Goal: Task Accomplishment & Management: Manage account settings

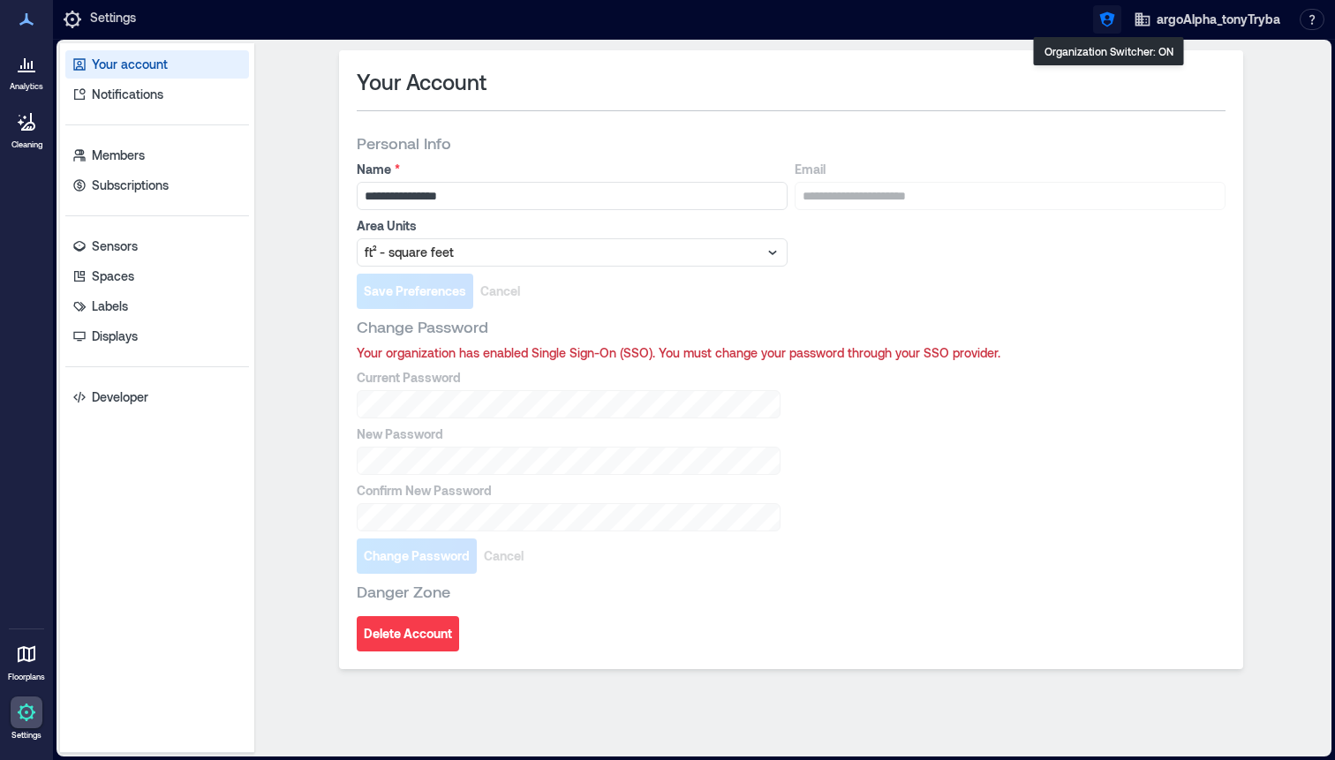
click at [1106, 30] on button "button" at bounding box center [1107, 19] width 28 height 28
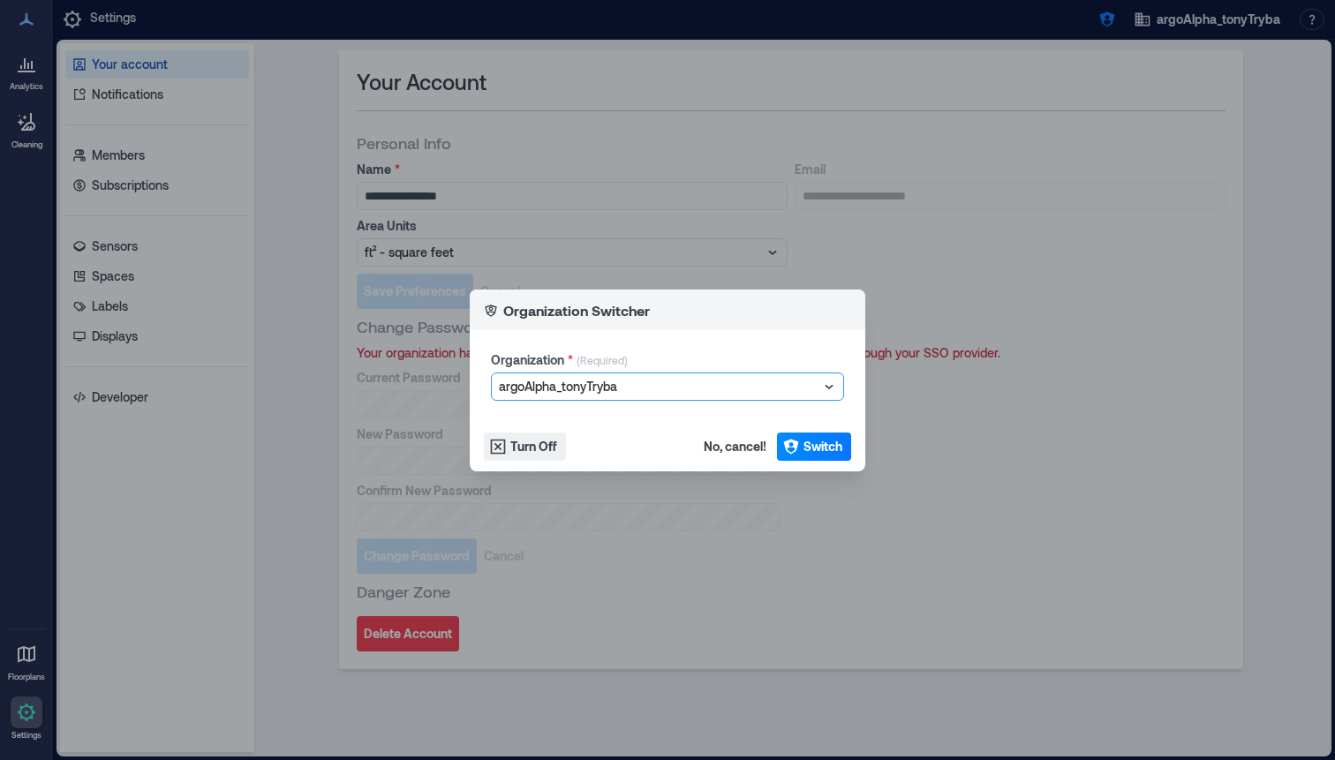
type input "**********"
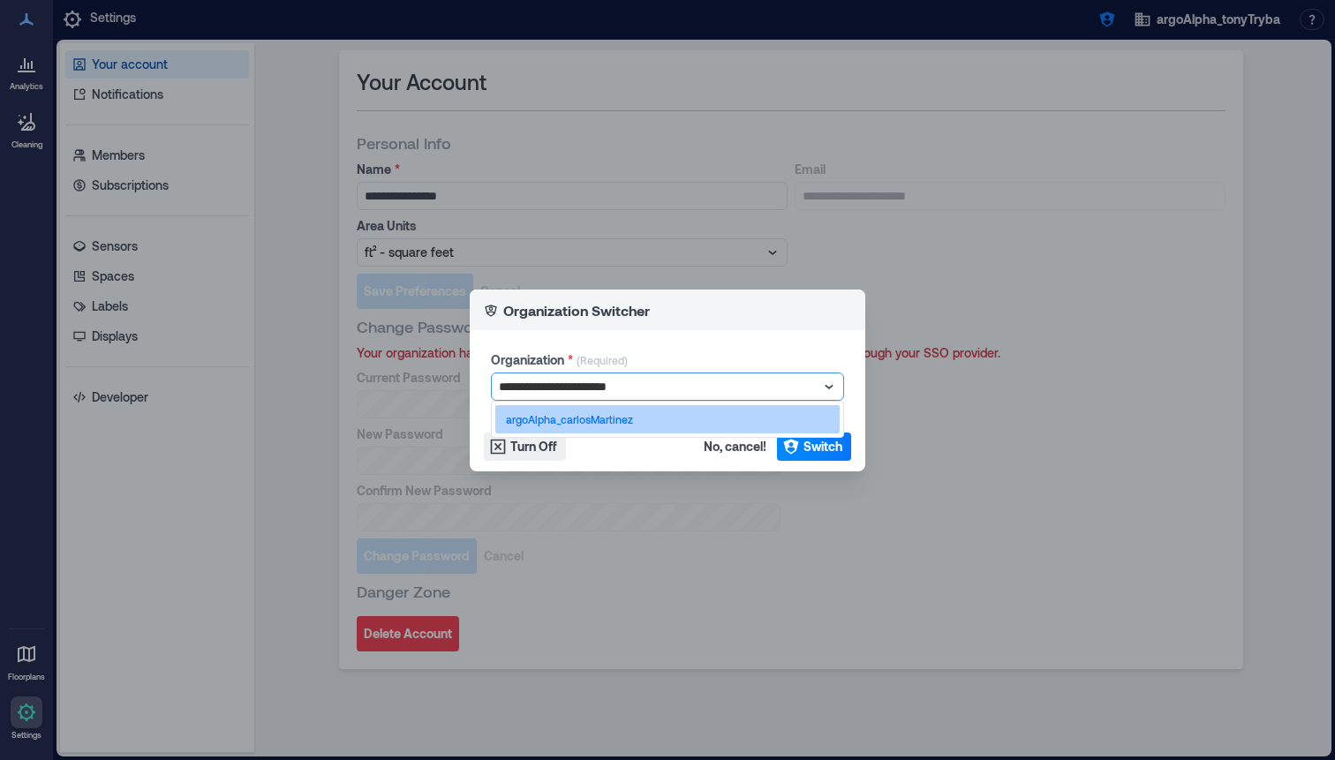
click at [662, 409] on div "argoAlpha_carlosMartinez" at bounding box center [667, 419] width 344 height 28
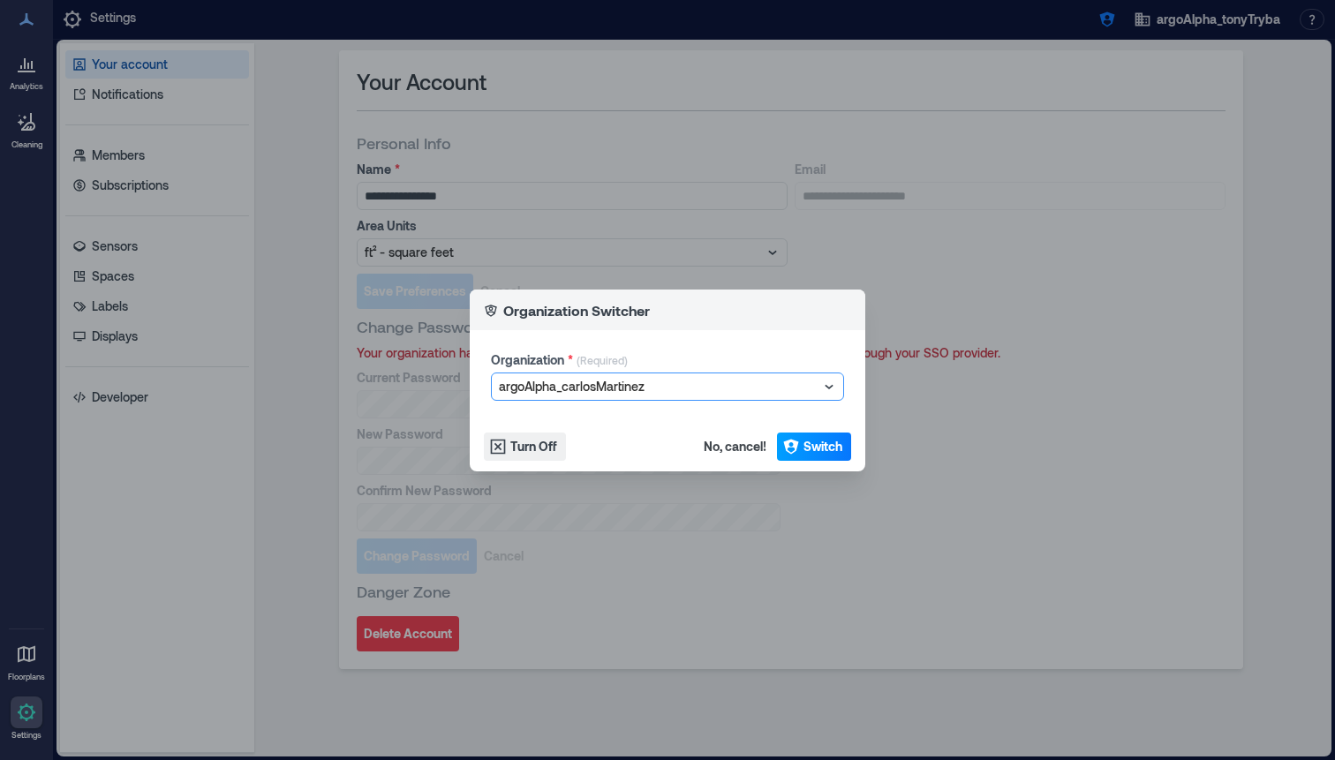
click at [817, 447] on span "Switch" at bounding box center [822, 447] width 39 height 18
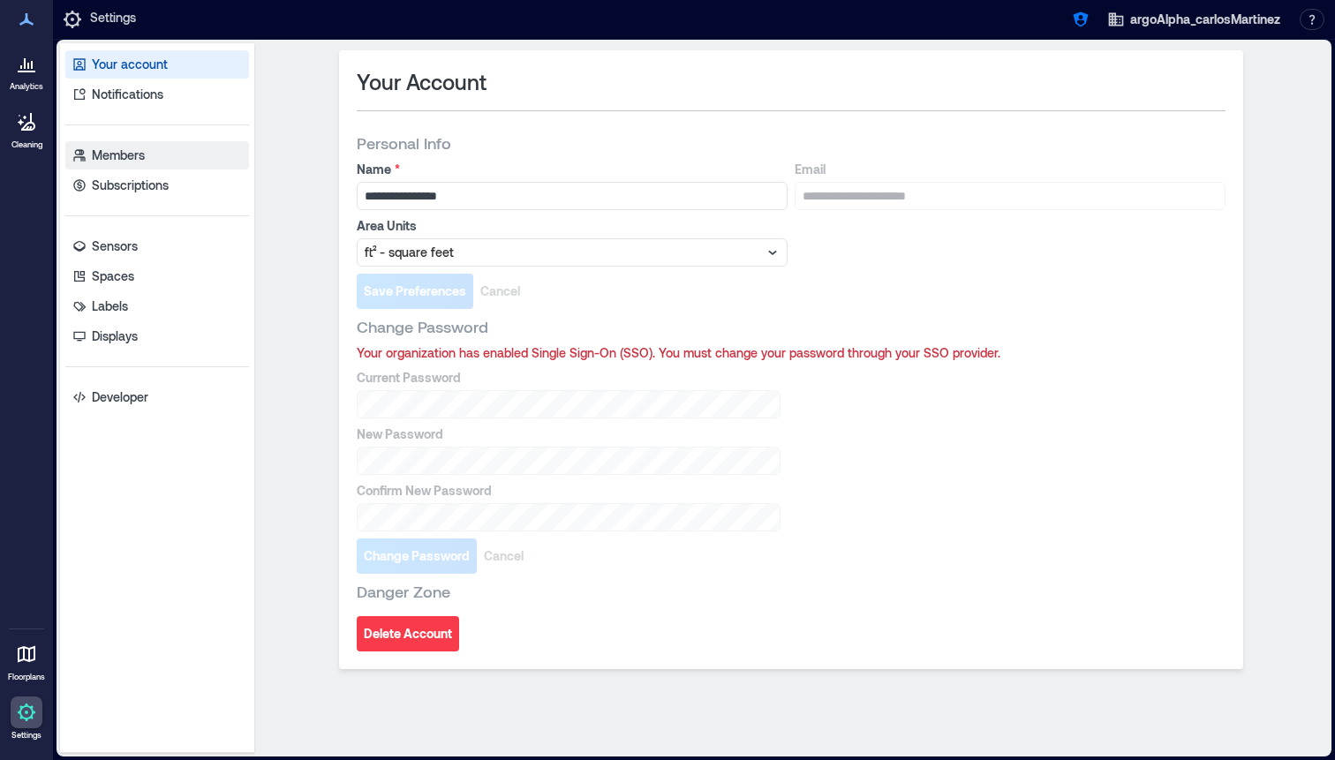
click at [132, 164] on link "Members" at bounding box center [157, 155] width 184 height 28
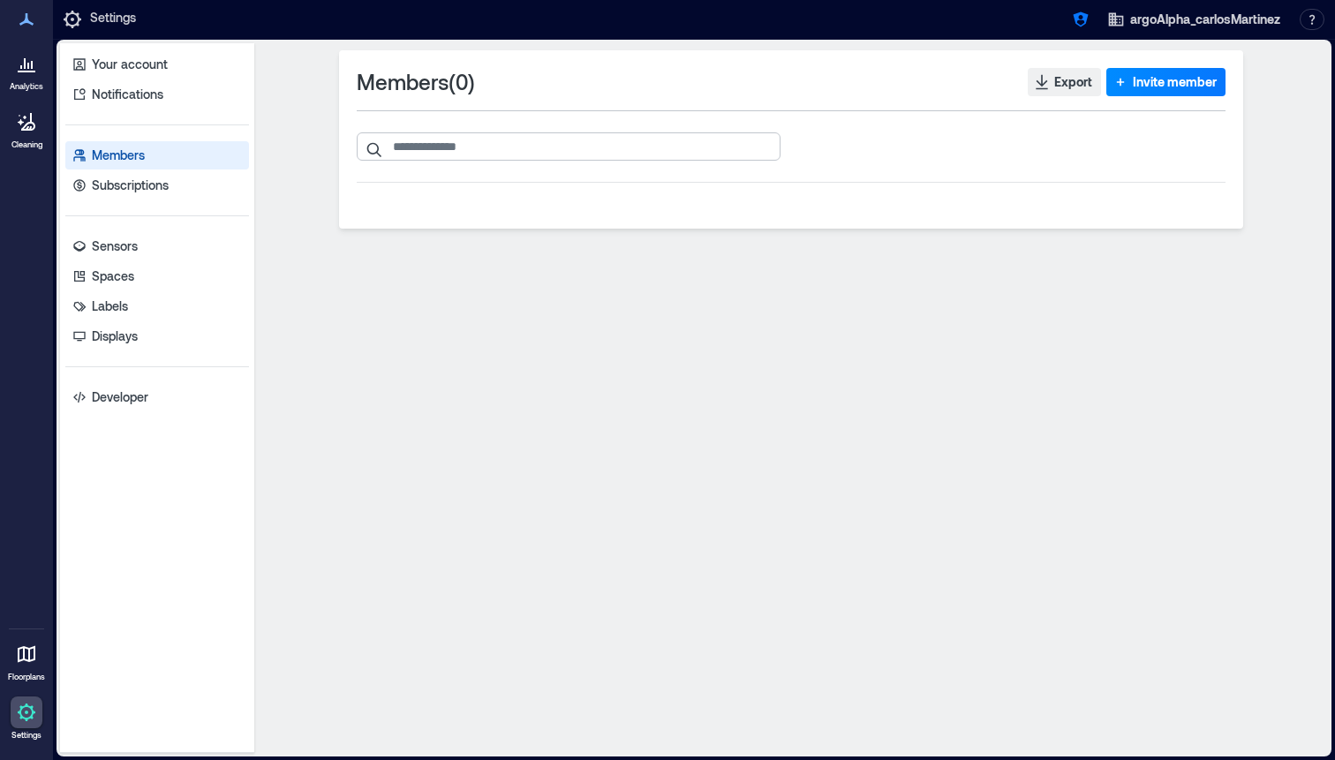
click at [537, 146] on input "search" at bounding box center [569, 146] width 424 height 28
click at [1126, 85] on icon "button" at bounding box center [1120, 82] width 18 height 18
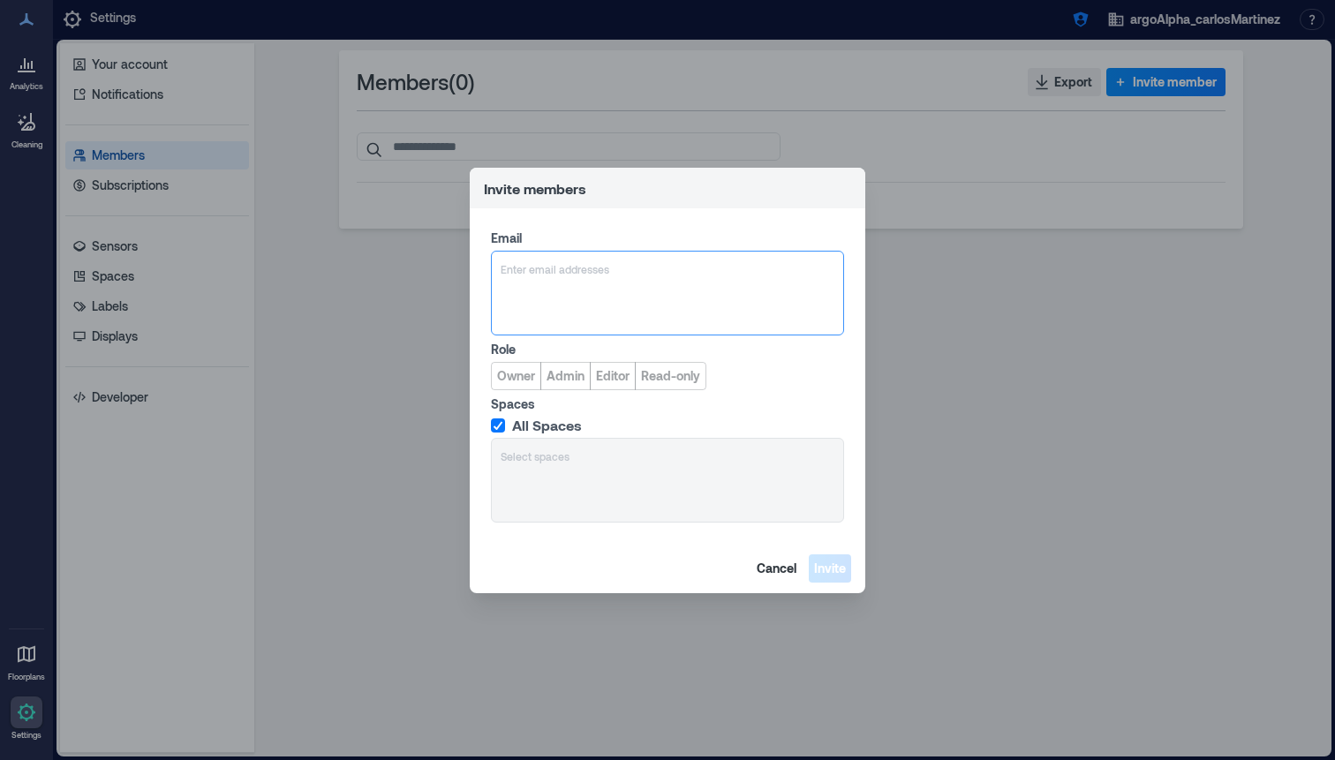
click at [606, 263] on div at bounding box center [668, 269] width 334 height 18
type input "**********"
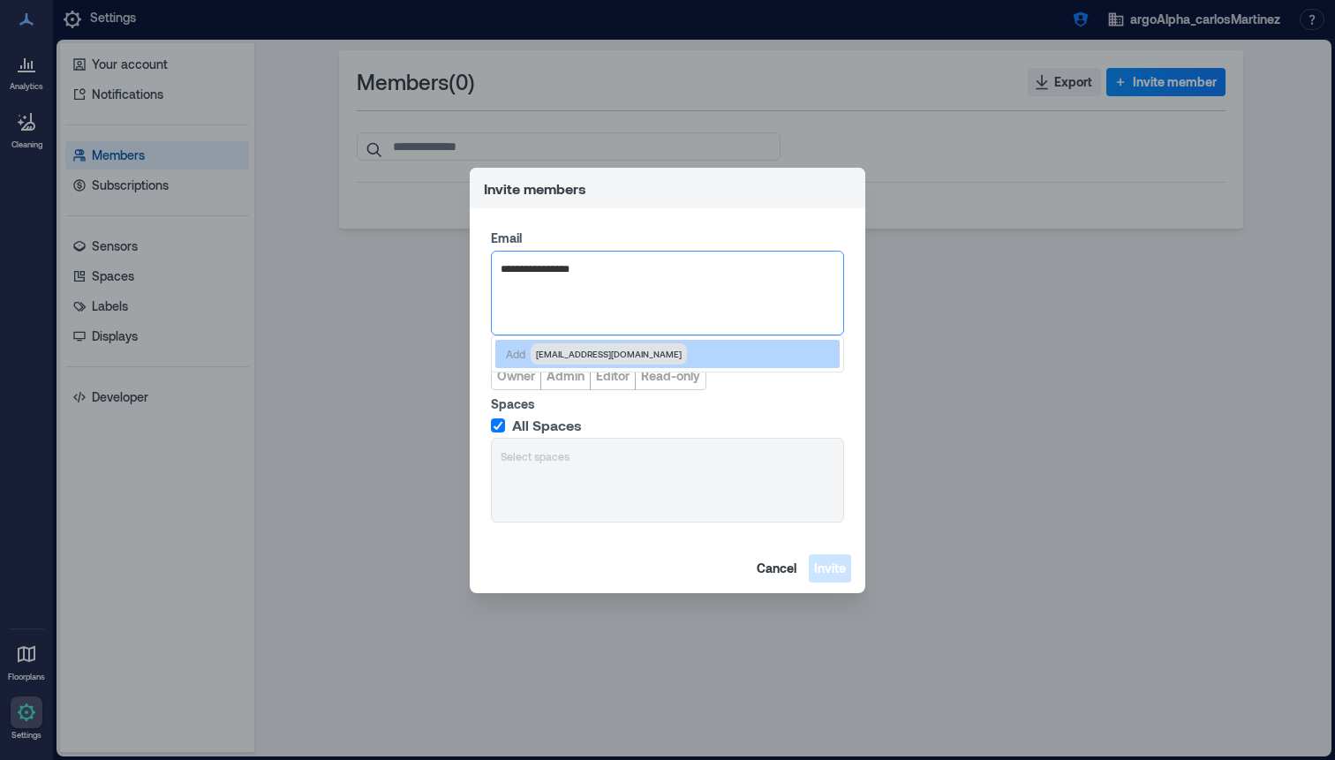
click at [568, 365] on div "Add martce@yahoo.com" at bounding box center [667, 354] width 344 height 28
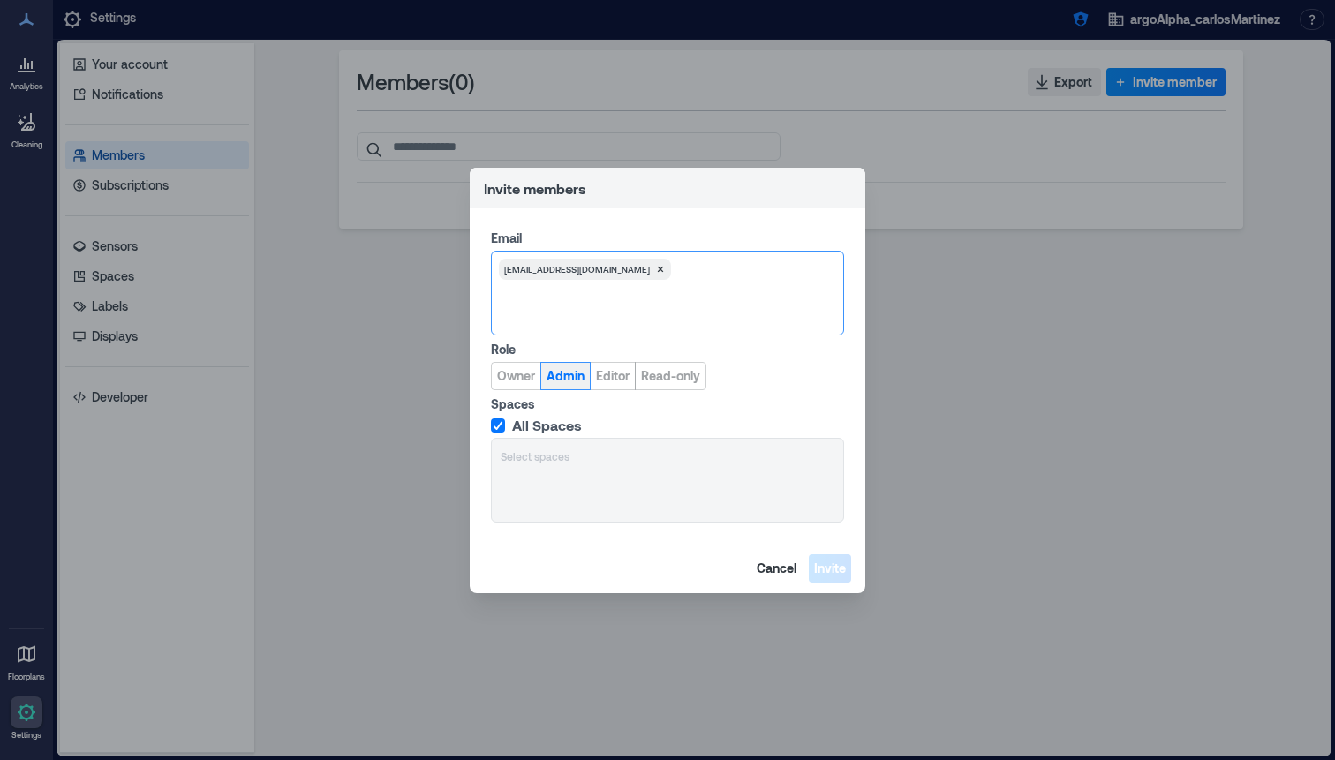
click at [567, 388] on button "Admin" at bounding box center [565, 376] width 50 height 28
click at [832, 570] on span "Invite" at bounding box center [830, 569] width 32 height 18
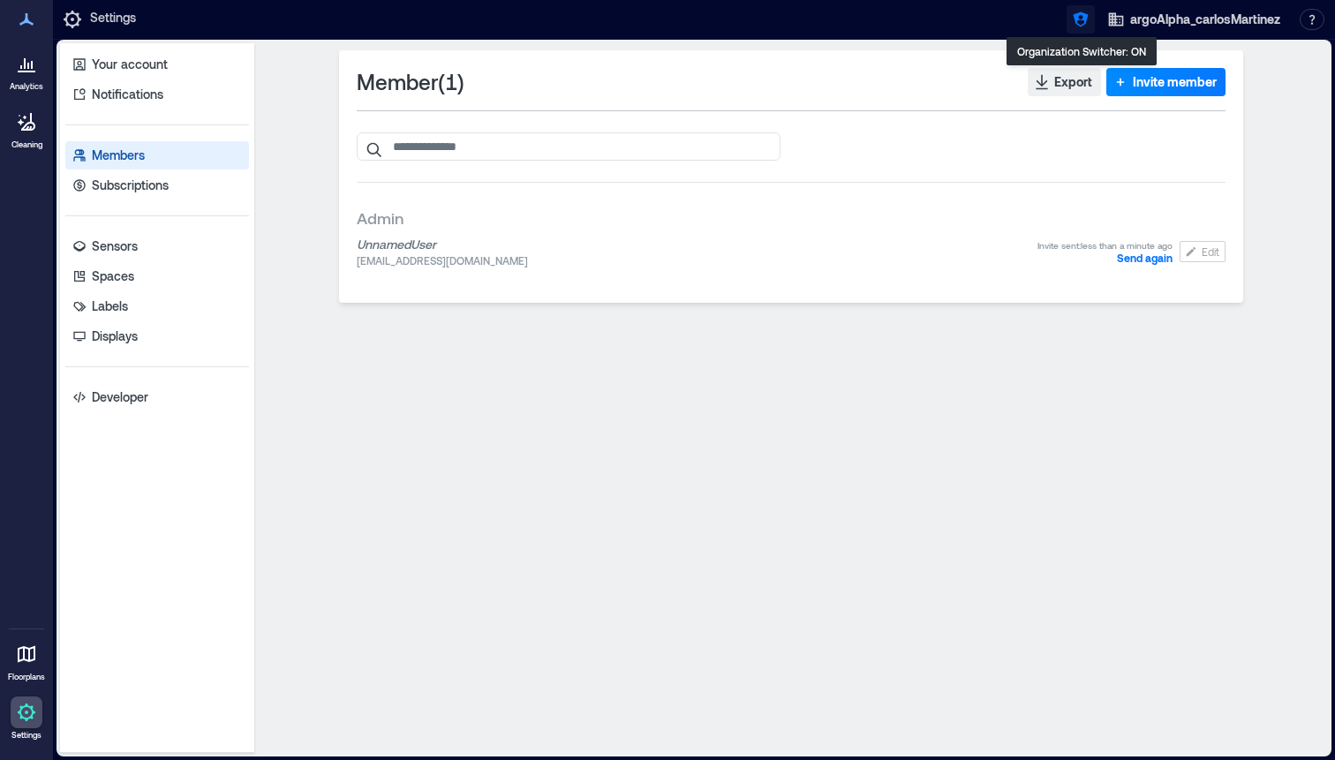
click at [1083, 21] on icon "button" at bounding box center [1081, 20] width 18 height 18
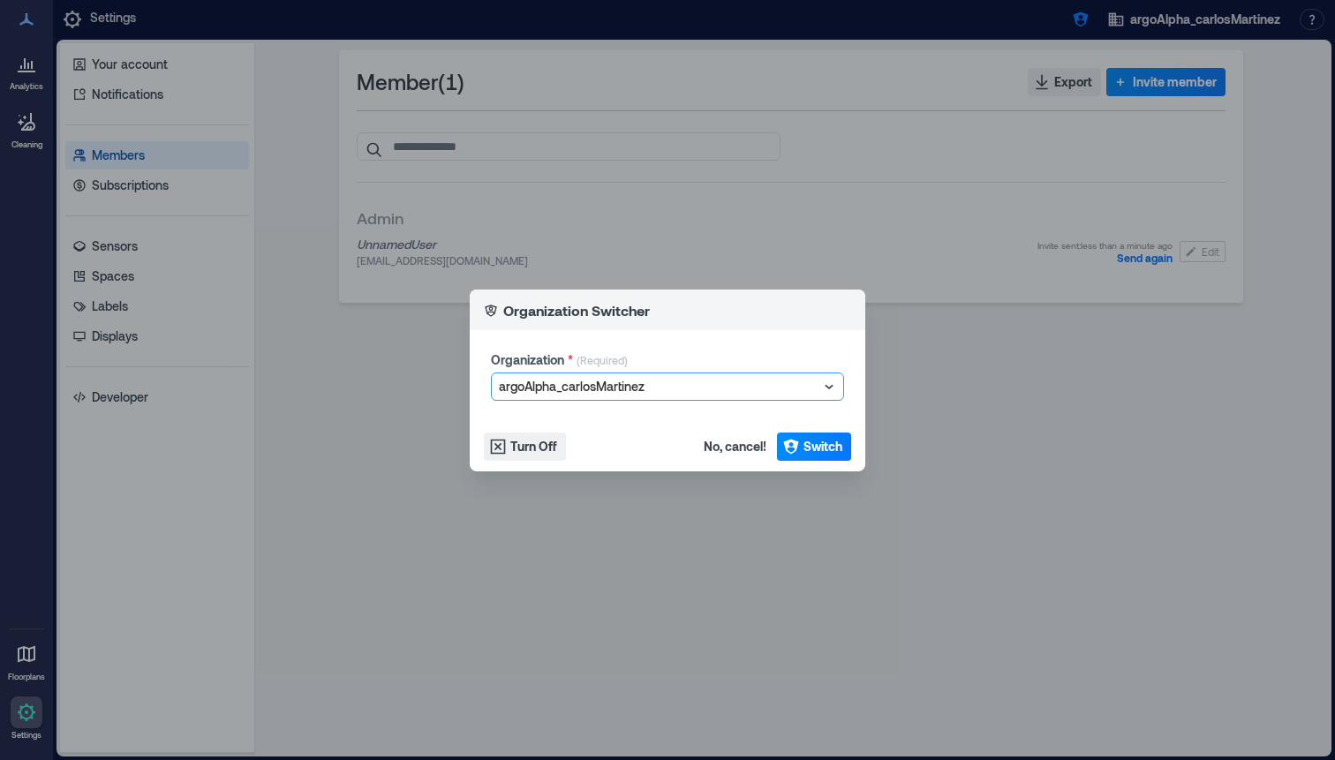
type input "**********"
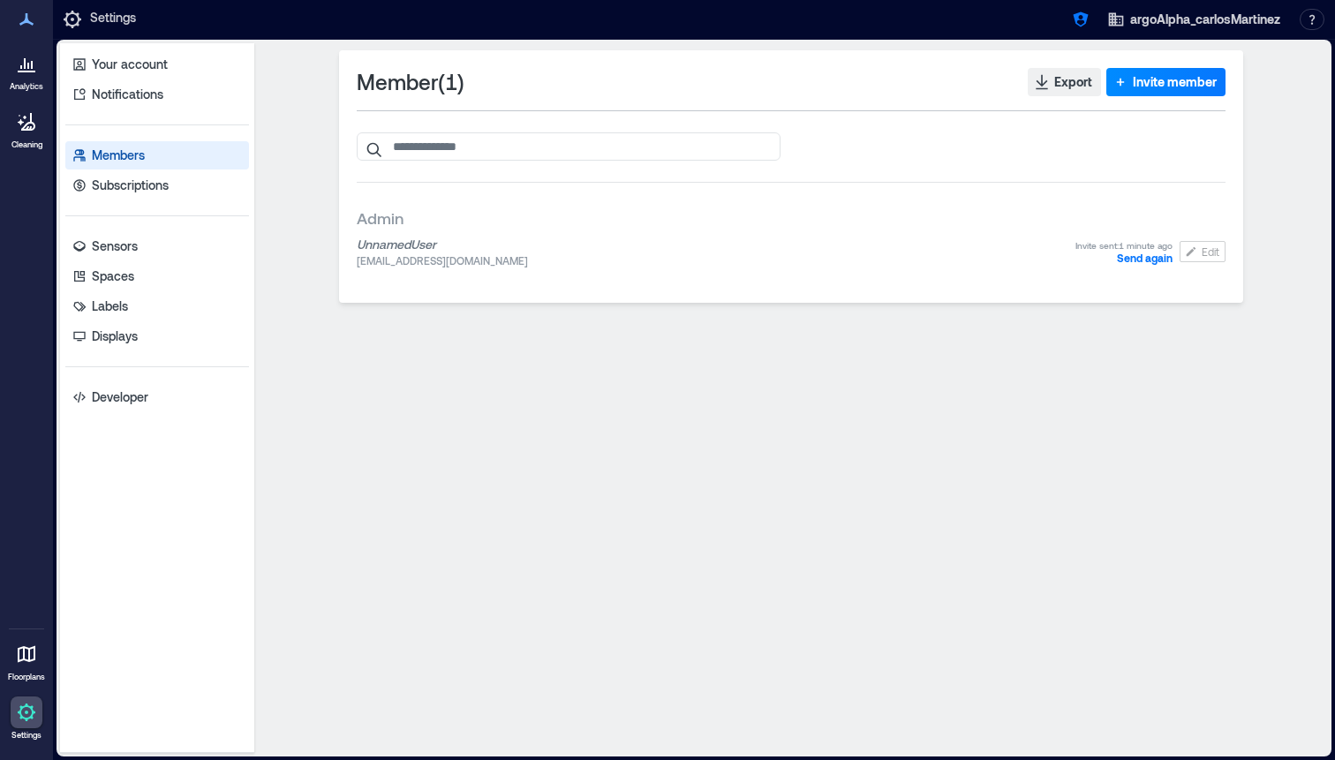
click at [1076, 34] on div "argoAlpha_carlosMartinez Resources API Documentation Help Center Contact Talk t…" at bounding box center [1195, 20] width 272 height 32
click at [1081, 23] on icon "button" at bounding box center [1081, 20] width 18 height 18
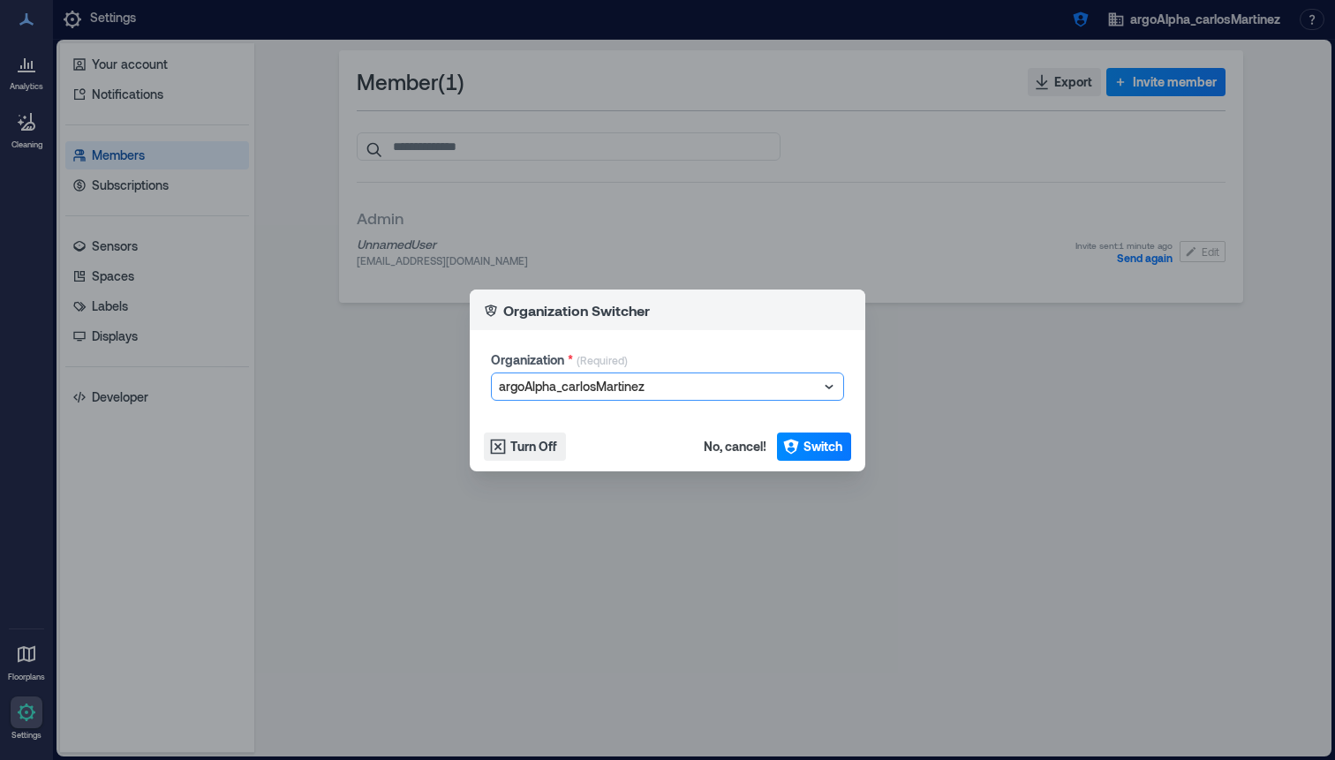
type input "**********"
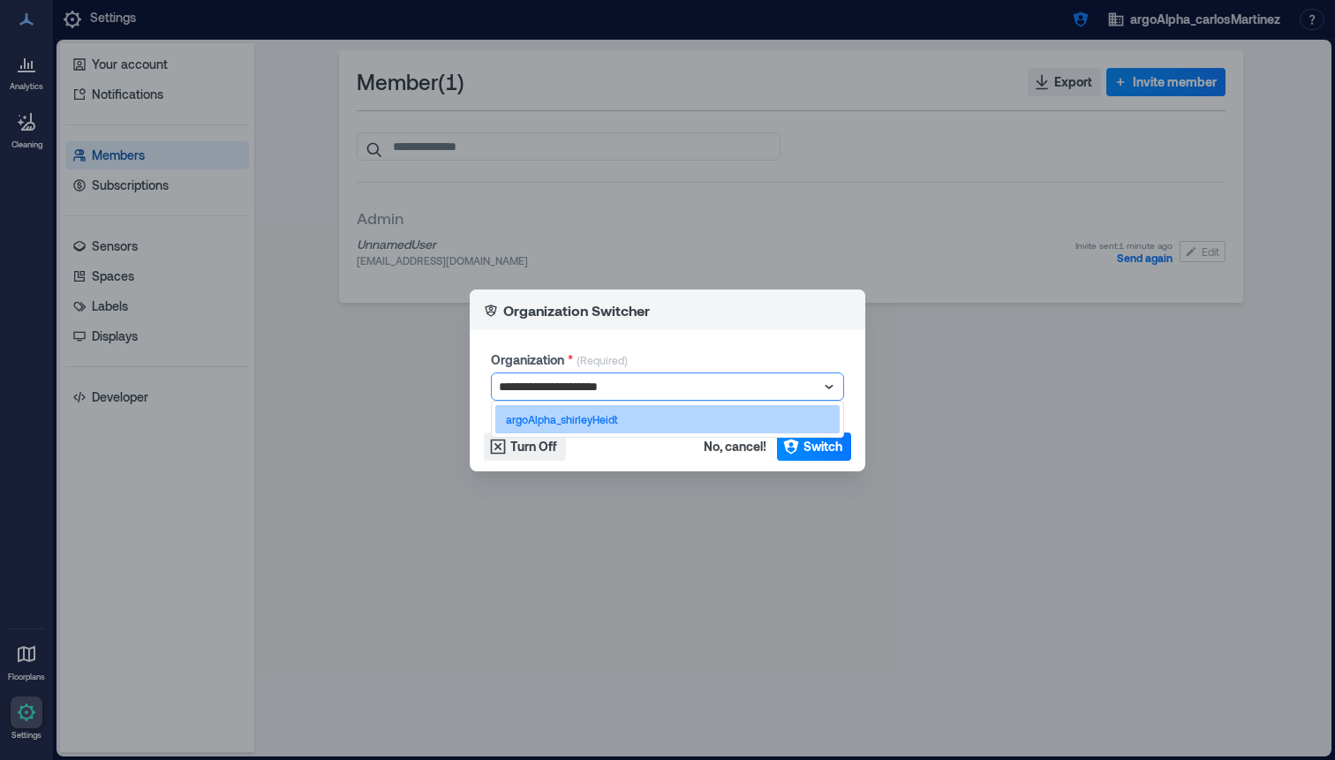
click at [691, 429] on div "argoAlpha_shirleyHeidt" at bounding box center [667, 419] width 344 height 28
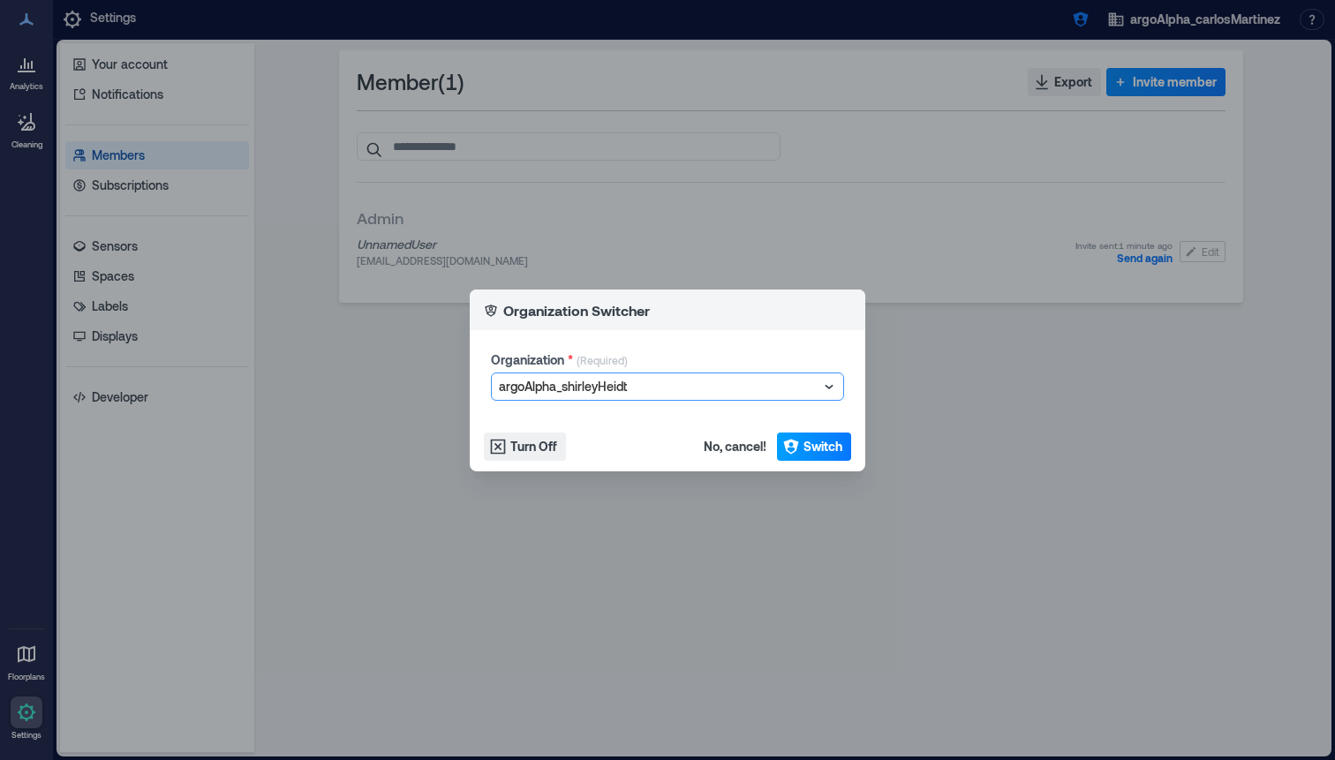
click at [804, 438] on span "Switch" at bounding box center [822, 447] width 39 height 18
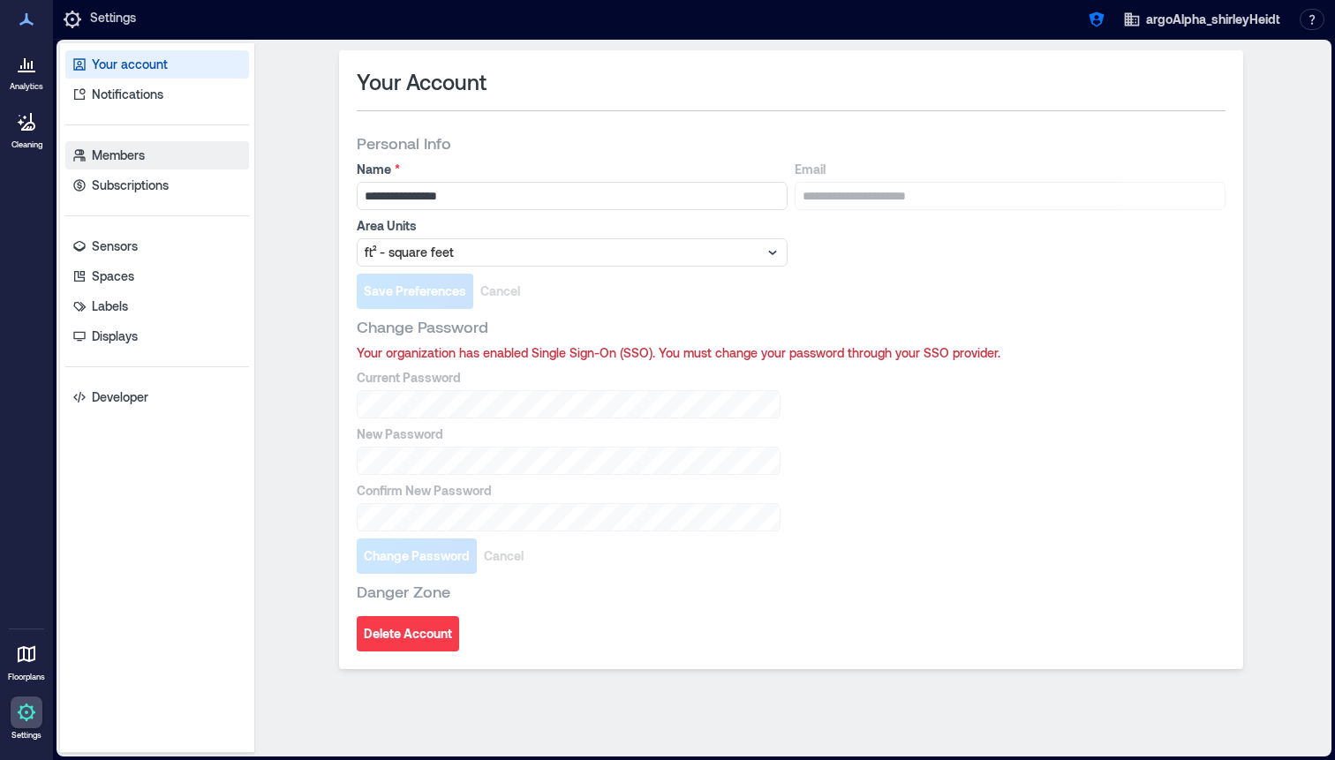
click at [229, 160] on link "Members" at bounding box center [157, 155] width 184 height 28
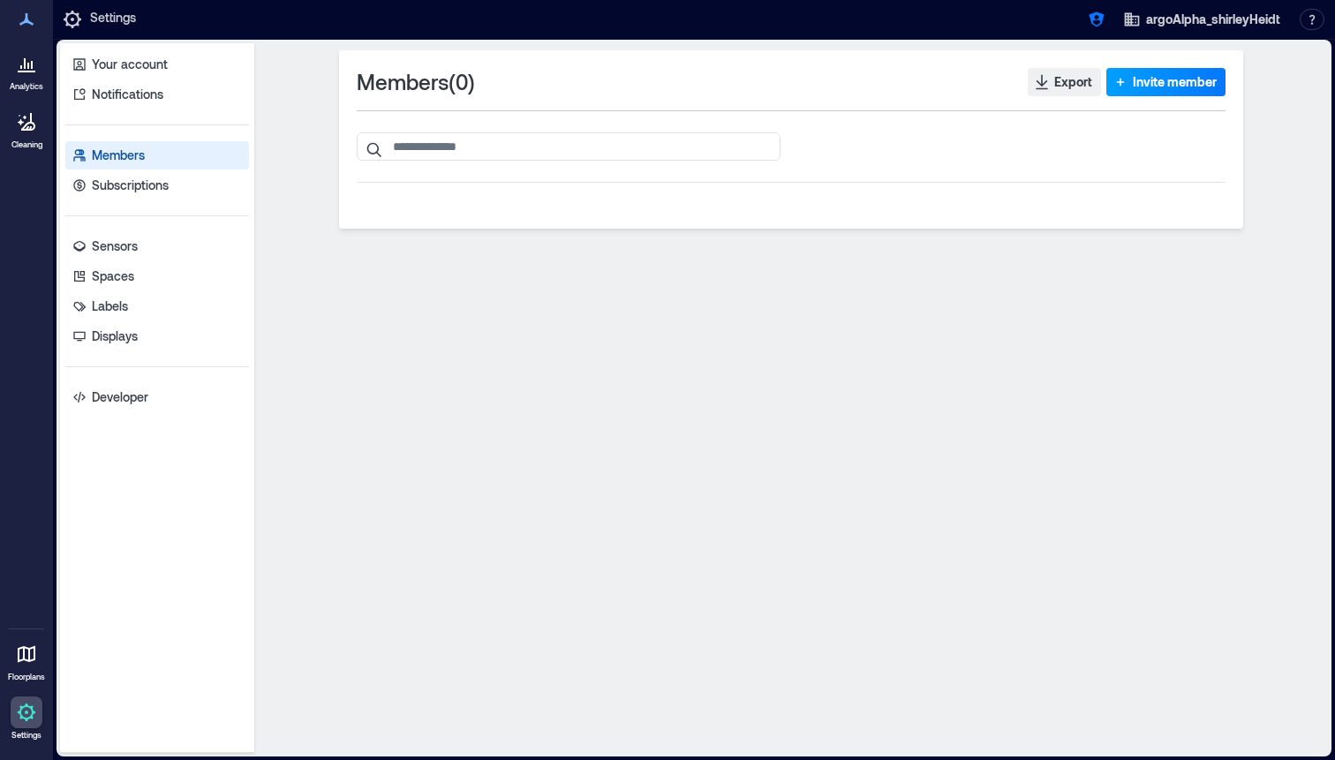
click at [1115, 74] on icon "button" at bounding box center [1120, 82] width 18 height 18
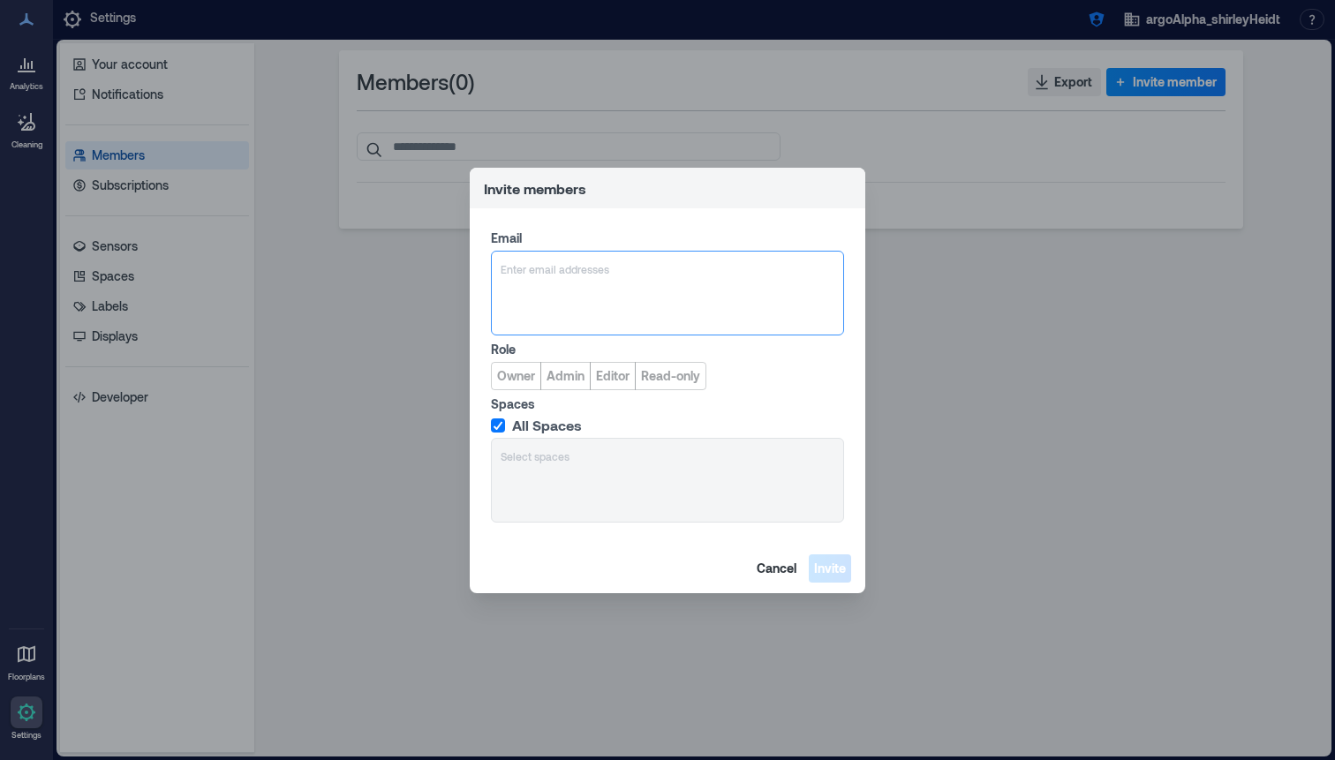
type input "**********"
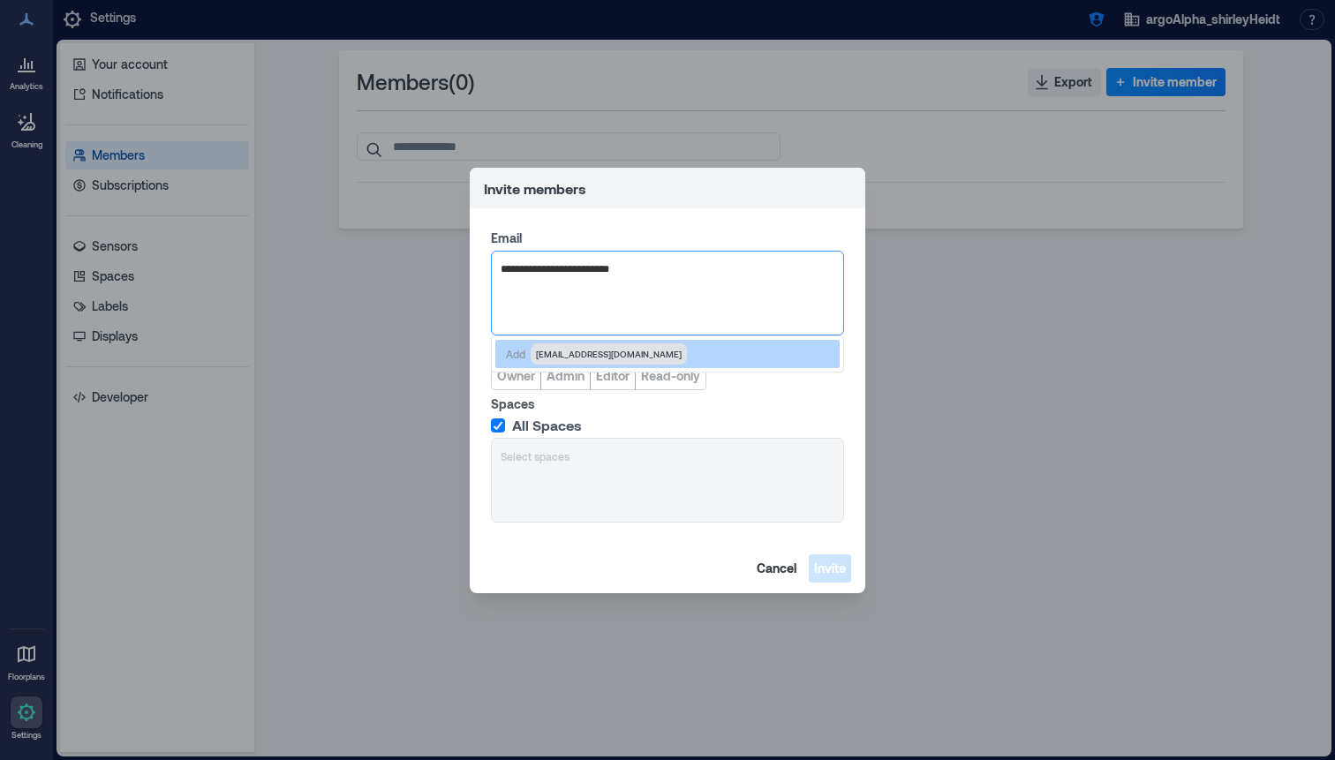
click at [584, 347] on span "[EMAIL_ADDRESS][DOMAIN_NAME]" at bounding box center [609, 354] width 146 height 14
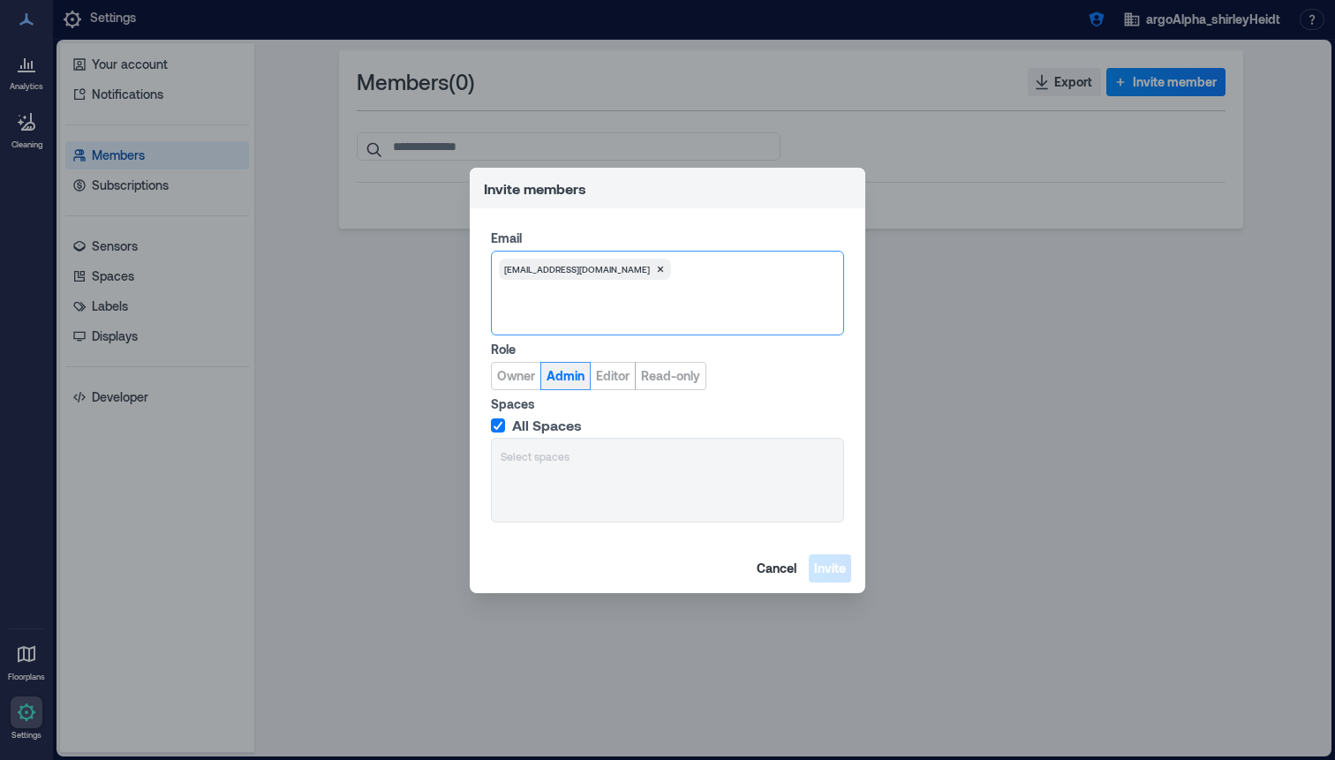
click at [565, 370] on span "Admin" at bounding box center [565, 376] width 38 height 18
click at [833, 574] on span "Invite" at bounding box center [830, 569] width 32 height 18
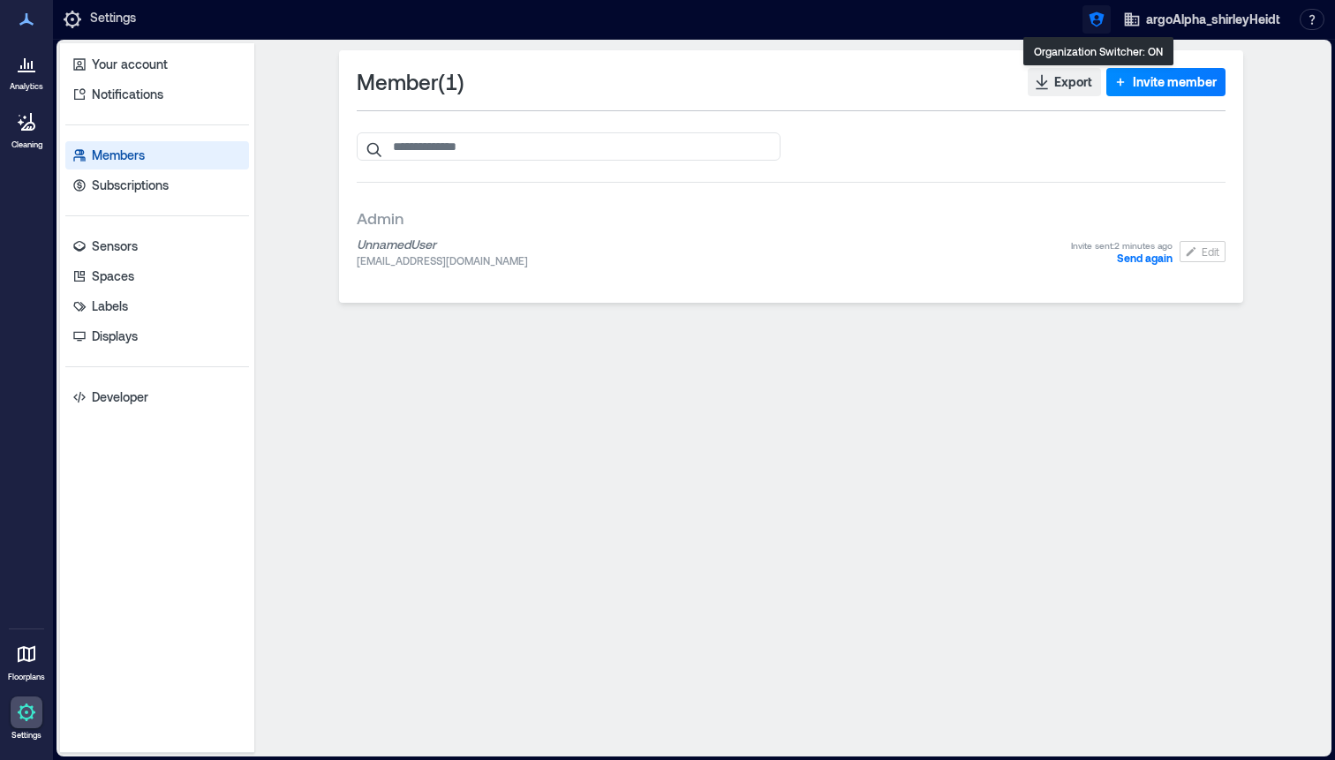
click at [1089, 25] on icon "button" at bounding box center [1097, 20] width 18 height 18
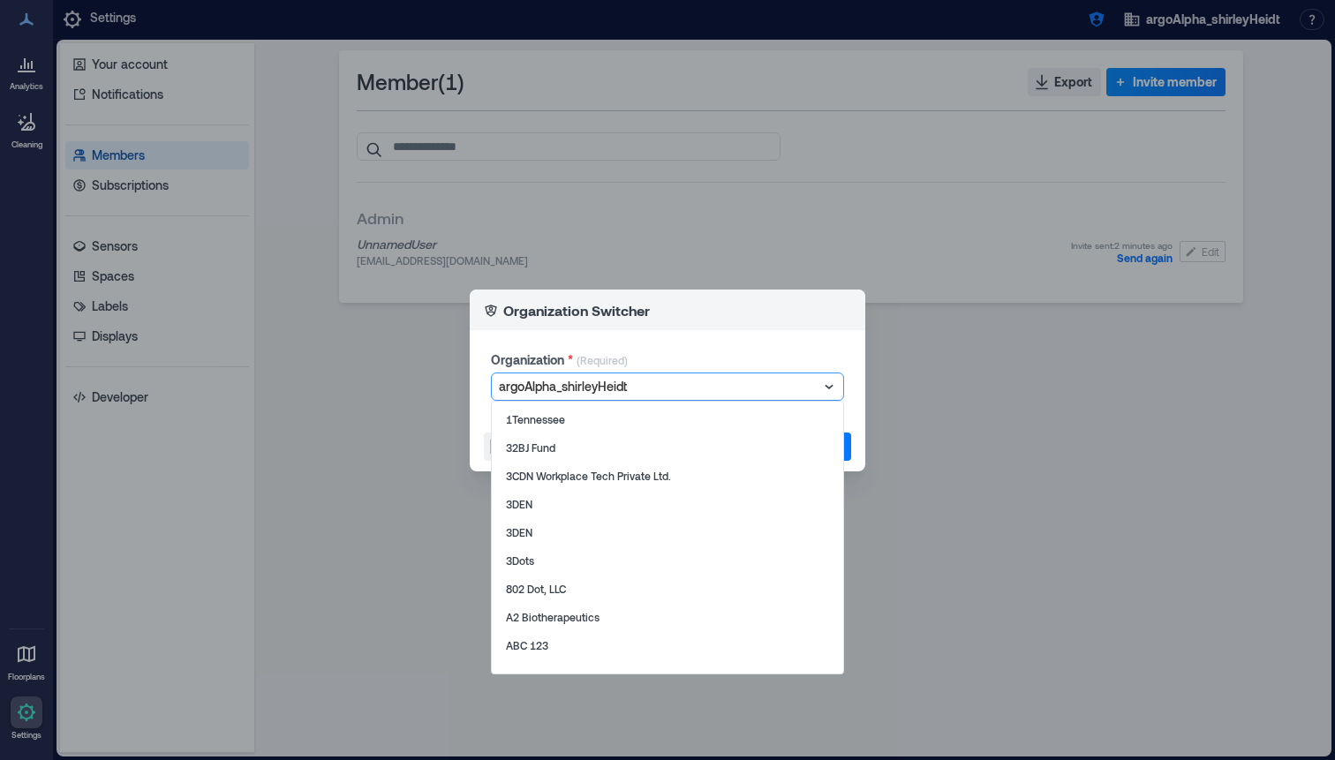
click at [599, 383] on div at bounding box center [659, 386] width 320 height 21
type input "**********"
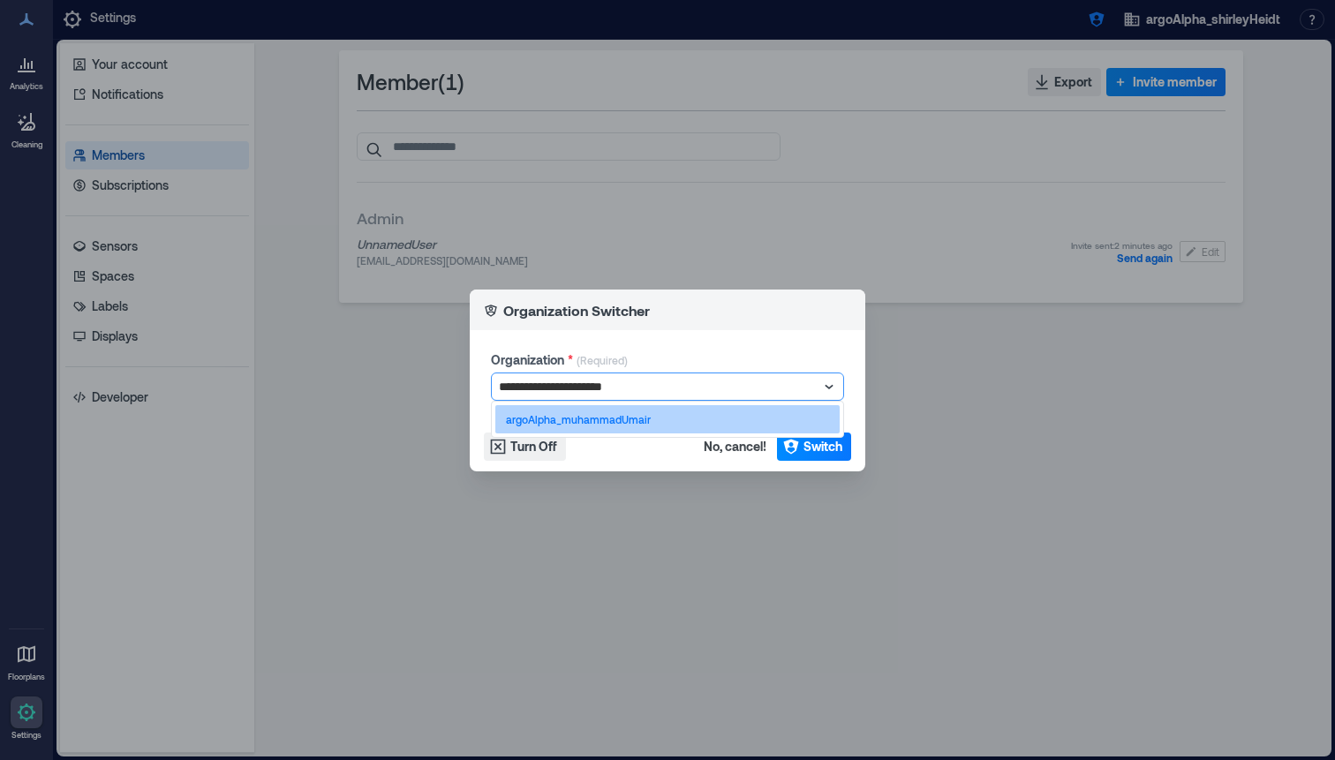
click at [597, 418] on p "argoAlpha_muhammadUmair" at bounding box center [578, 419] width 145 height 14
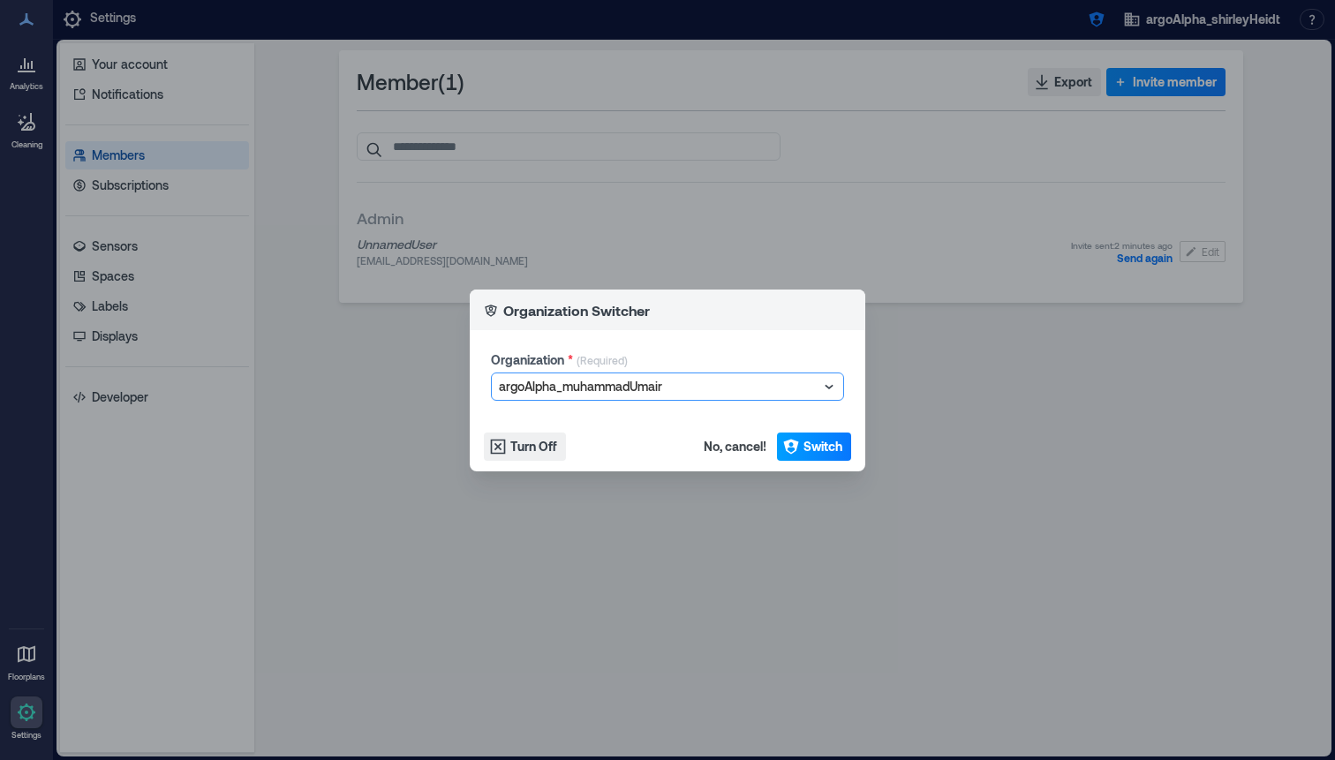
click at [815, 451] on span "Switch" at bounding box center [822, 447] width 39 height 18
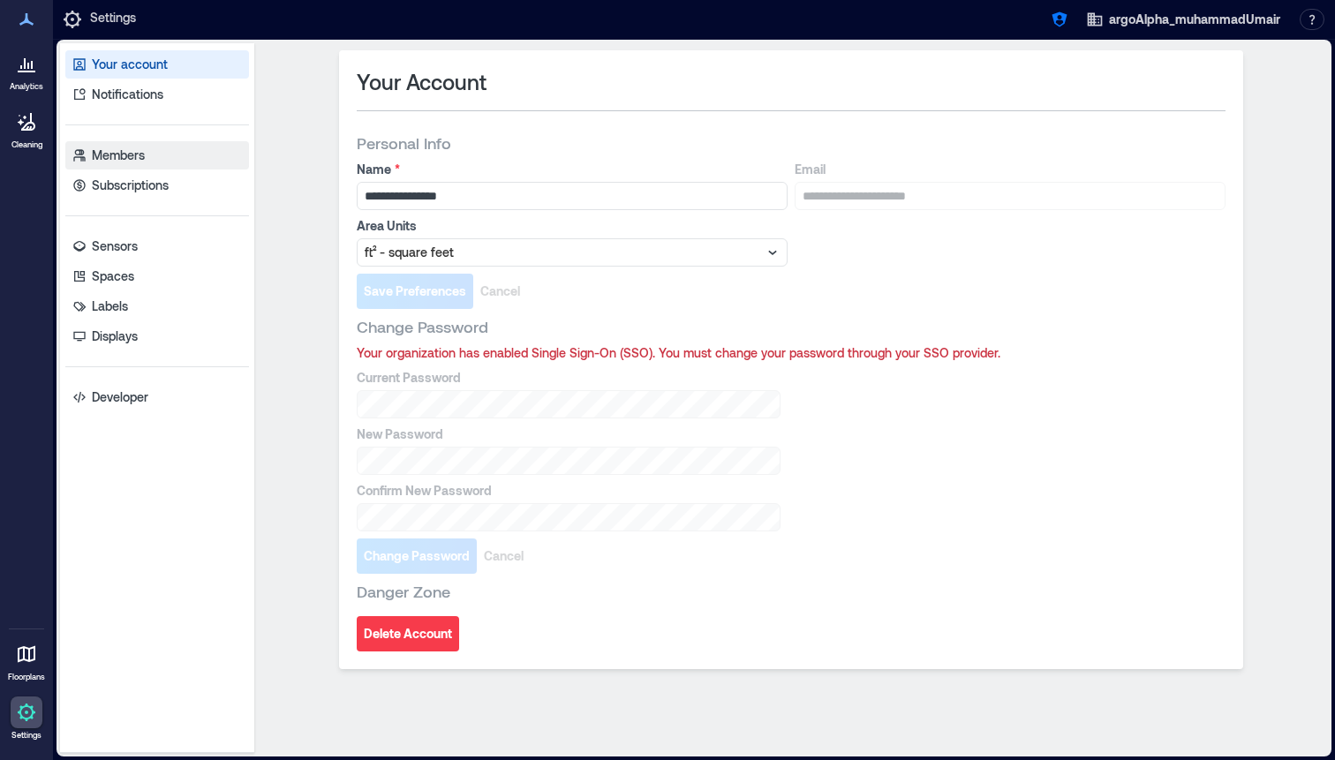
click at [199, 169] on link "Members" at bounding box center [157, 155] width 184 height 28
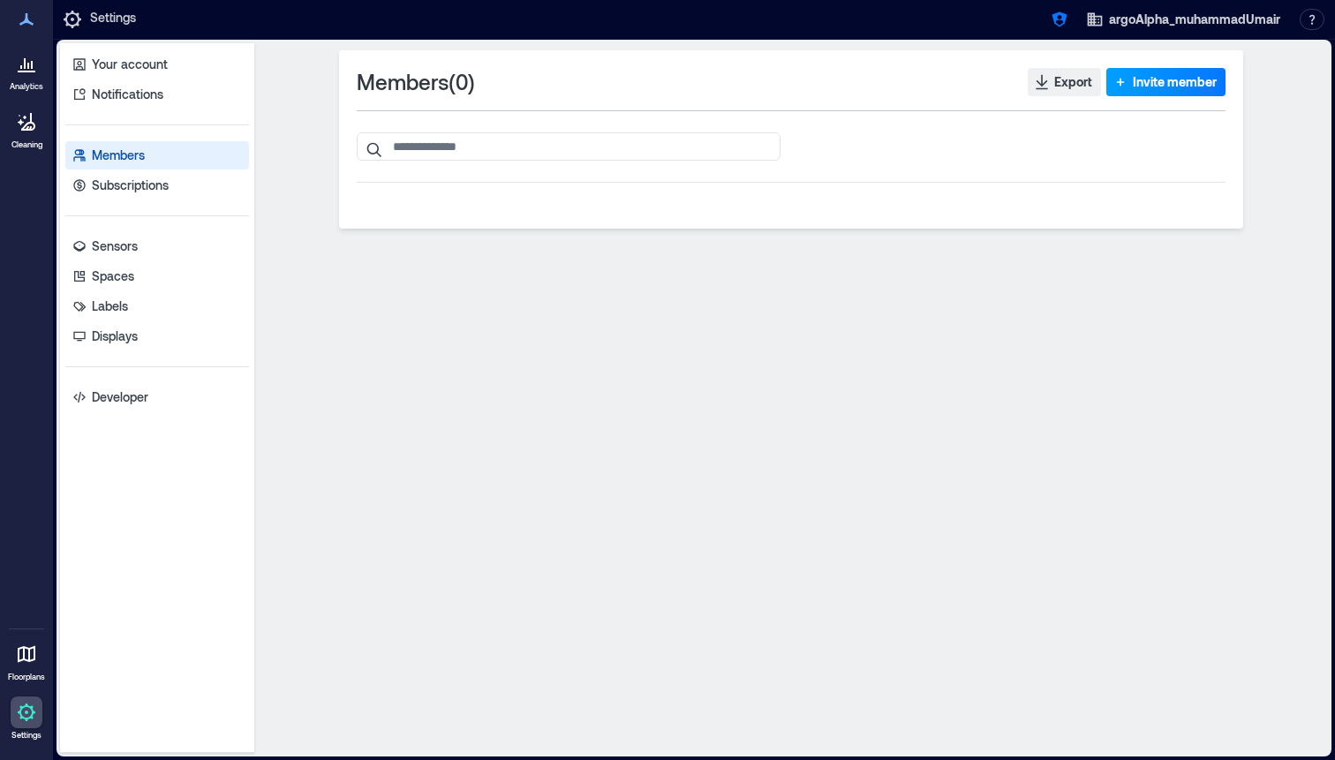
click at [1146, 87] on span "Invite member" at bounding box center [1175, 82] width 84 height 18
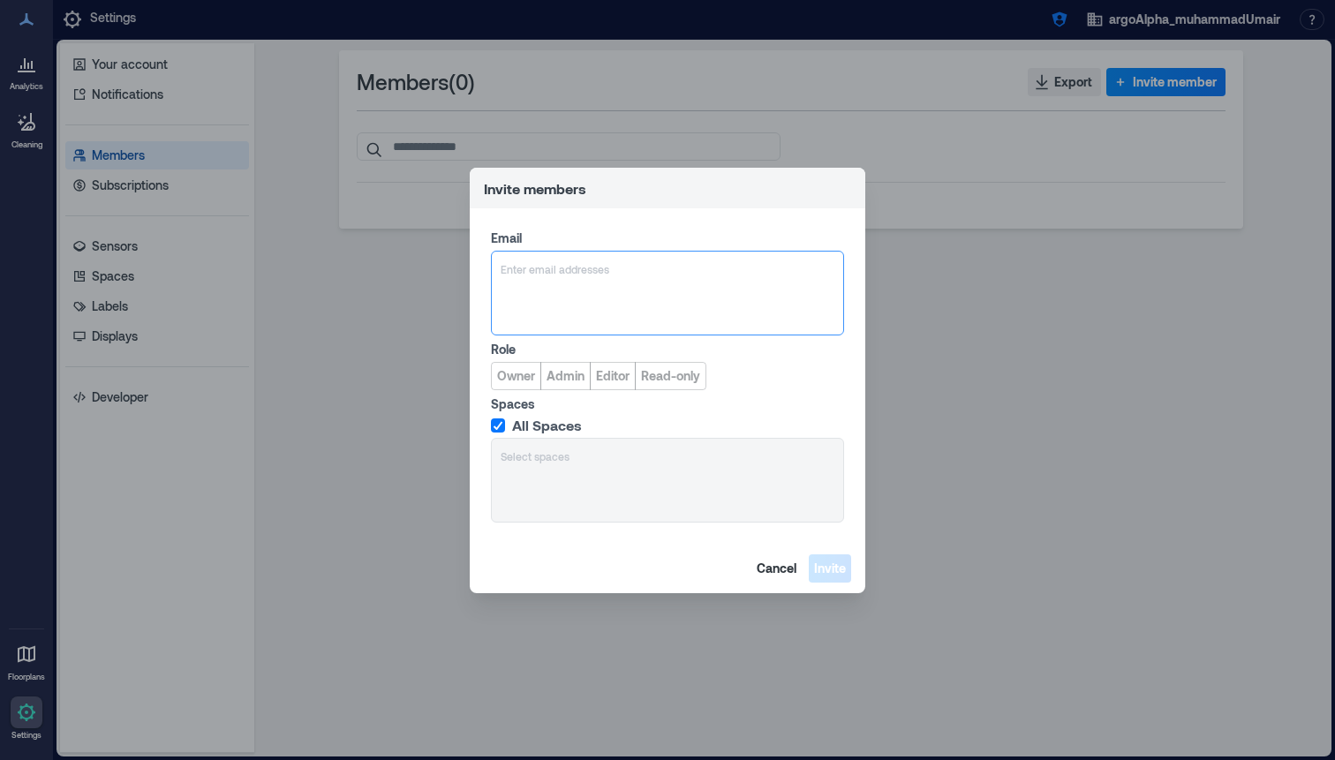
type input "**********"
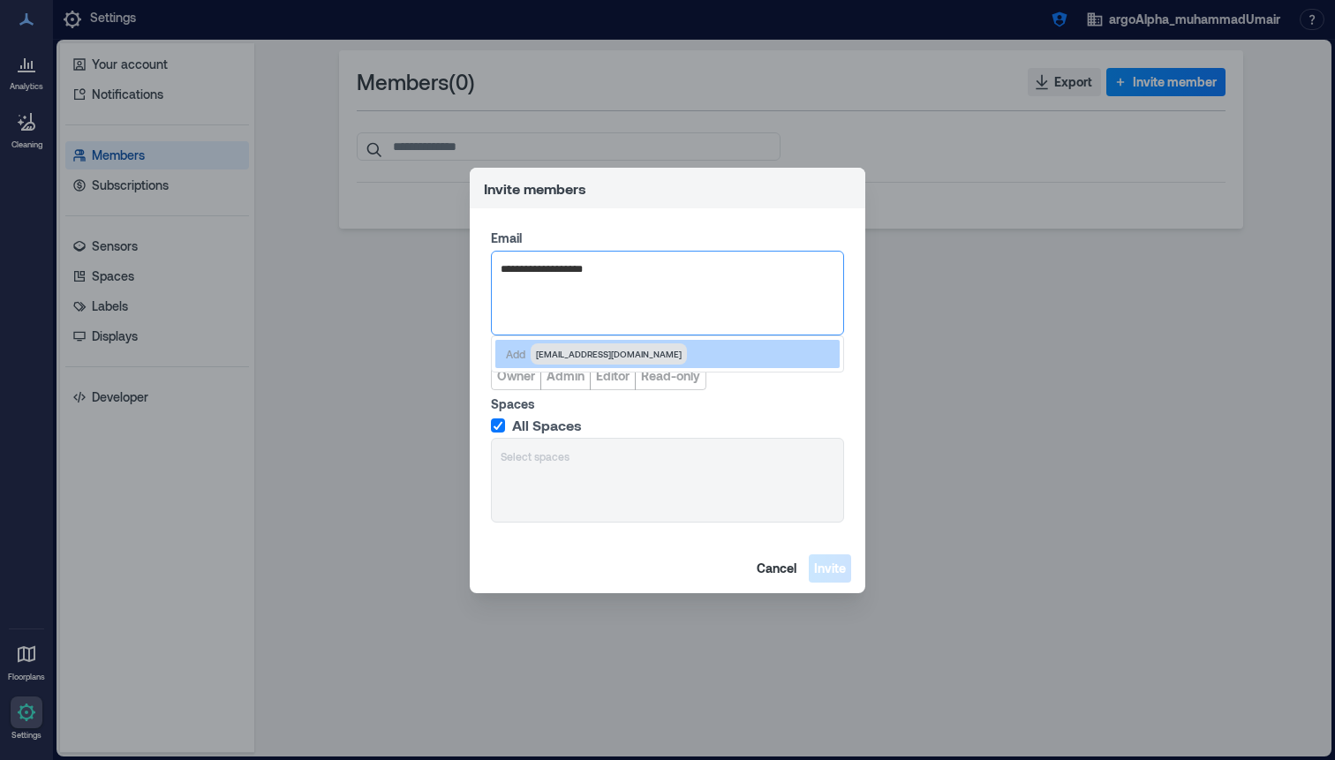
click at [590, 363] on span "[EMAIL_ADDRESS][DOMAIN_NAME]" at bounding box center [609, 353] width 156 height 21
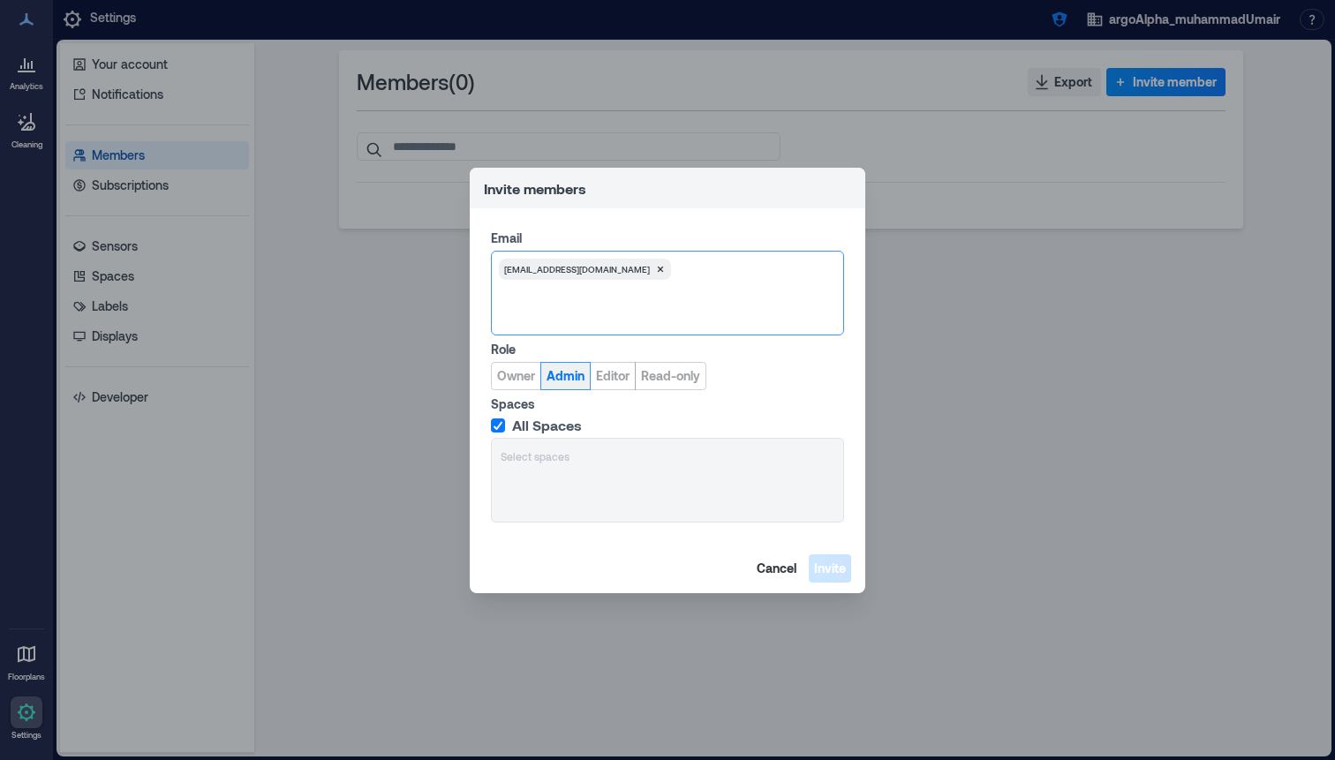
click at [575, 376] on span "Admin" at bounding box center [565, 376] width 38 height 18
click at [831, 577] on button "Invite" at bounding box center [830, 568] width 42 height 28
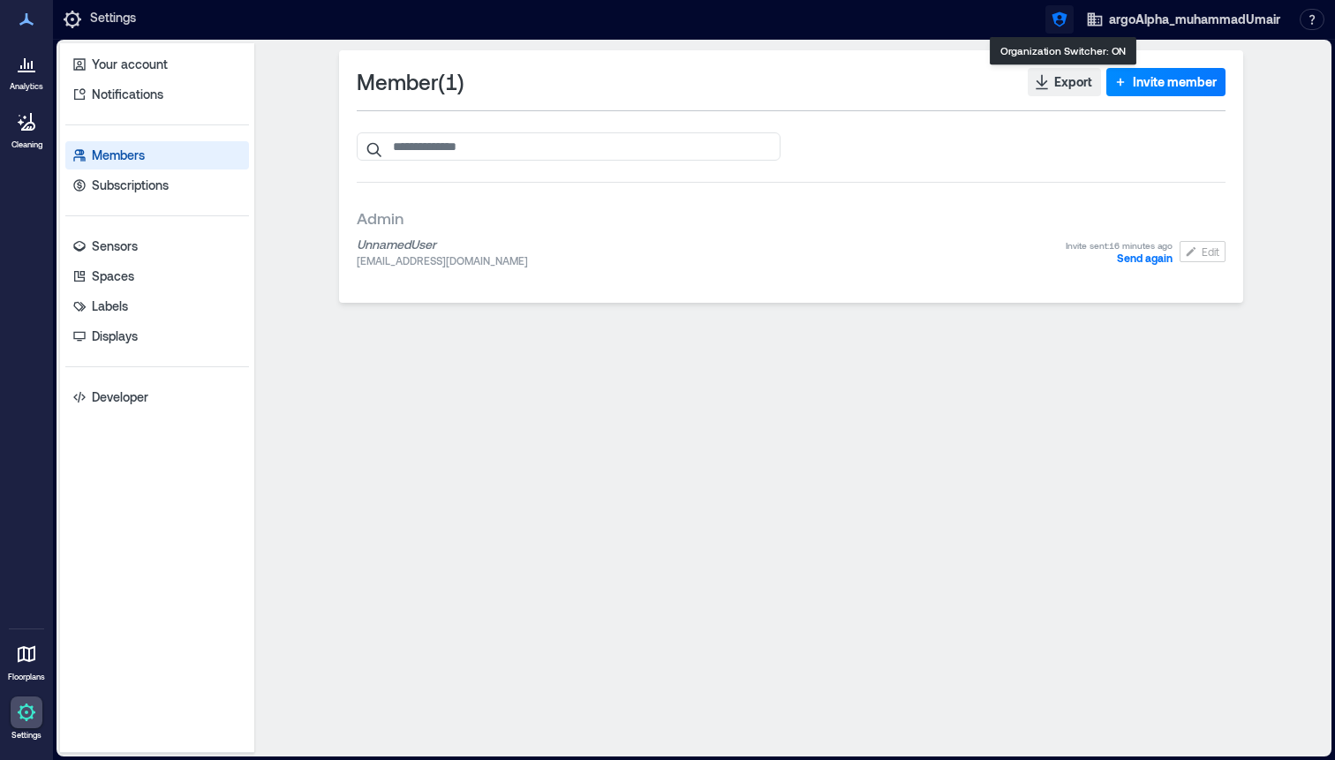
click at [1059, 10] on button "button" at bounding box center [1059, 19] width 28 height 28
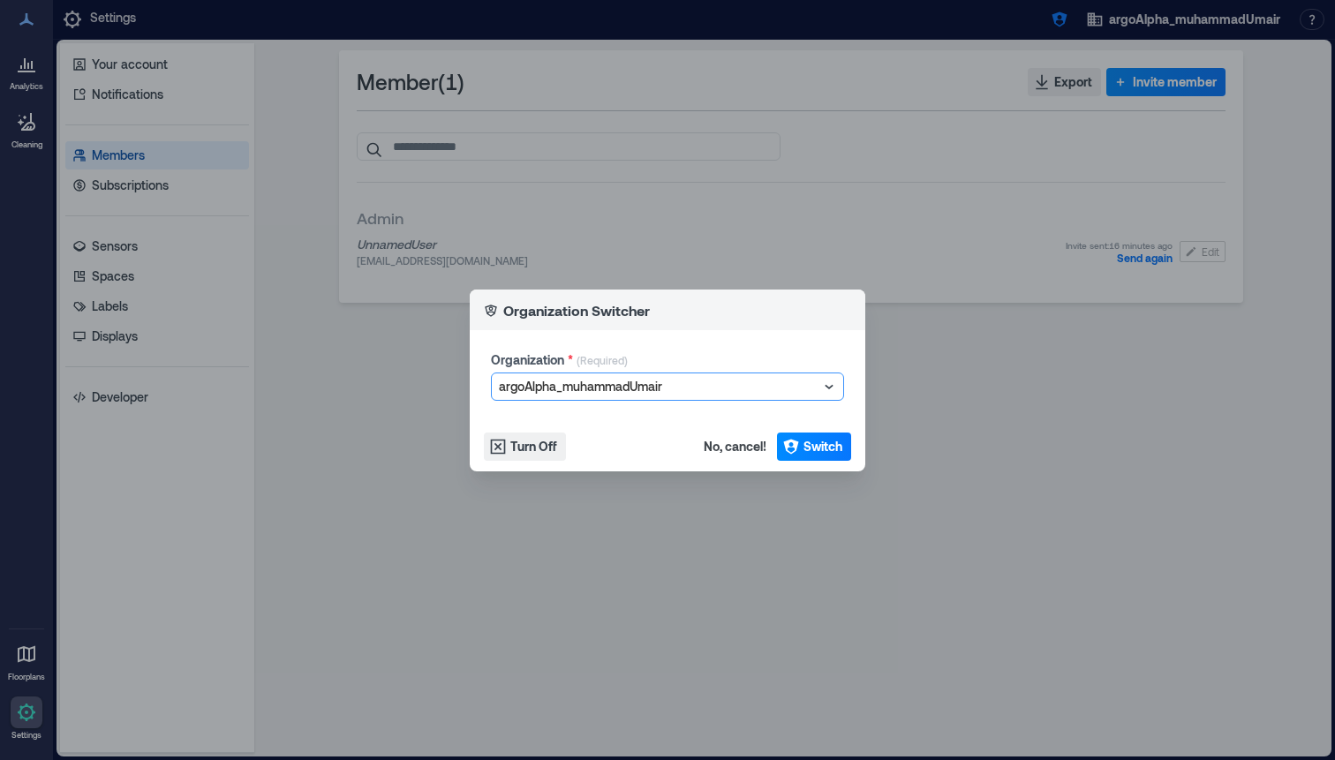
type input "**********"
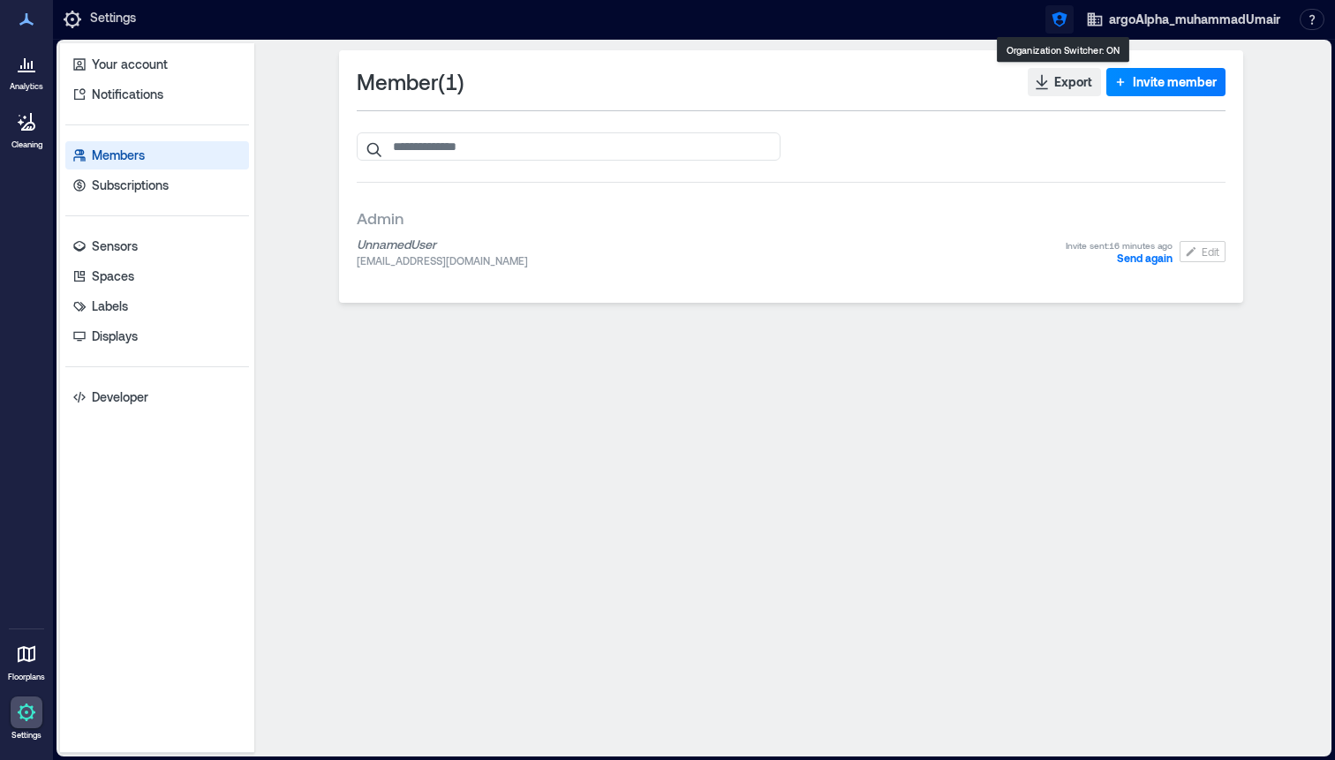
click at [1052, 26] on icon "button" at bounding box center [1060, 20] width 18 height 18
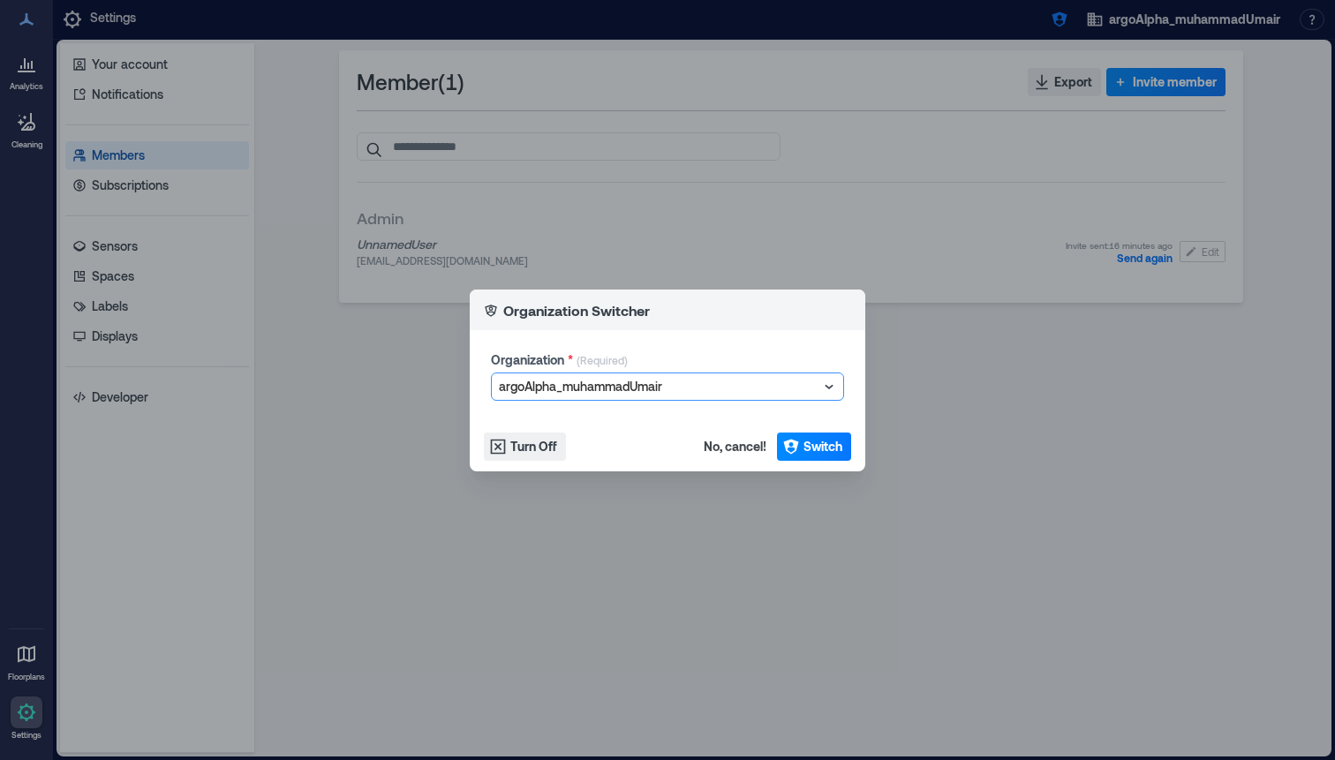
type input "**********"
click at [817, 443] on span "Switch" at bounding box center [822, 447] width 39 height 18
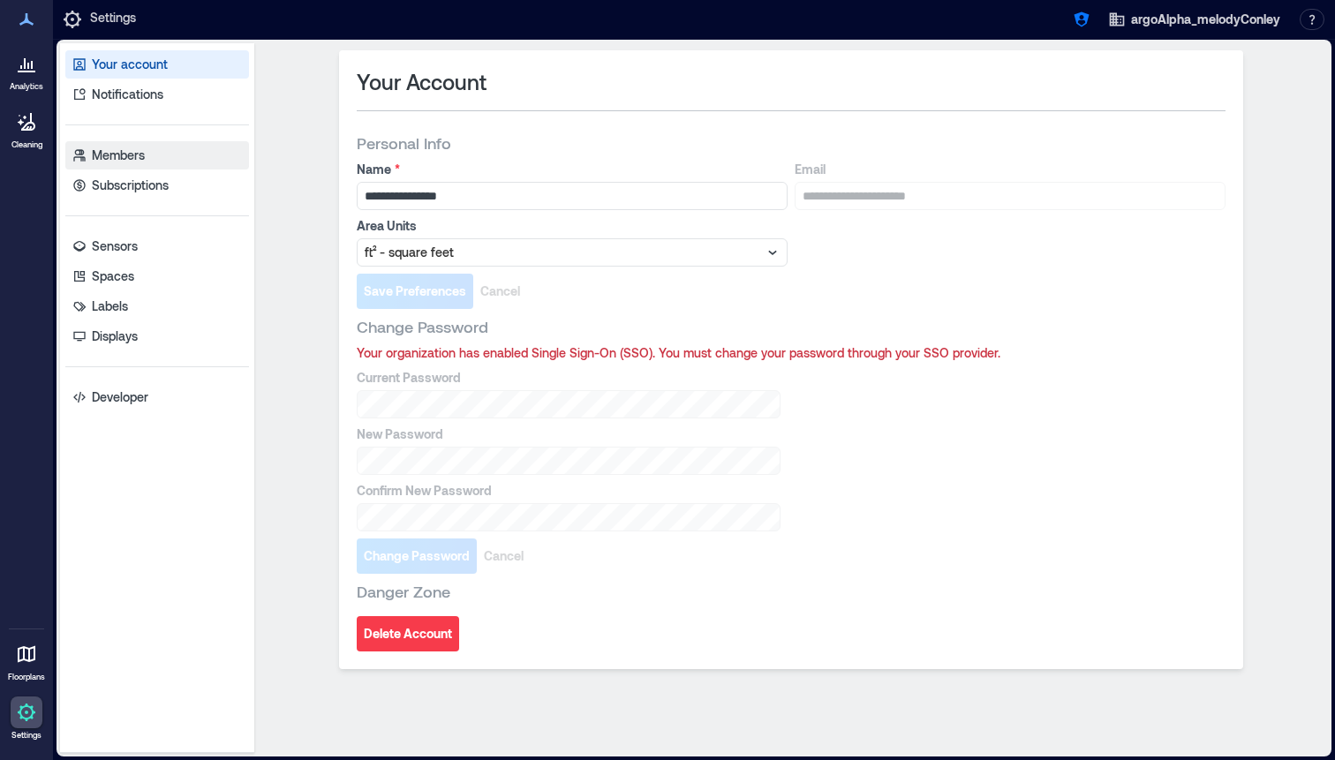
click at [205, 157] on link "Members" at bounding box center [157, 155] width 184 height 28
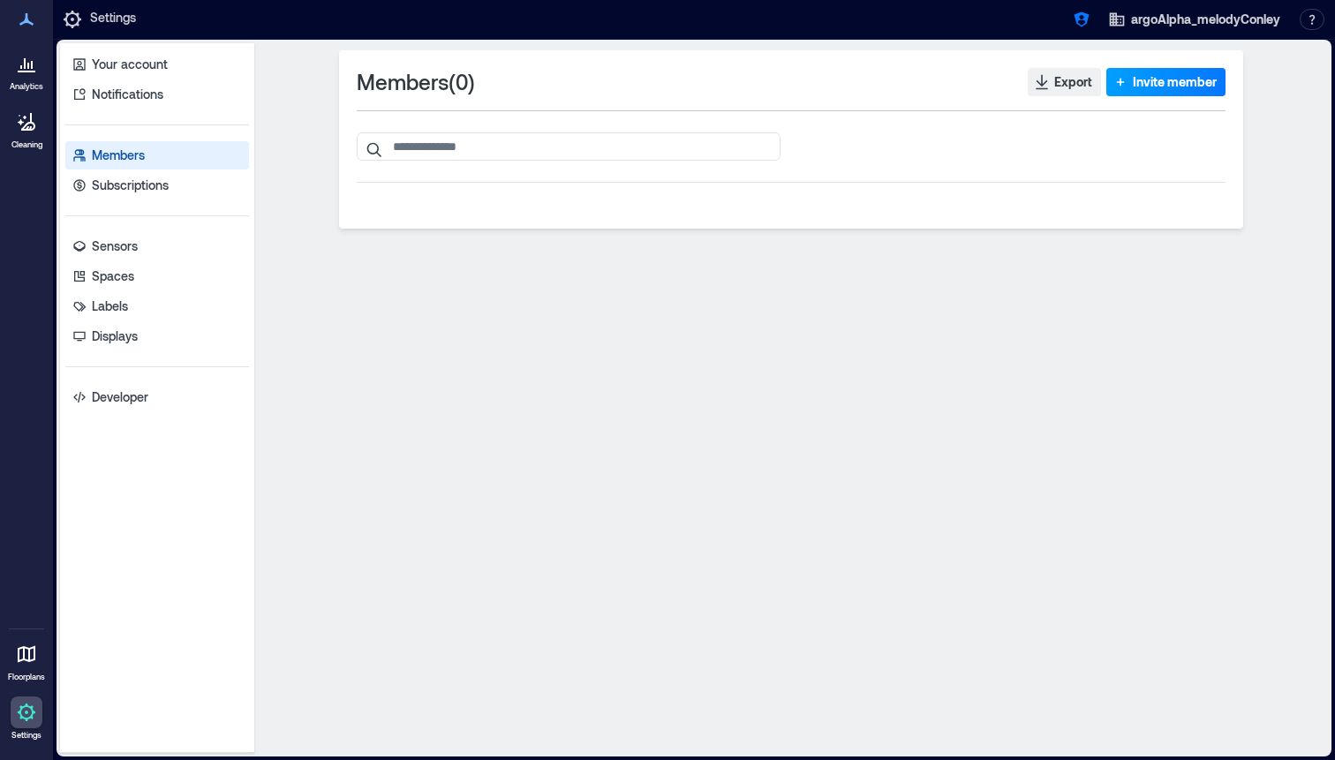
click at [1166, 76] on span "Invite member" at bounding box center [1175, 82] width 84 height 18
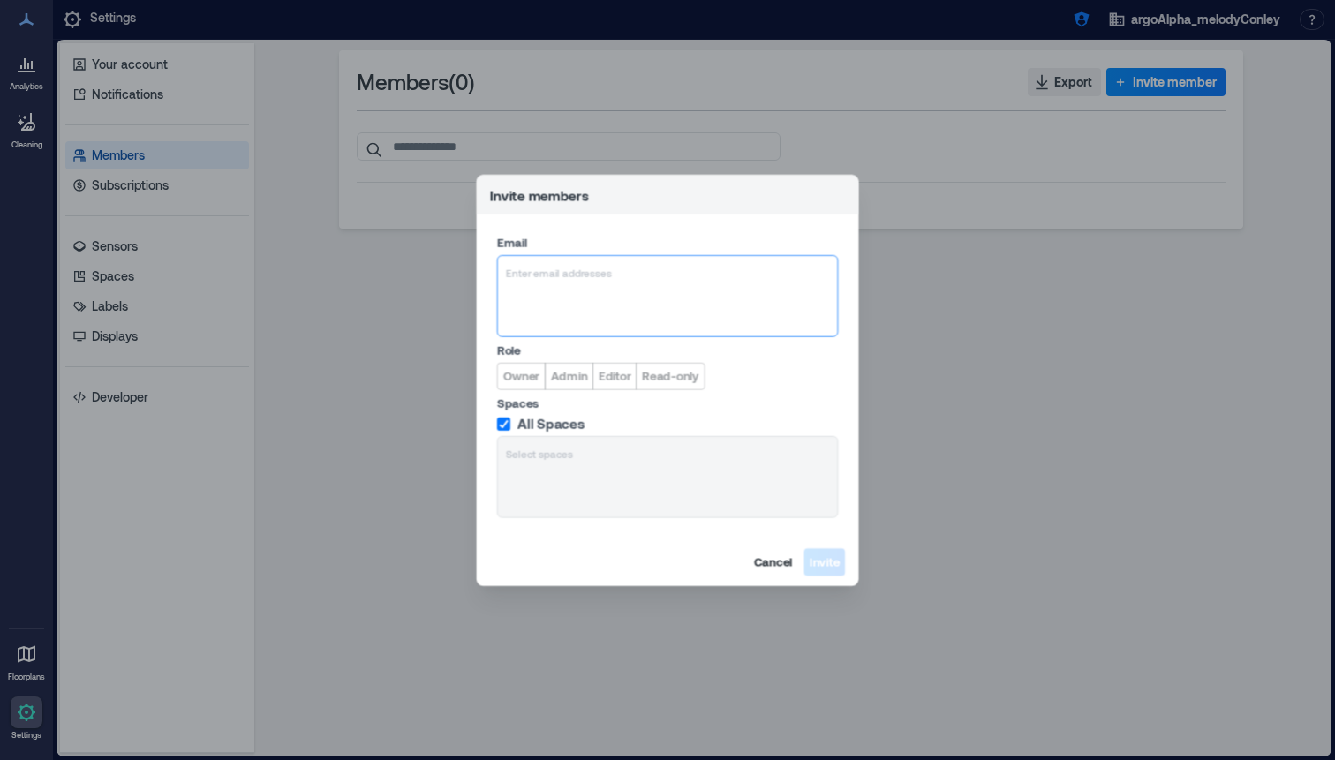
type input "**********"
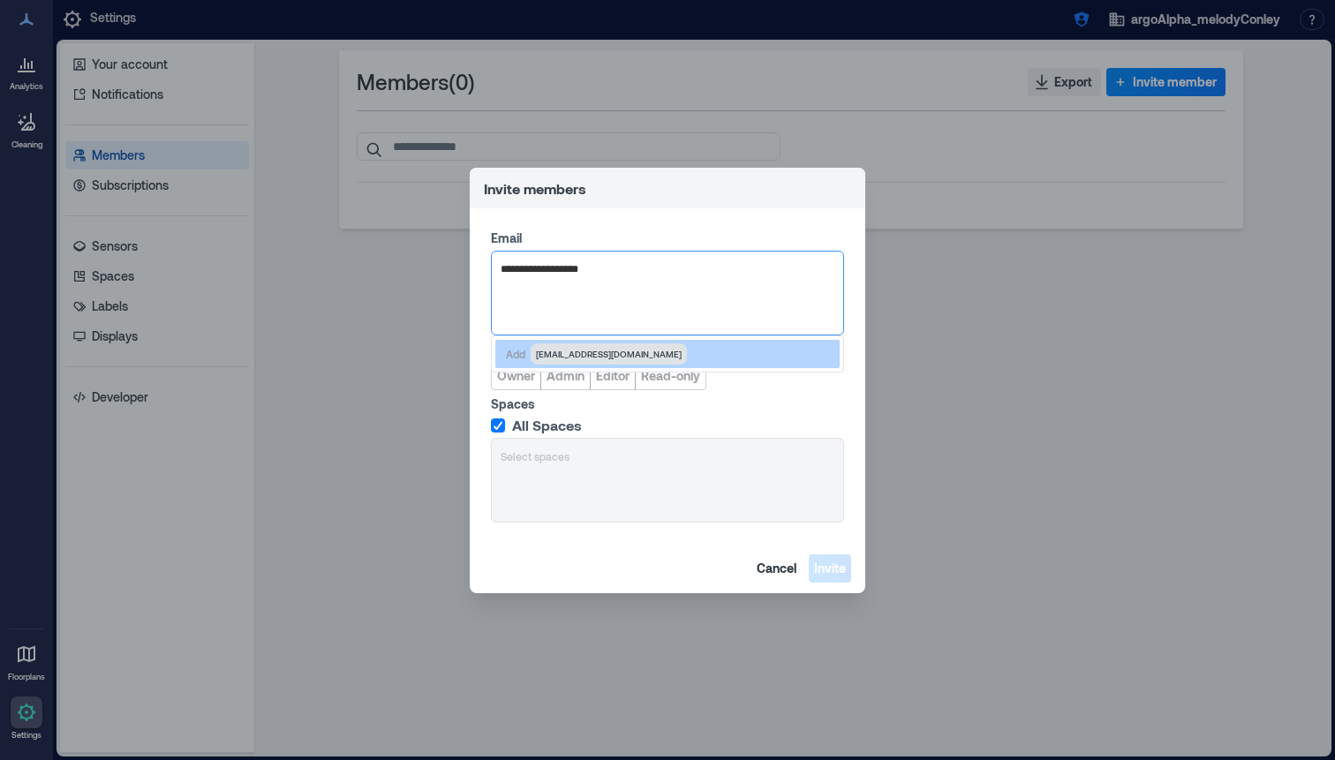
click at [580, 342] on div "Add bearconley@aol.com" at bounding box center [667, 354] width 344 height 28
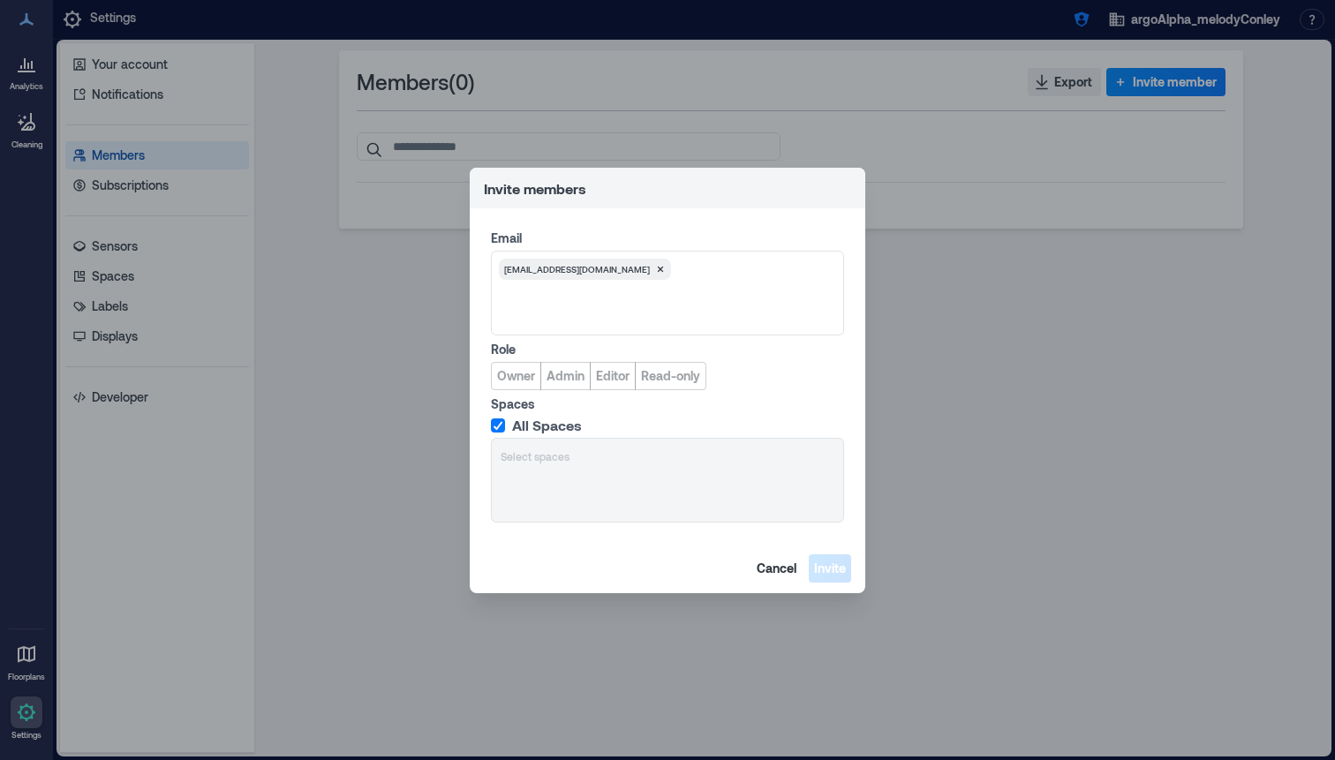
click at [578, 359] on div "Role Owner Admin Editor Read-only" at bounding box center [667, 365] width 353 height 49
click at [574, 380] on span "Admin" at bounding box center [565, 376] width 38 height 18
click at [831, 571] on span "Invite" at bounding box center [830, 569] width 32 height 18
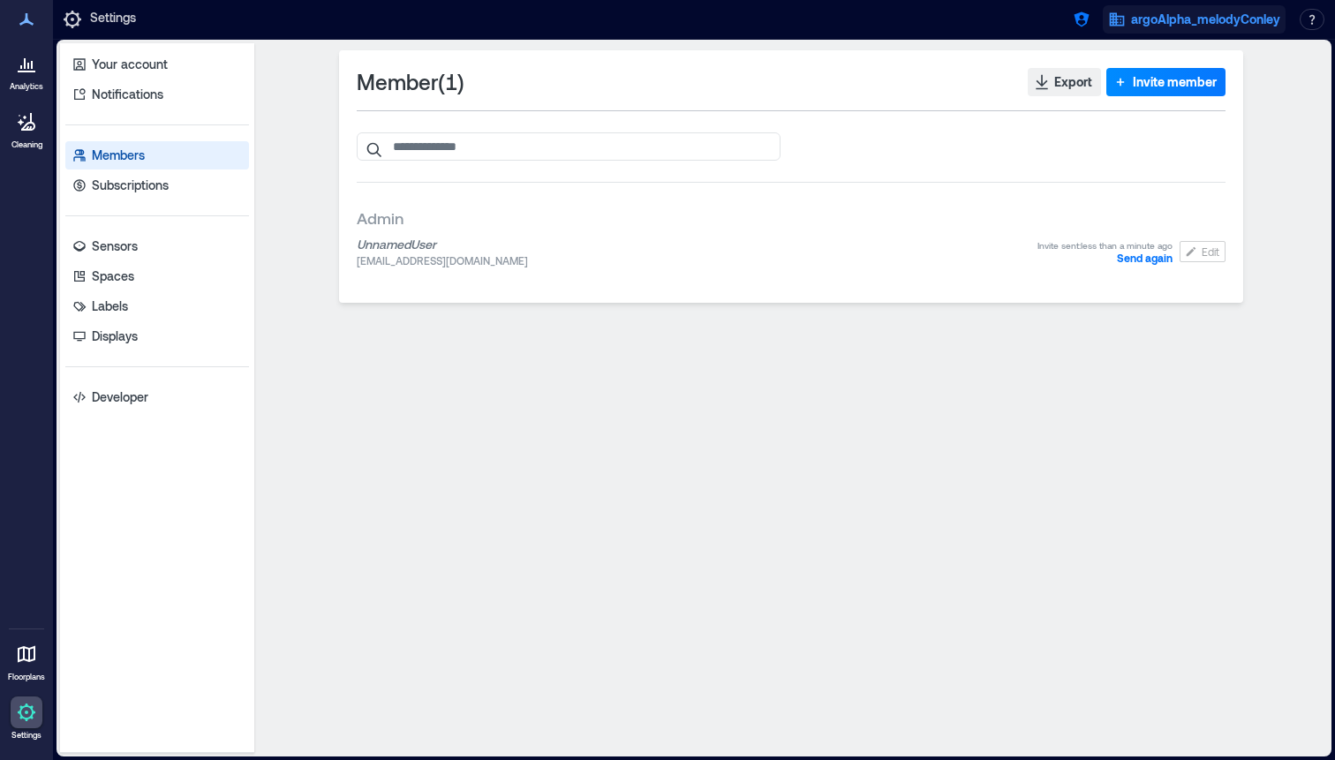
click at [1155, 28] on button "argoAlpha_melodyConley" at bounding box center [1194, 19] width 183 height 28
click at [1078, 21] on icon "button" at bounding box center [1082, 20] width 18 height 18
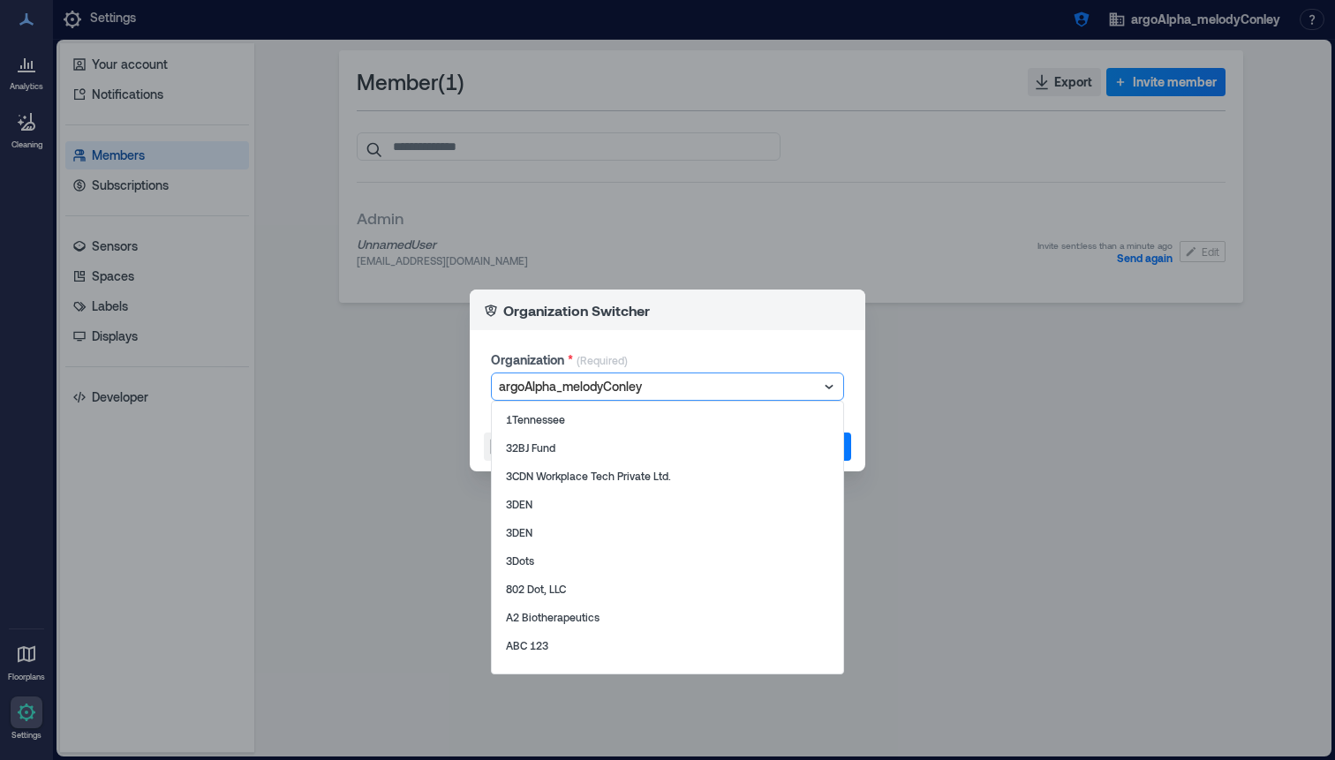
click at [810, 394] on div at bounding box center [659, 386] width 320 height 21
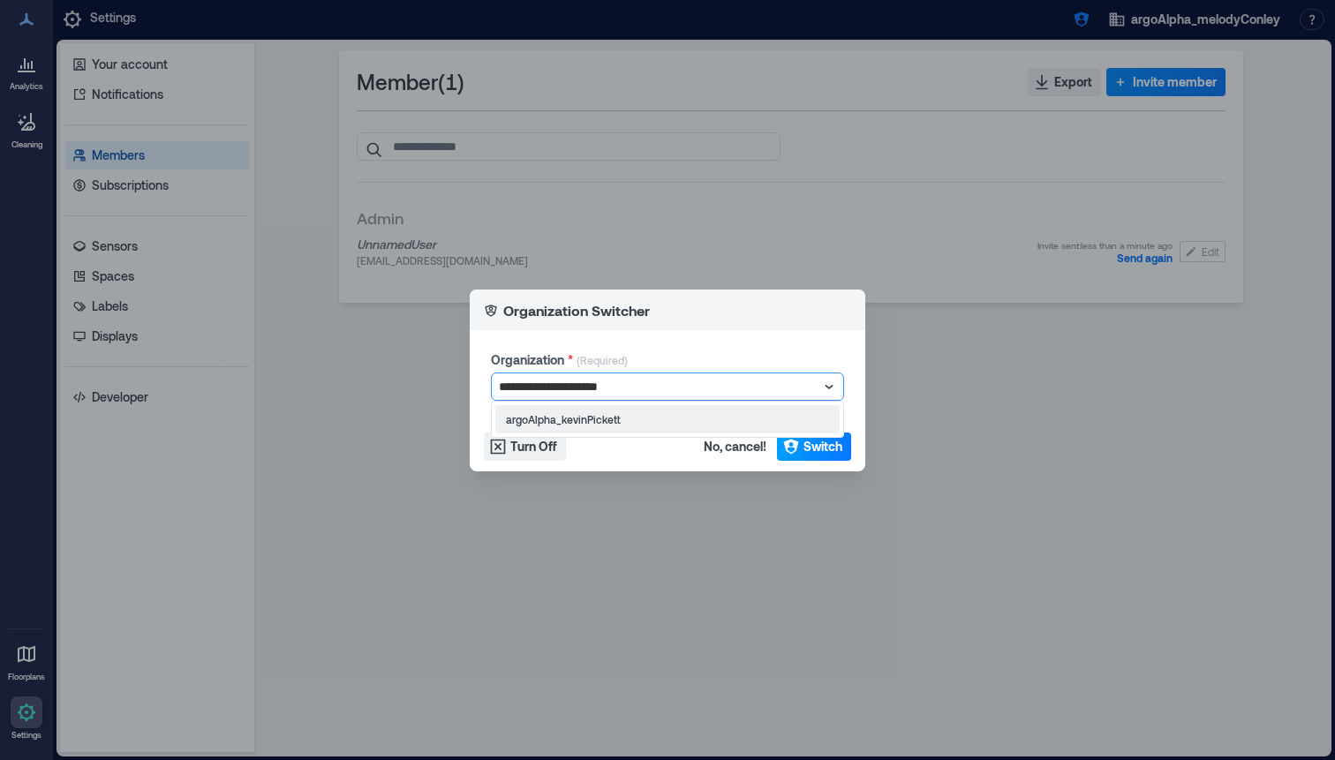
type input "**********"
click at [822, 449] on span "Switch" at bounding box center [822, 447] width 39 height 18
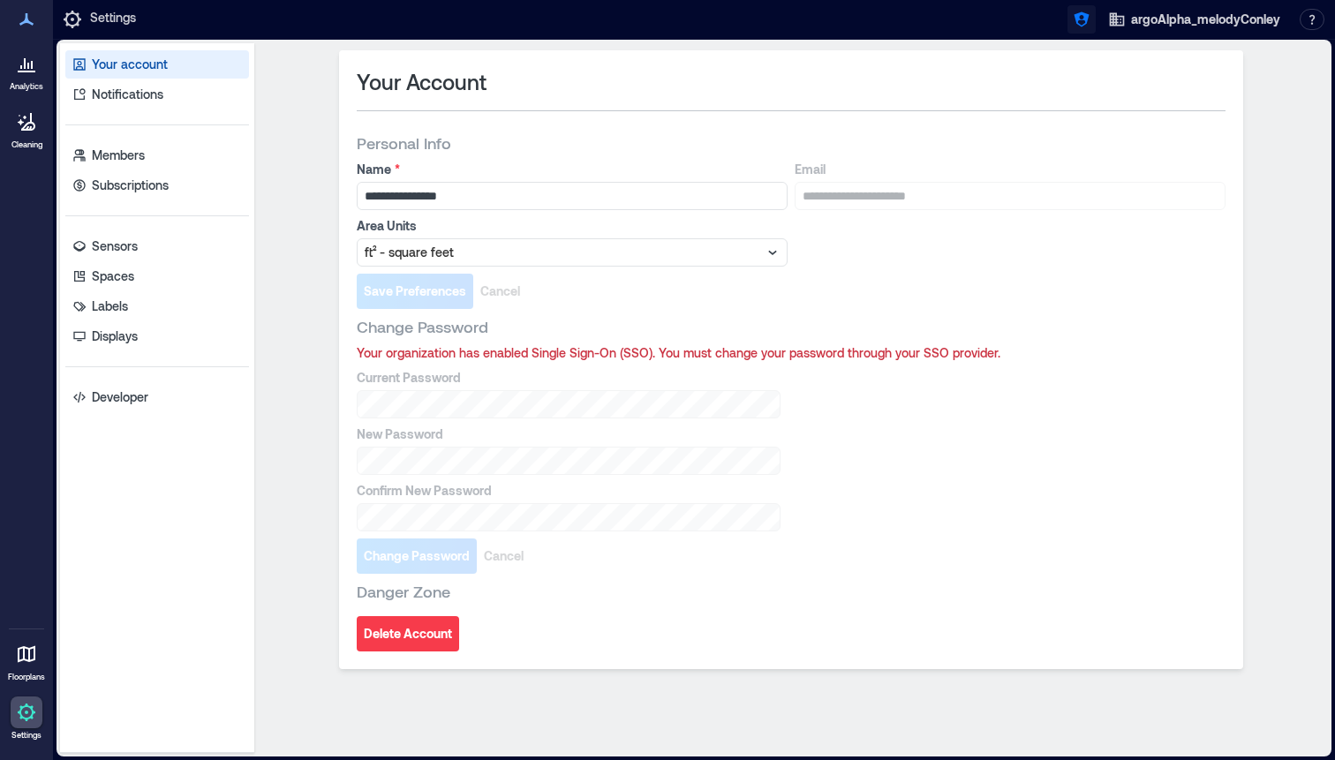
click at [1081, 19] on icon "button" at bounding box center [1080, 19] width 15 height 15
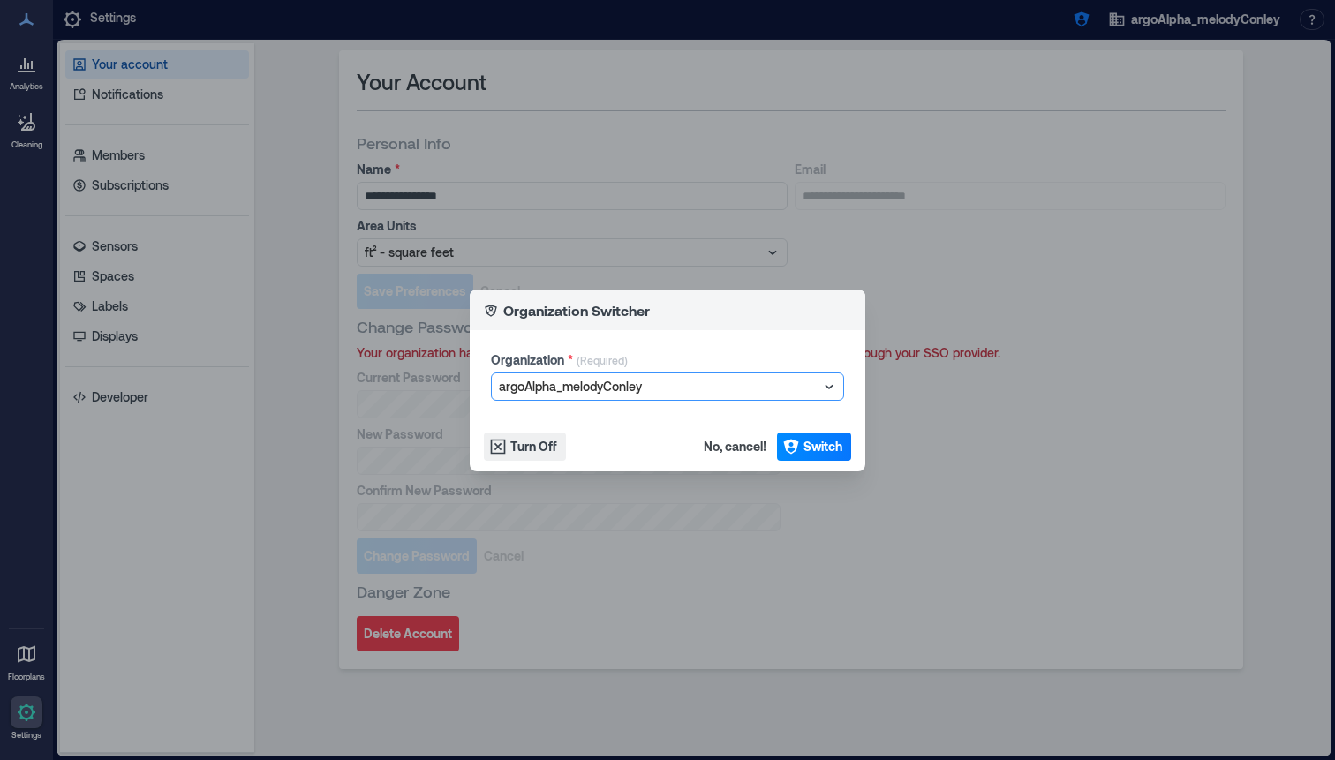
click at [646, 380] on div at bounding box center [659, 386] width 320 height 21
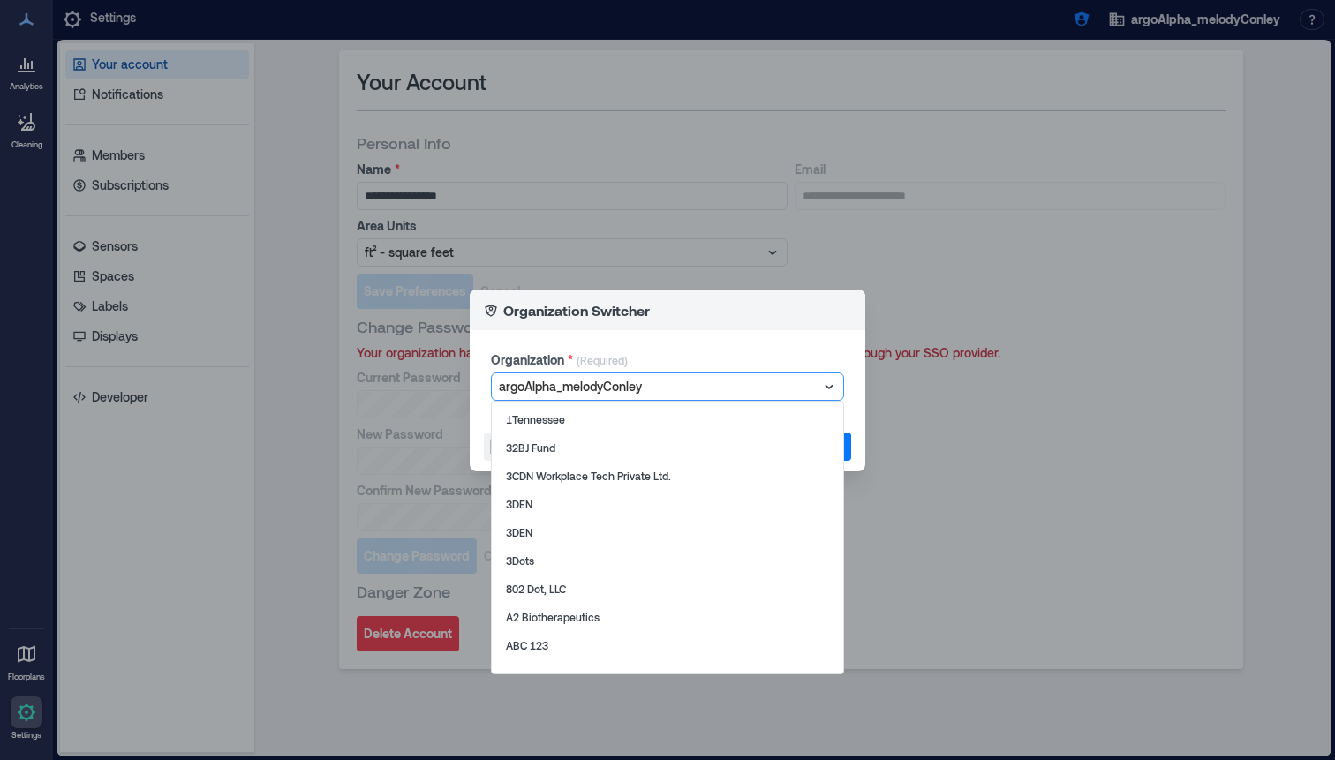
type input "**********"
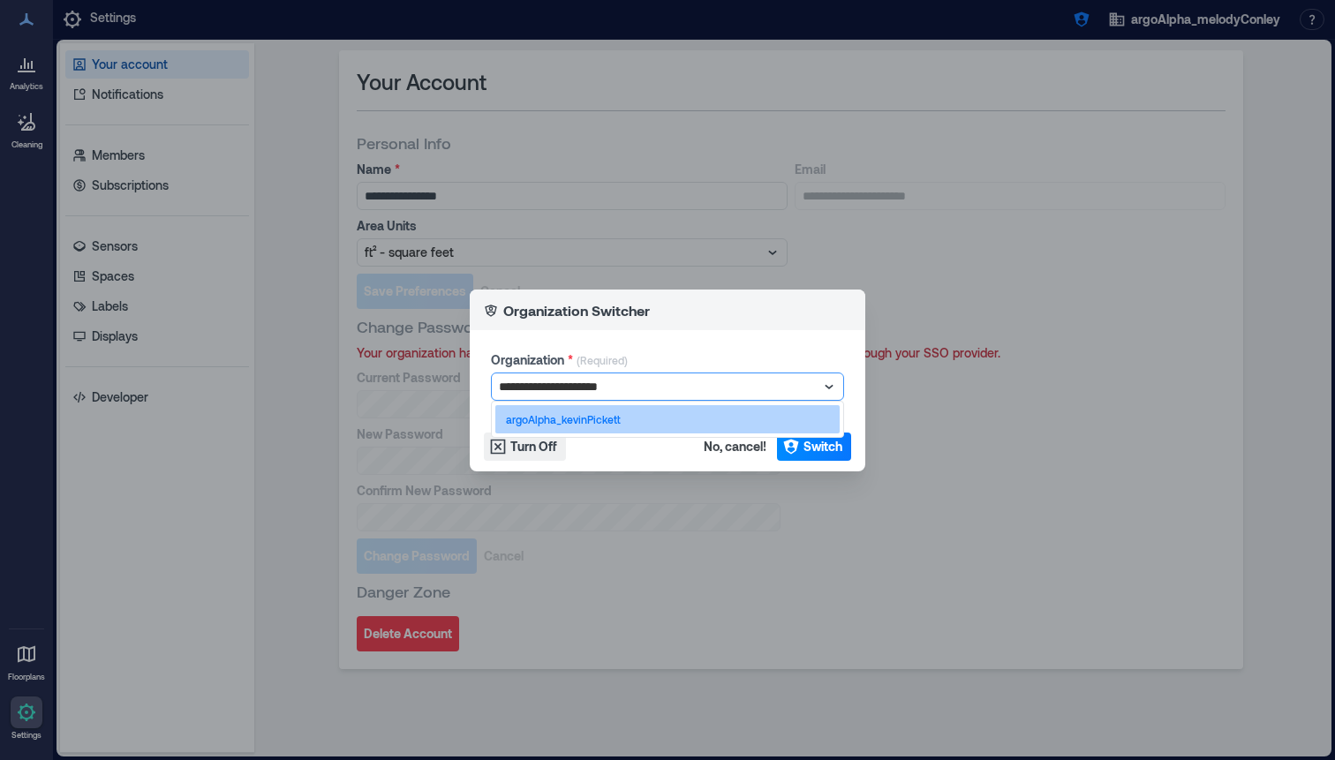
click at [631, 418] on div "argoAlpha_kevinPickett" at bounding box center [667, 419] width 344 height 28
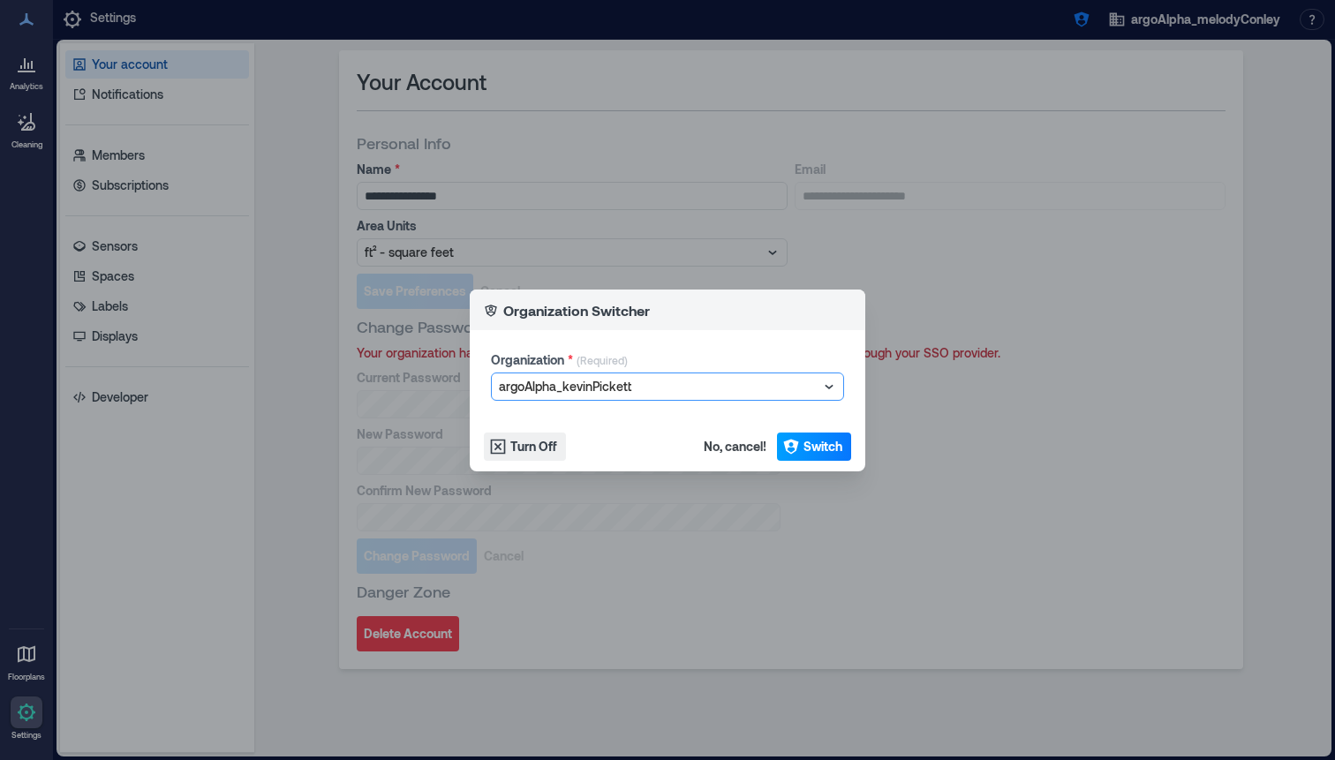
click at [847, 448] on button "Switch" at bounding box center [814, 447] width 74 height 28
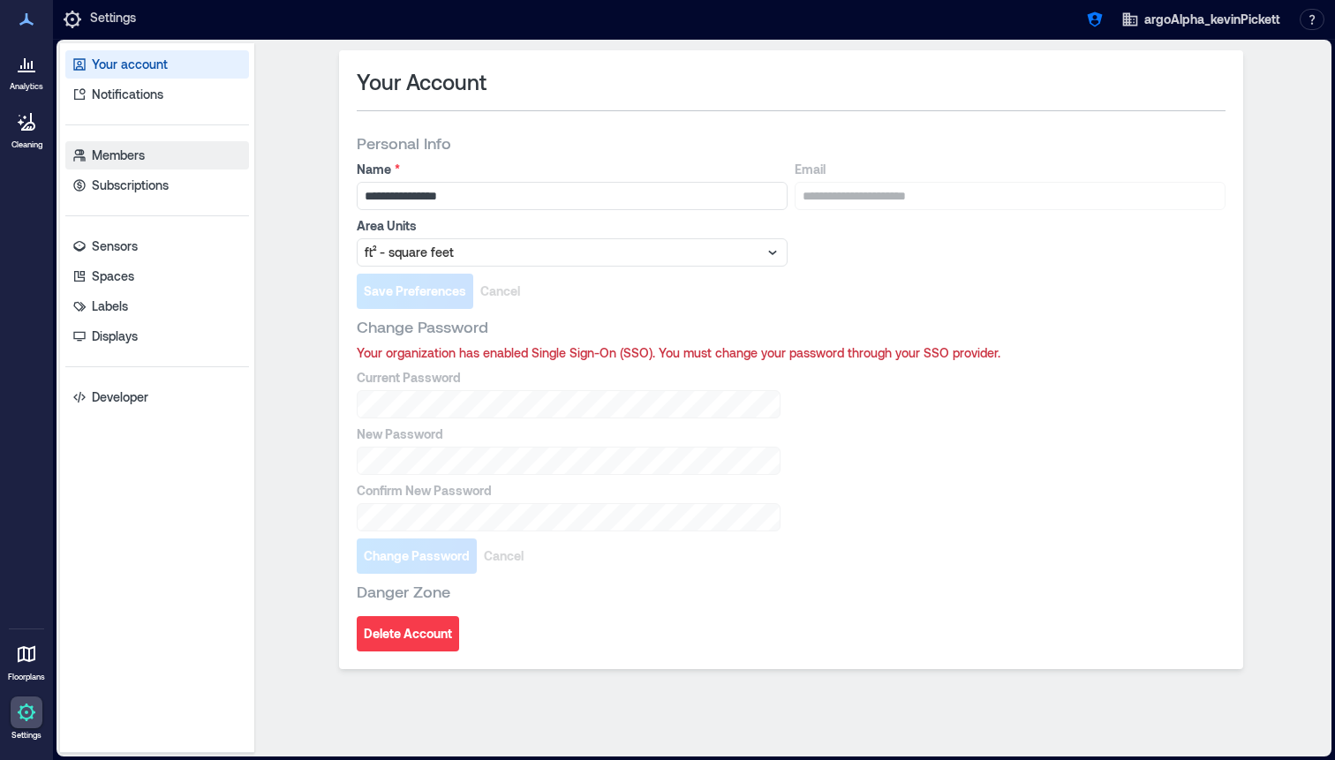
click at [125, 142] on link "Members" at bounding box center [157, 155] width 184 height 28
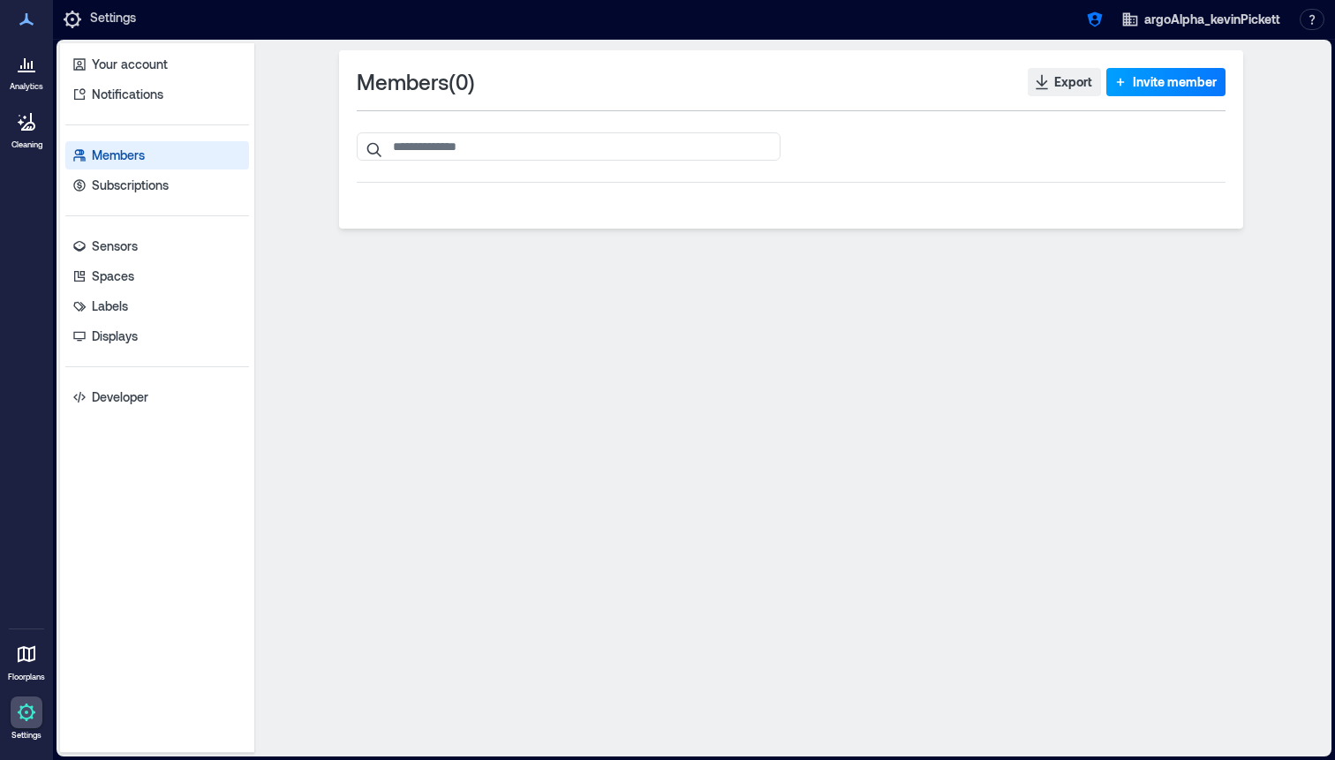
click at [1161, 84] on span "Invite member" at bounding box center [1175, 82] width 84 height 18
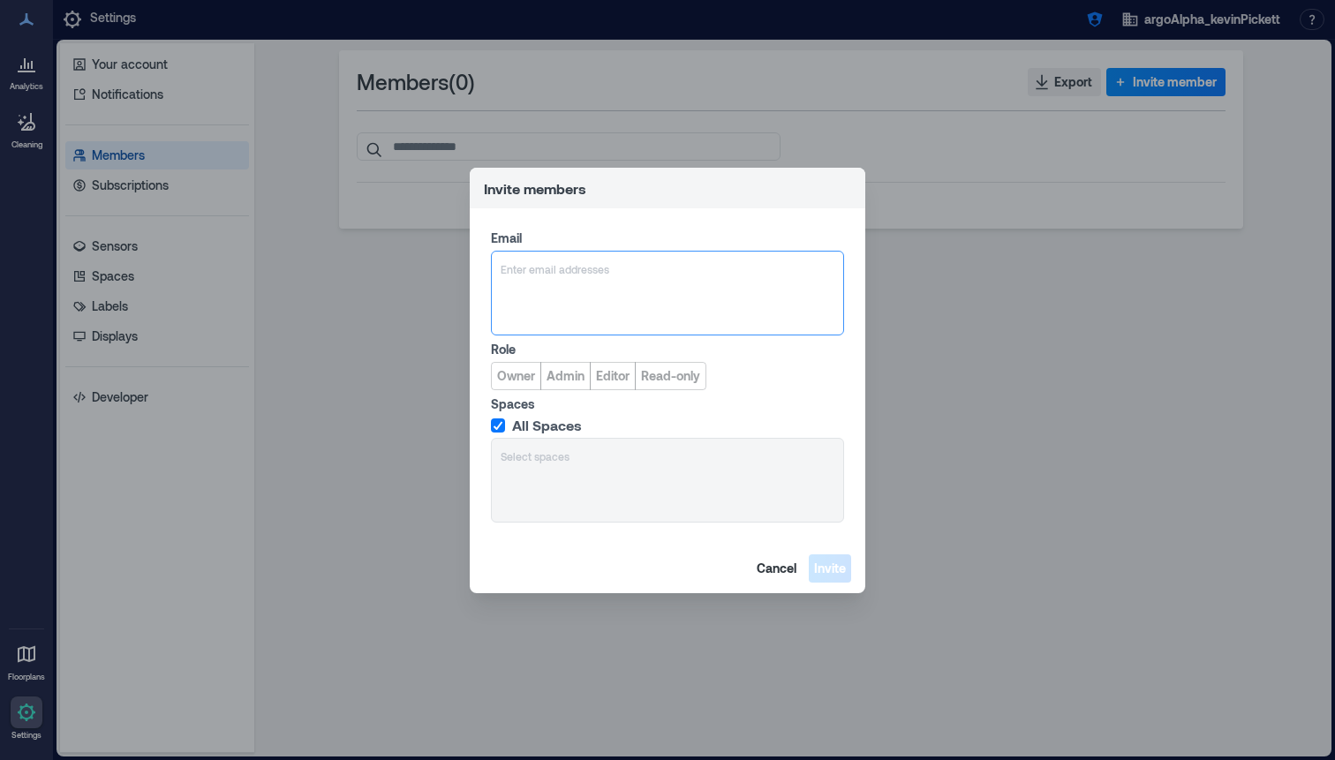
click at [584, 279] on div "Enter email addresses" at bounding box center [667, 293] width 353 height 85
type input "**********"
click at [570, 374] on span "Admin" at bounding box center [565, 376] width 38 height 18
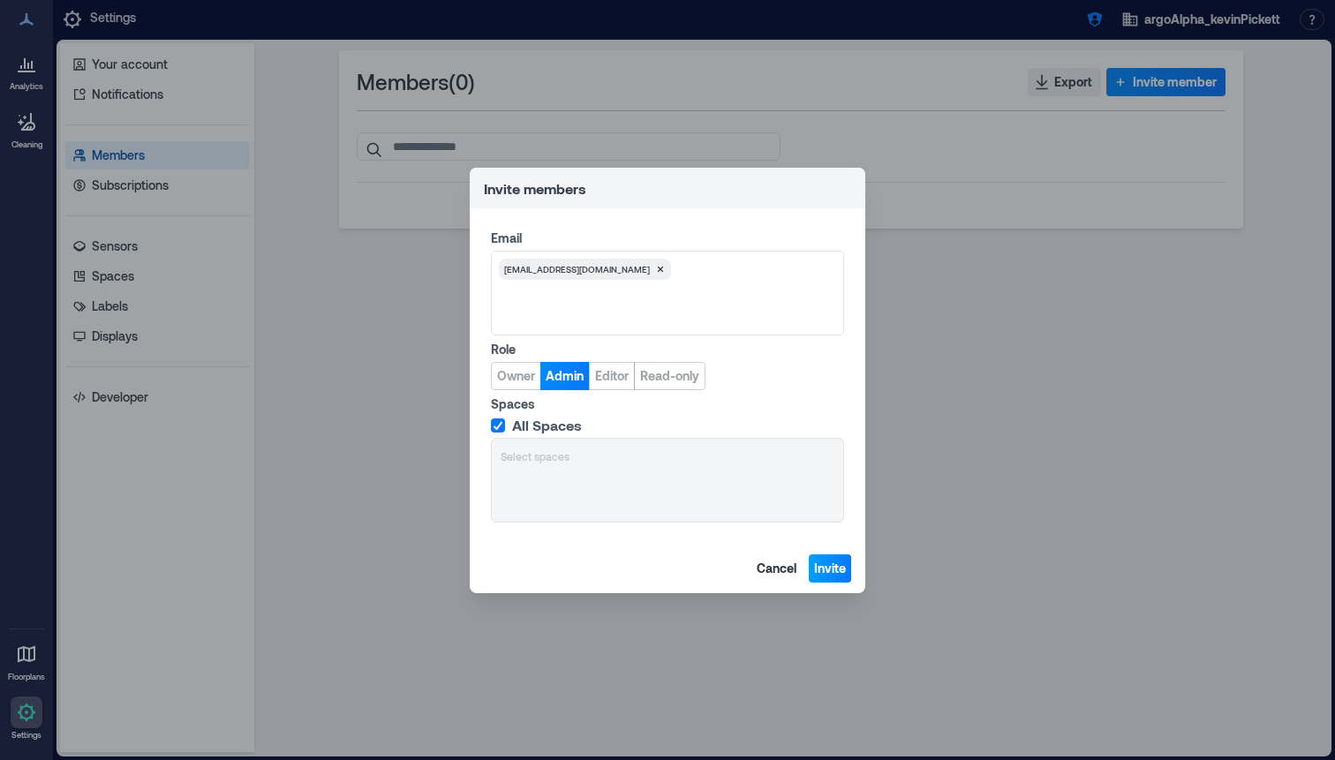
click at [832, 567] on span "Invite" at bounding box center [830, 569] width 32 height 18
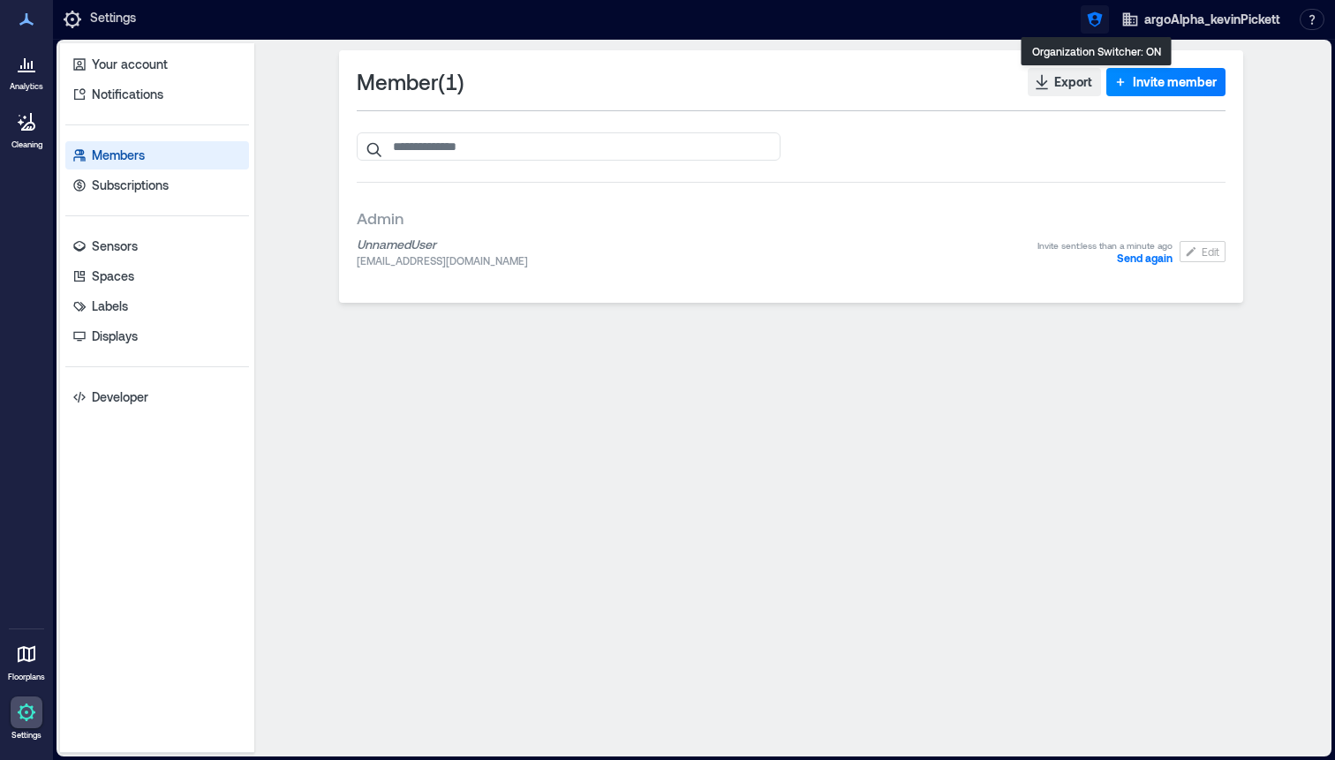
click at [1081, 21] on button "button" at bounding box center [1095, 19] width 28 height 28
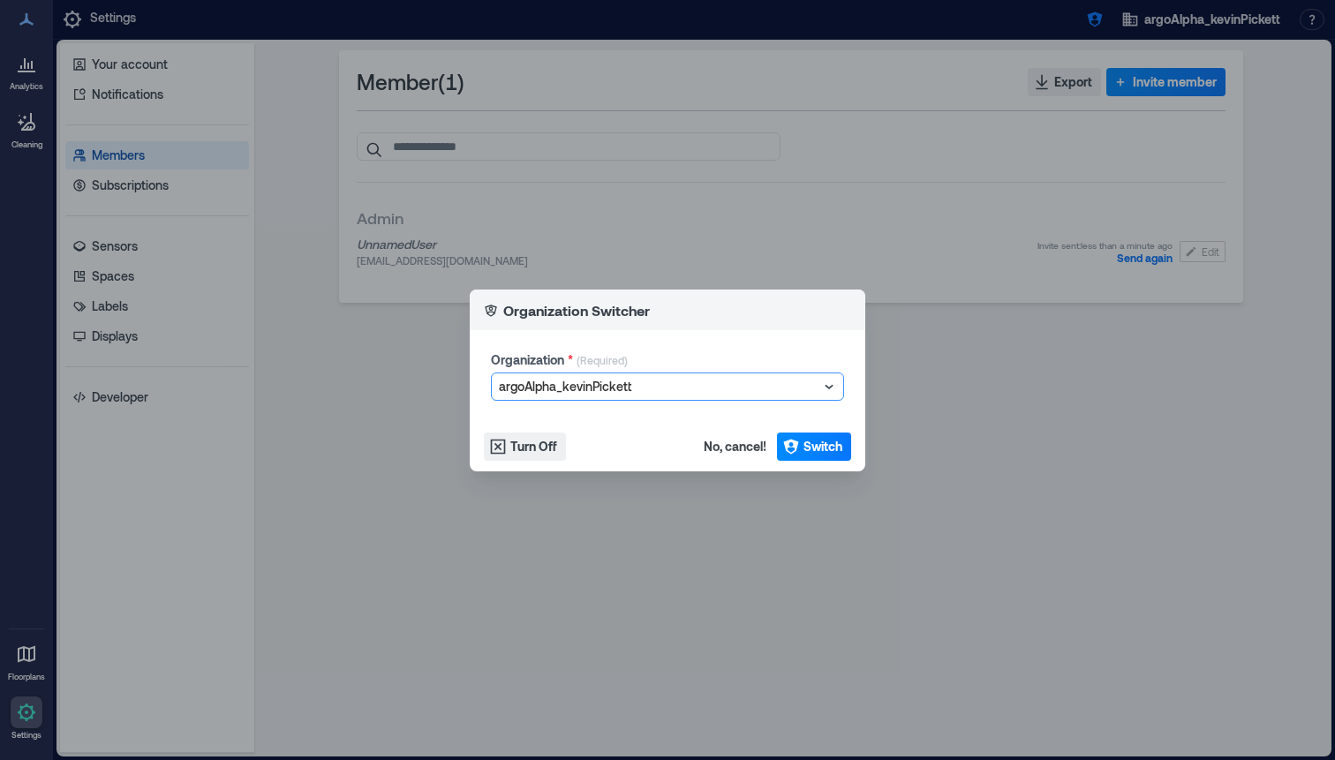
type input "**********"
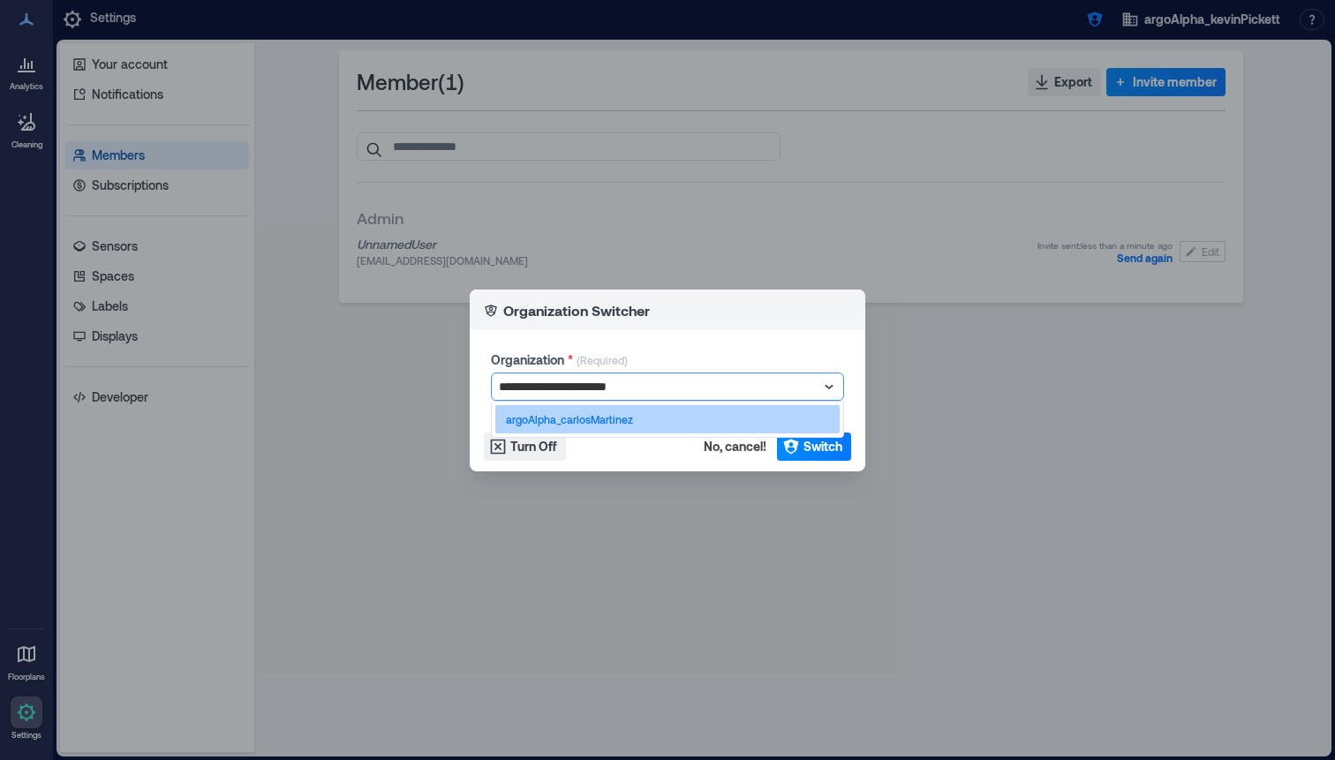
click at [644, 413] on div "argoAlpha_carlosMartinez" at bounding box center [667, 419] width 344 height 28
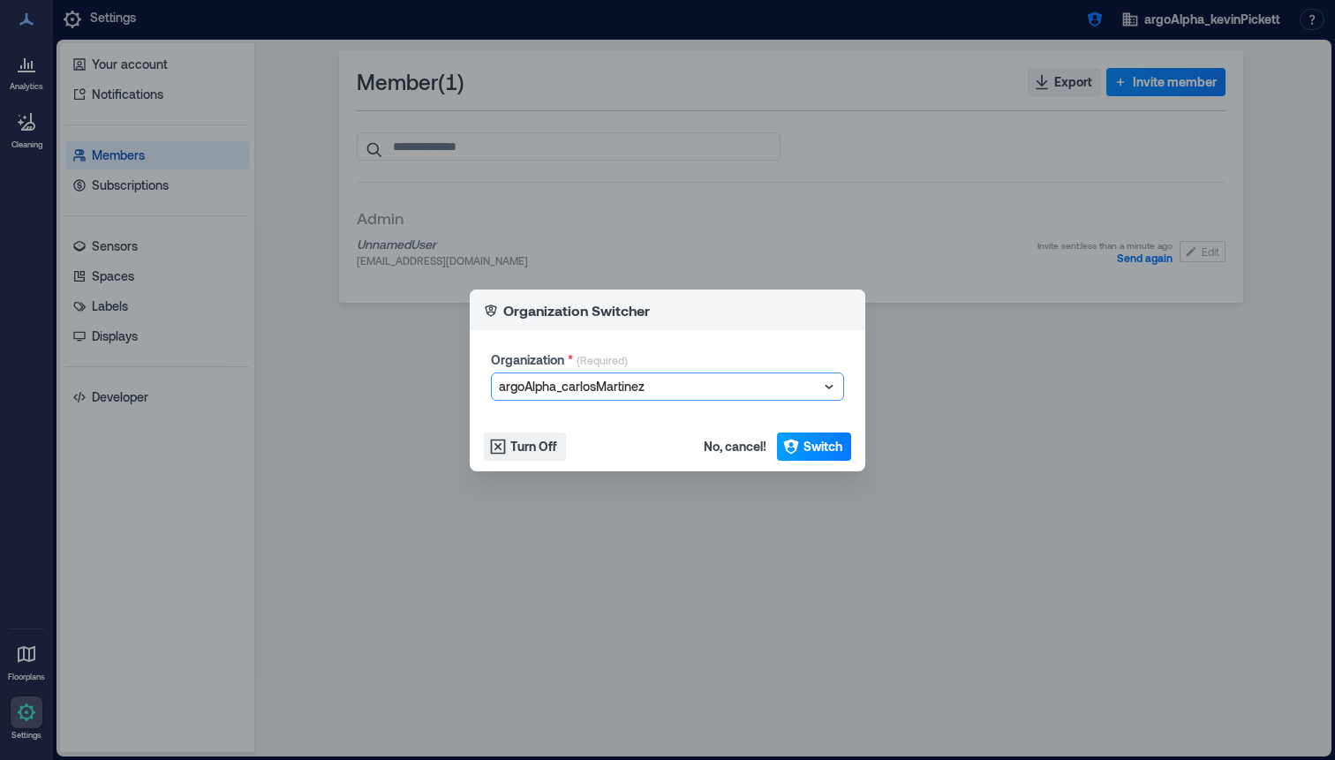
click at [795, 434] on button "Switch" at bounding box center [814, 447] width 74 height 28
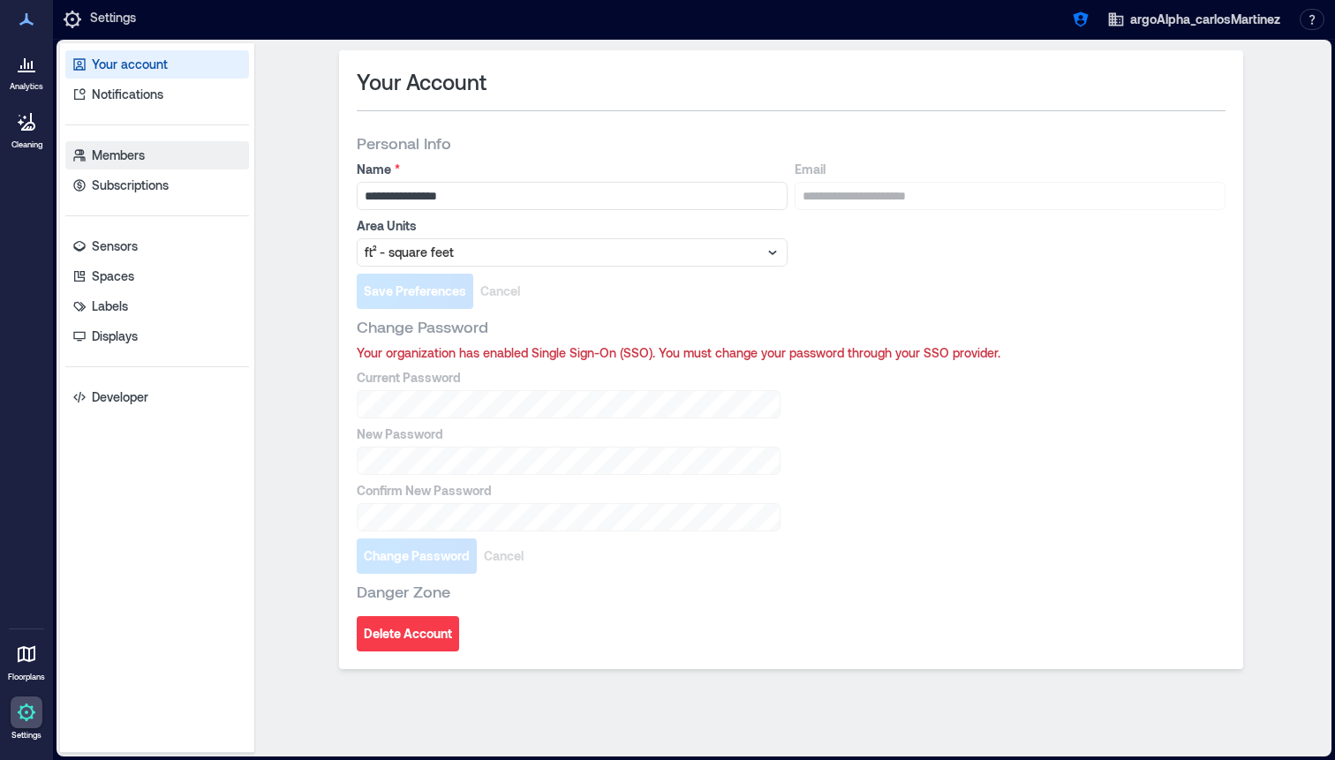
click at [203, 168] on link "Members" at bounding box center [157, 155] width 184 height 28
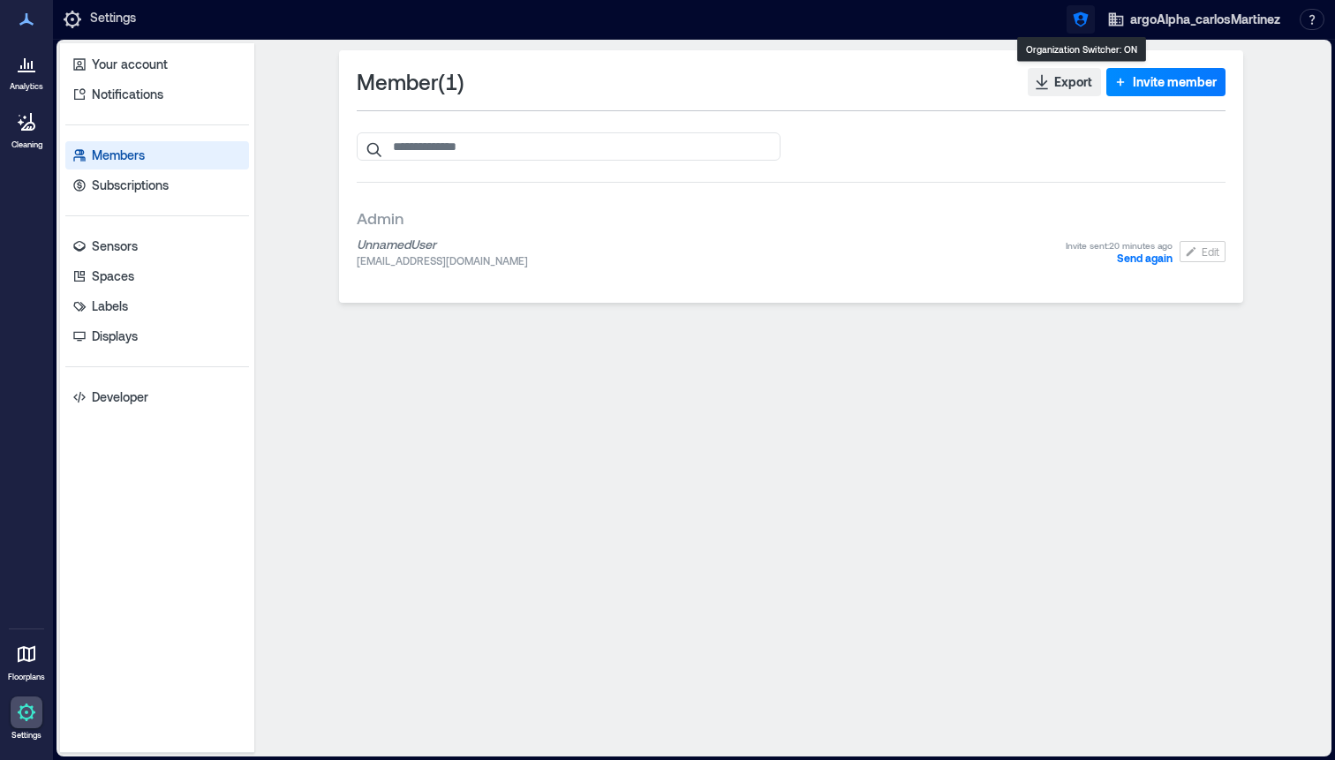
click at [1071, 33] on button "button" at bounding box center [1080, 19] width 28 height 28
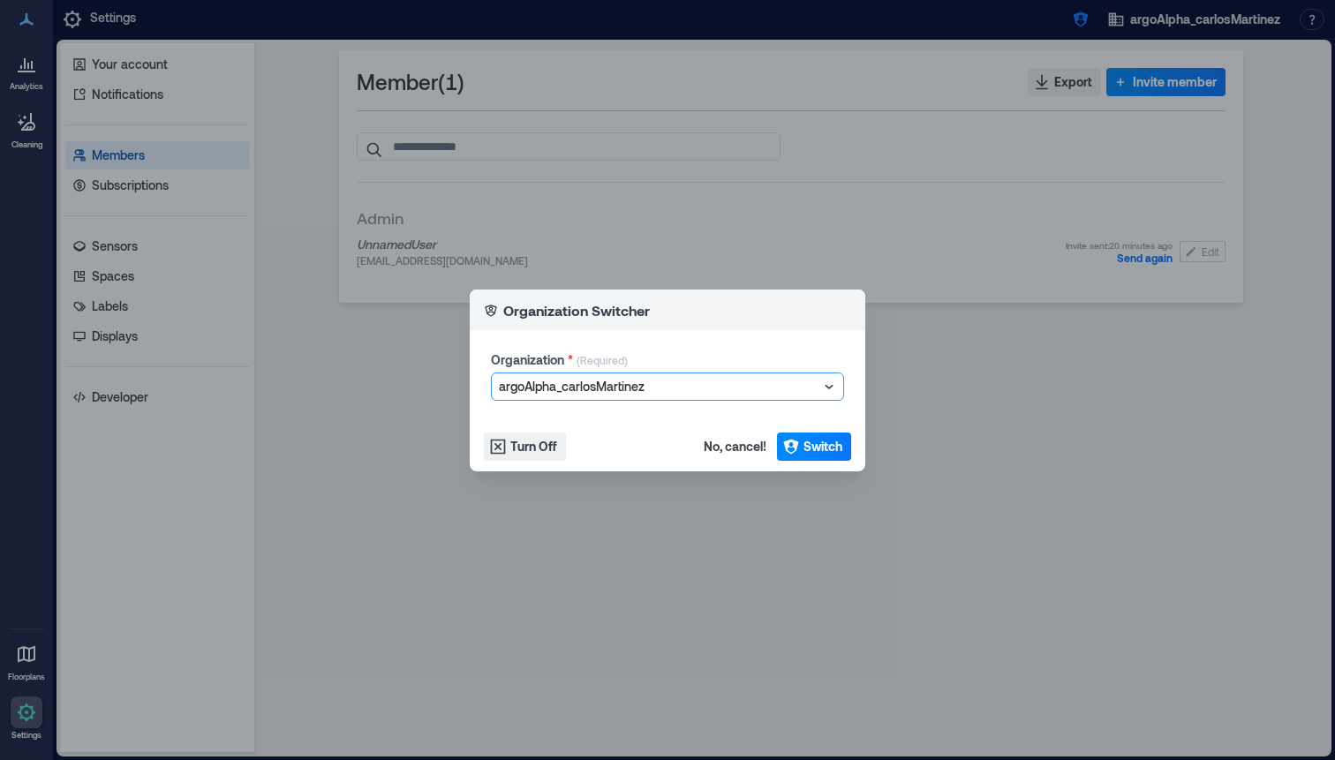
type input "**********"
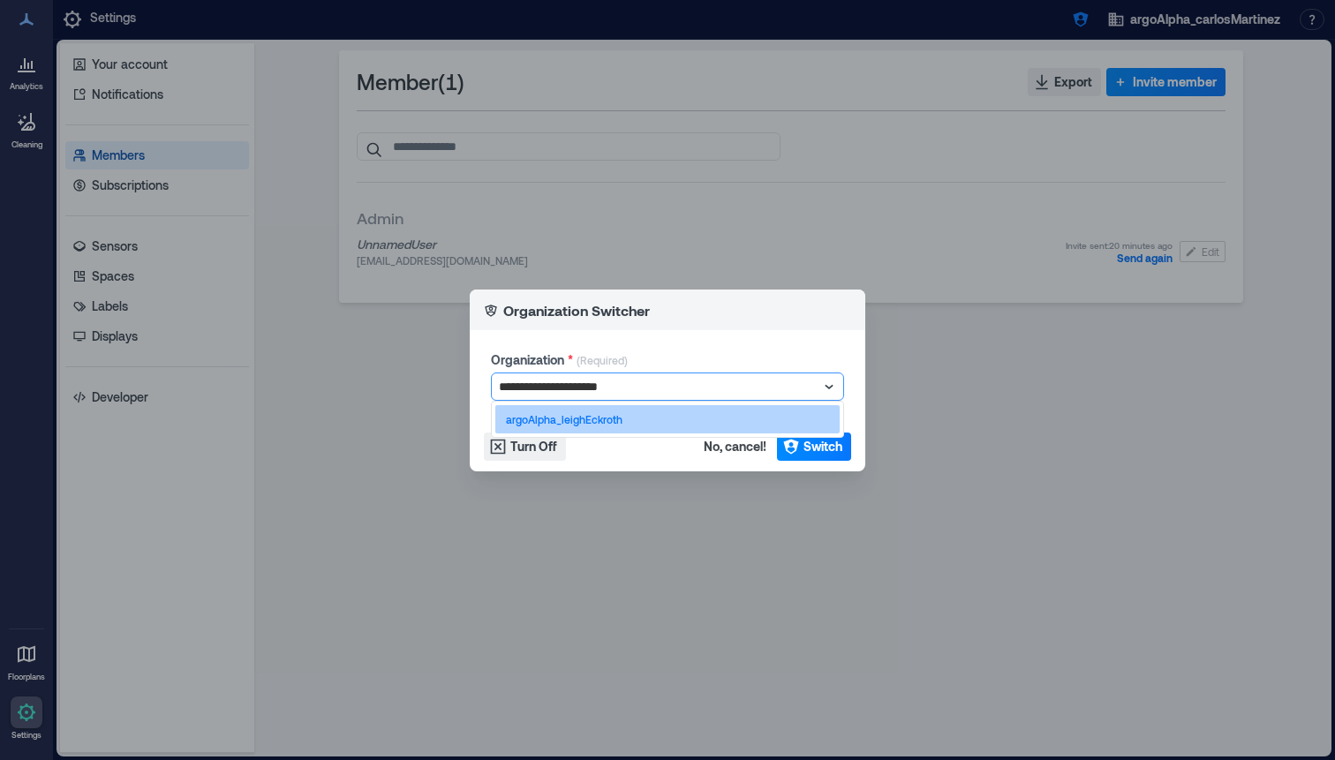
click at [673, 430] on div "argoAlpha_leighEckroth" at bounding box center [667, 419] width 344 height 28
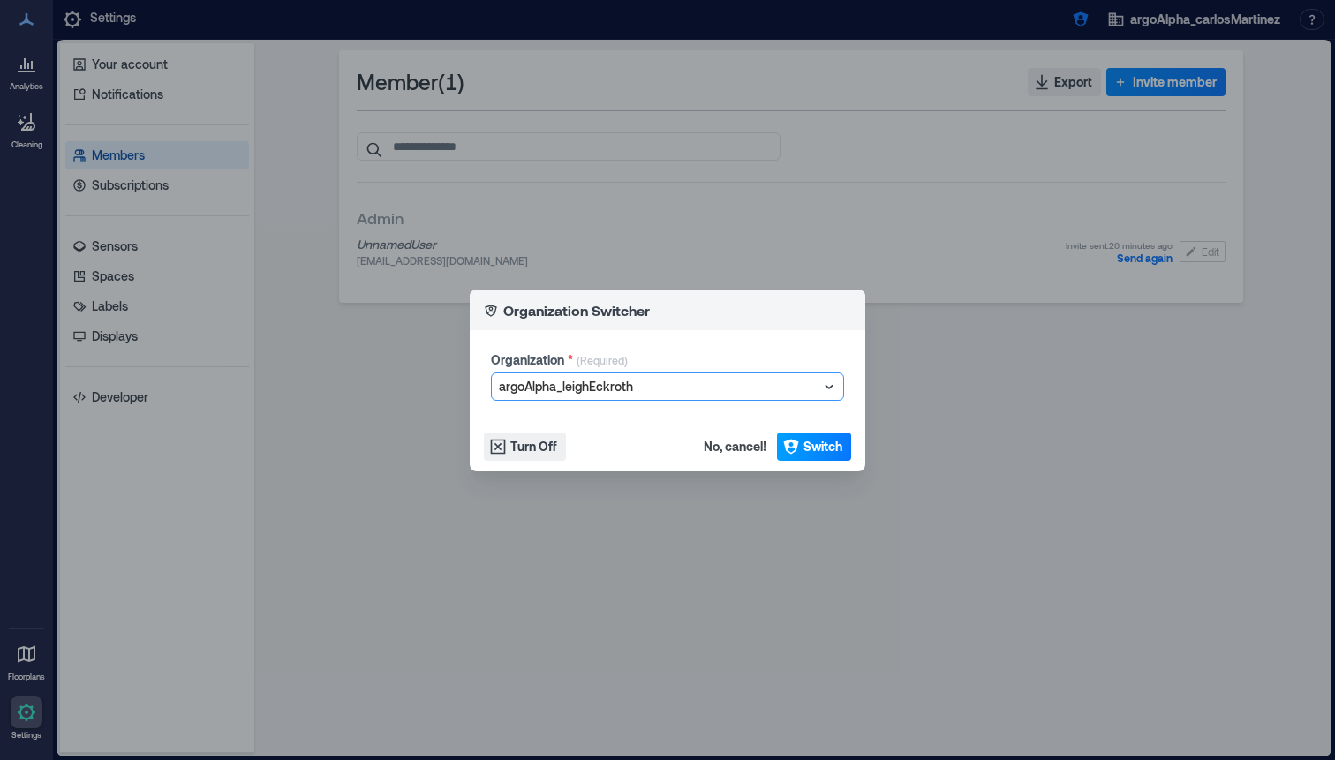
click at [836, 443] on span "Switch" at bounding box center [822, 447] width 39 height 18
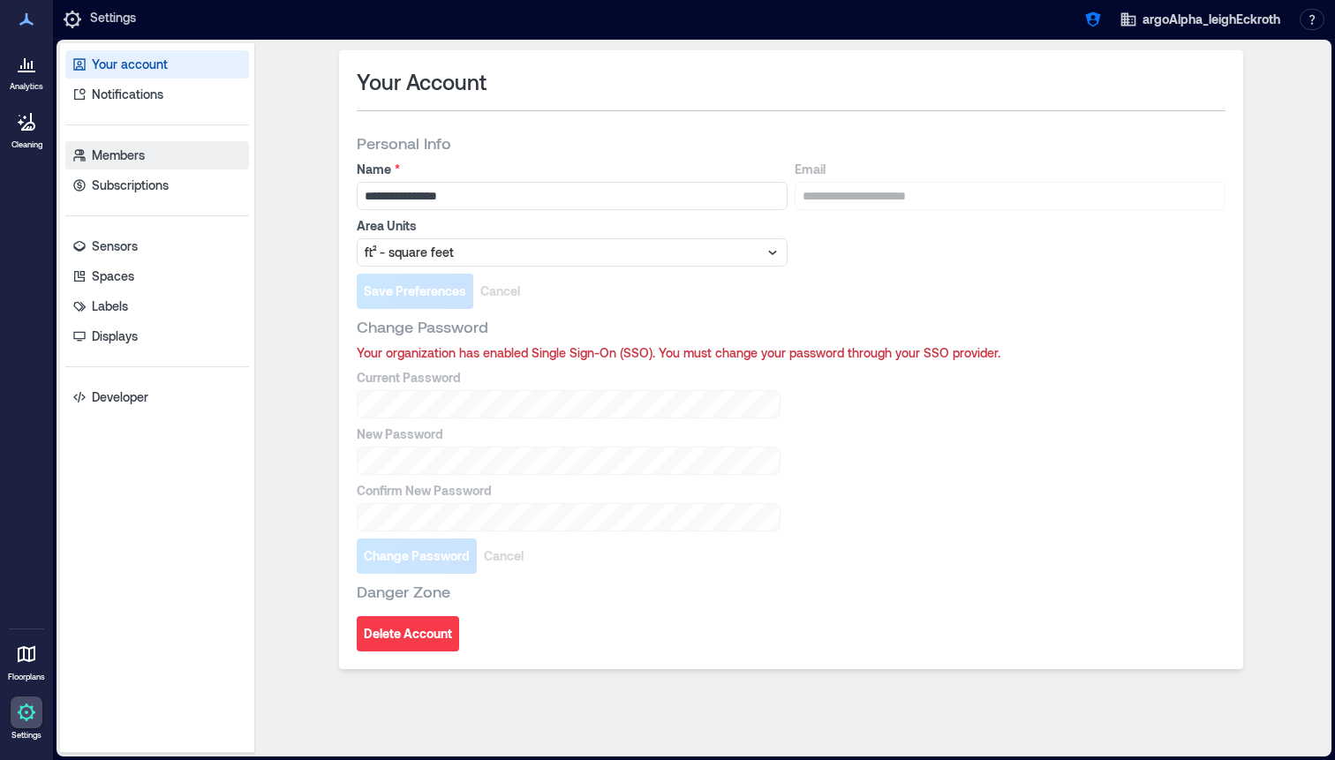
click at [187, 149] on link "Members" at bounding box center [157, 155] width 184 height 28
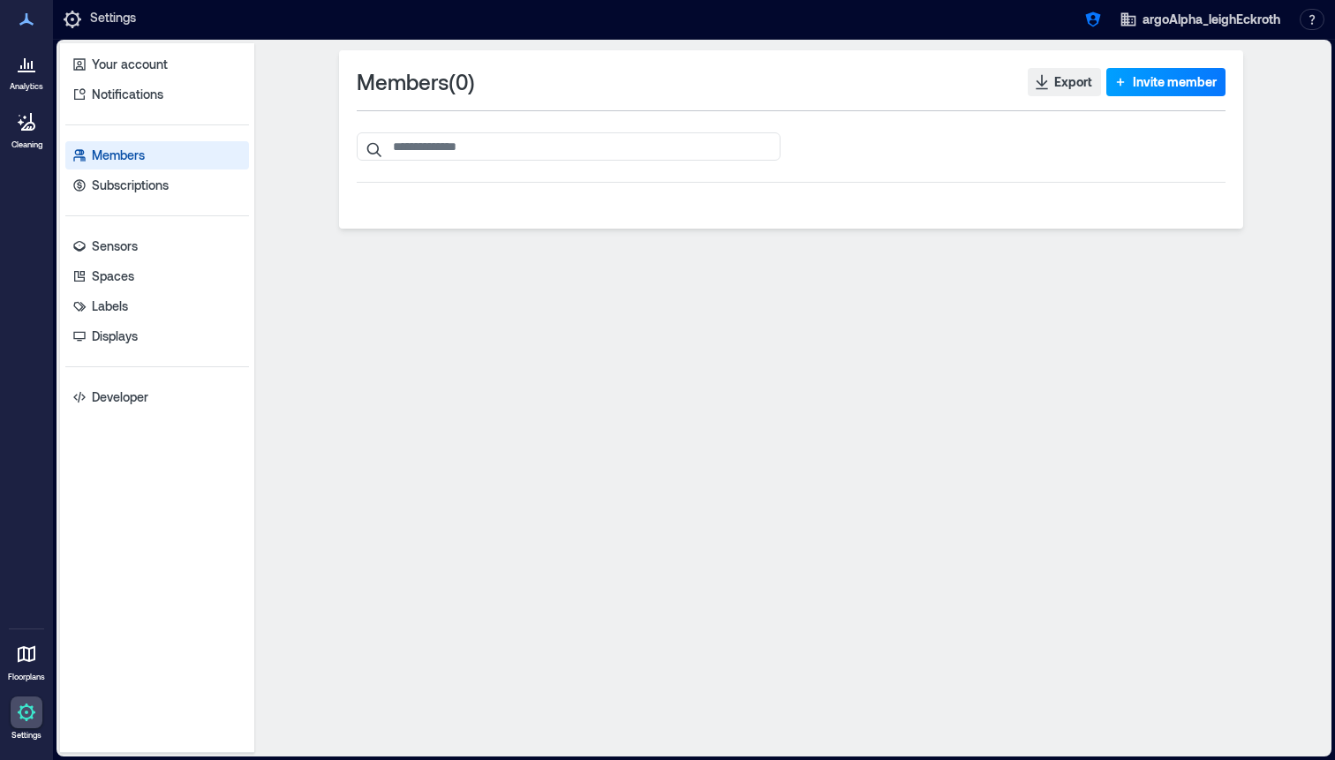
click at [1169, 80] on span "Invite member" at bounding box center [1175, 82] width 84 height 18
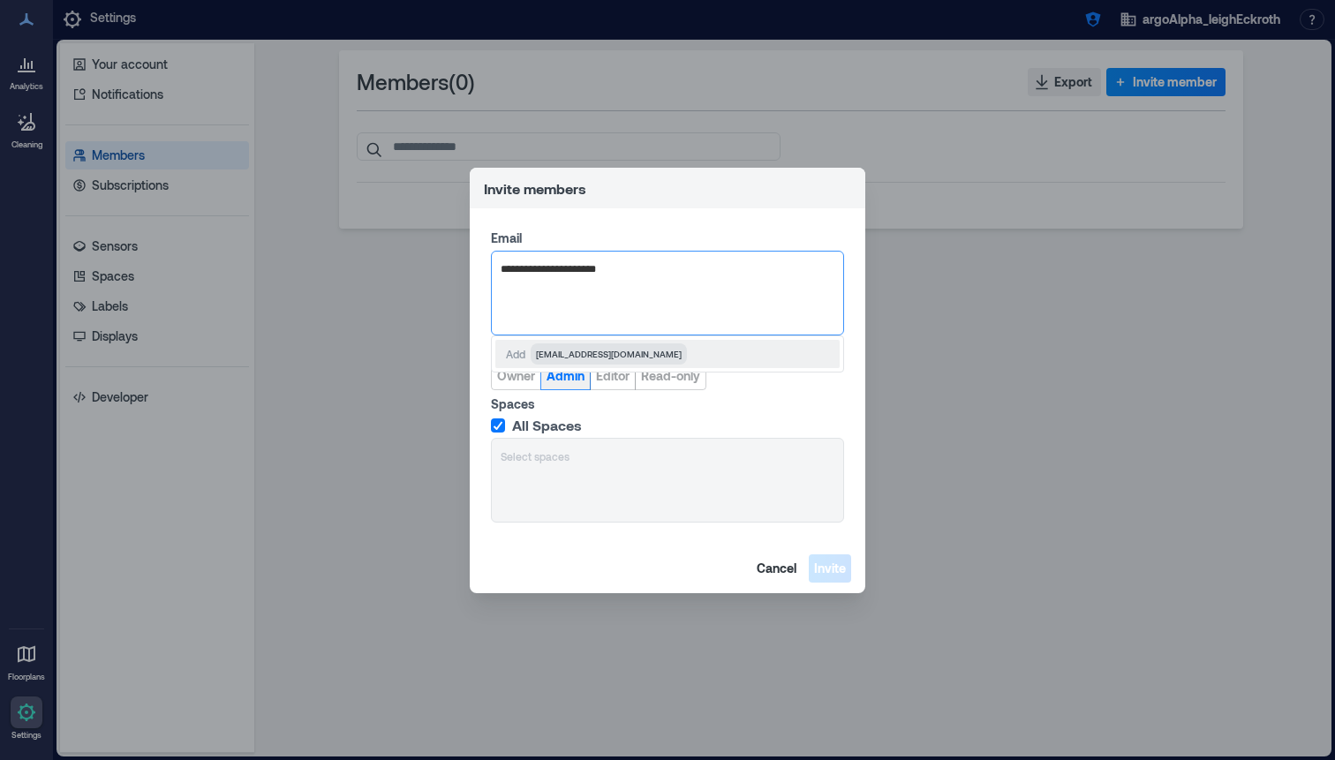
type input "**********"
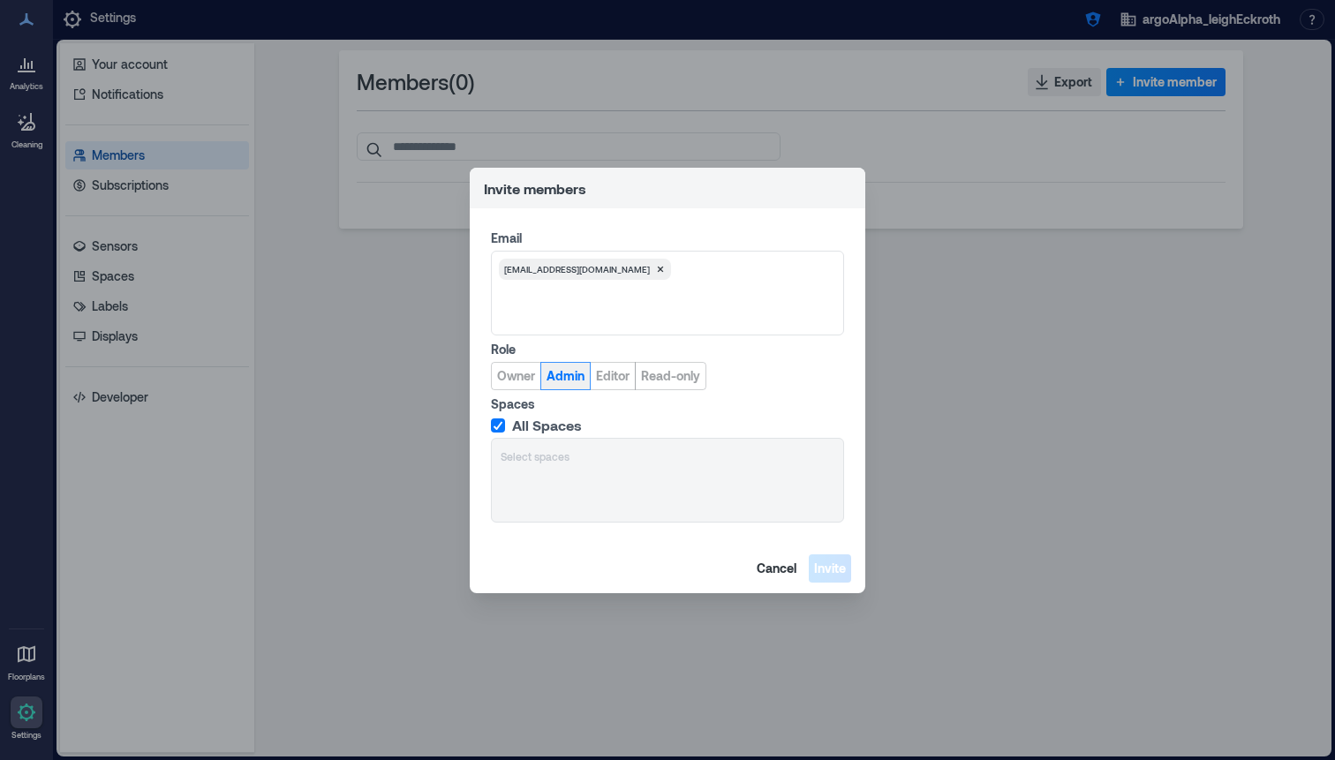
click at [575, 378] on span "Admin" at bounding box center [565, 376] width 38 height 18
click at [807, 539] on div "Email [EMAIL_ADDRESS][DOMAIN_NAME] Role Owner Admin Editor Read-only Spaces All…" at bounding box center [667, 375] width 395 height 335
click at [816, 554] on button "Invite" at bounding box center [830, 568] width 42 height 28
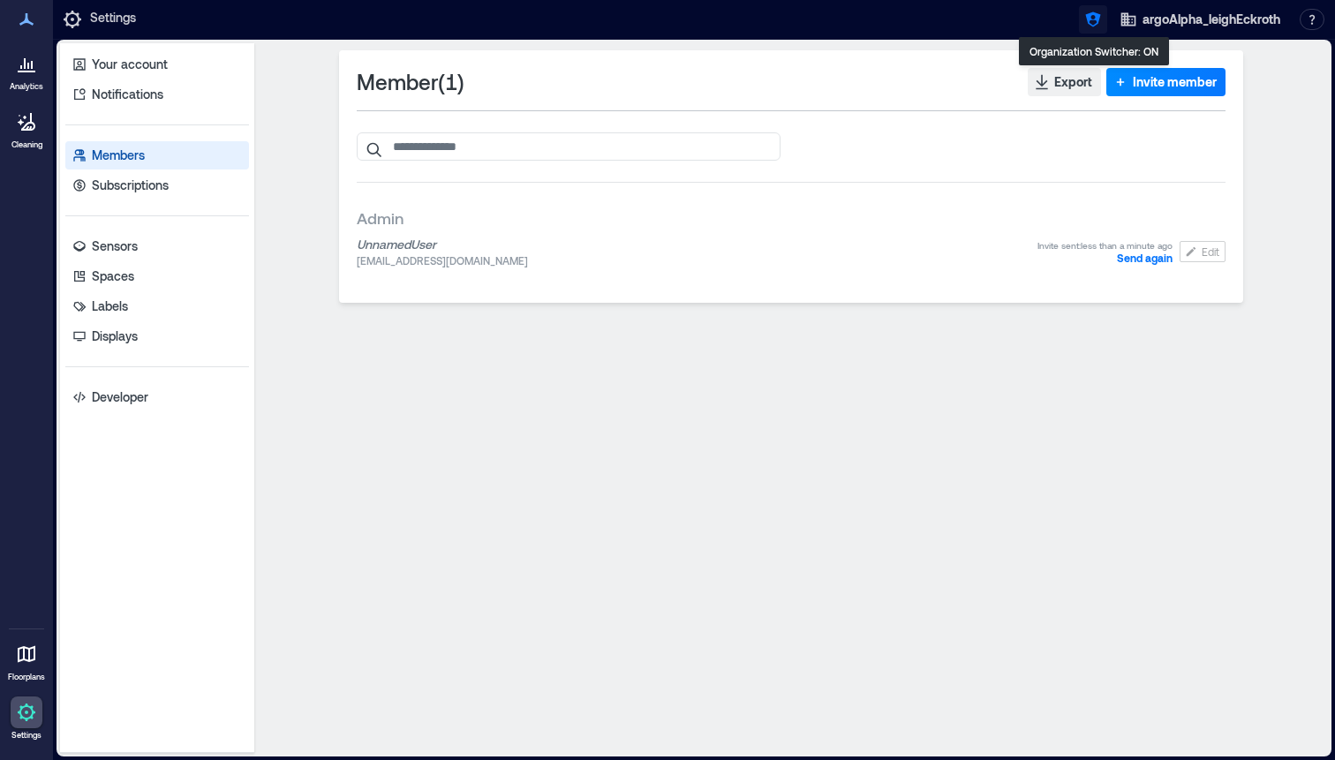
click at [1090, 16] on icon "button" at bounding box center [1093, 20] width 18 height 18
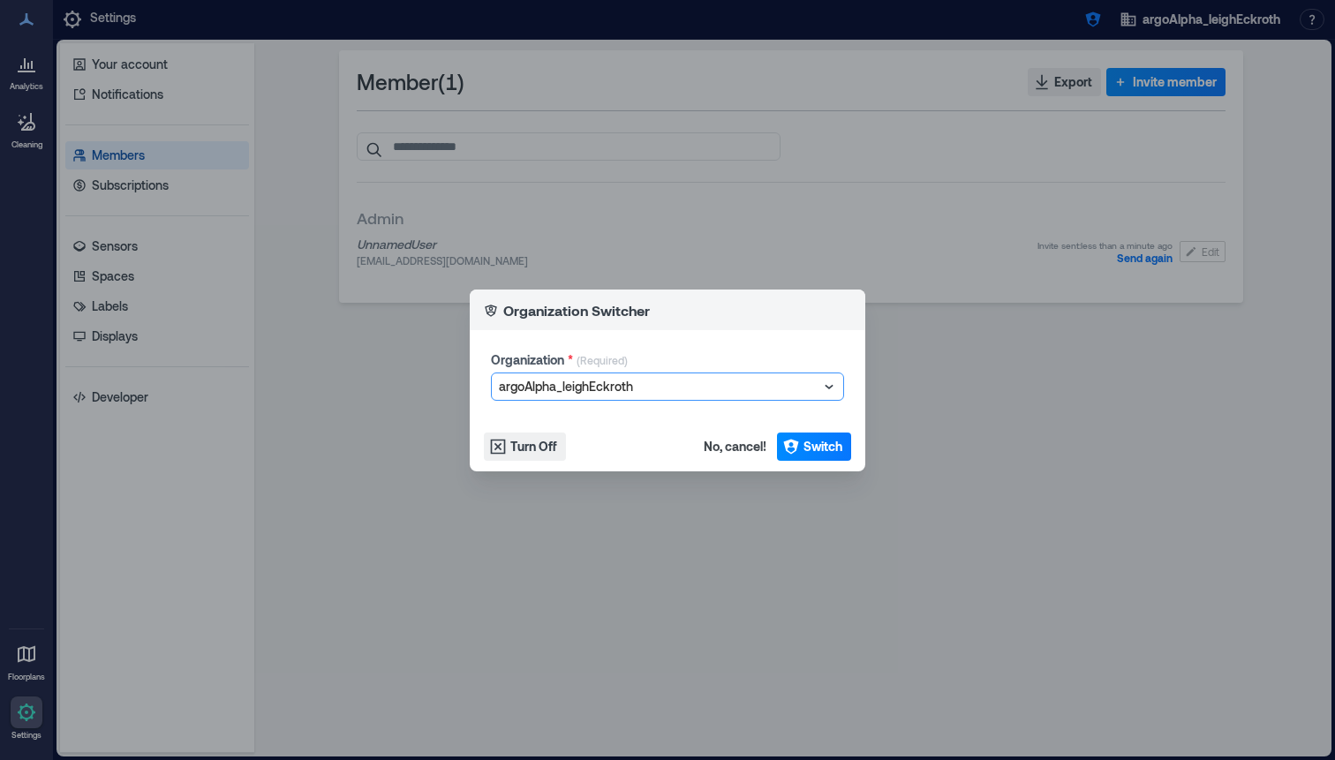
click at [672, 376] on div at bounding box center [659, 386] width 320 height 21
type input "**********"
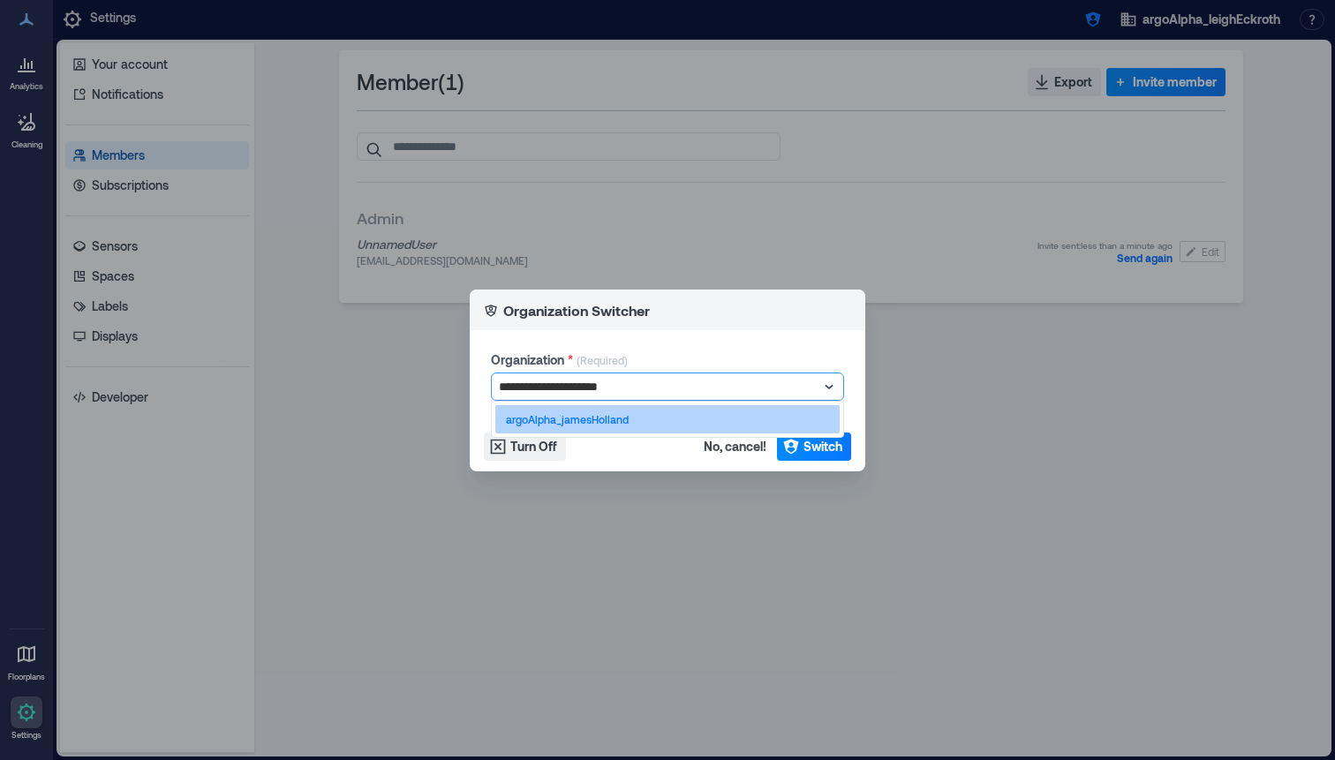
click at [792, 429] on div "argoAlpha_jamesHolland" at bounding box center [667, 419] width 344 height 28
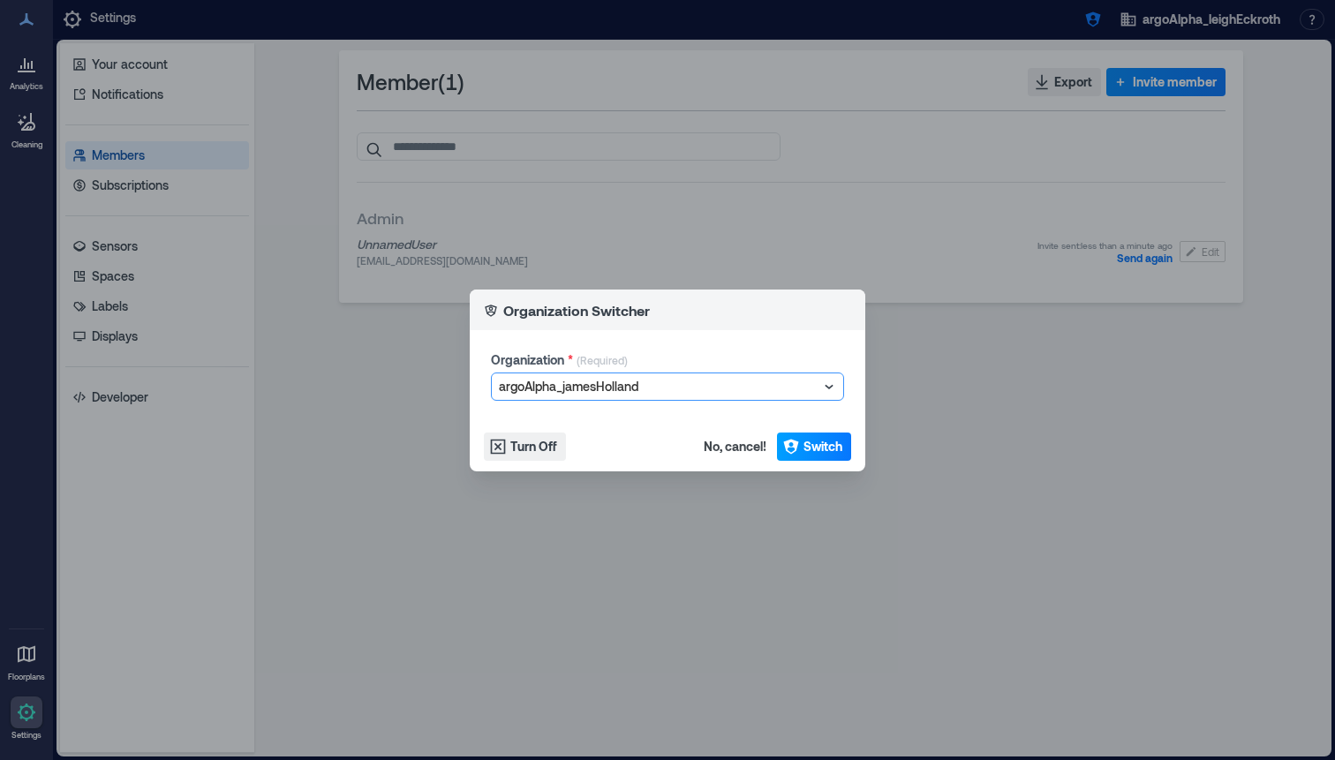
click at [806, 449] on span "Switch" at bounding box center [822, 447] width 39 height 18
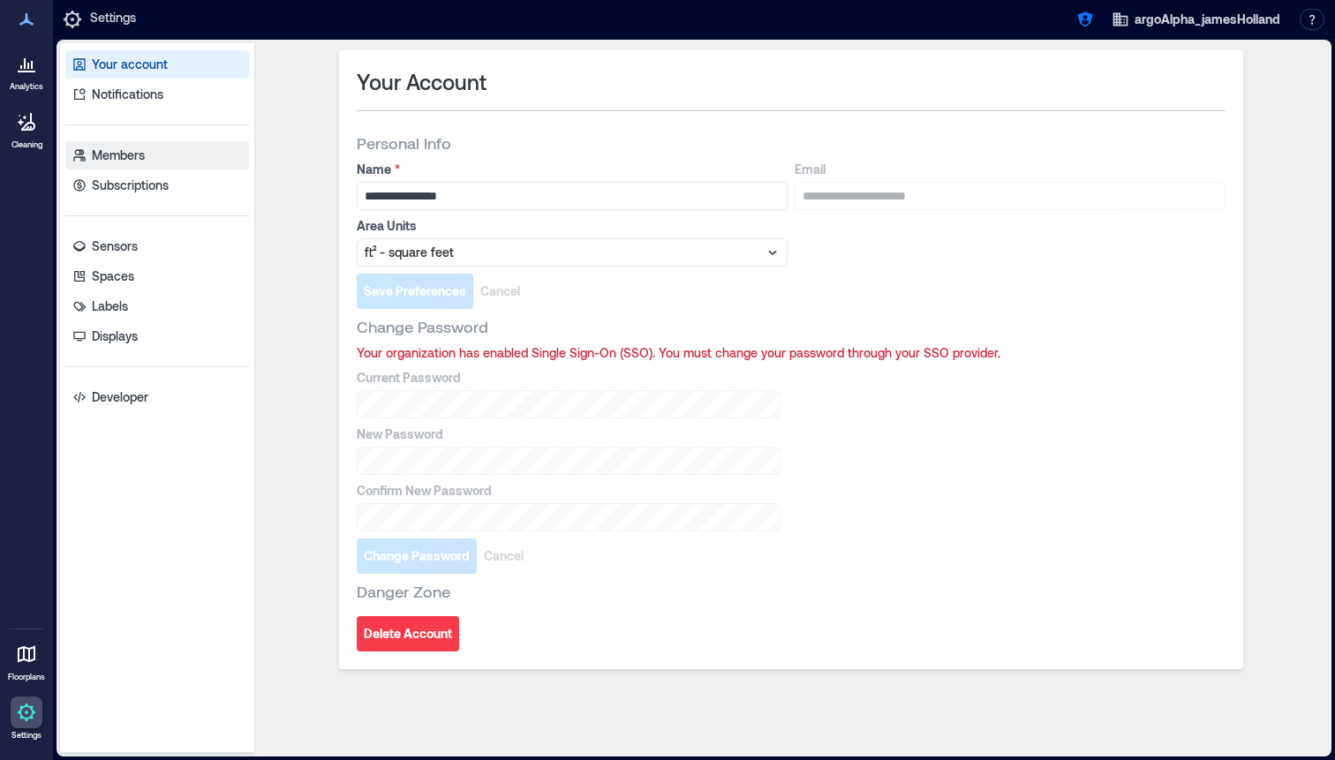
click at [124, 141] on link "Members" at bounding box center [157, 155] width 184 height 28
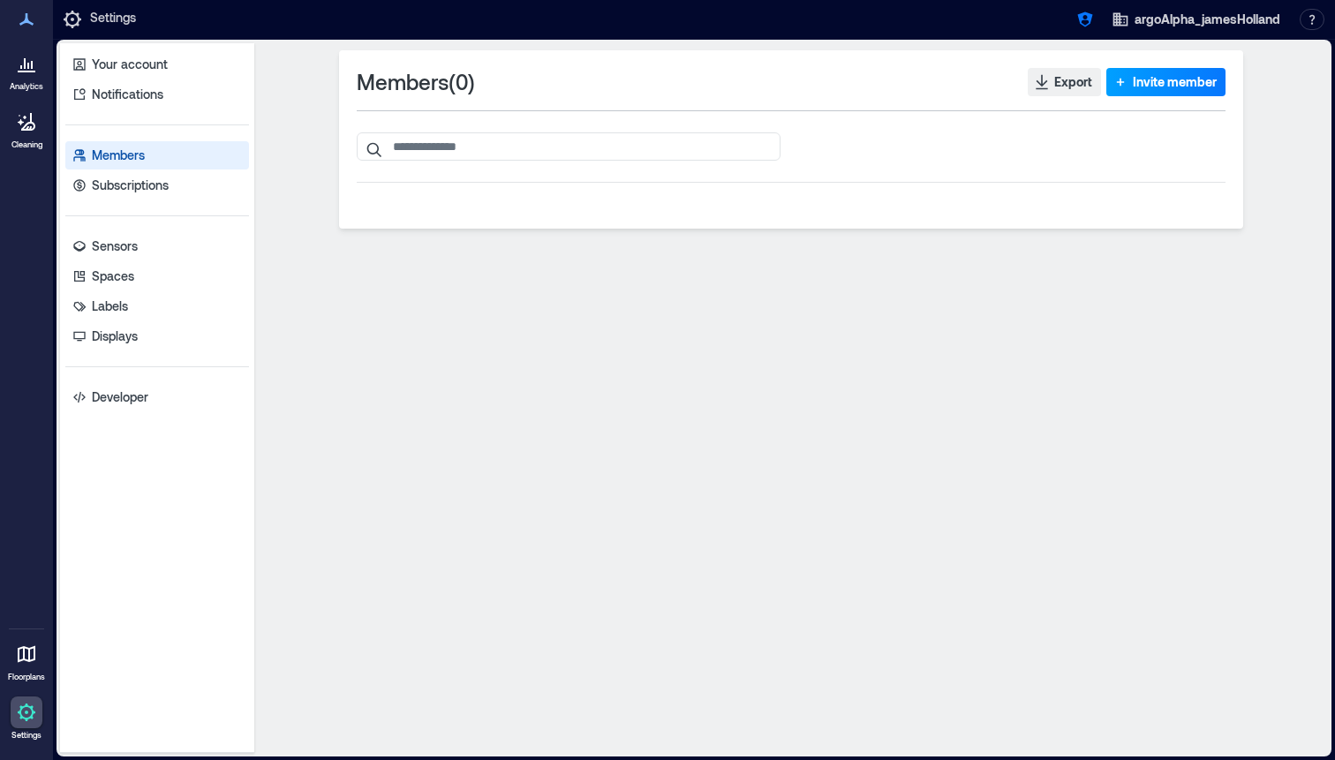
click at [1159, 83] on span "Invite member" at bounding box center [1175, 82] width 84 height 18
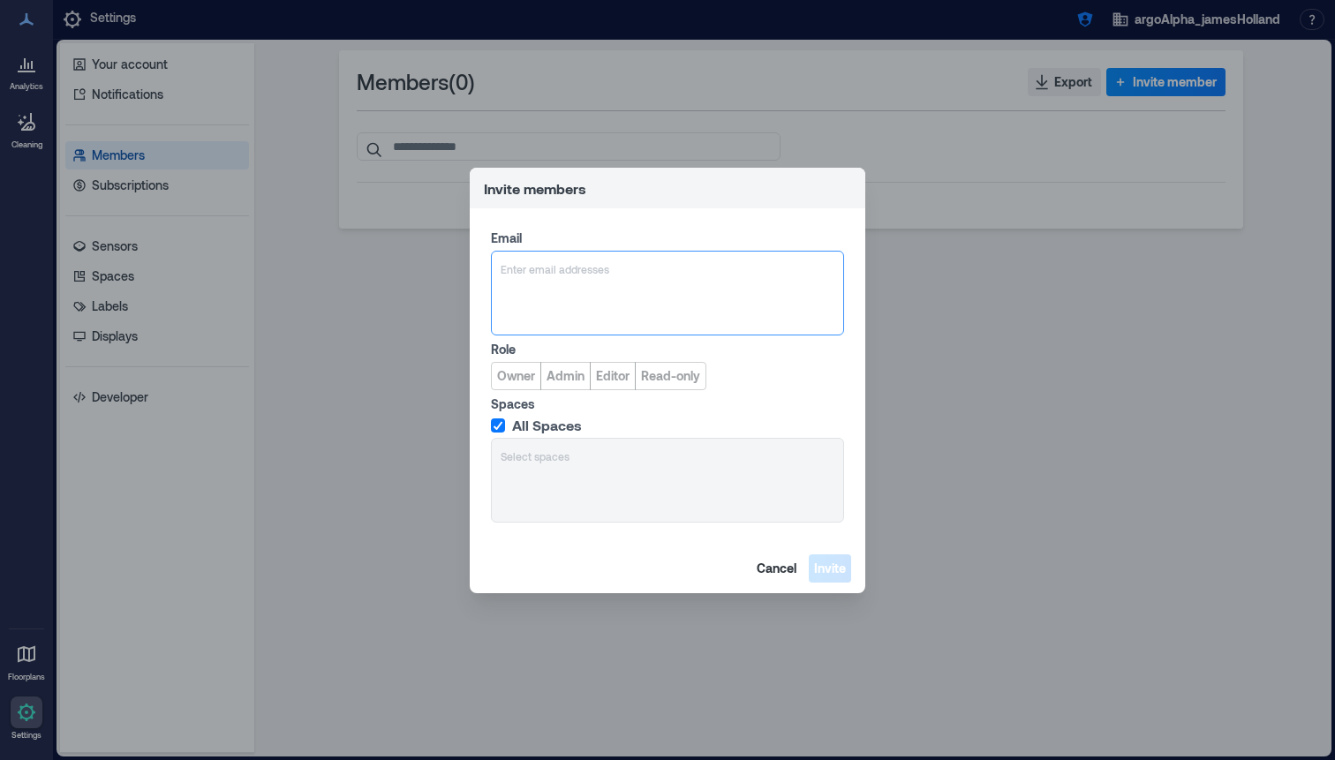
type input "**********"
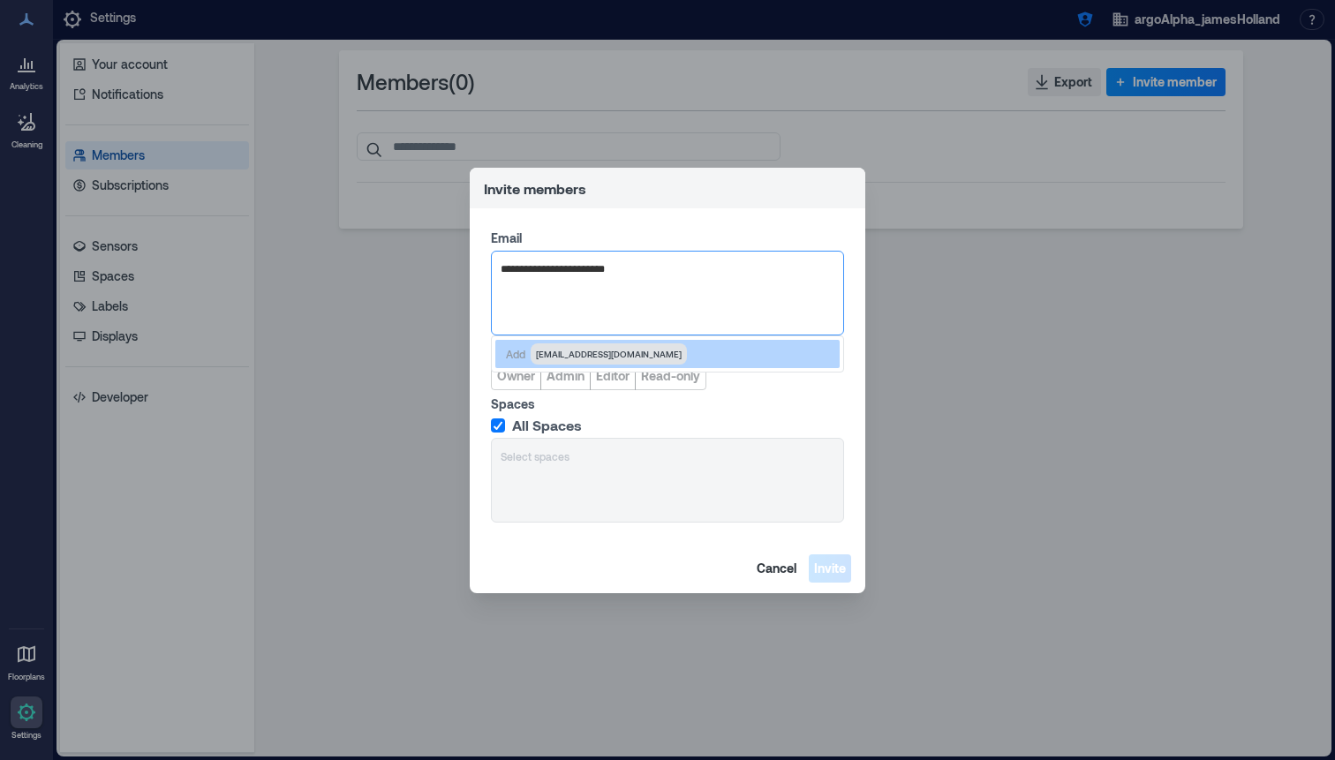
click at [583, 362] on span "jamesholland22@gmail.com" at bounding box center [609, 353] width 156 height 21
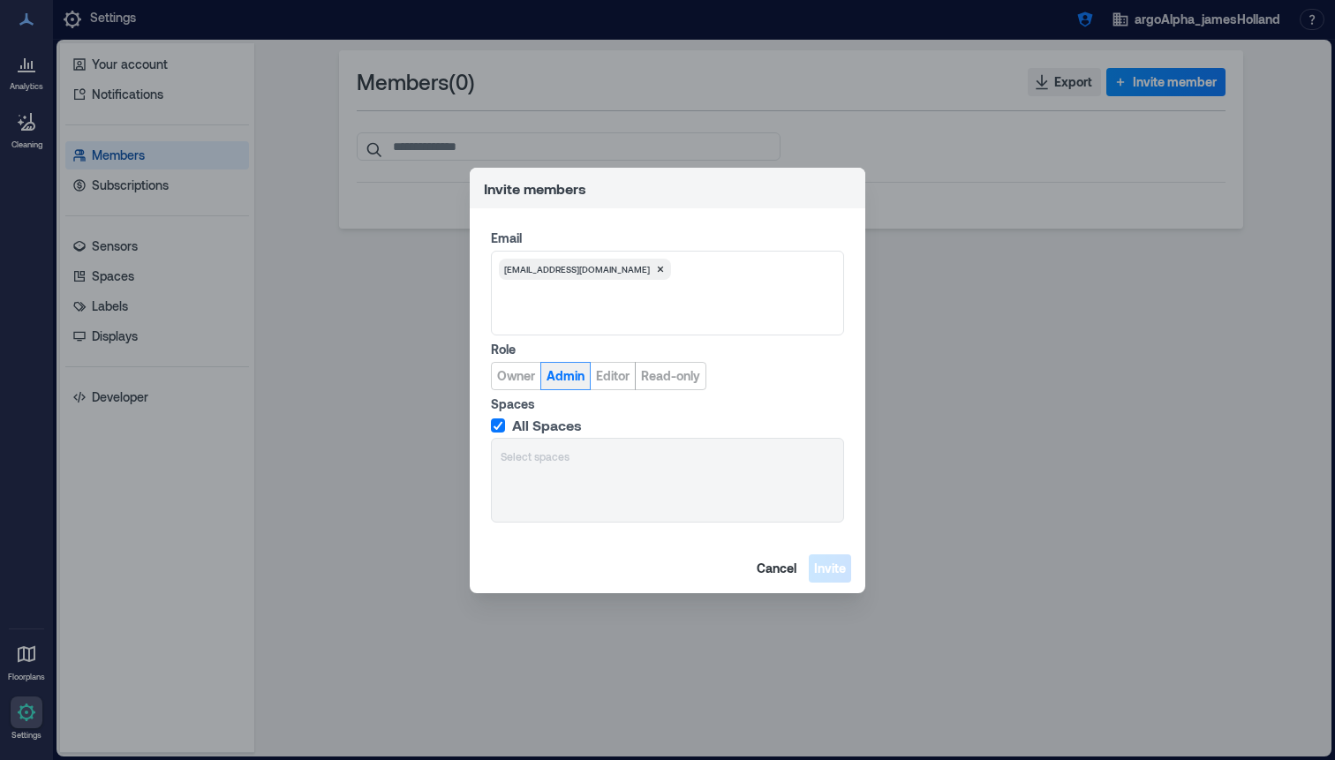
click at [577, 373] on span "Admin" at bounding box center [565, 376] width 38 height 18
click at [841, 572] on span "Invite" at bounding box center [830, 569] width 32 height 18
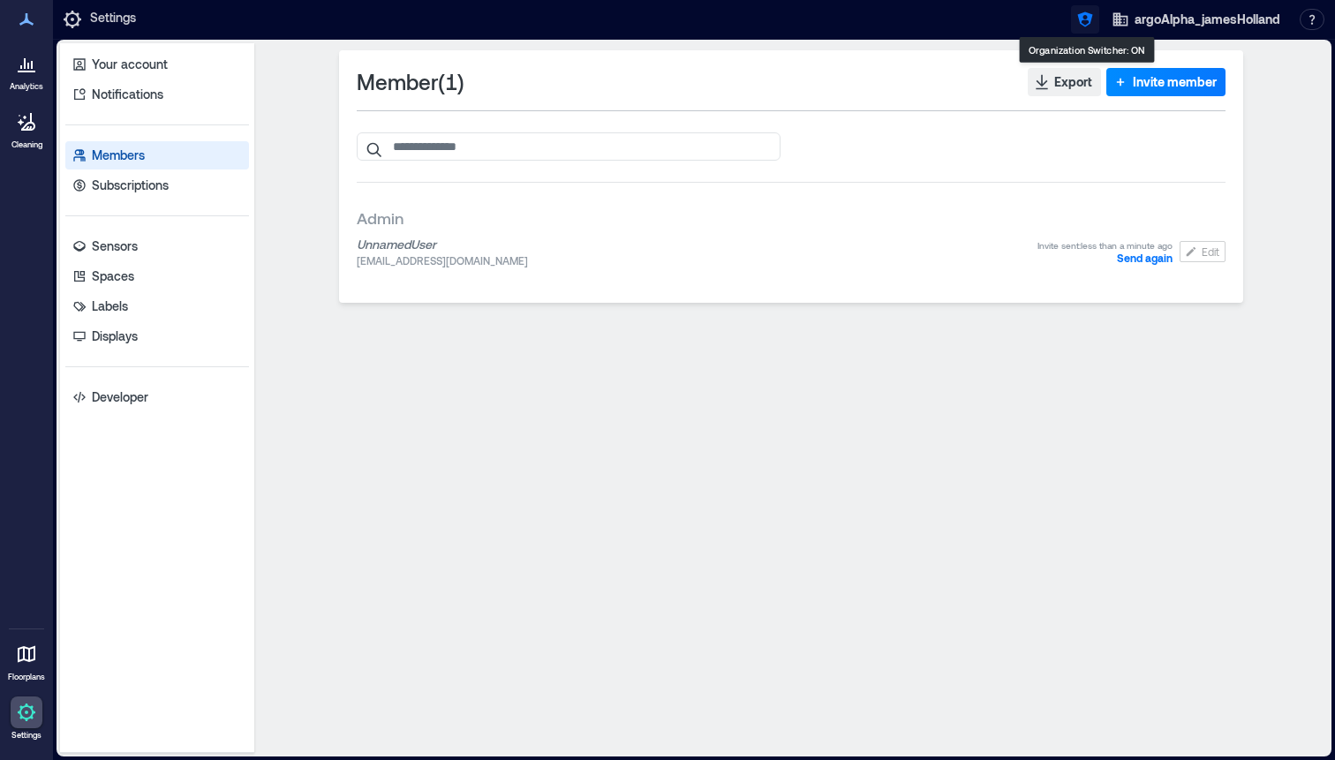
click at [1088, 19] on icon "button" at bounding box center [1084, 19] width 15 height 15
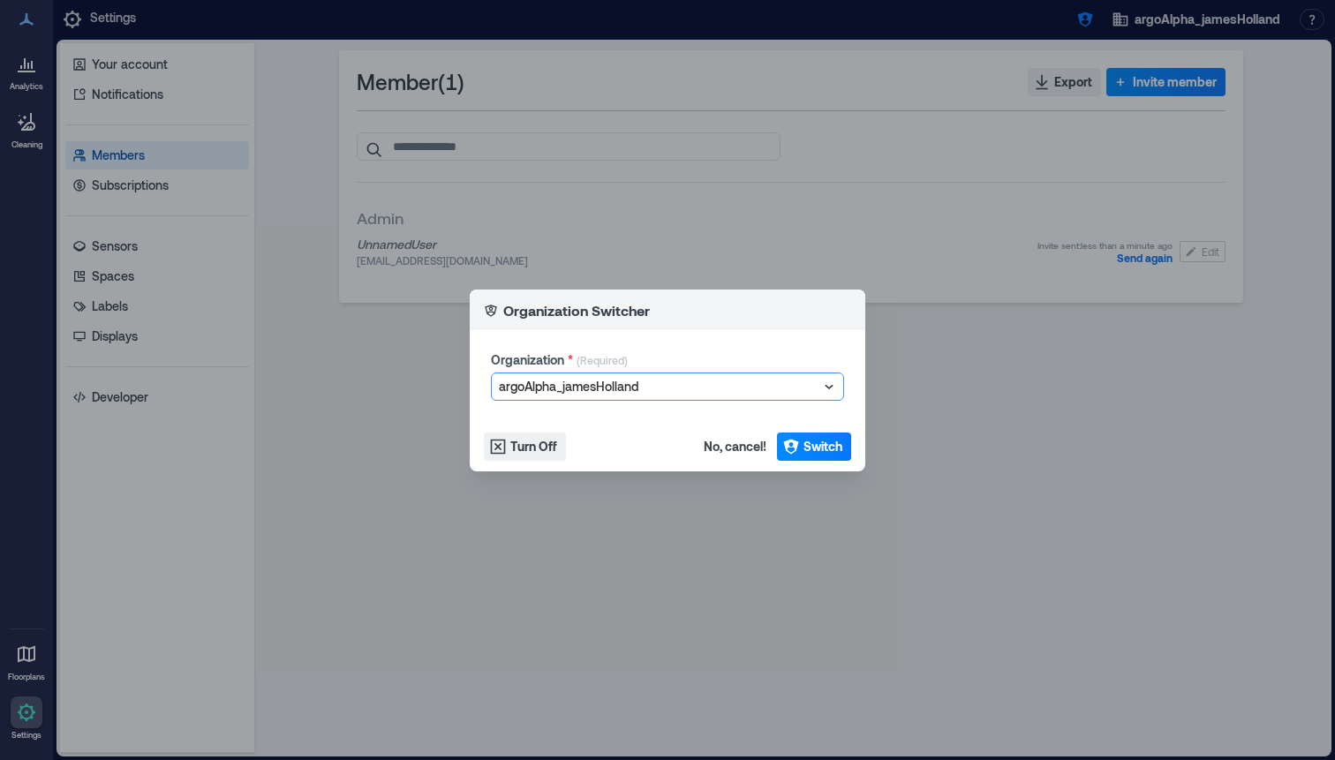
type input "**********"
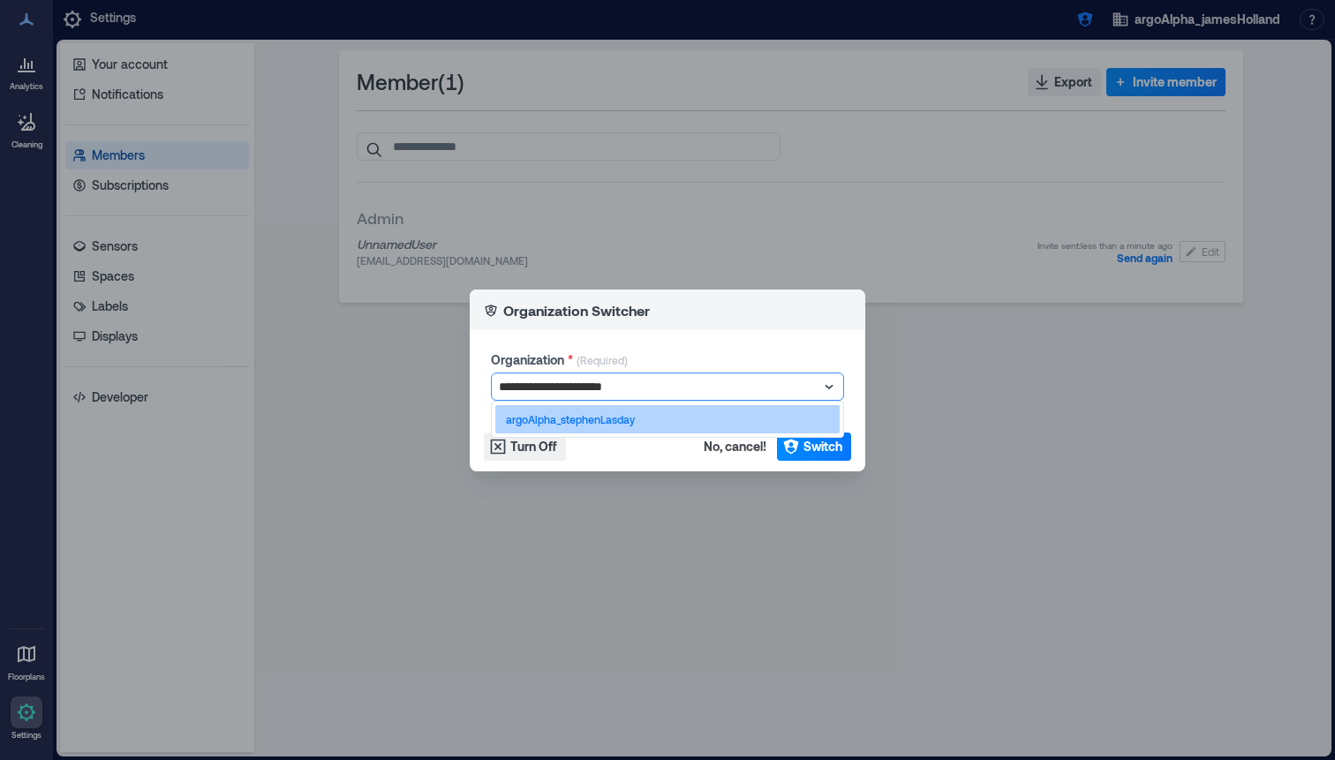
click at [672, 425] on div "argoAlpha_stephenLasday" at bounding box center [667, 419] width 344 height 28
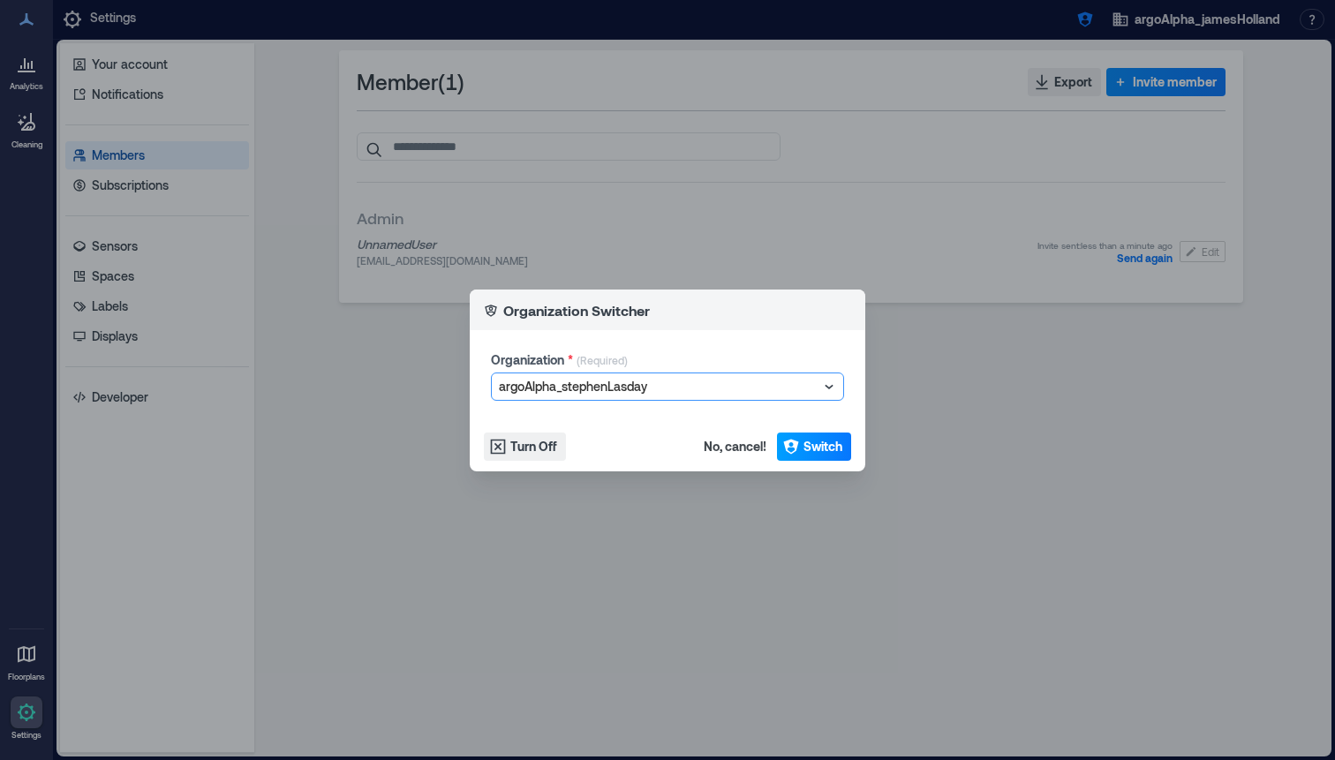
click at [797, 445] on icon "button" at bounding box center [791, 447] width 18 height 18
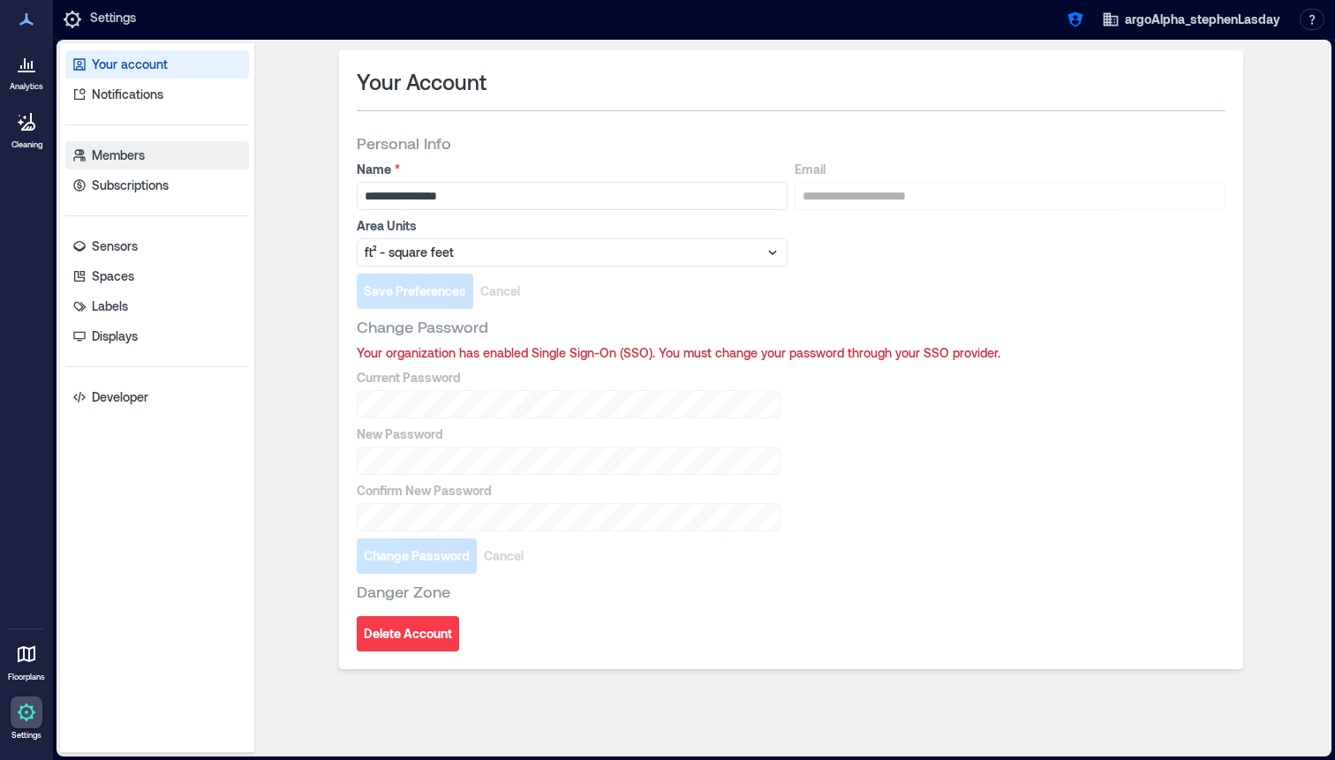
click at [102, 162] on p "Members" at bounding box center [118, 156] width 53 height 18
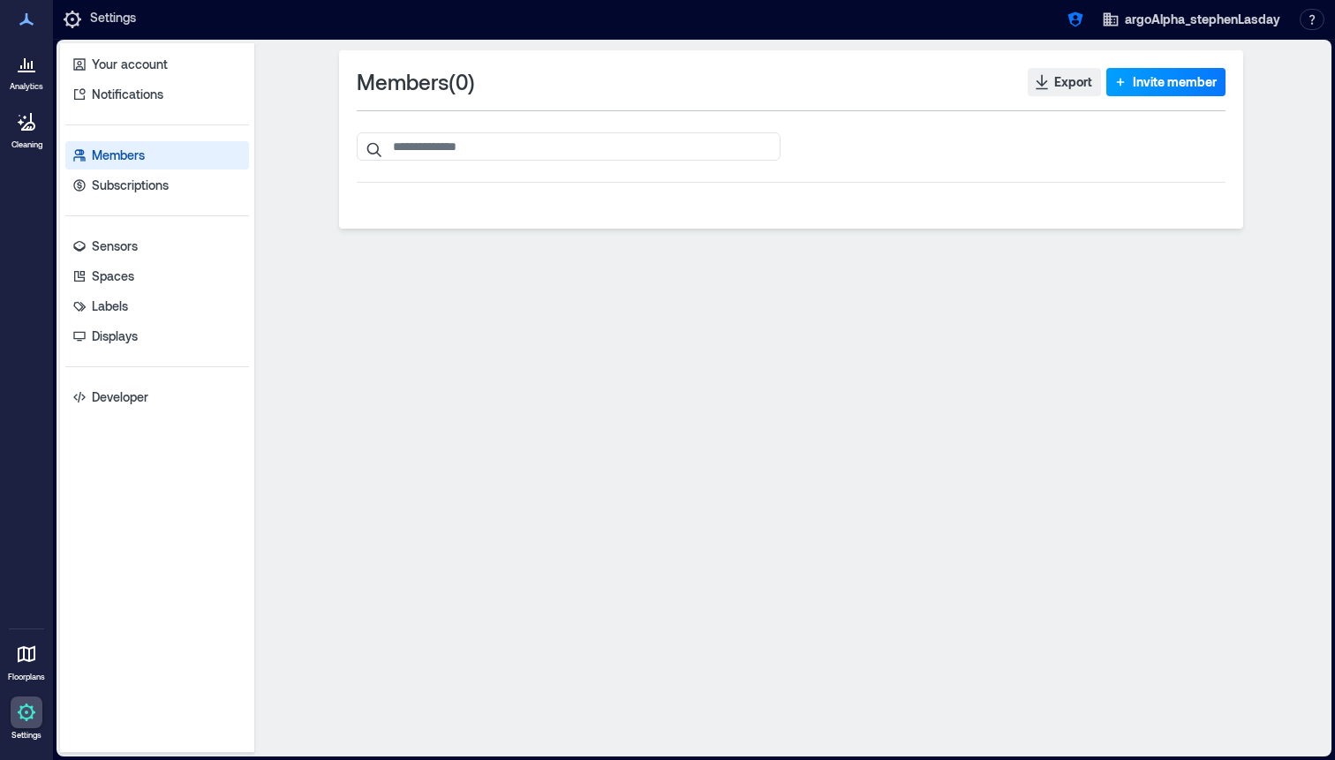
click at [1146, 79] on span "Invite member" at bounding box center [1175, 82] width 84 height 18
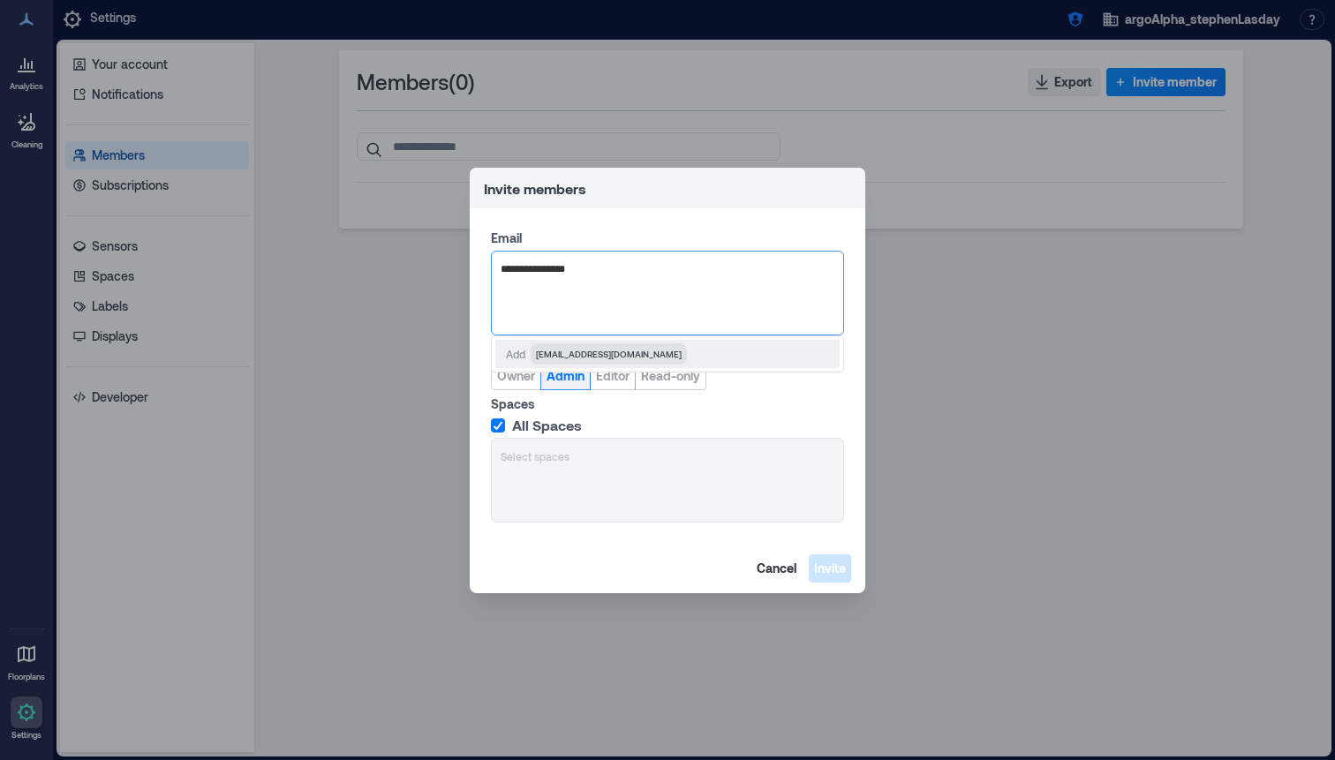
type input "**********"
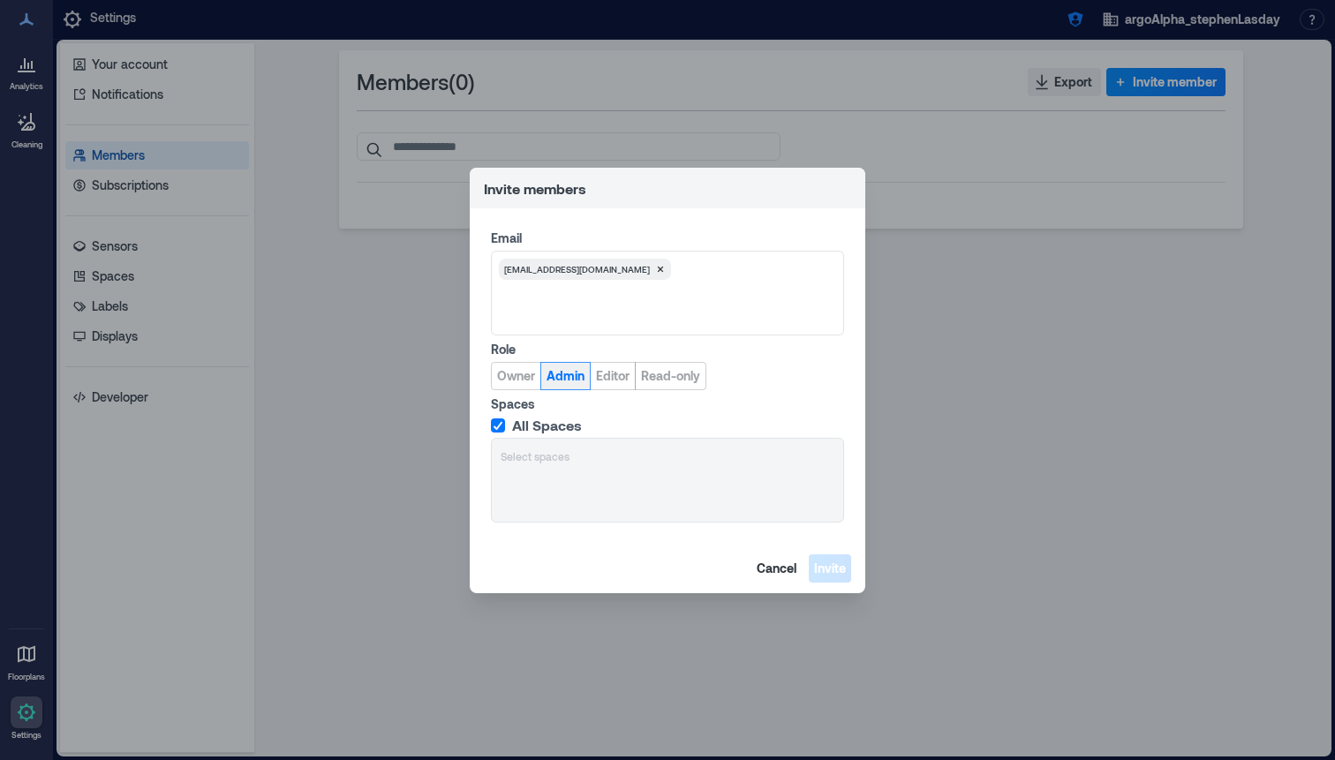
click at [563, 373] on span "Admin" at bounding box center [565, 376] width 38 height 18
click at [833, 566] on span "Invite" at bounding box center [830, 569] width 32 height 18
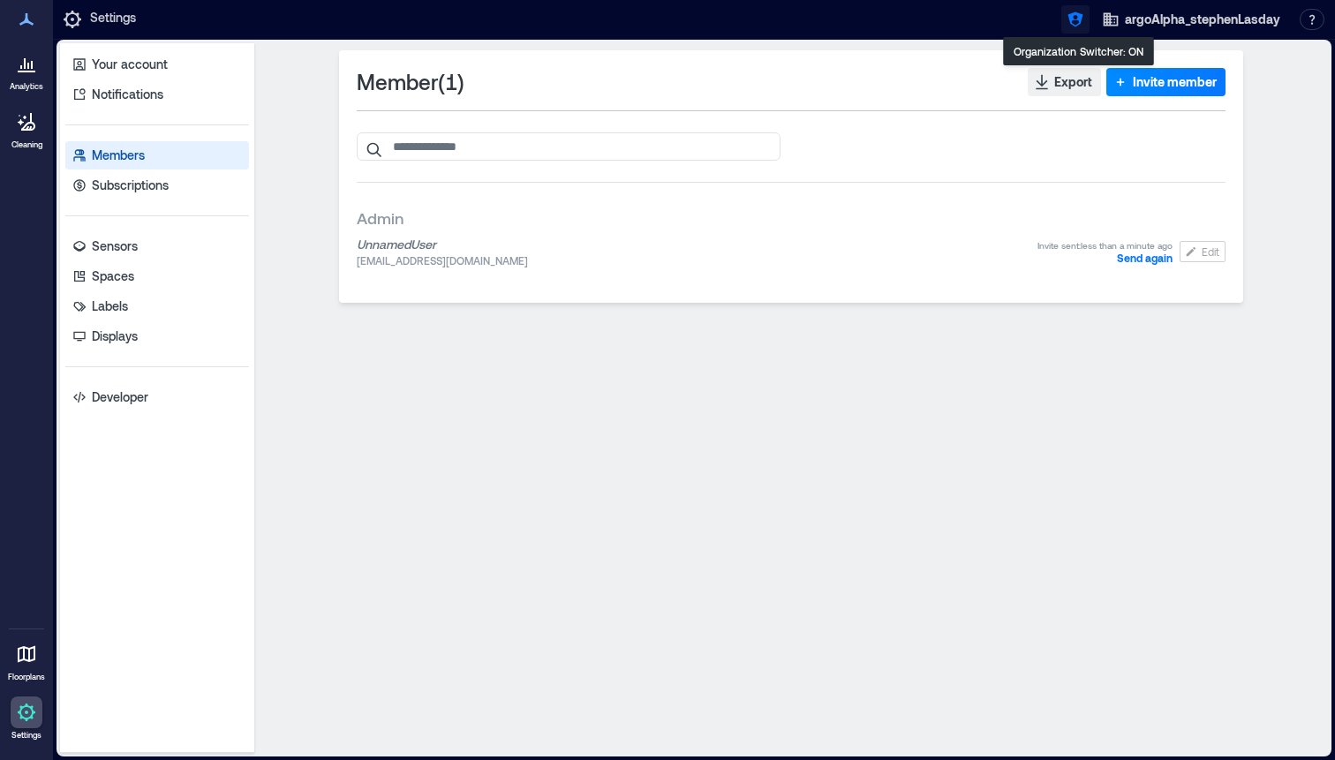
click at [1070, 27] on icon "button" at bounding box center [1075, 20] width 18 height 18
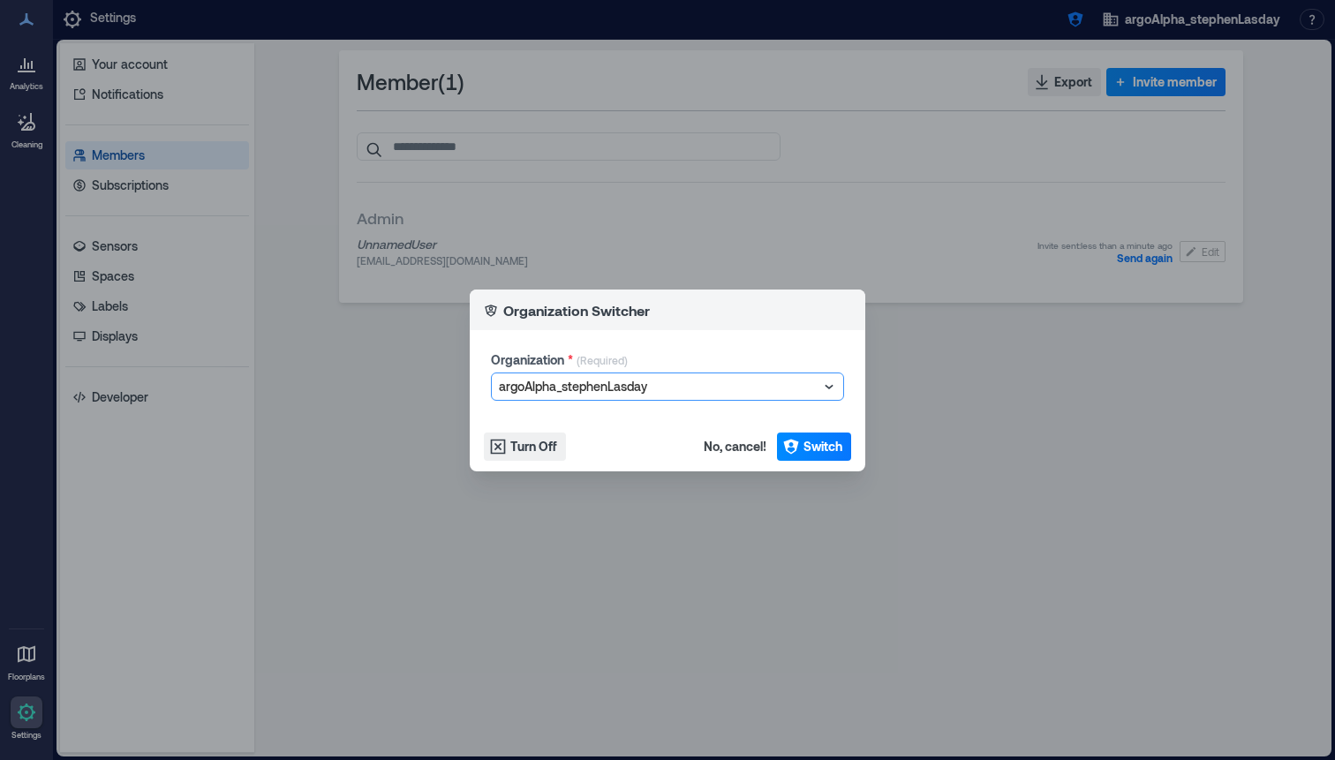
click at [726, 391] on div at bounding box center [659, 386] width 320 height 21
type input "**********"
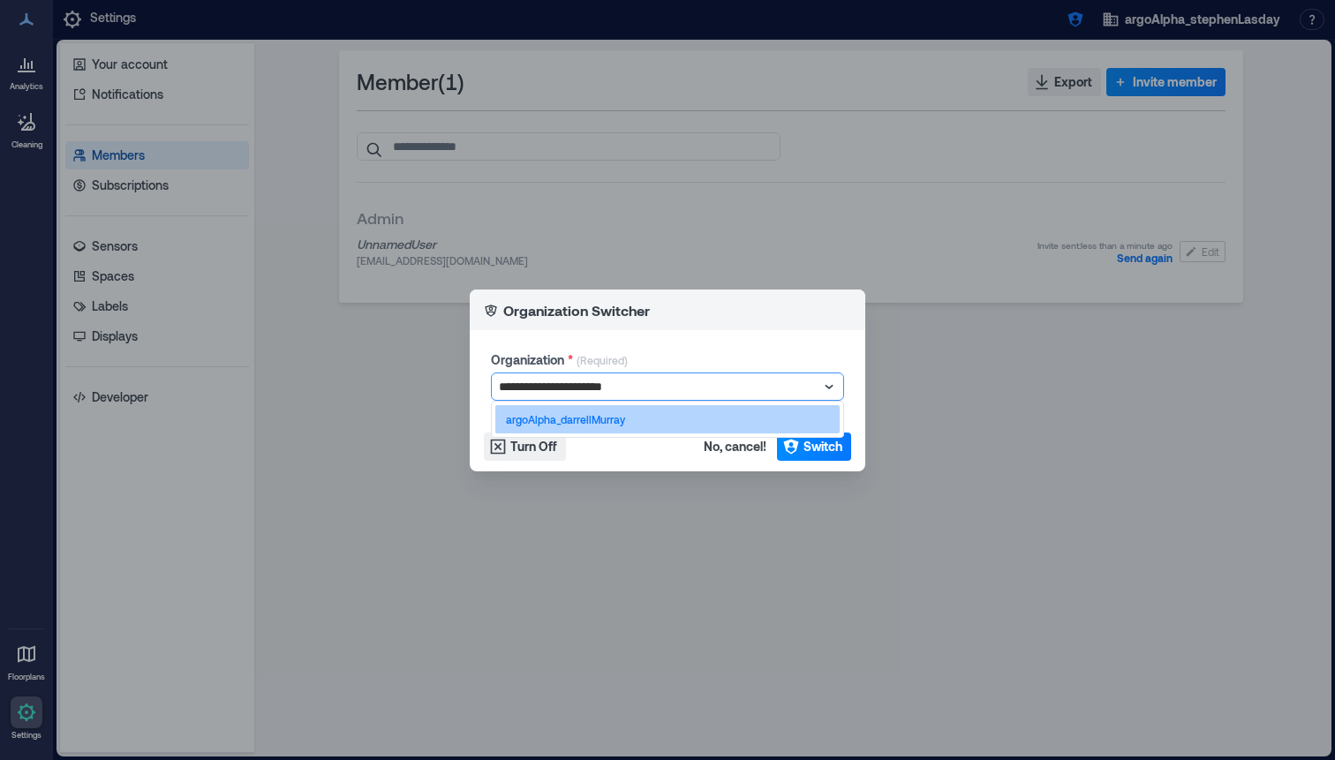
click at [691, 423] on div "argoAlpha_darrellMurray" at bounding box center [667, 419] width 344 height 28
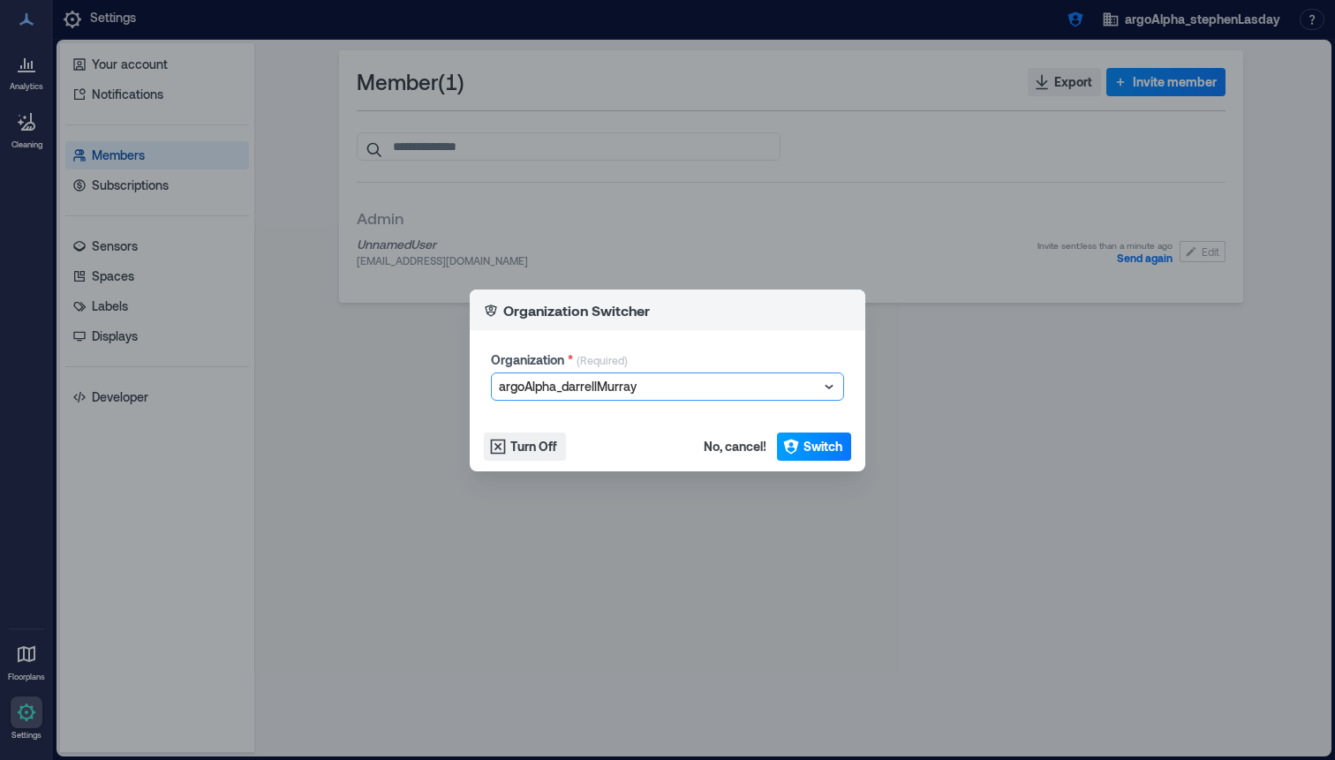
click at [822, 435] on button "Switch" at bounding box center [814, 447] width 74 height 28
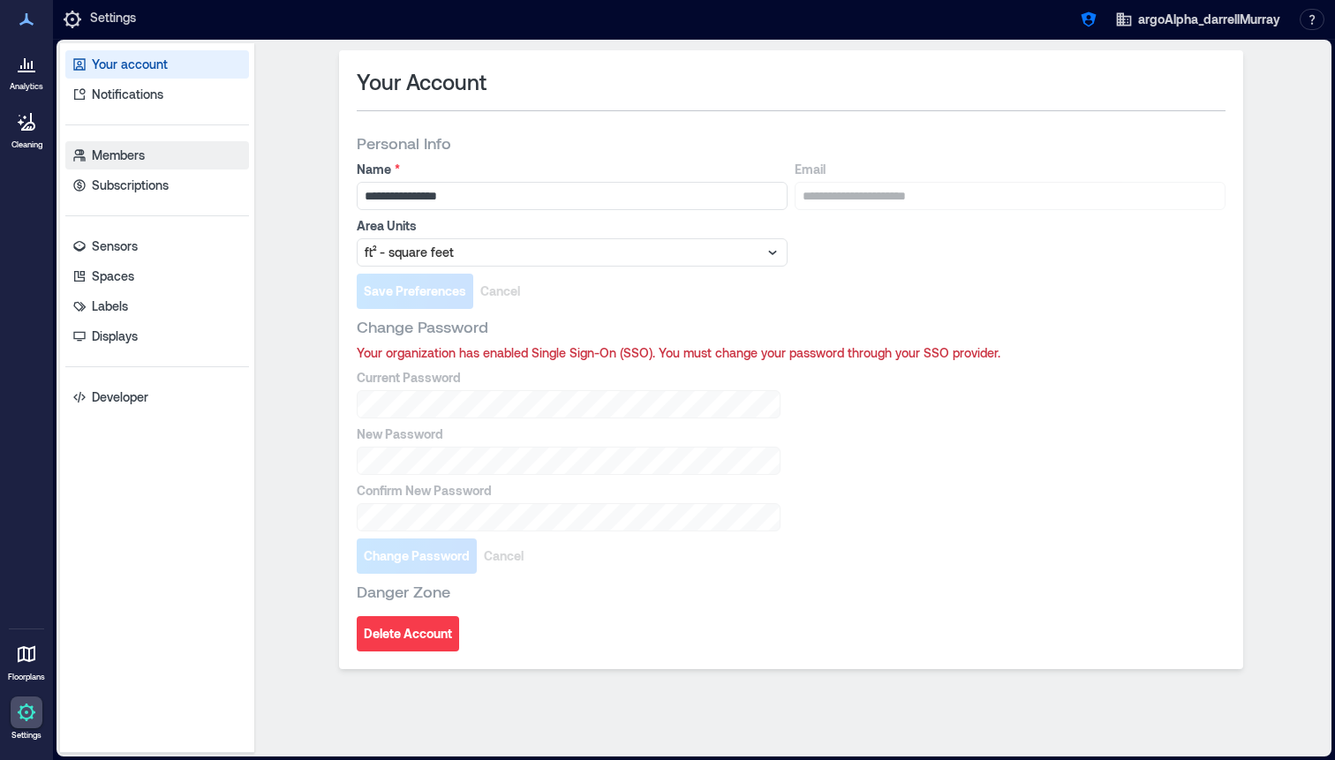
click at [183, 155] on link "Members" at bounding box center [157, 155] width 184 height 28
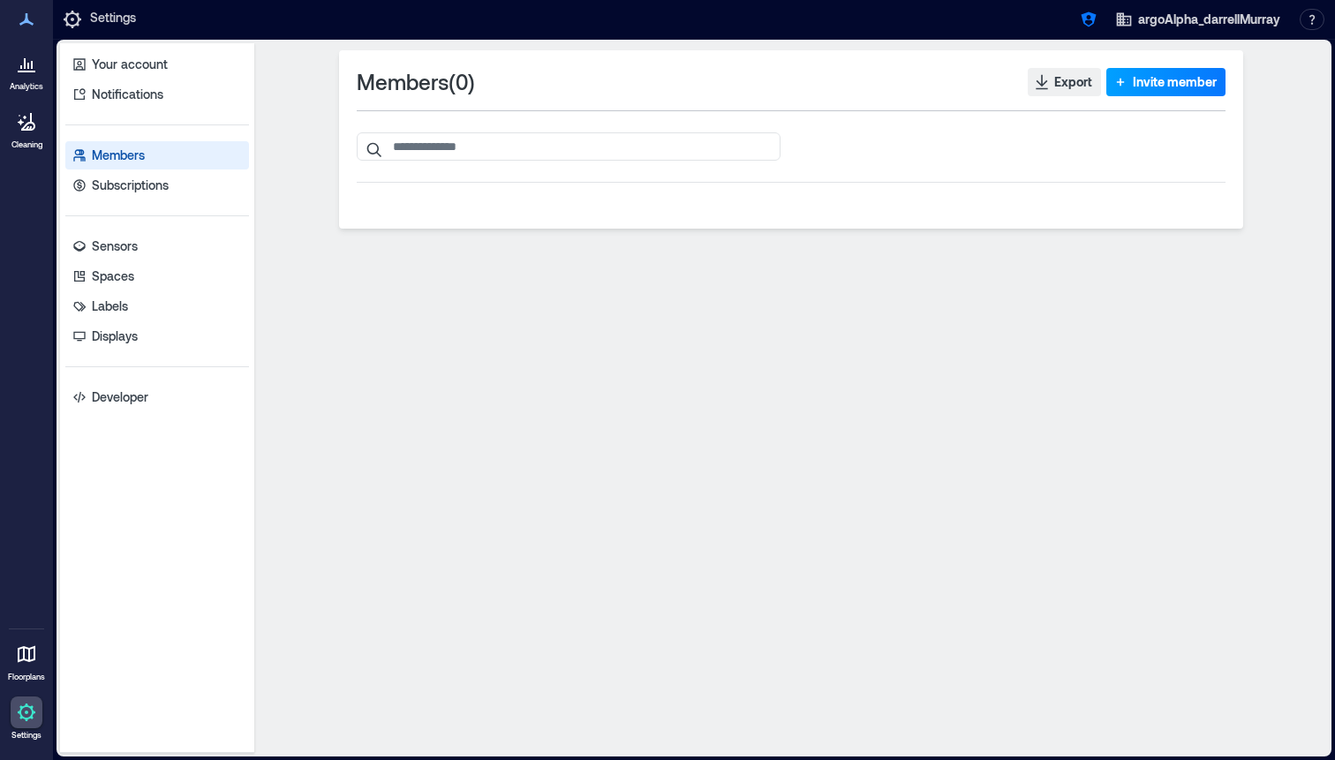
click at [1116, 84] on icon "button" at bounding box center [1120, 82] width 18 height 18
type input "**********"
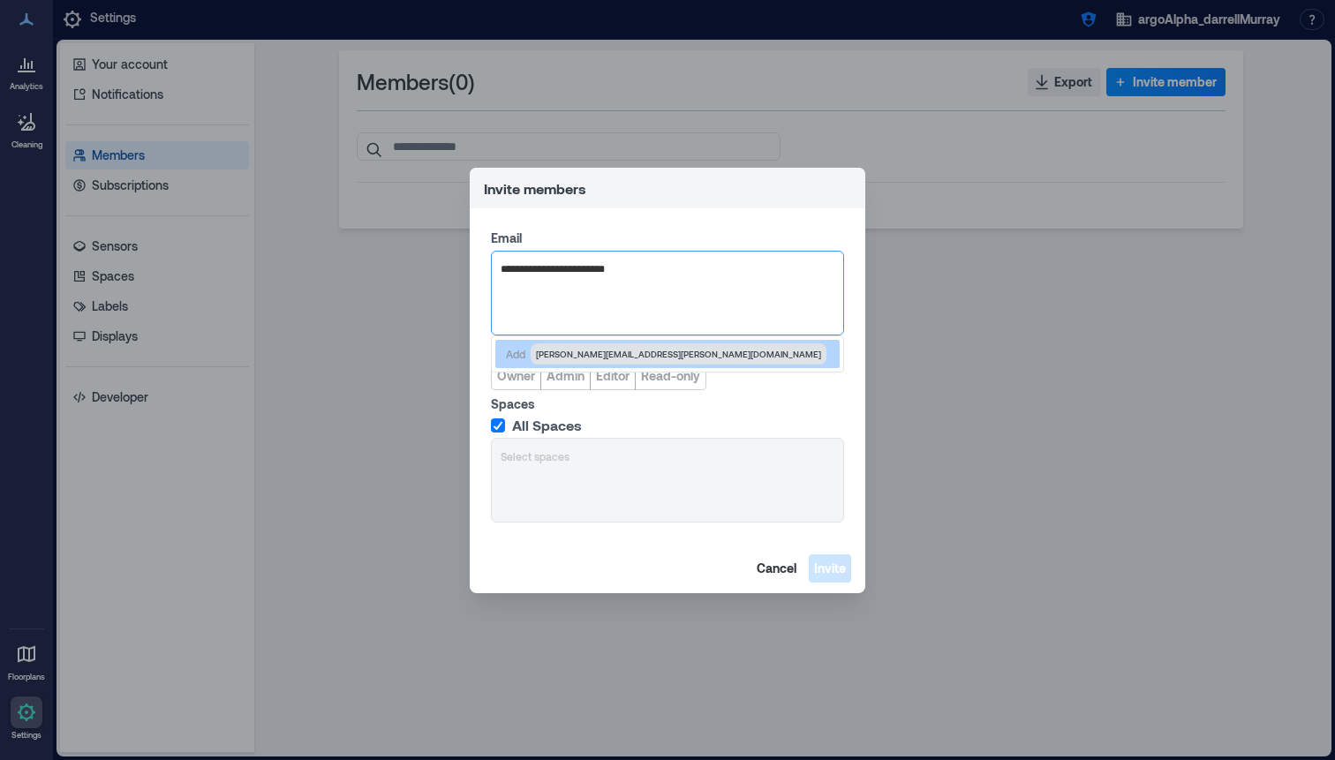
click at [579, 360] on span "[PERSON_NAME][EMAIL_ADDRESS][PERSON_NAME][DOMAIN_NAME]" at bounding box center [679, 353] width 296 height 21
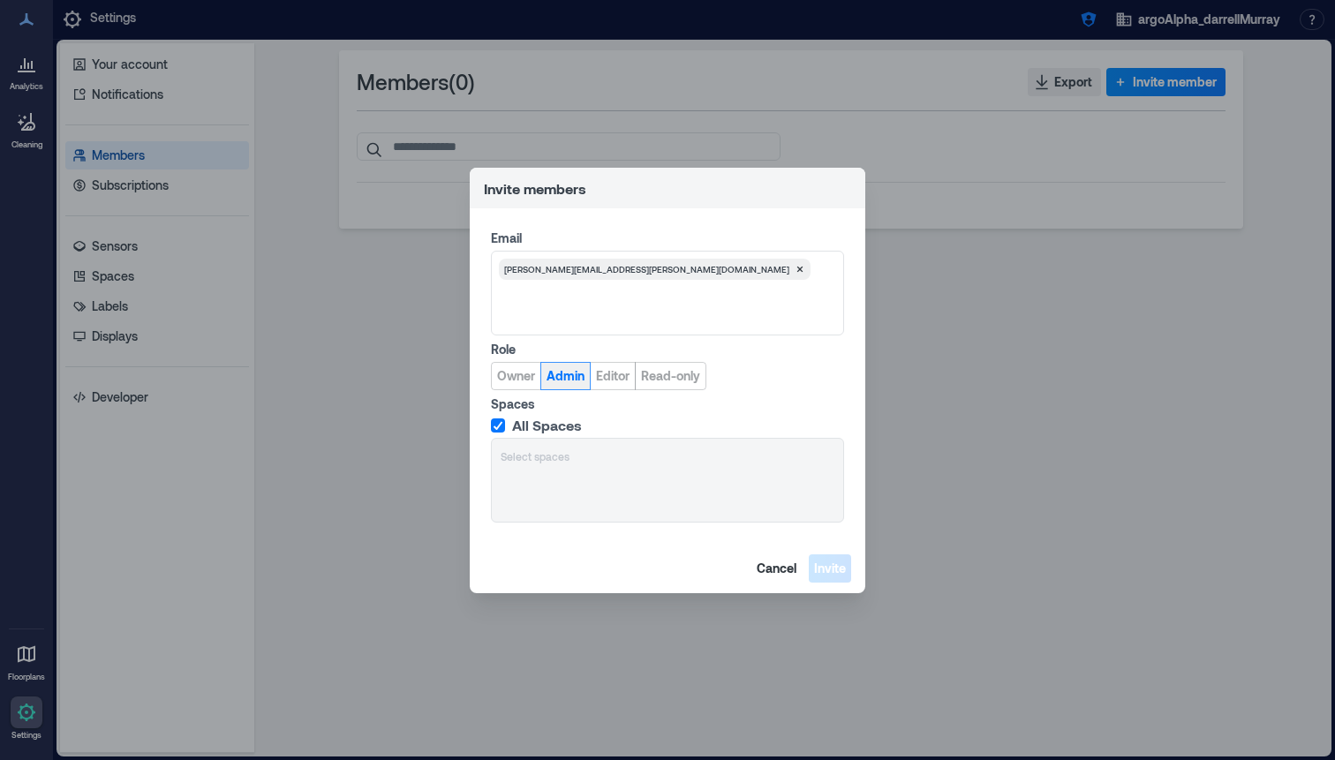
click at [573, 381] on span "Admin" at bounding box center [565, 376] width 38 height 18
click at [835, 569] on span "Invite" at bounding box center [830, 569] width 32 height 18
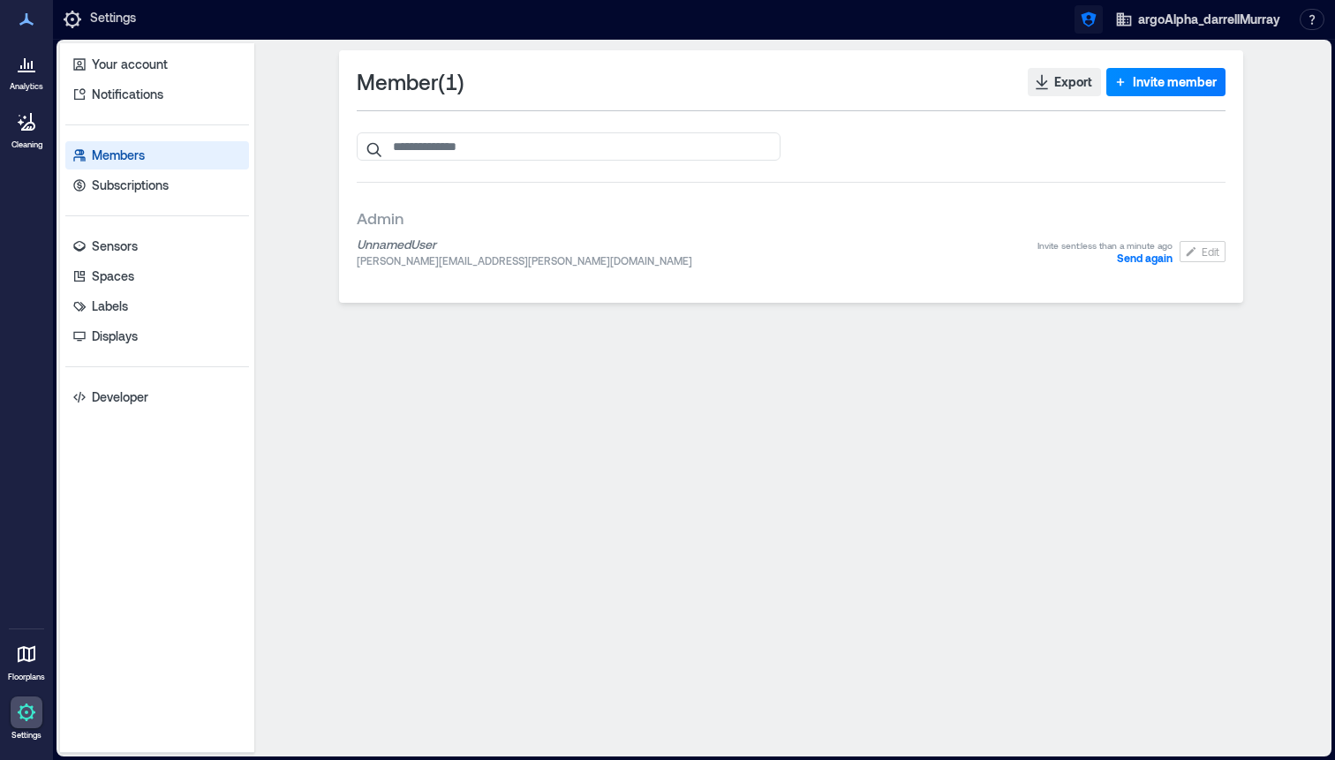
click at [1097, 18] on button "button" at bounding box center [1088, 19] width 28 height 28
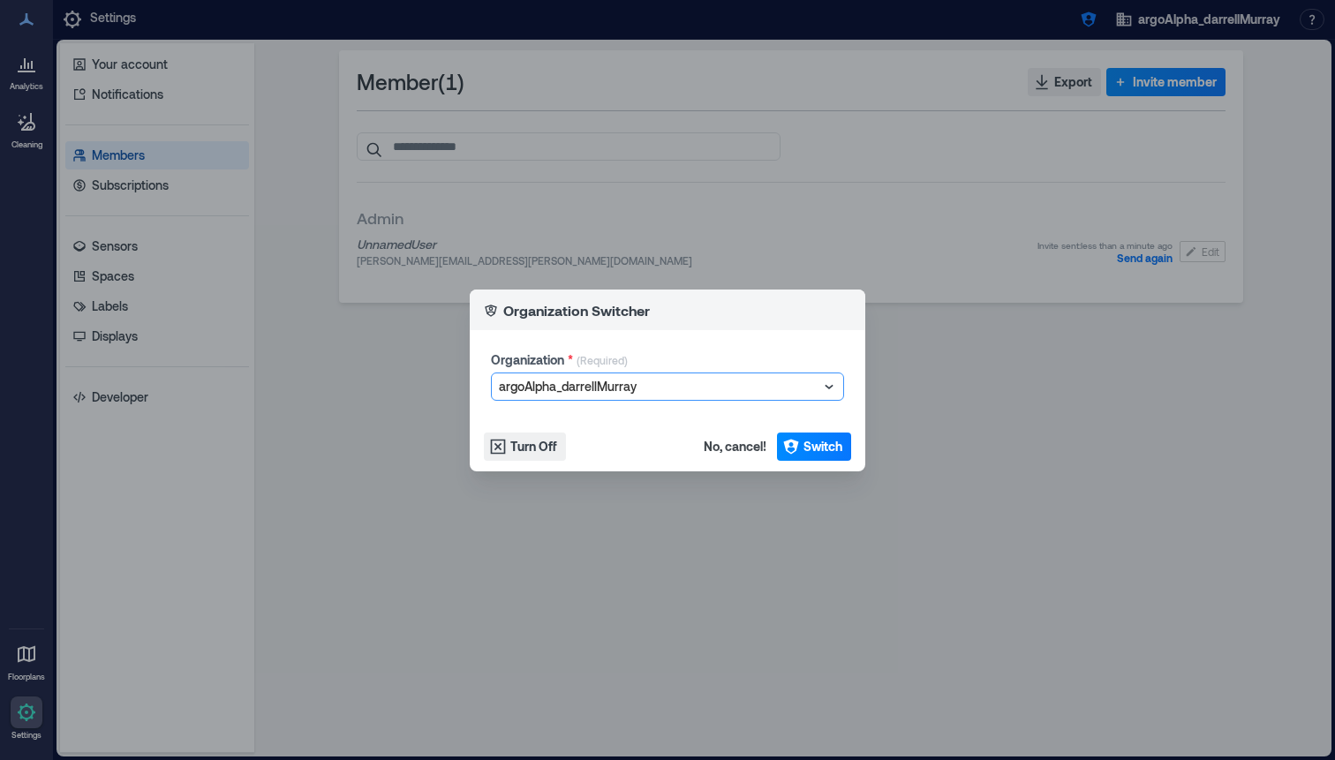
type input "**********"
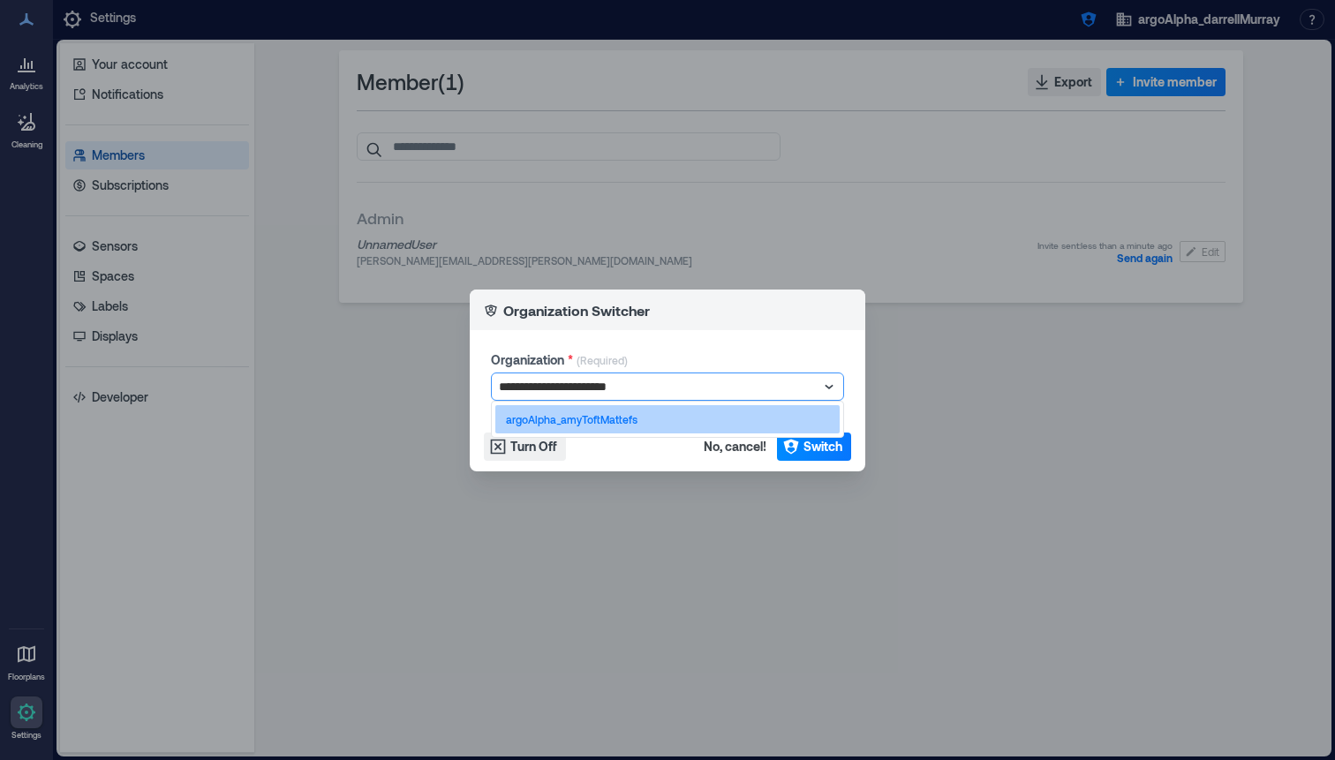
click at [648, 405] on div "argoAlpha_amyToftMattefs" at bounding box center [667, 419] width 344 height 28
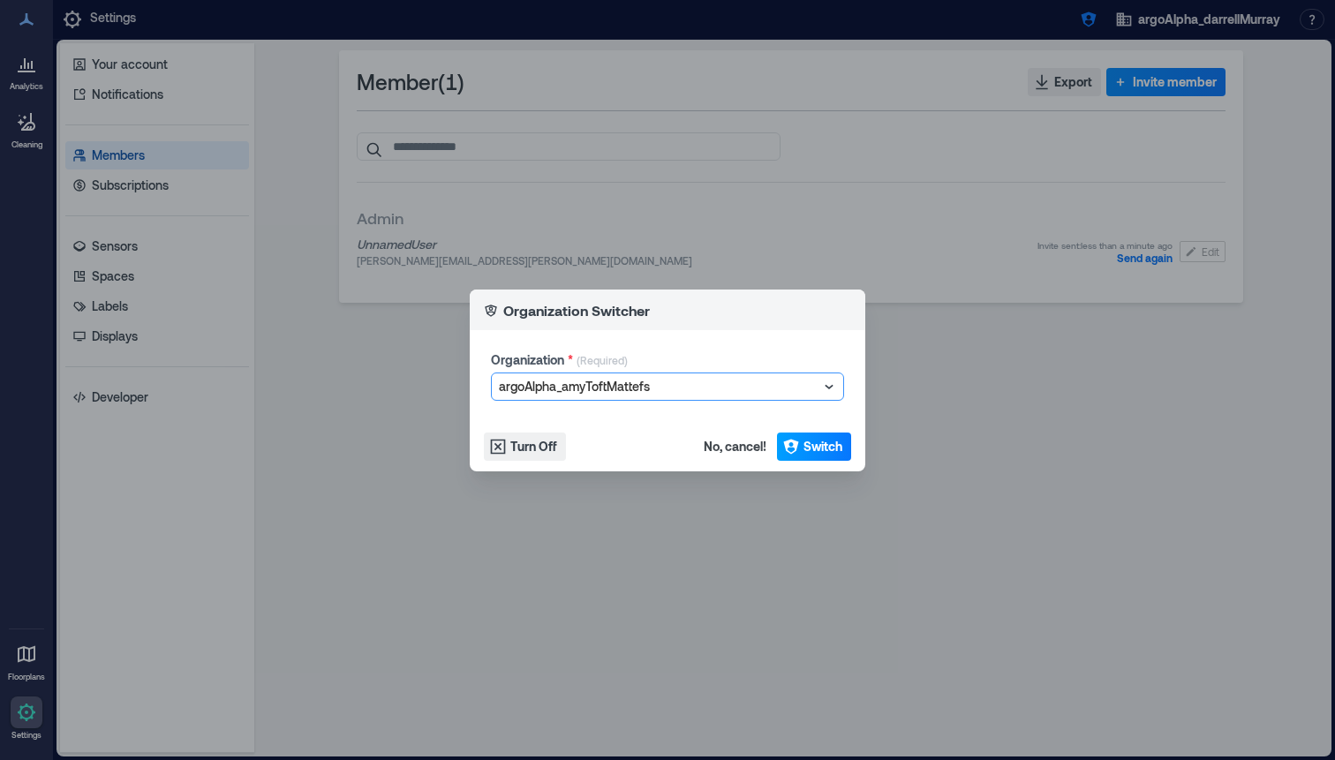
click at [782, 443] on icon "button" at bounding box center [791, 447] width 18 height 18
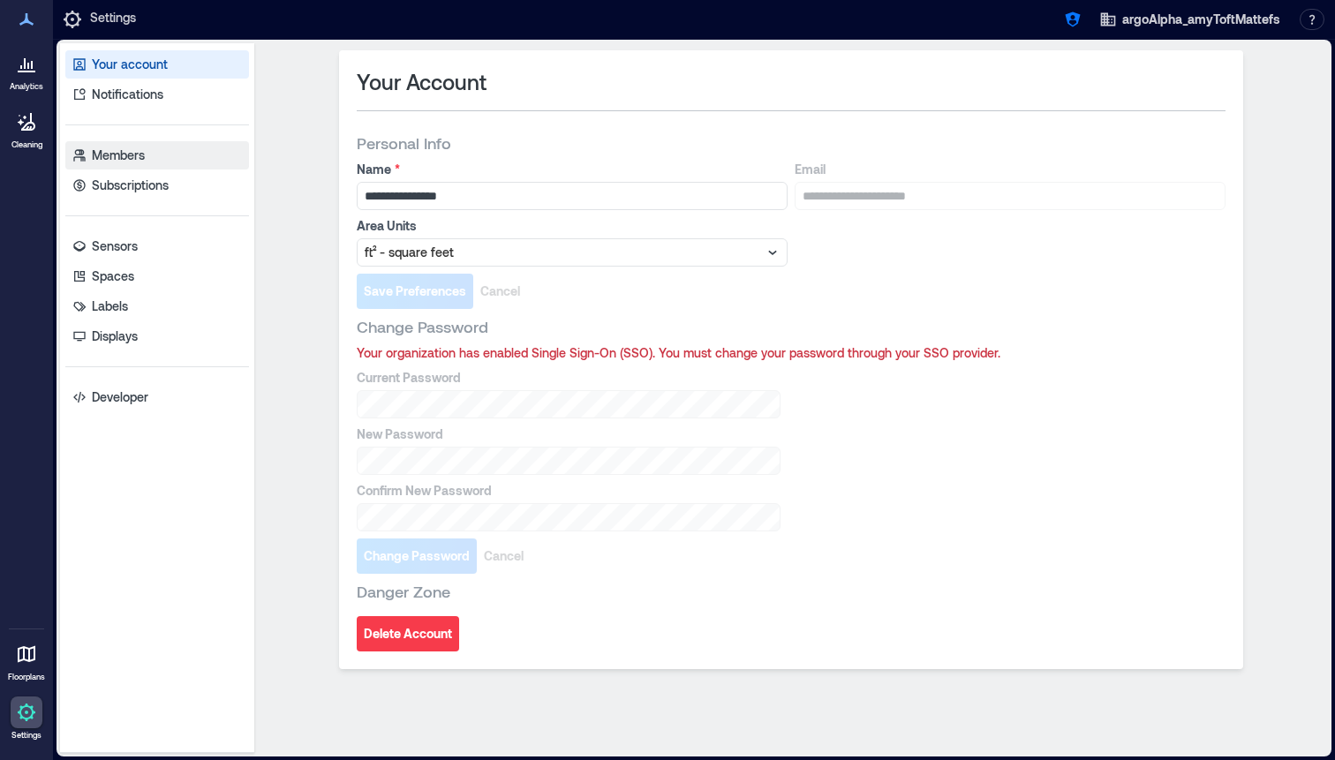
click at [175, 162] on link "Members" at bounding box center [157, 155] width 184 height 28
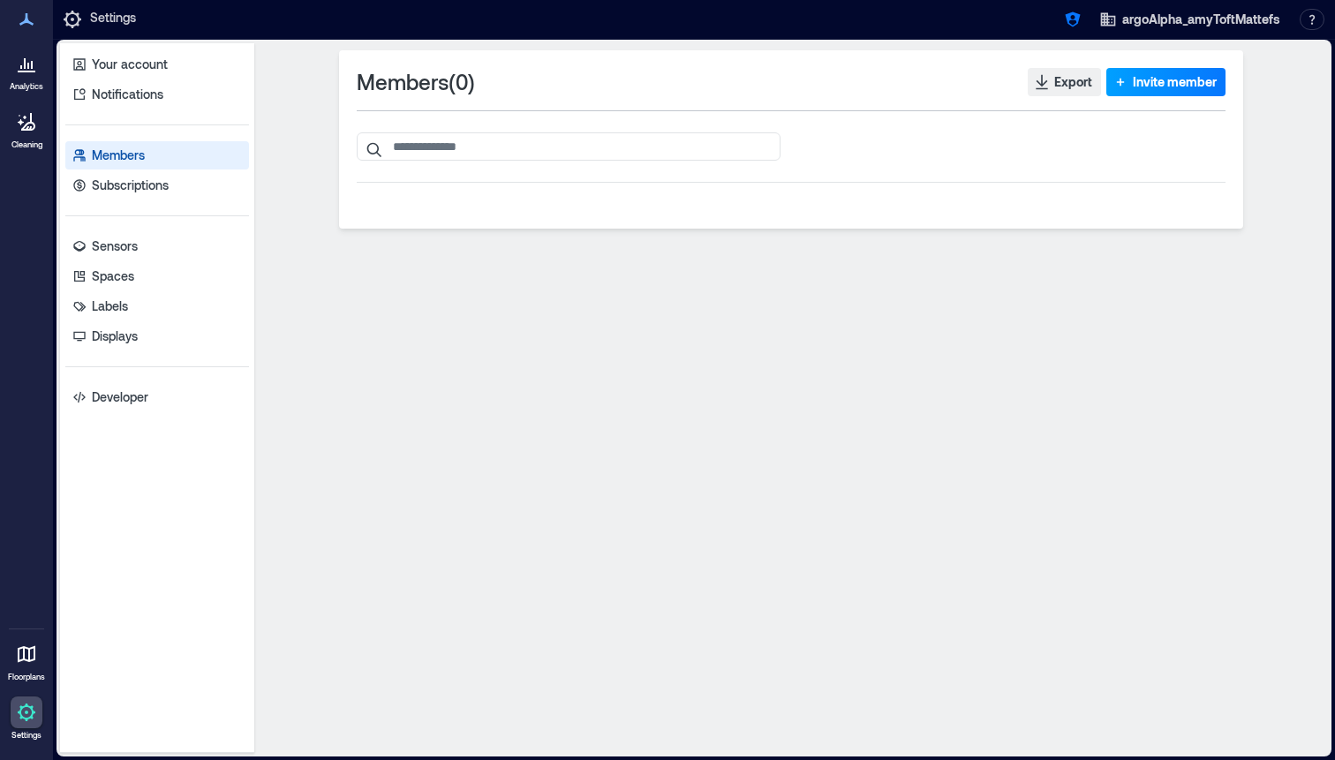
click at [1125, 78] on icon "button" at bounding box center [1120, 82] width 18 height 18
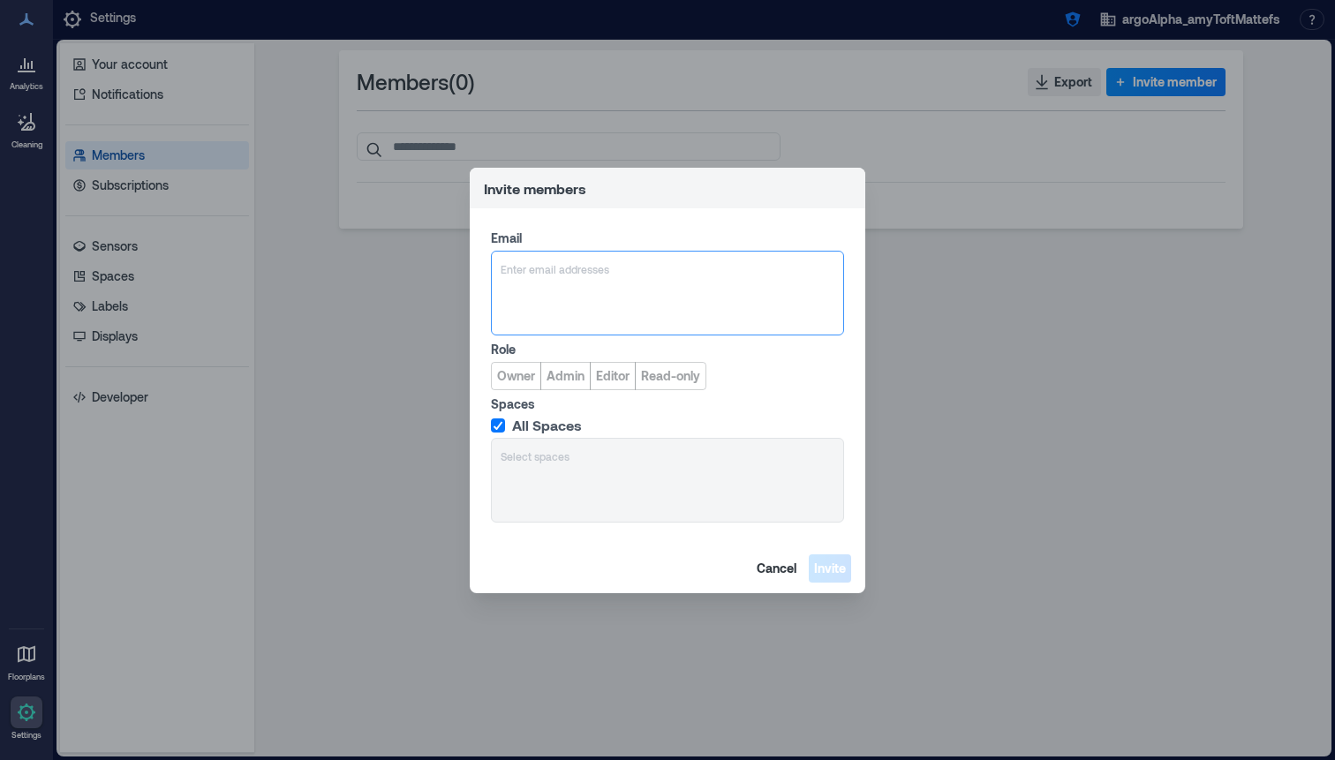
type input "**********"
click at [569, 350] on span "[EMAIL_ADDRESS][DOMAIN_NAME]" at bounding box center [609, 354] width 146 height 14
click at [569, 385] on button "Admin" at bounding box center [565, 376] width 50 height 28
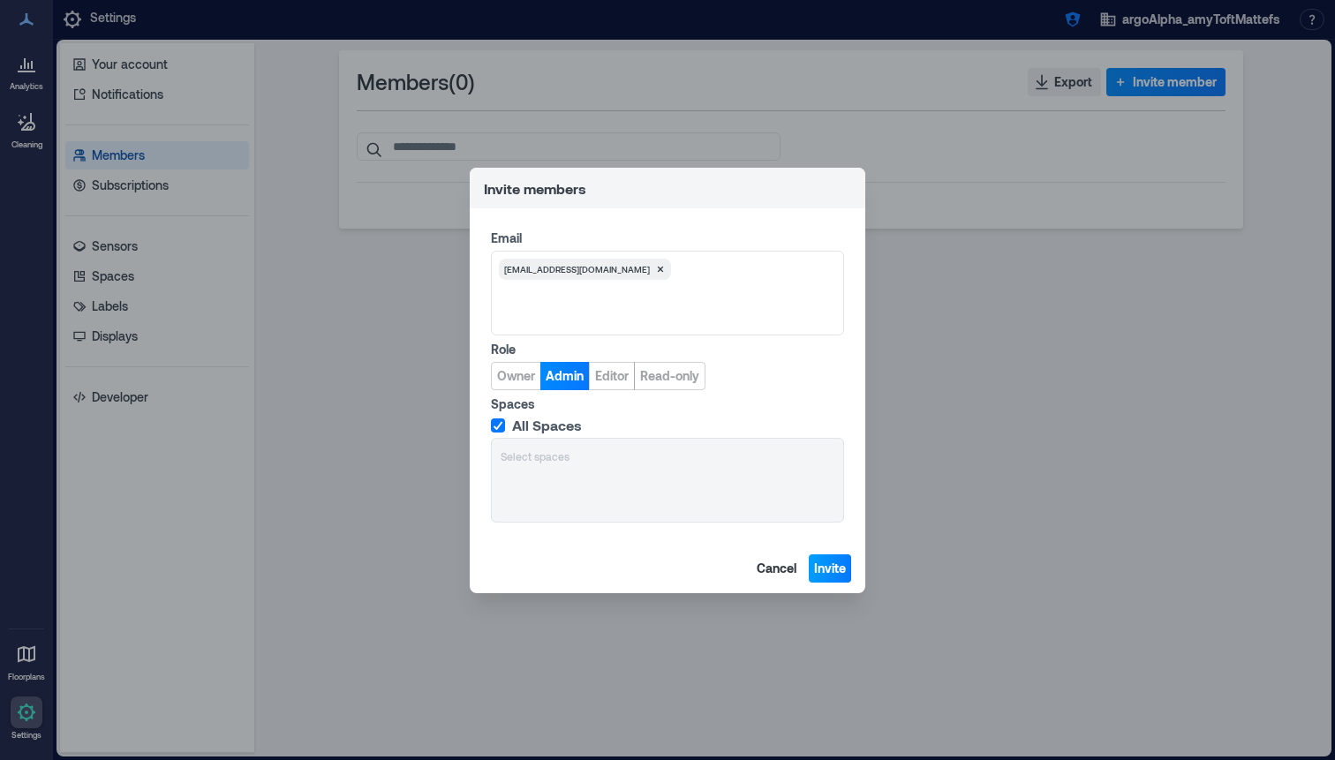
click at [818, 570] on span "Invite" at bounding box center [830, 569] width 32 height 18
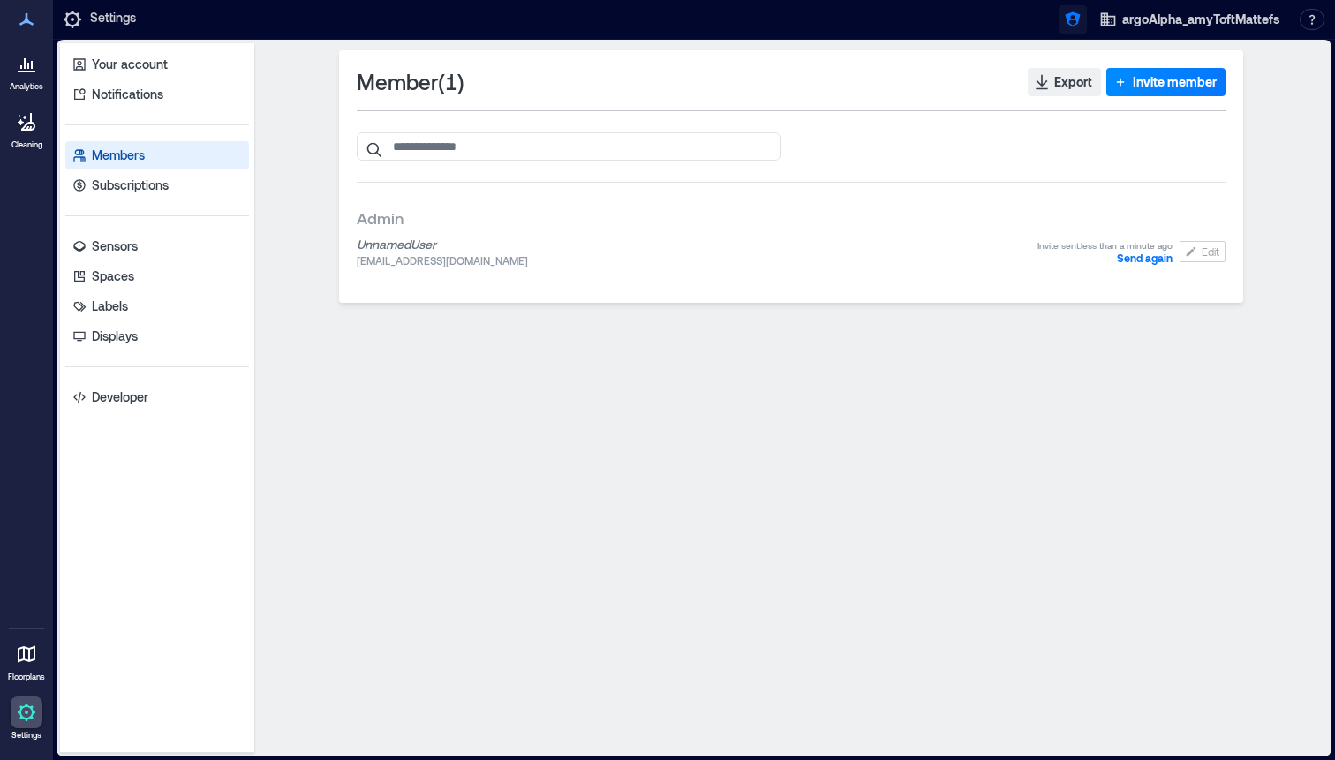
click at [1065, 22] on button "button" at bounding box center [1072, 19] width 28 height 28
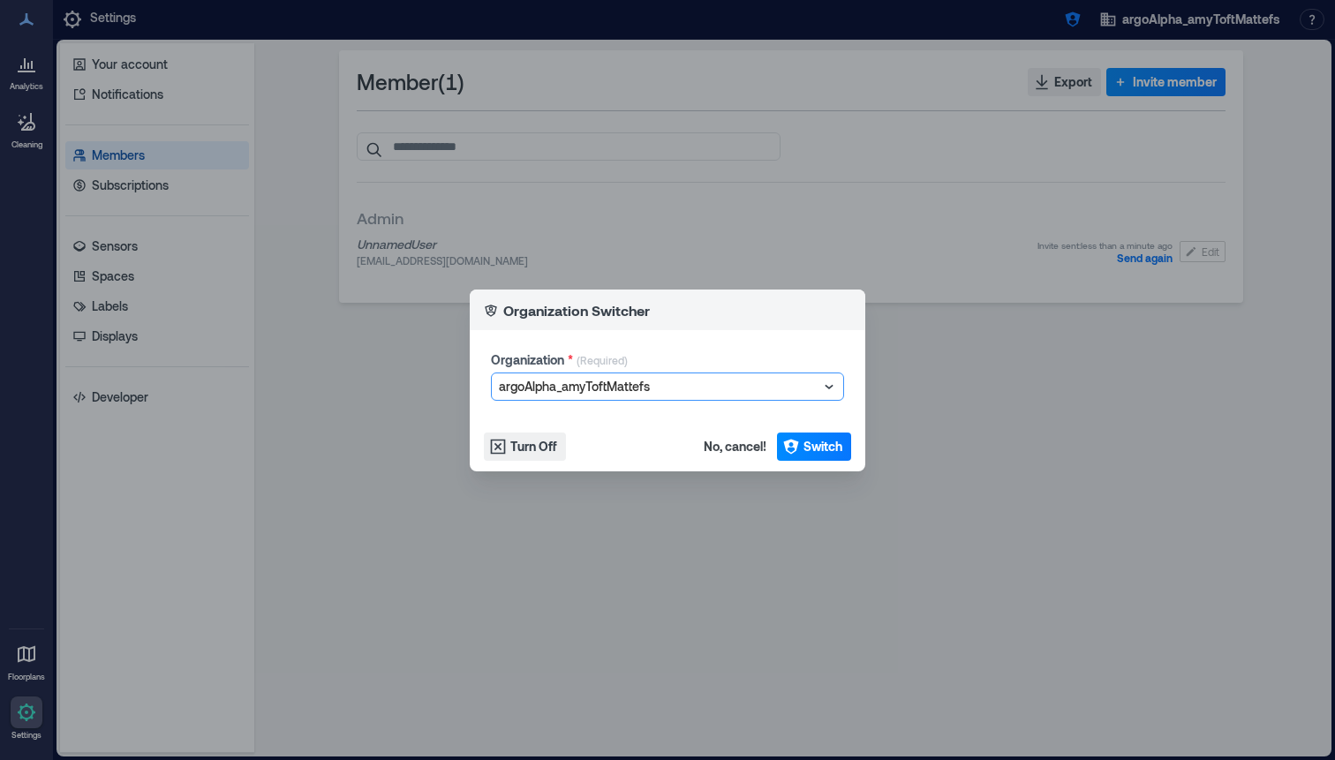
type input "**********"
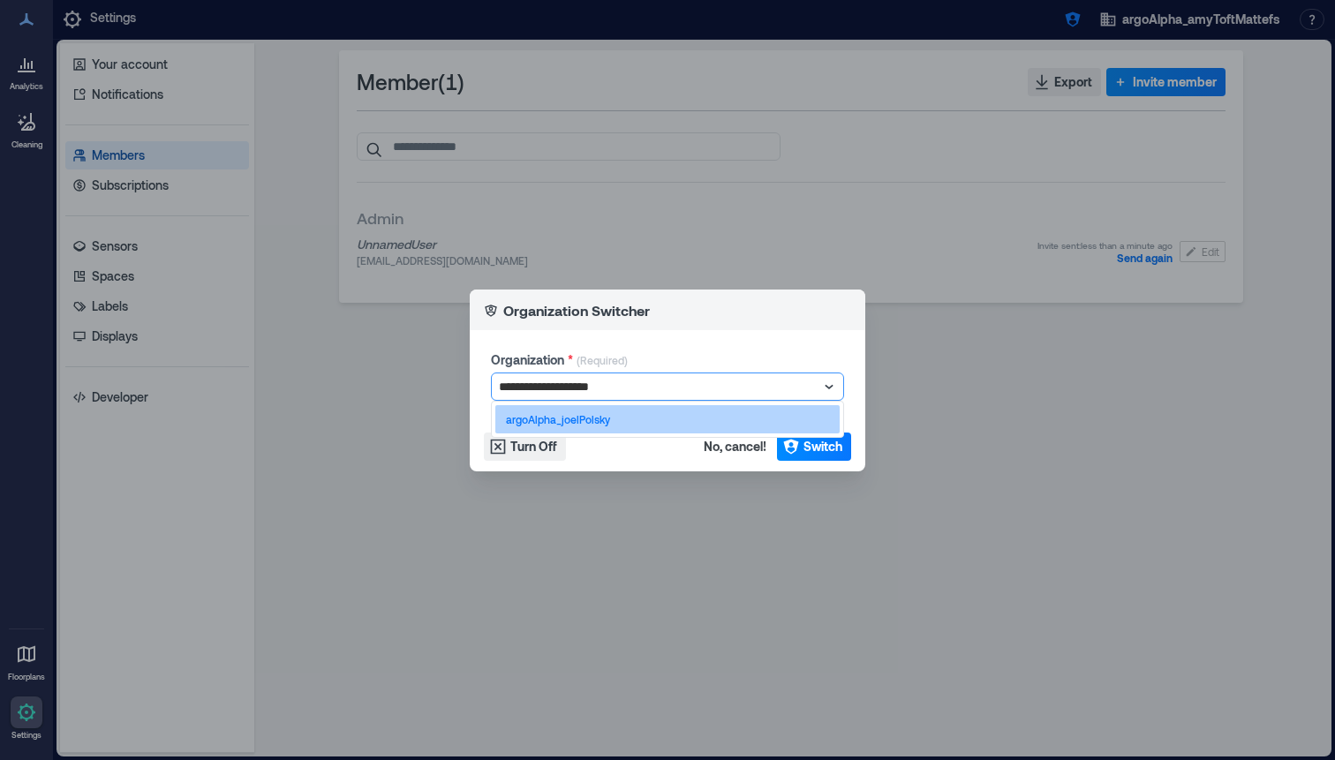
click at [568, 427] on div "argoAlpha_joelPolsky" at bounding box center [667, 419] width 344 height 28
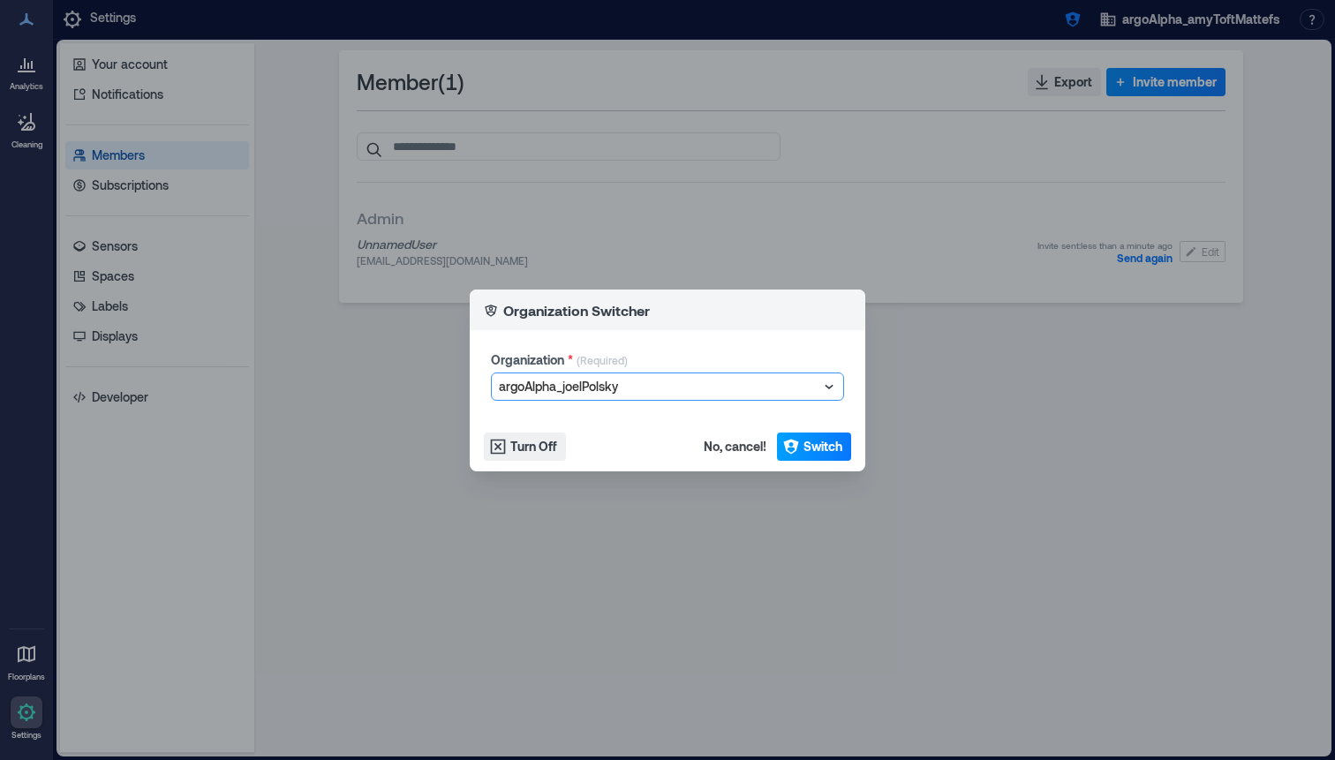
click at [809, 434] on button "Switch" at bounding box center [814, 447] width 74 height 28
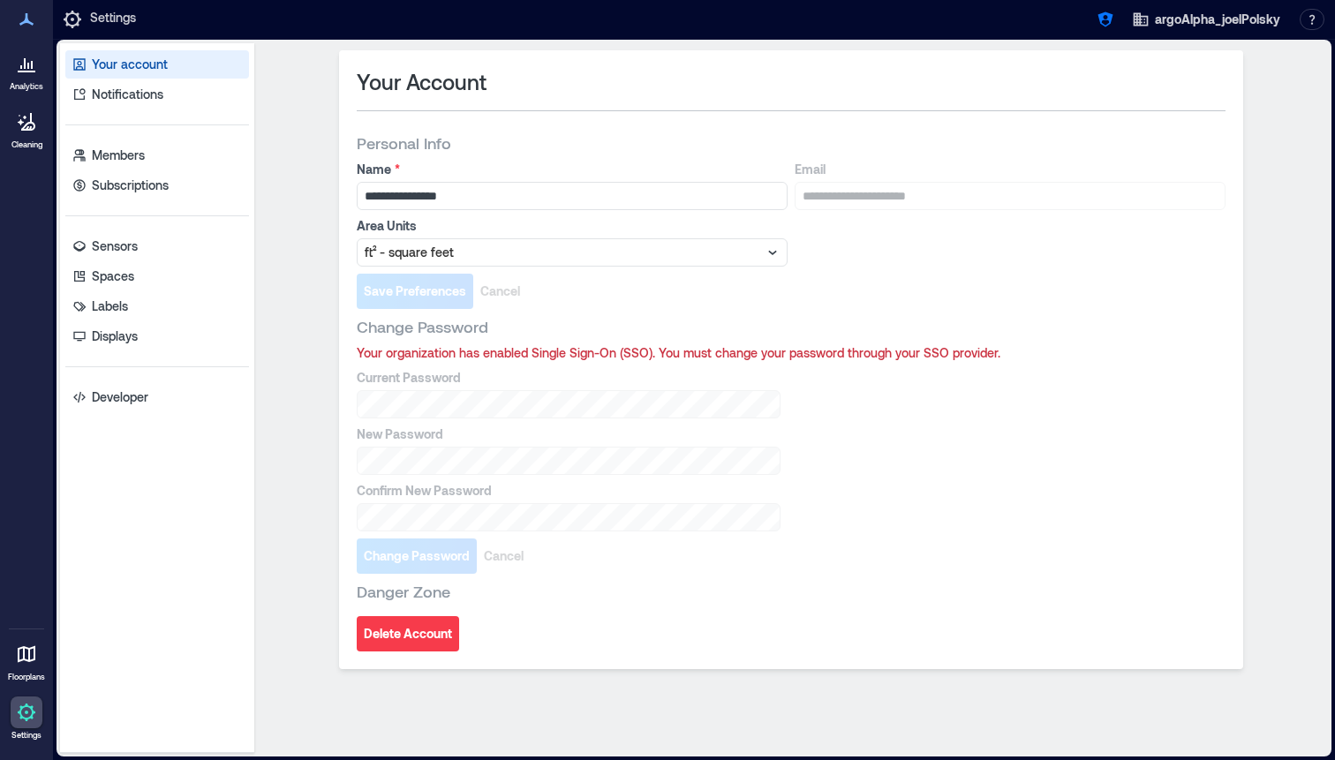
click at [166, 138] on div "Your account Notifications Members Subscriptions Sensors Spaces Labels Displays…" at bounding box center [157, 398] width 194 height 710
click at [165, 152] on link "Members" at bounding box center [157, 155] width 184 height 28
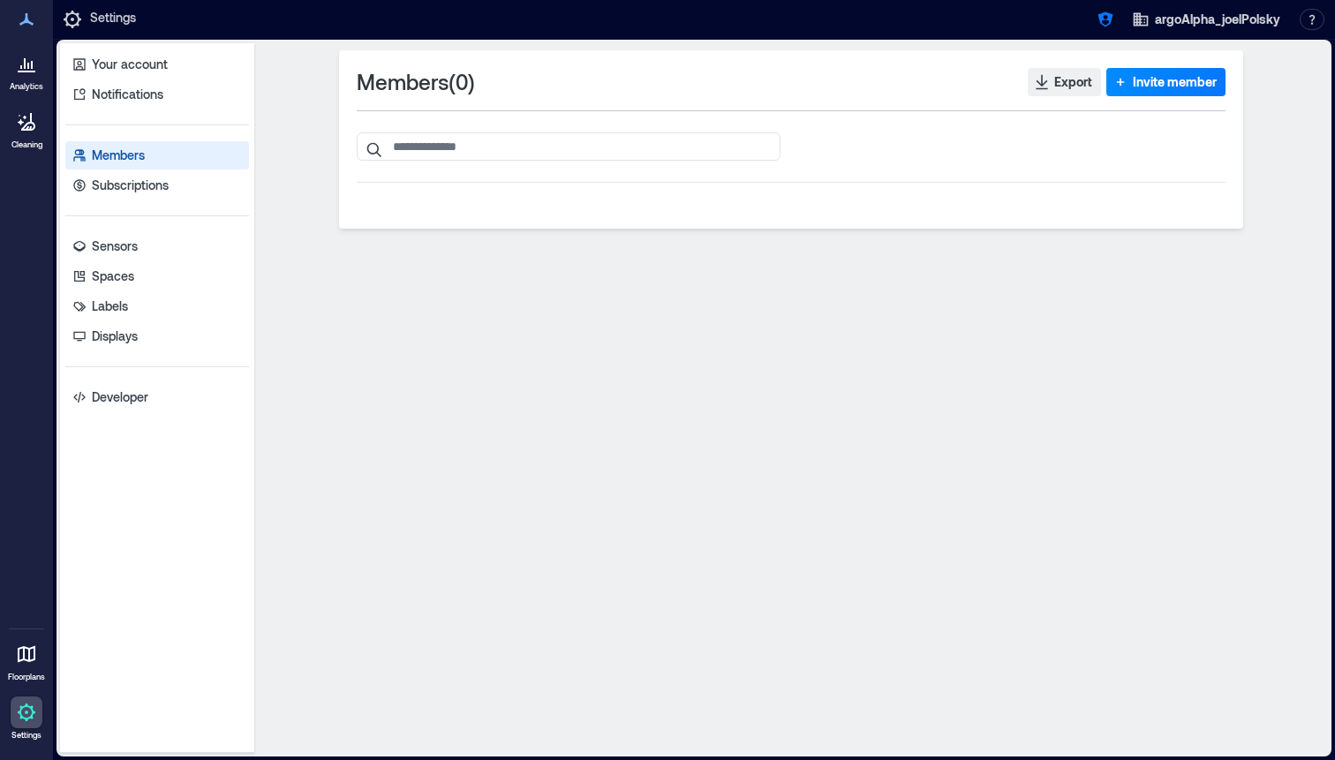
click at [1164, 96] on div "Members ( 0 ) Export Invite member" at bounding box center [791, 96] width 869 height 57
click at [1156, 87] on span "Invite member" at bounding box center [1175, 82] width 84 height 18
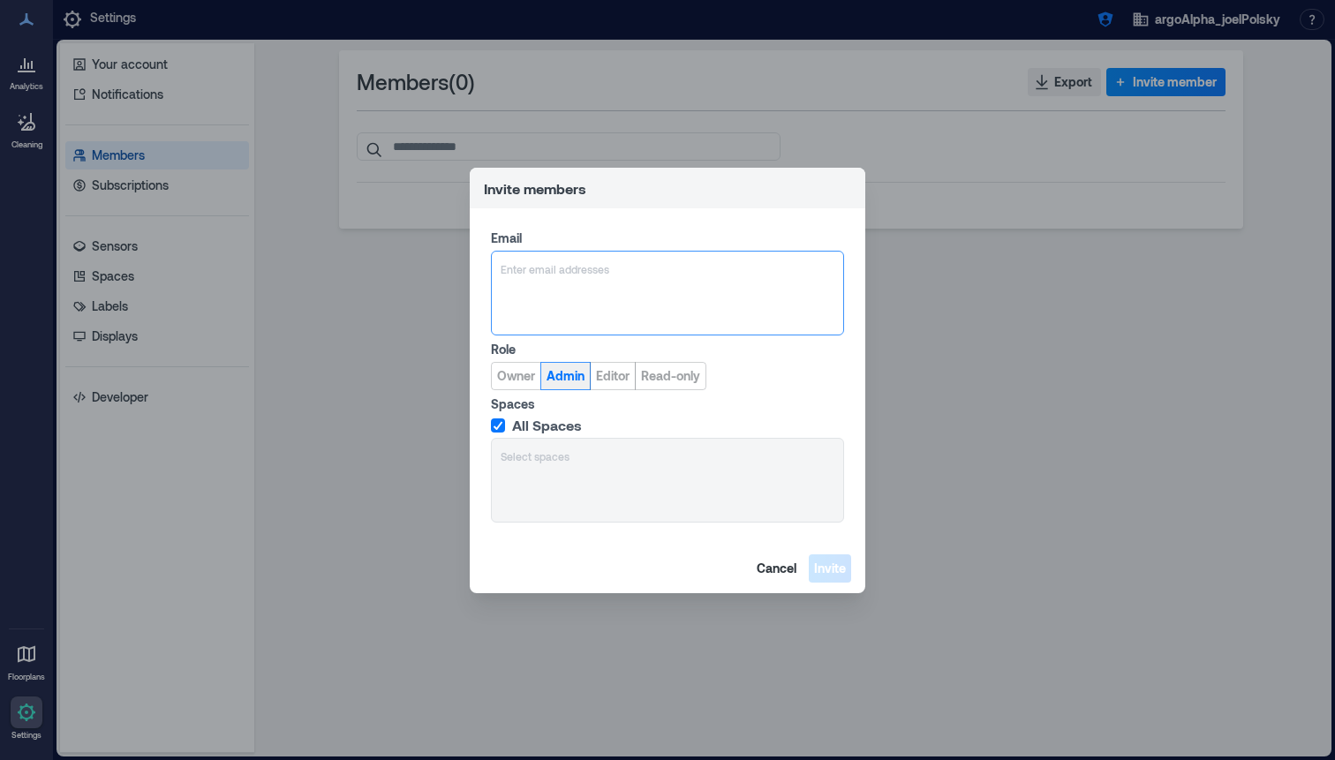
type input "**********"
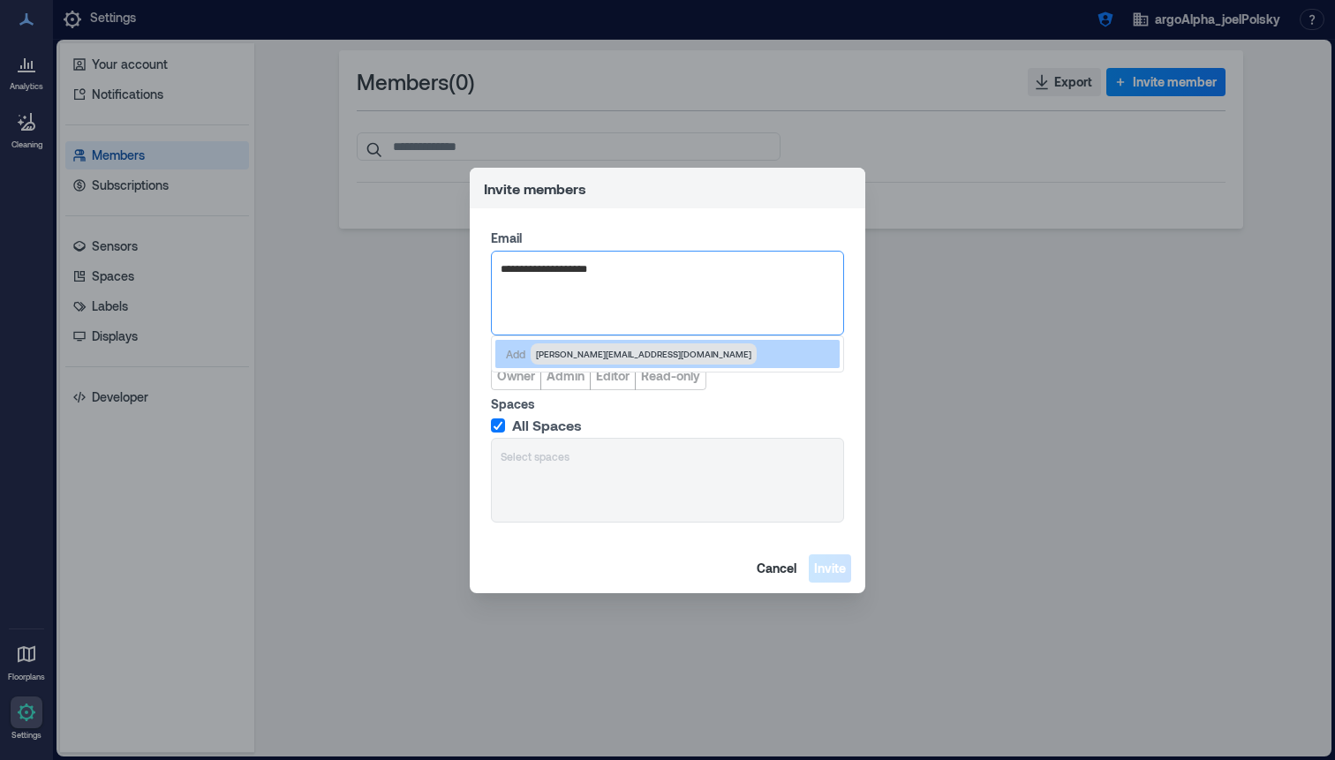
click at [584, 352] on span "polsky@bellsouth.net" at bounding box center [643, 354] width 215 height 14
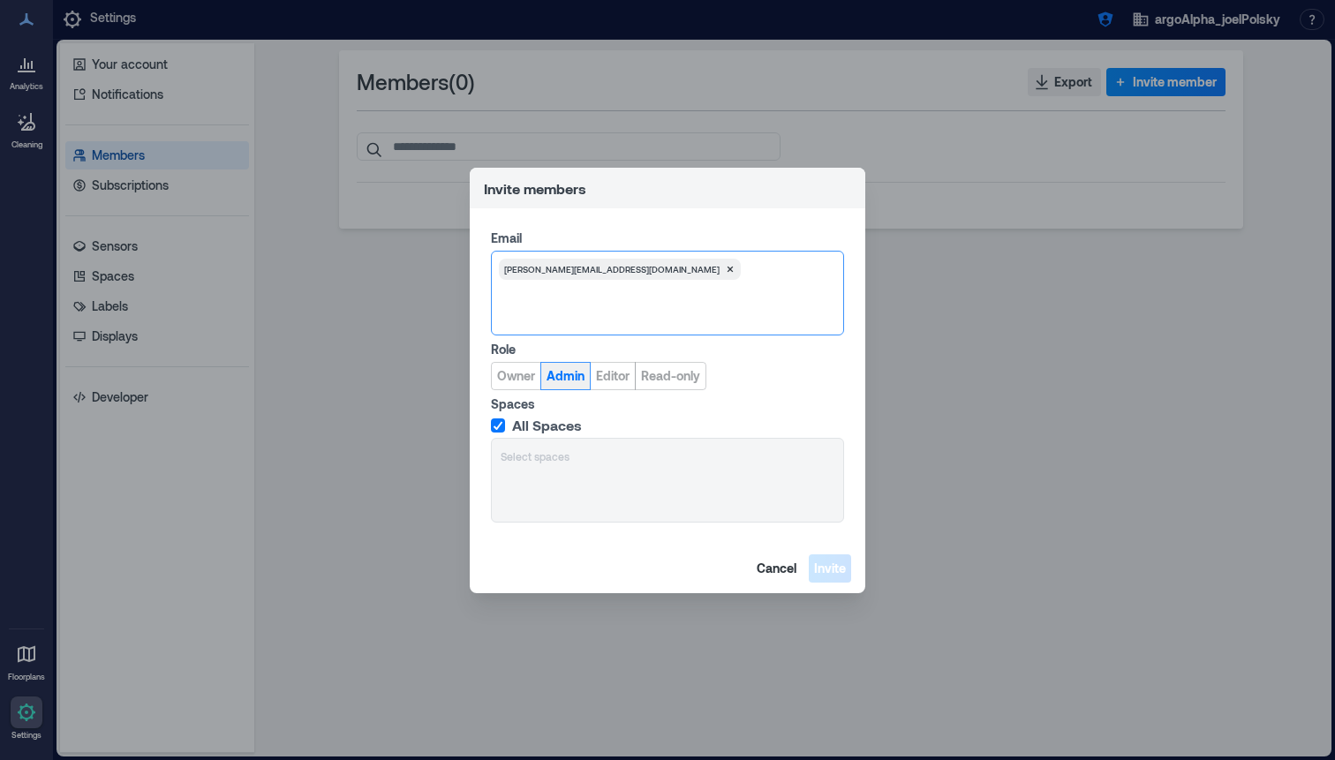
click at [567, 375] on span "Admin" at bounding box center [565, 376] width 38 height 18
click at [832, 572] on span "Invite" at bounding box center [830, 569] width 32 height 18
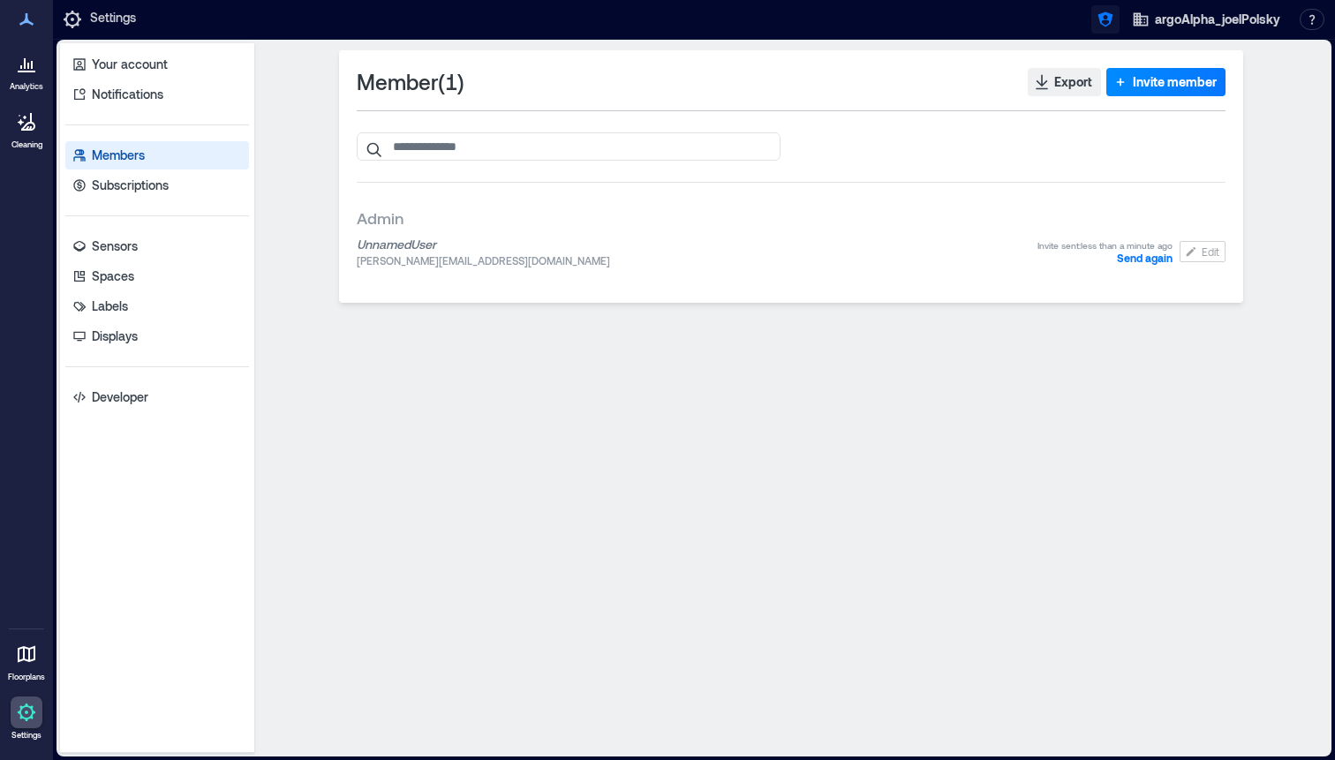
click at [1098, 25] on icon "button" at bounding box center [1105, 20] width 18 height 18
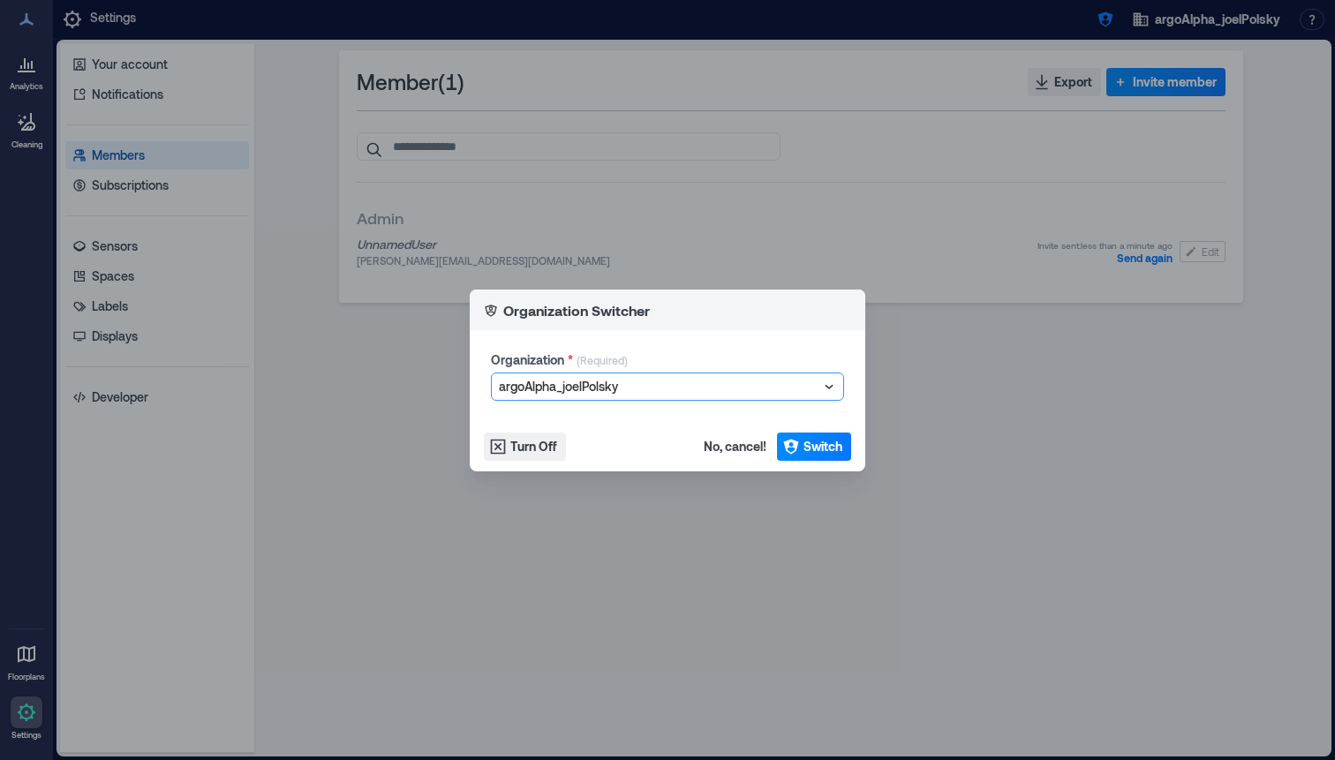
type input "**********"
click at [810, 433] on button "Switch" at bounding box center [814, 447] width 74 height 28
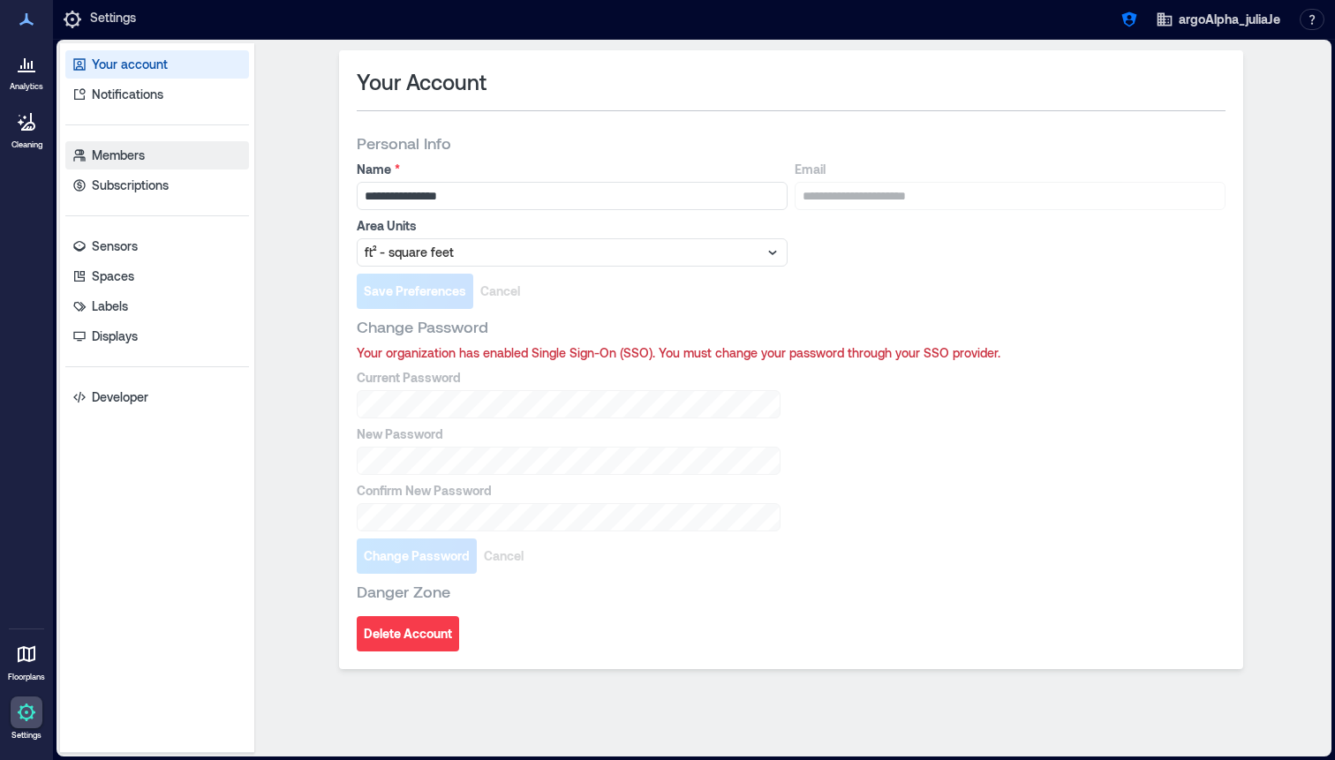
click at [222, 159] on link "Members" at bounding box center [157, 155] width 184 height 28
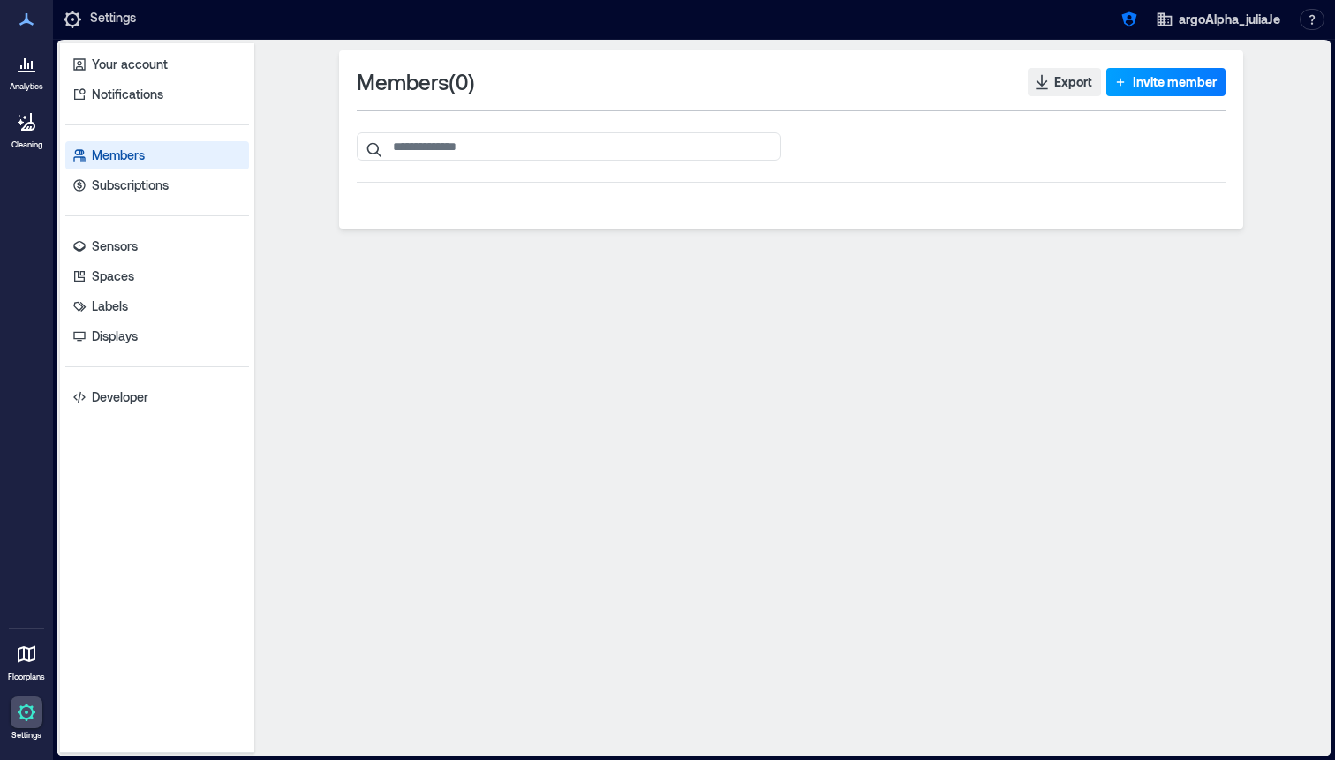
click at [1157, 72] on button "Invite member" at bounding box center [1165, 82] width 119 height 28
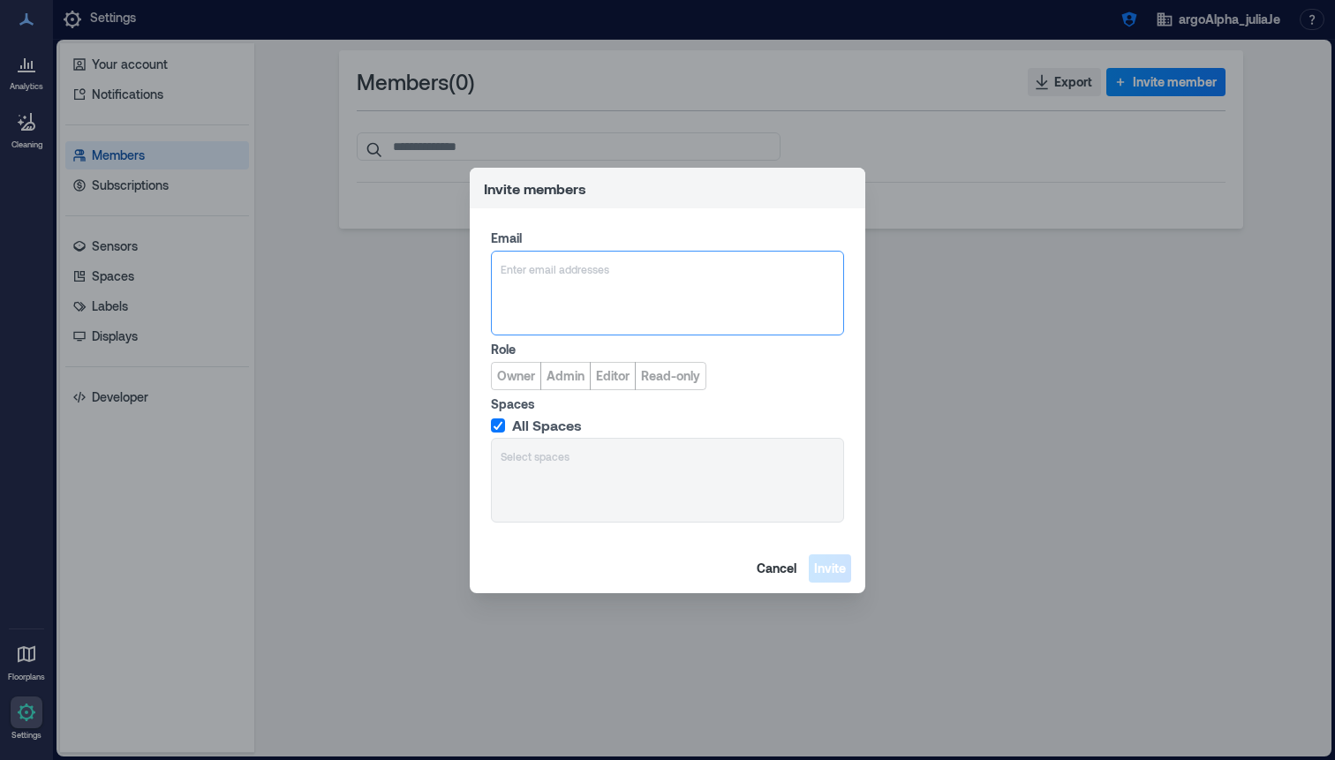
type input "**********"
click at [574, 334] on div "Enter email addresses" at bounding box center [667, 293] width 353 height 85
type input "**********"
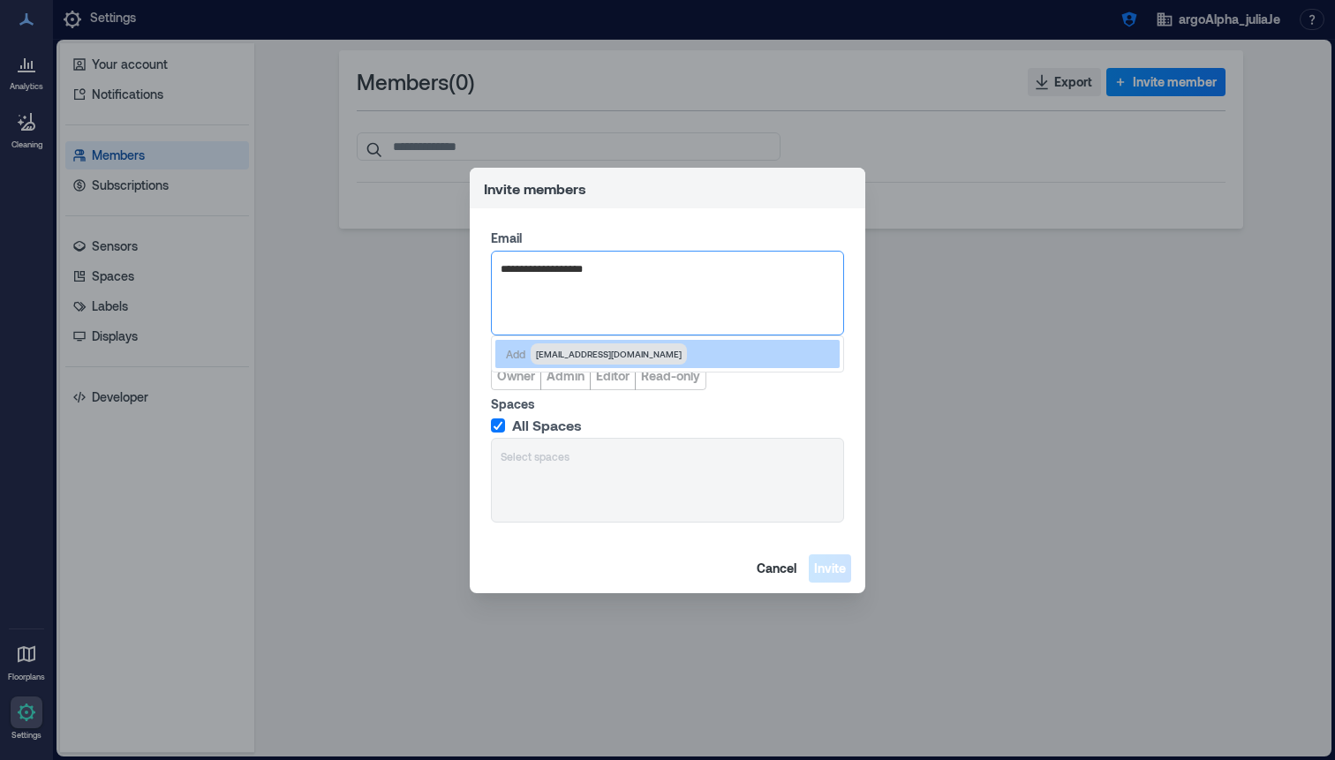
click at [564, 359] on span "bubujenniju@msn.com" at bounding box center [609, 354] width 146 height 14
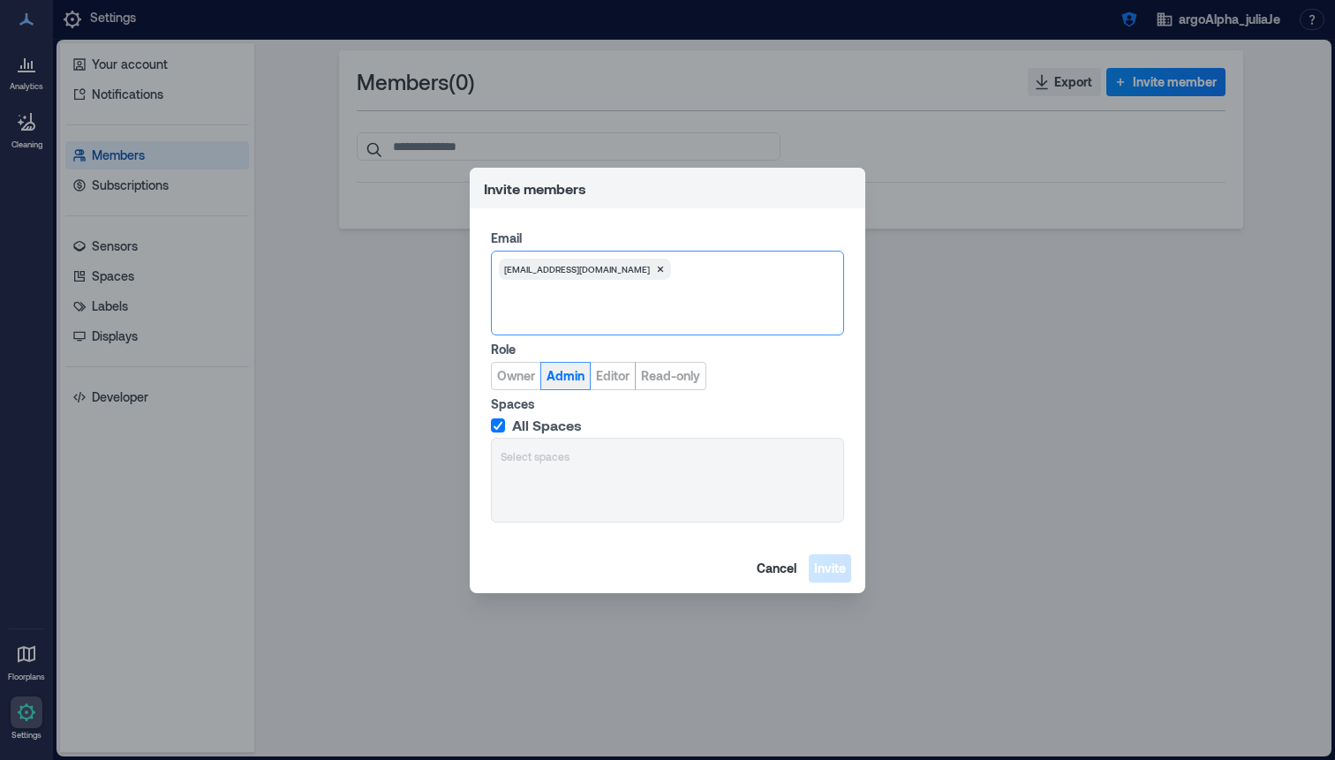
click at [564, 370] on span "Admin" at bounding box center [565, 376] width 38 height 18
click at [830, 571] on span "Invite" at bounding box center [830, 569] width 32 height 18
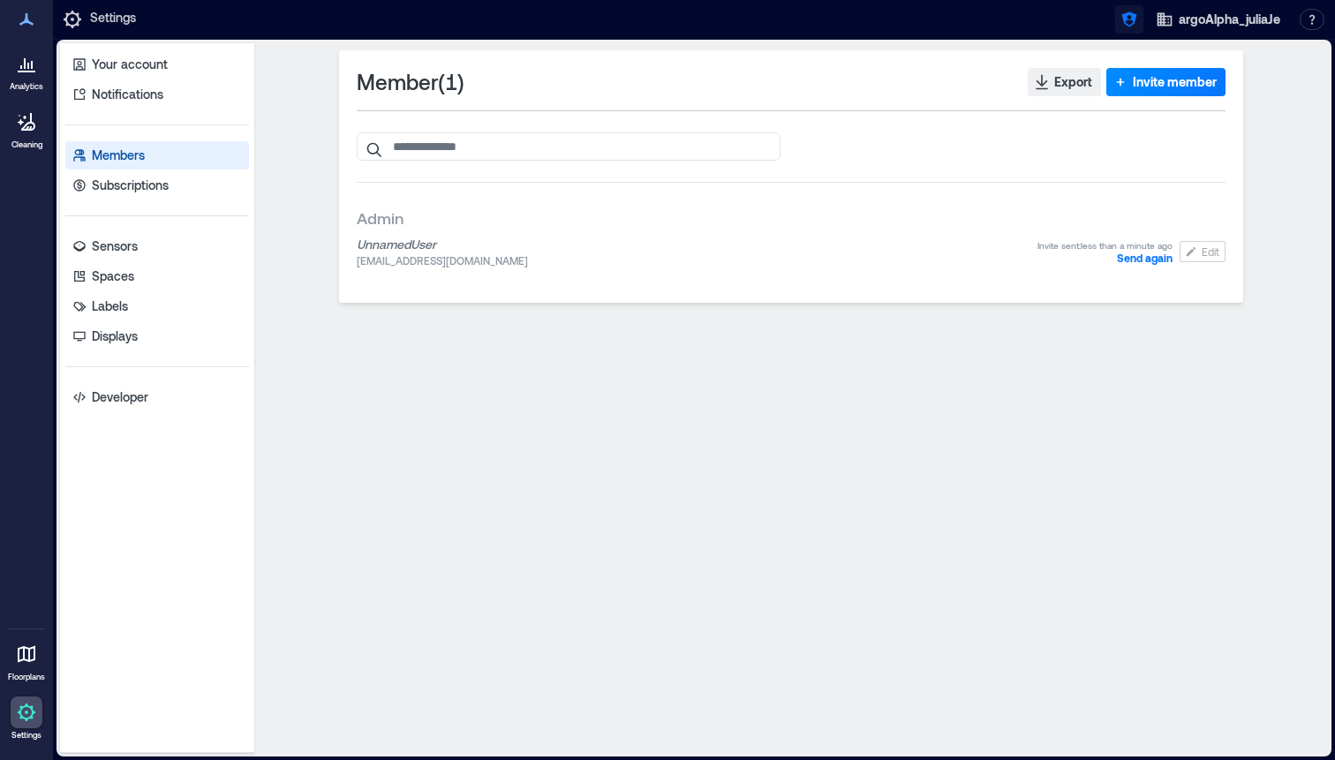
click at [1126, 15] on icon "button" at bounding box center [1128, 19] width 15 height 15
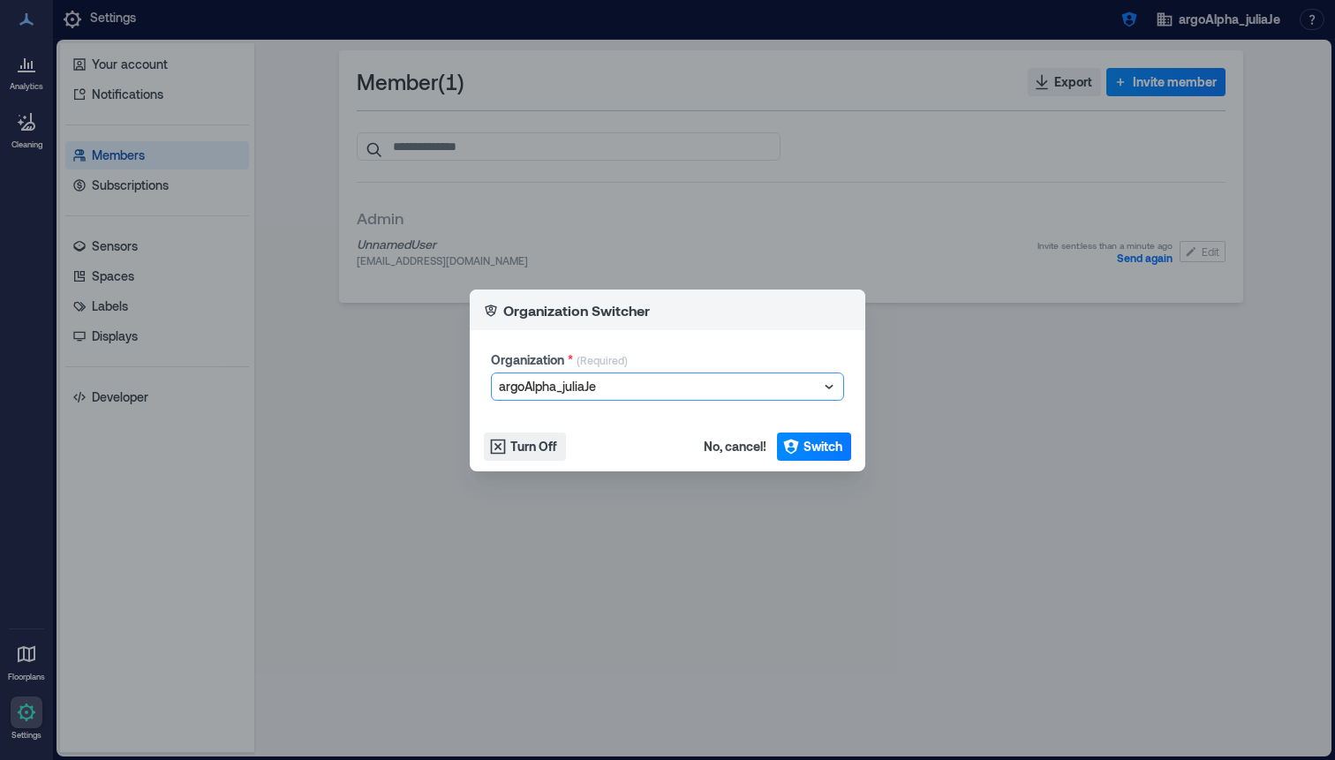
type input "**********"
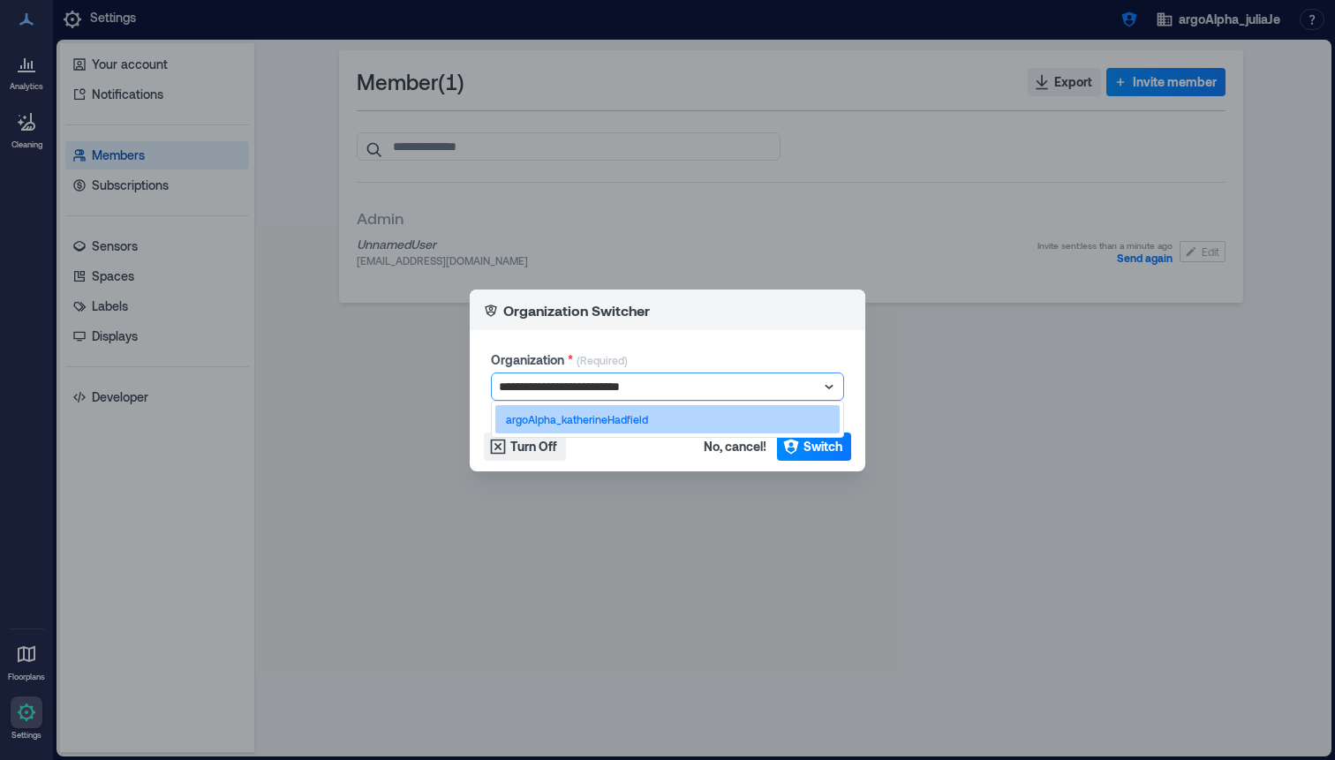
click at [623, 416] on p "argoAlpha_katherineHadfield" at bounding box center [577, 419] width 142 height 14
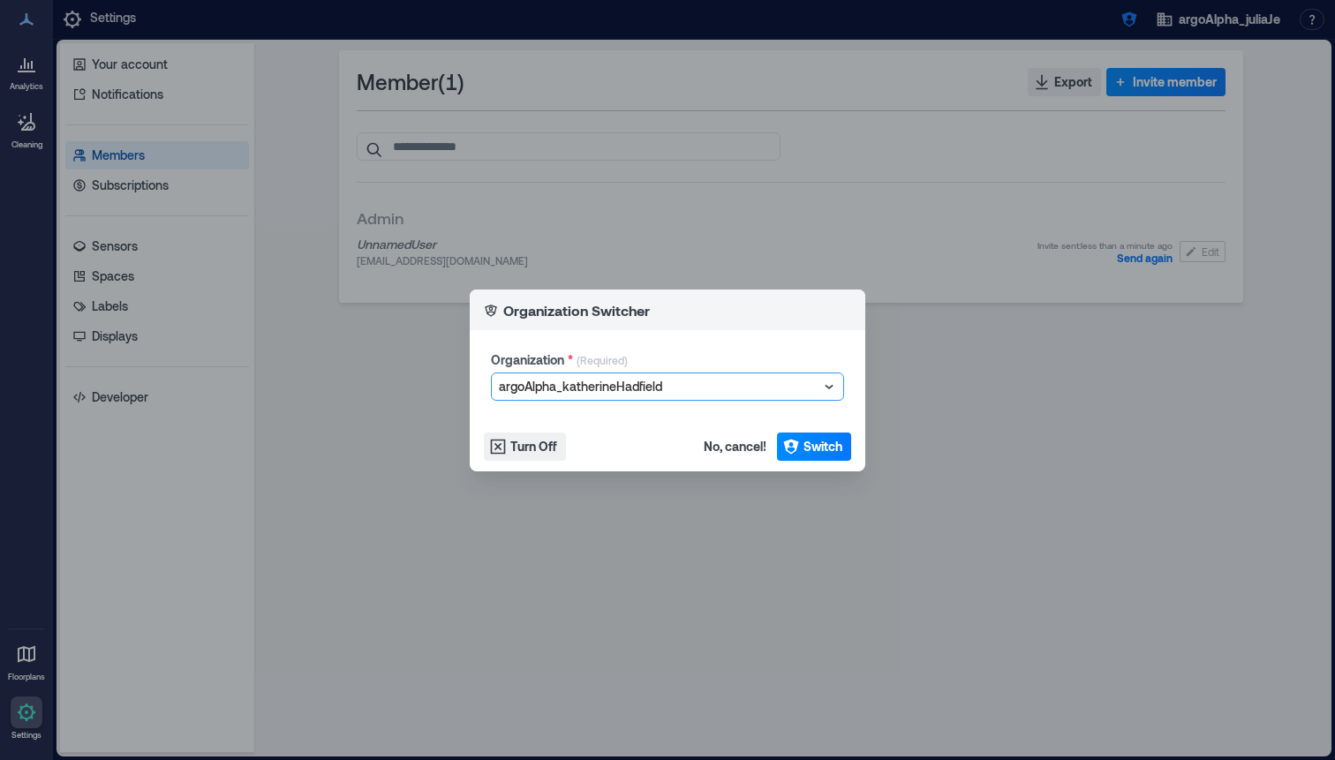
click at [810, 429] on footer "Turn Off No, cancel! Switch" at bounding box center [667, 446] width 395 height 49
click at [810, 435] on button "Switch" at bounding box center [814, 447] width 74 height 28
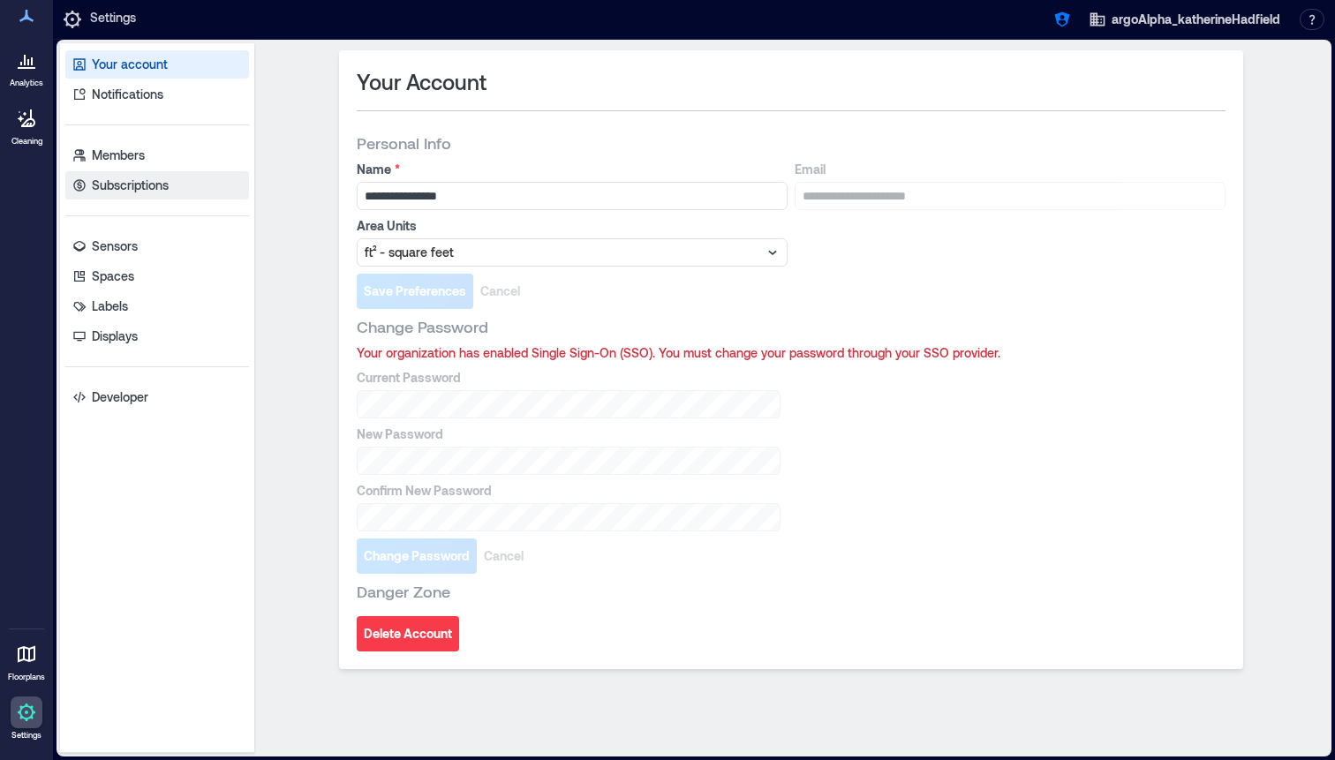
click at [195, 174] on link "Subscriptions" at bounding box center [157, 185] width 184 height 28
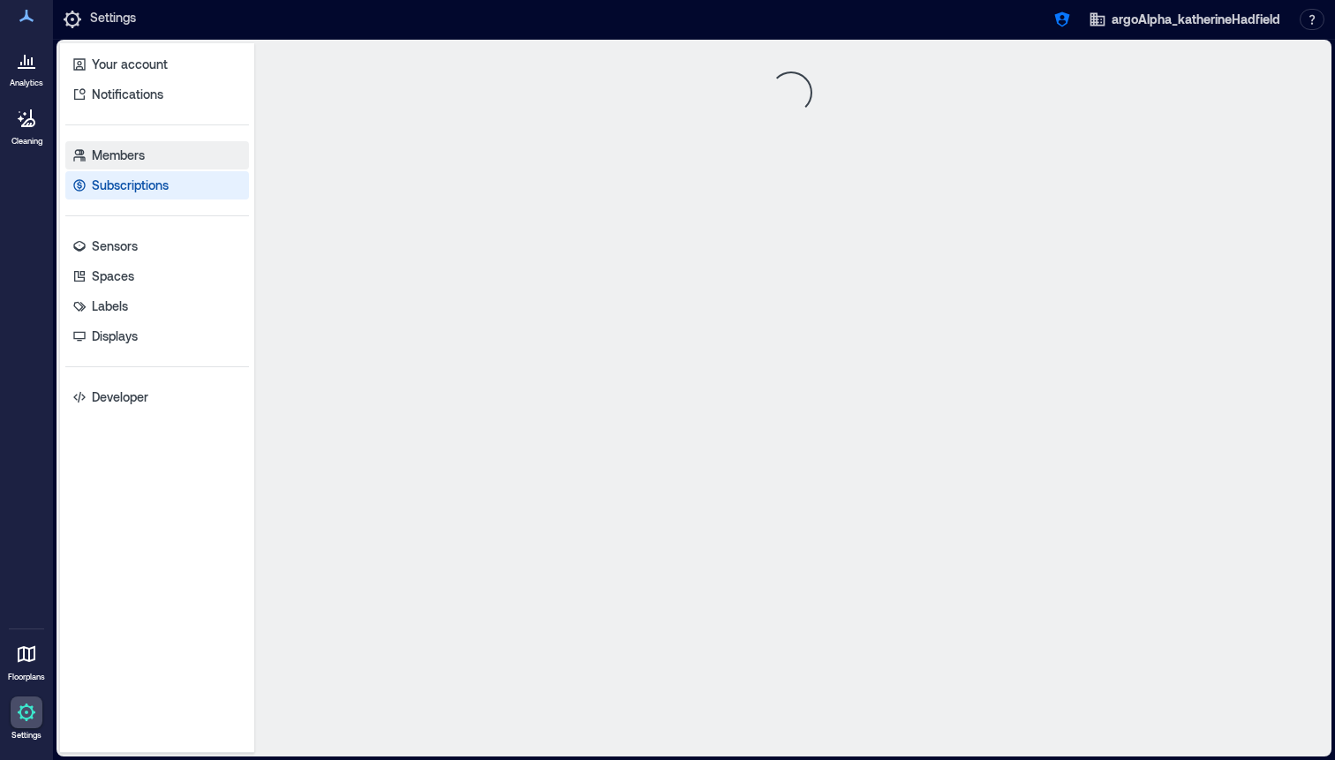
click at [191, 161] on link "Members" at bounding box center [157, 155] width 184 height 28
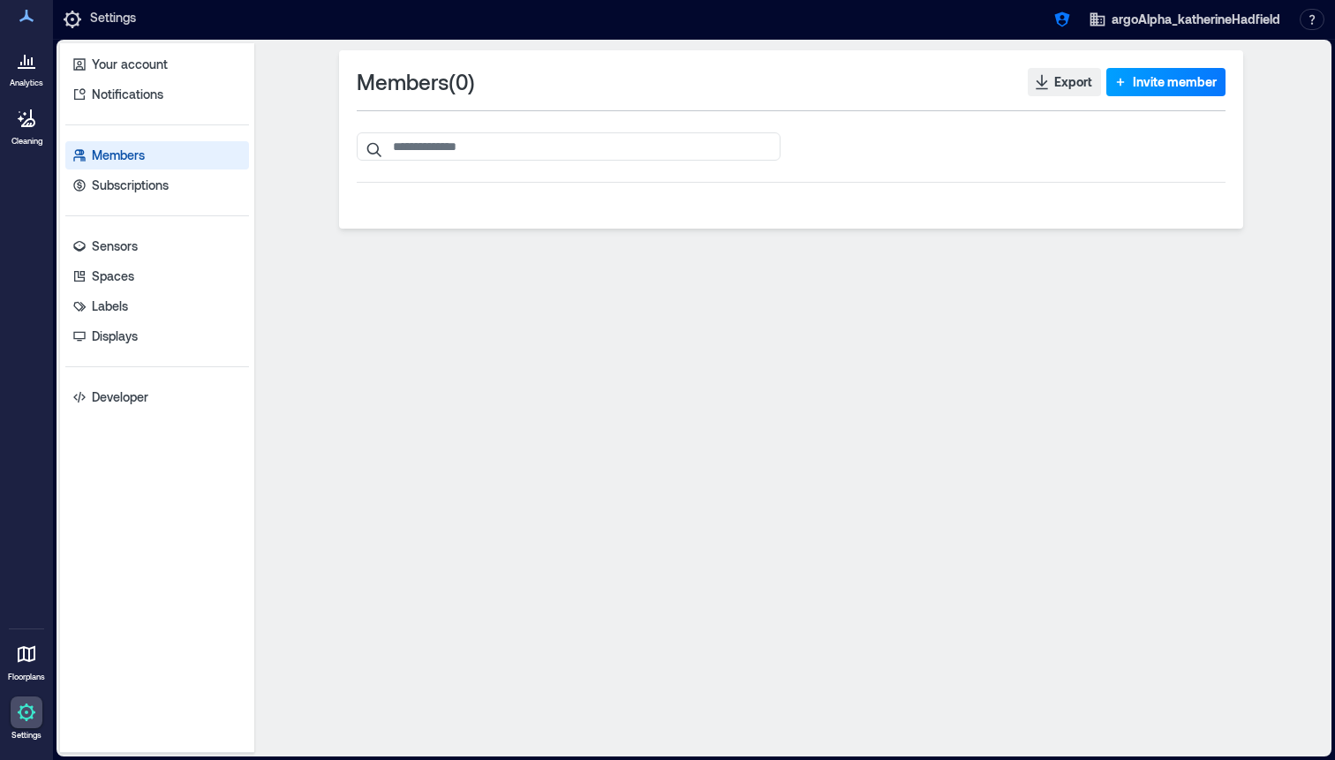
click at [1140, 72] on button "Invite member" at bounding box center [1165, 82] width 119 height 28
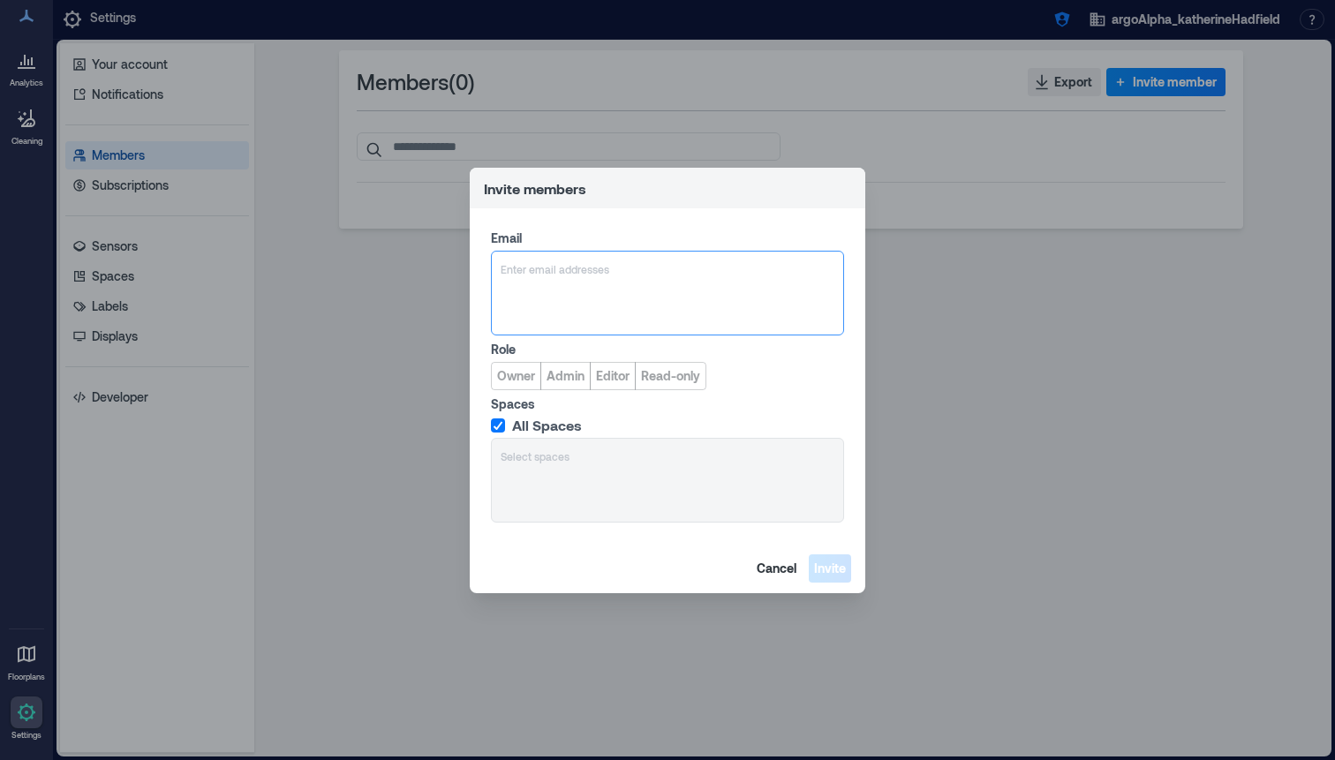
type input "**********"
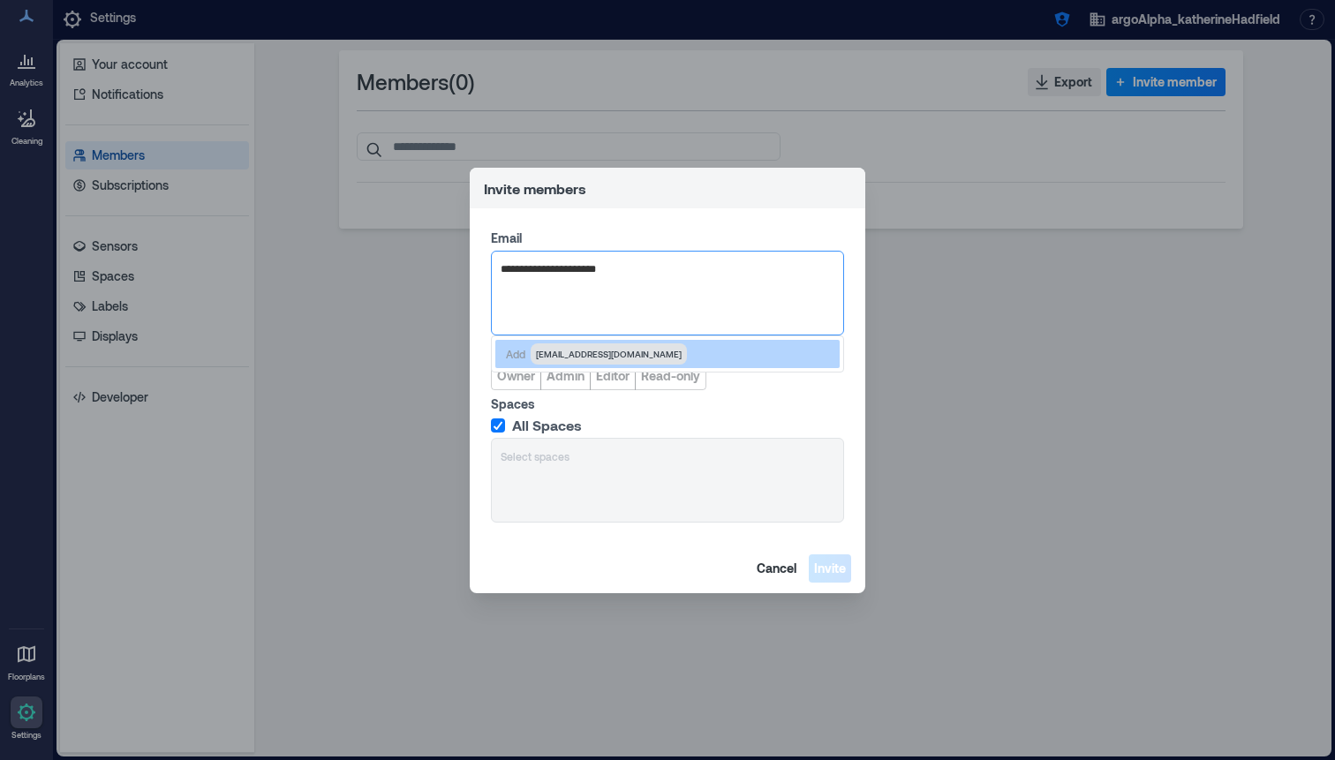
click at [567, 356] on span "[EMAIL_ADDRESS][DOMAIN_NAME]" at bounding box center [609, 354] width 146 height 14
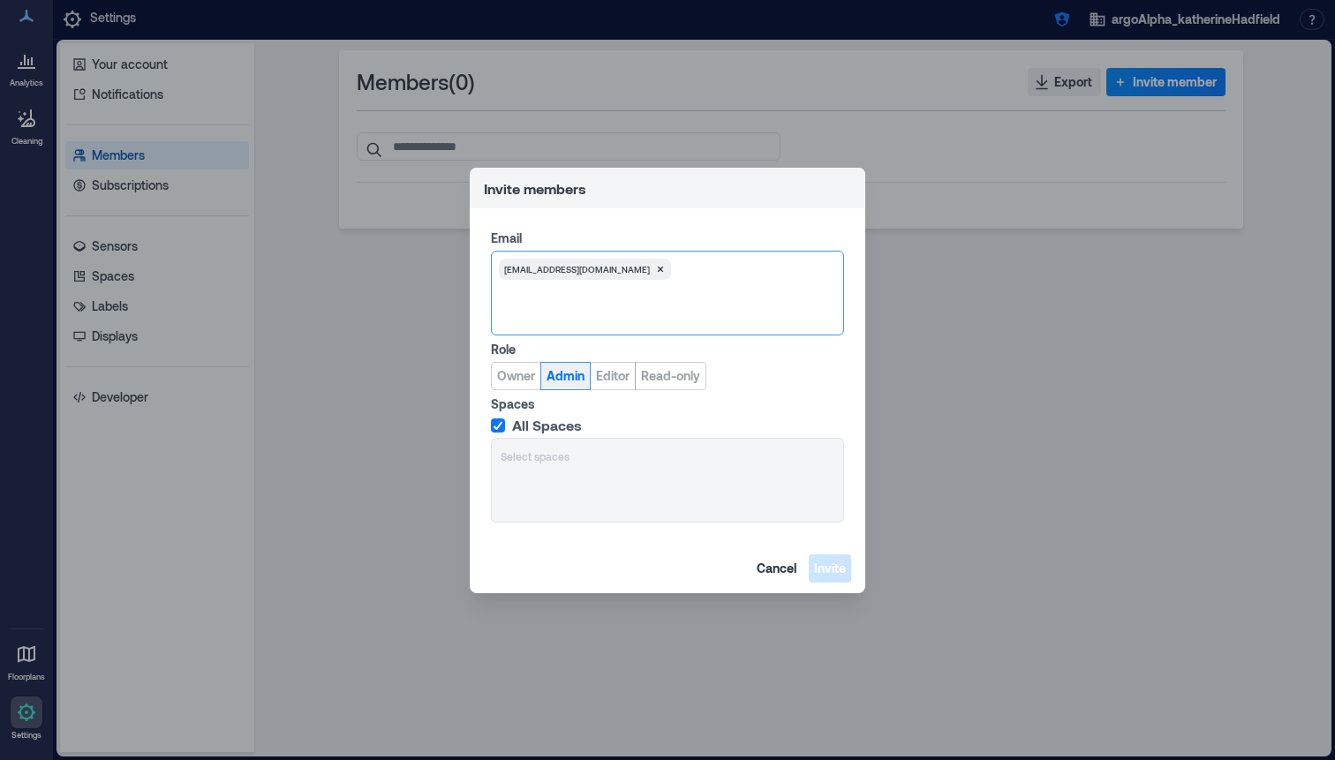
click at [565, 373] on span "Admin" at bounding box center [565, 376] width 38 height 18
click at [824, 572] on span "Invite" at bounding box center [830, 569] width 32 height 18
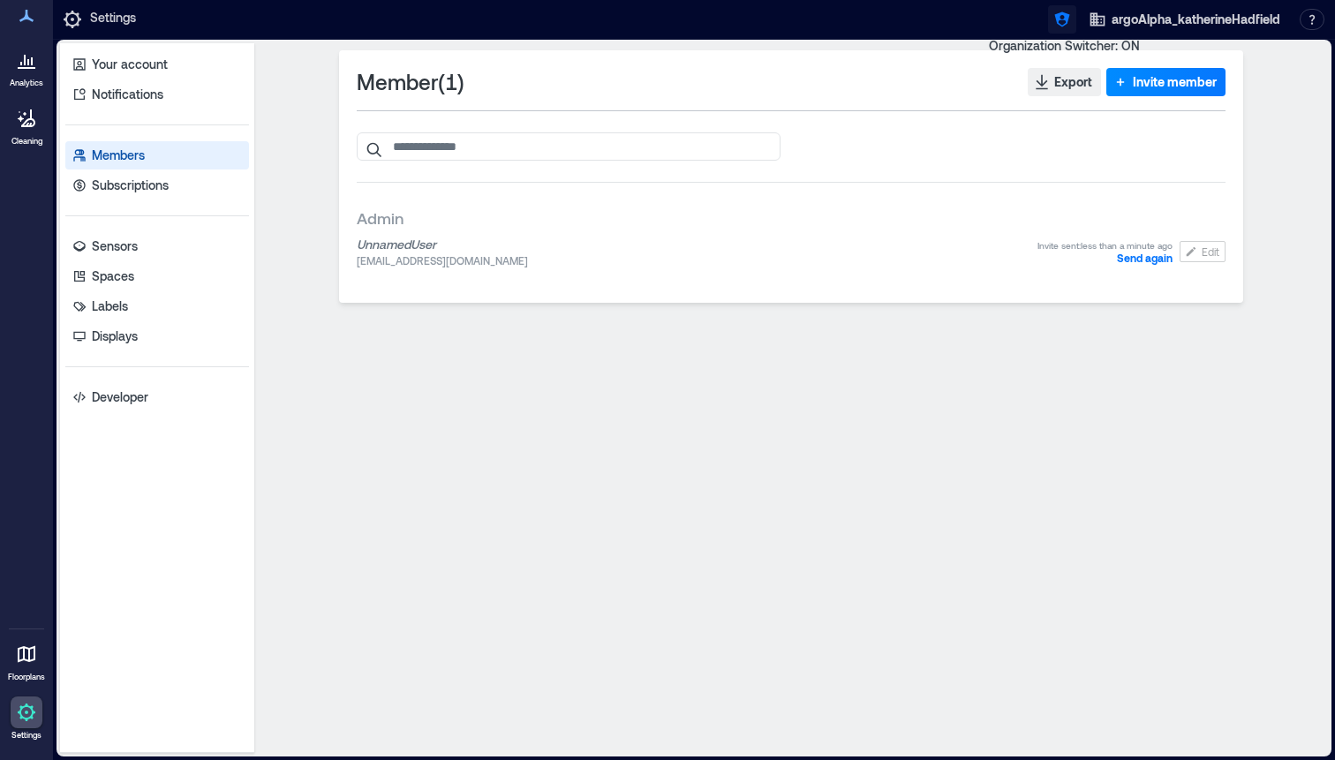
click at [1058, 19] on icon "button" at bounding box center [1061, 19] width 15 height 15
type input "**********"
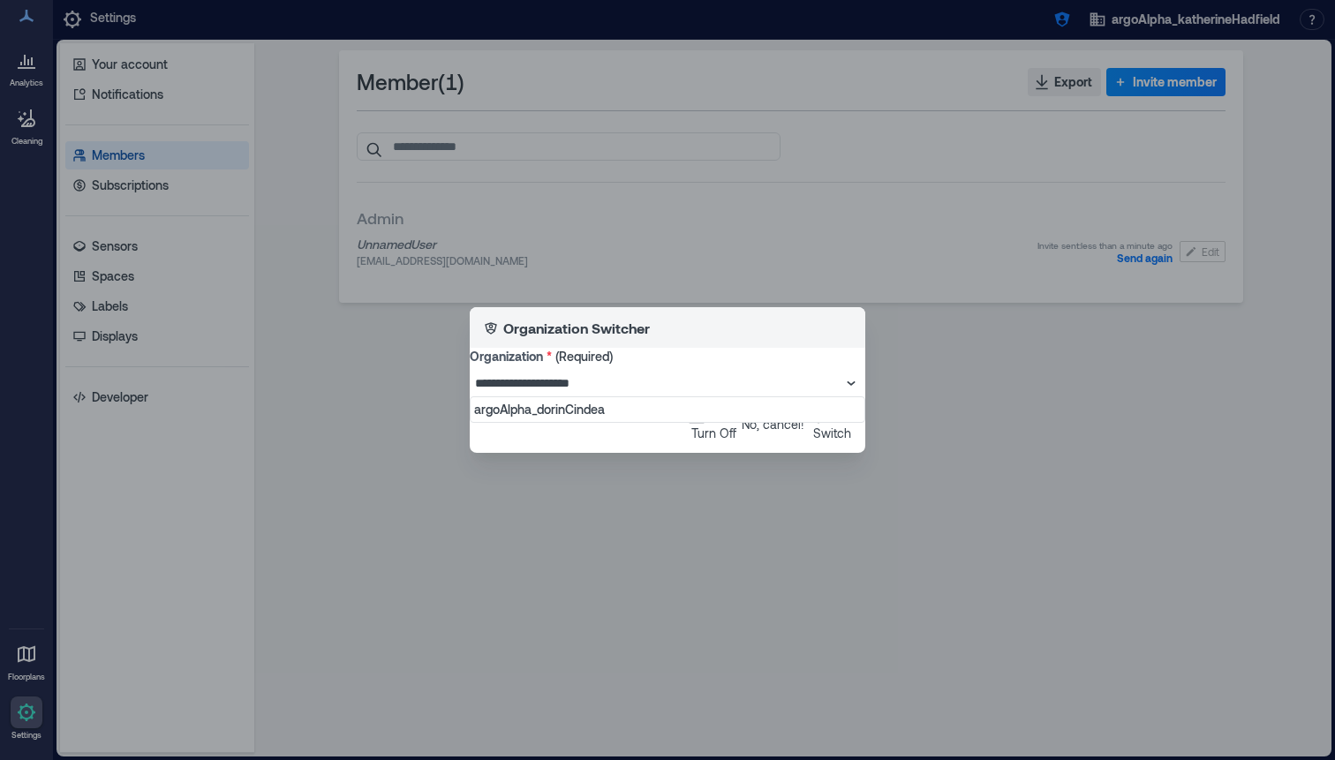
click at [628, 414] on div "argoAlpha_dorinCindea" at bounding box center [667, 410] width 387 height 18
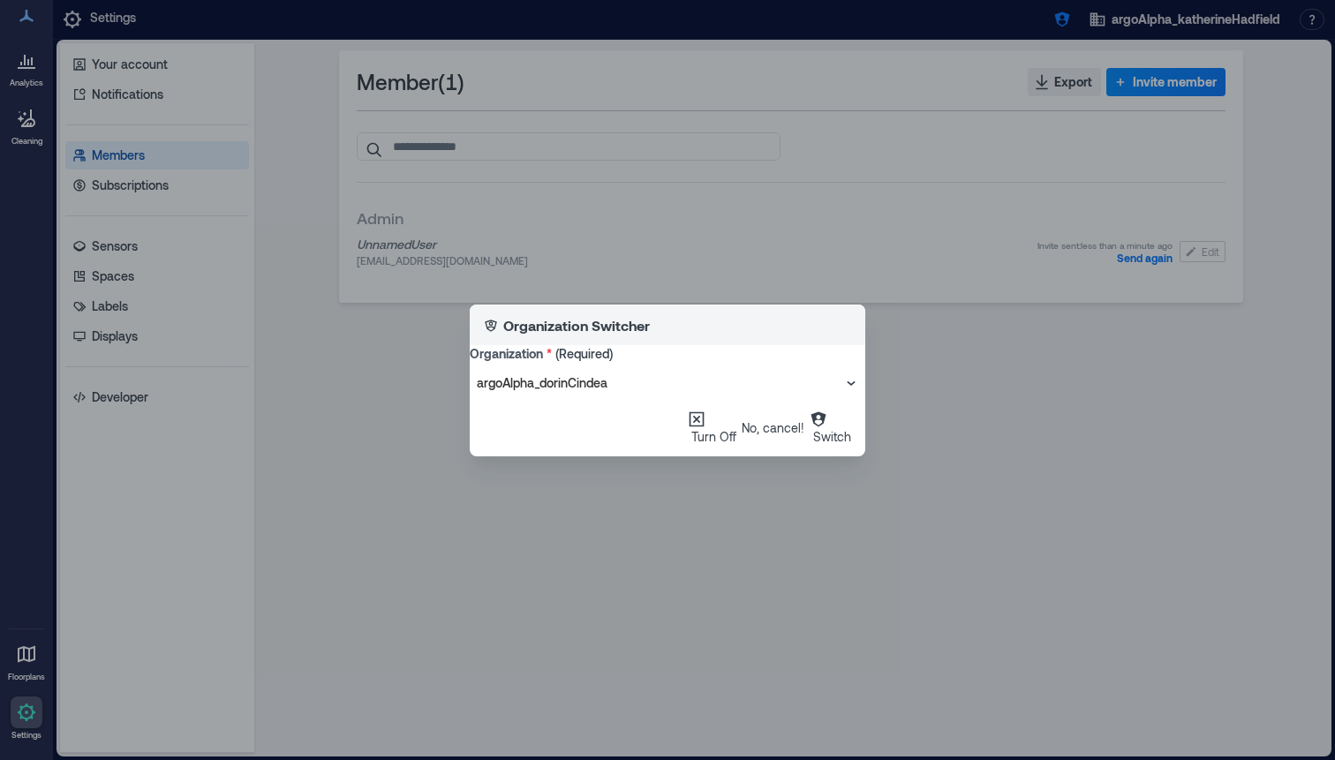
click at [810, 428] on icon "button" at bounding box center [819, 419] width 18 height 18
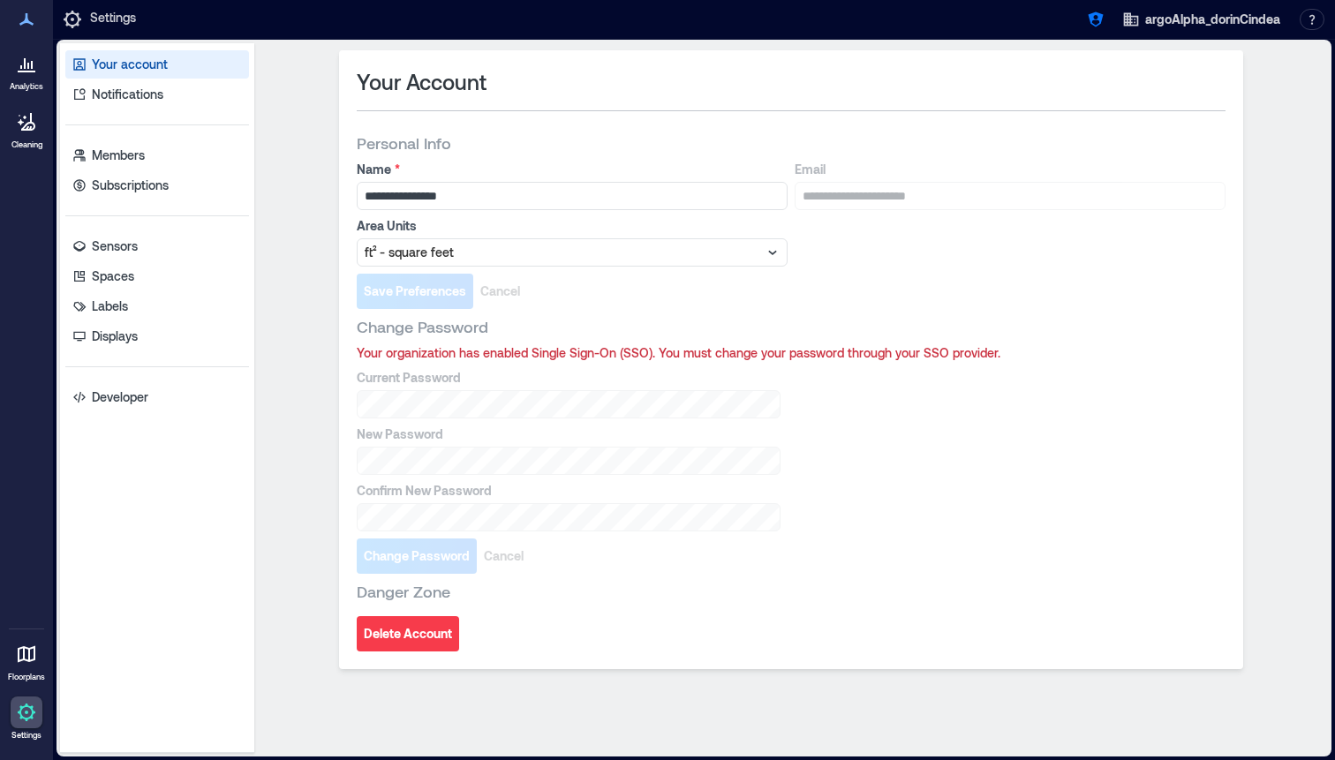
click at [259, 143] on div "**********" at bounding box center [790, 398] width 1073 height 710
click at [229, 153] on link "Members" at bounding box center [157, 155] width 184 height 28
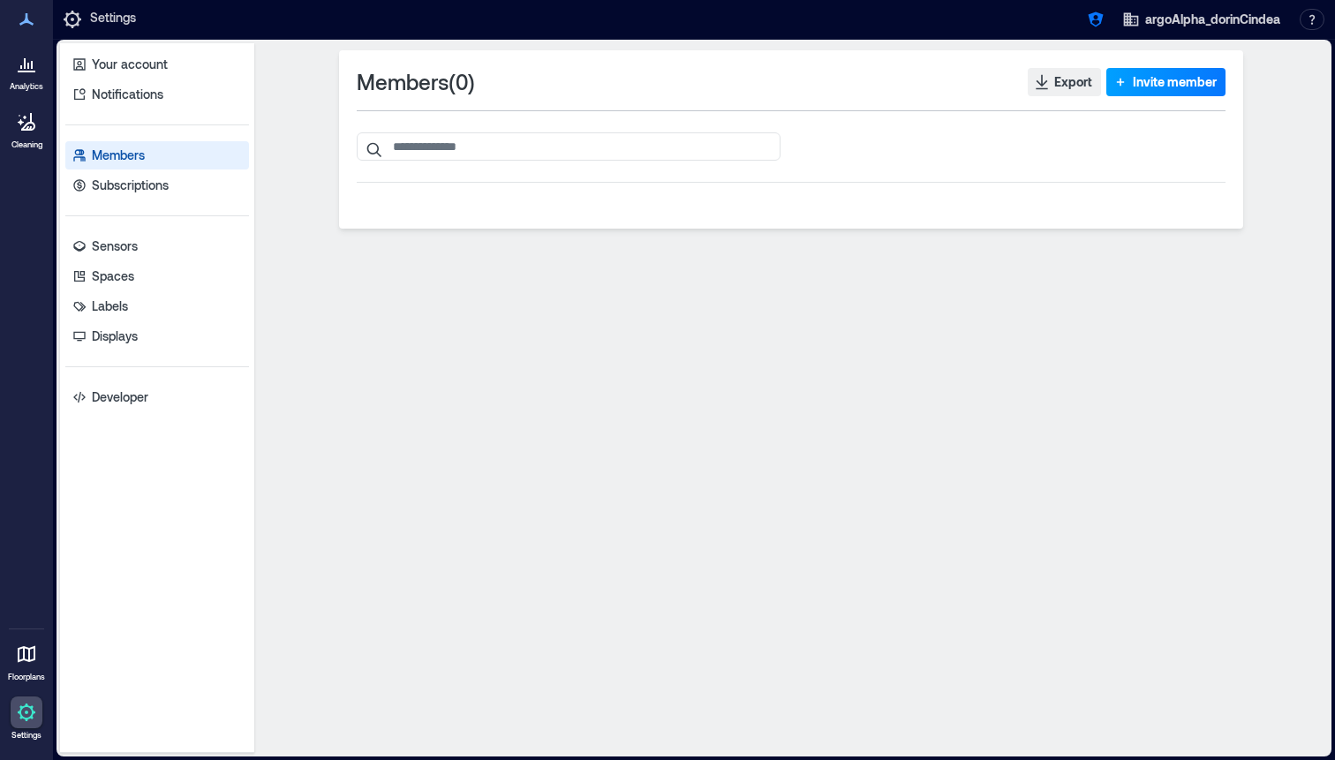
click at [1124, 76] on icon "button" at bounding box center [1120, 82] width 18 height 18
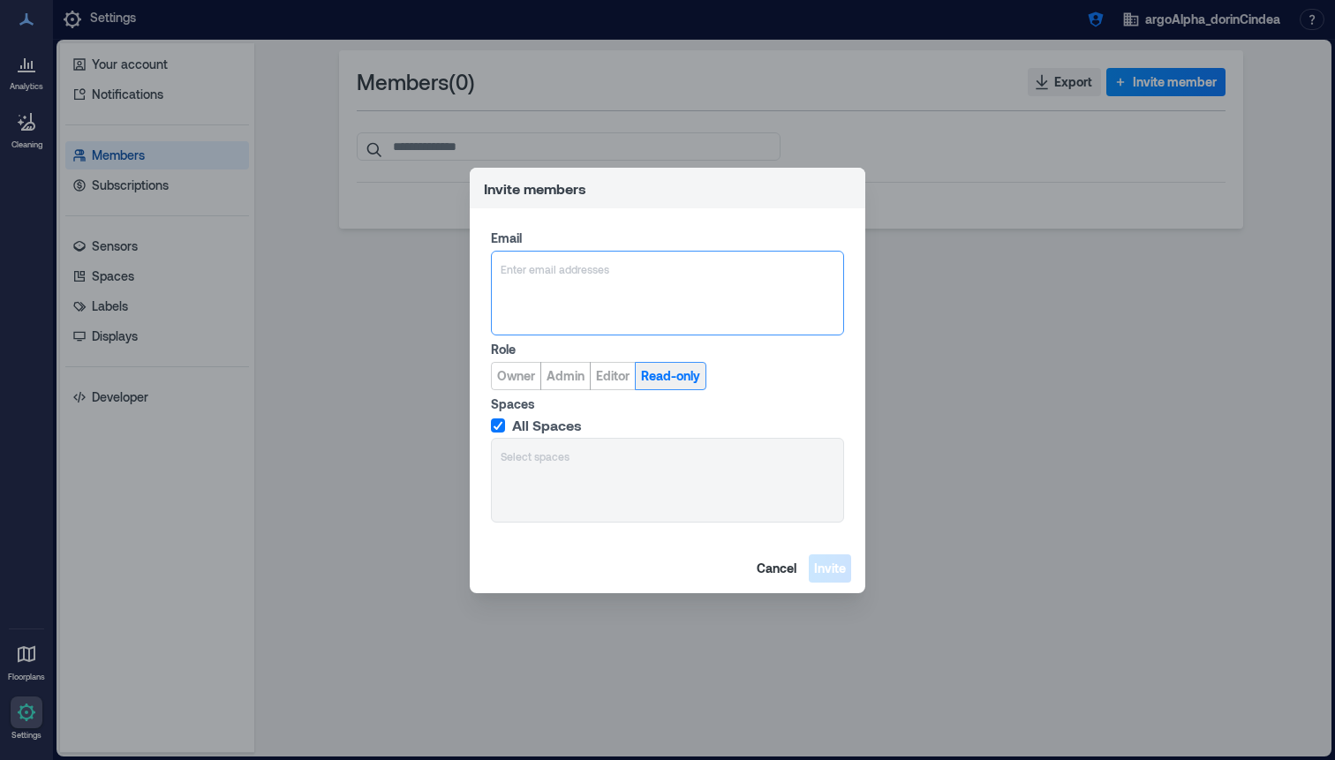
type input "**********"
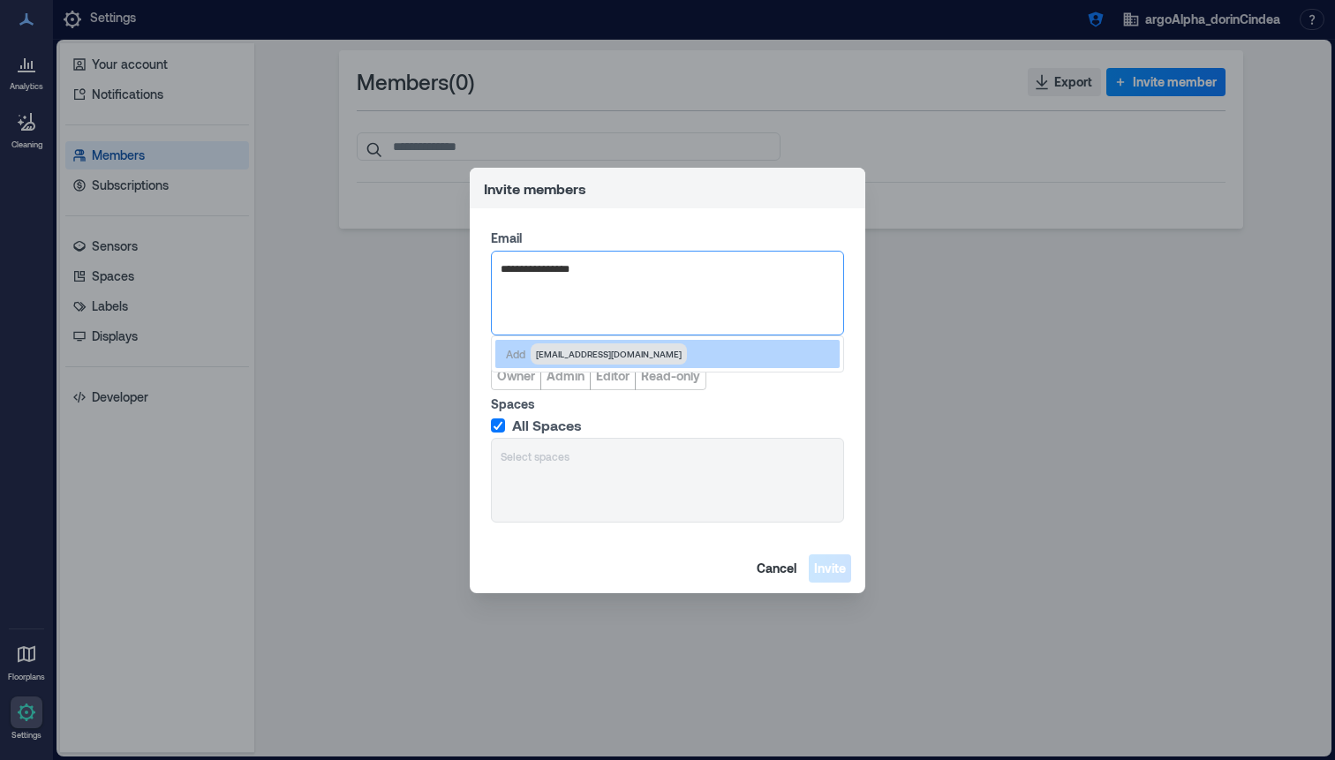
click at [591, 358] on span "[EMAIL_ADDRESS][DOMAIN_NAME]" at bounding box center [609, 354] width 146 height 14
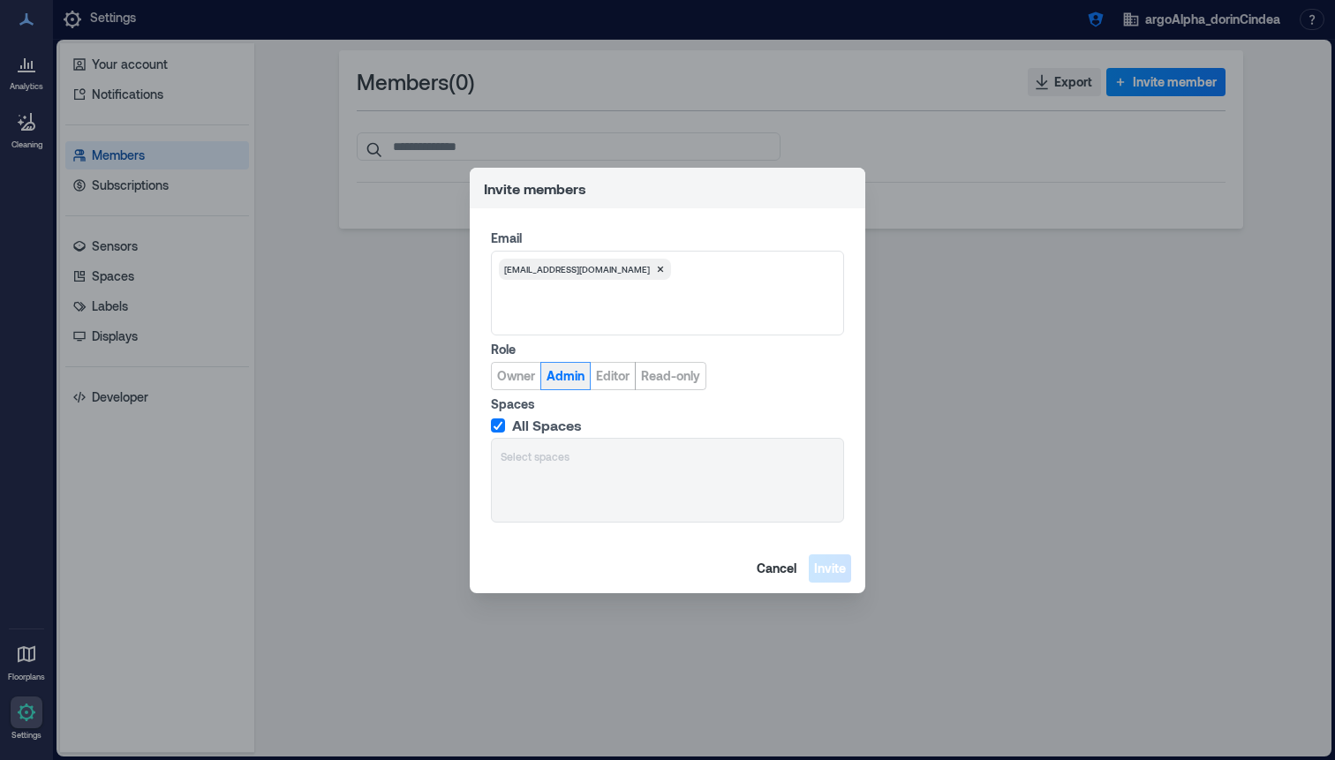
click at [570, 375] on span "Admin" at bounding box center [565, 376] width 38 height 18
click at [843, 570] on span "Invite" at bounding box center [830, 569] width 32 height 18
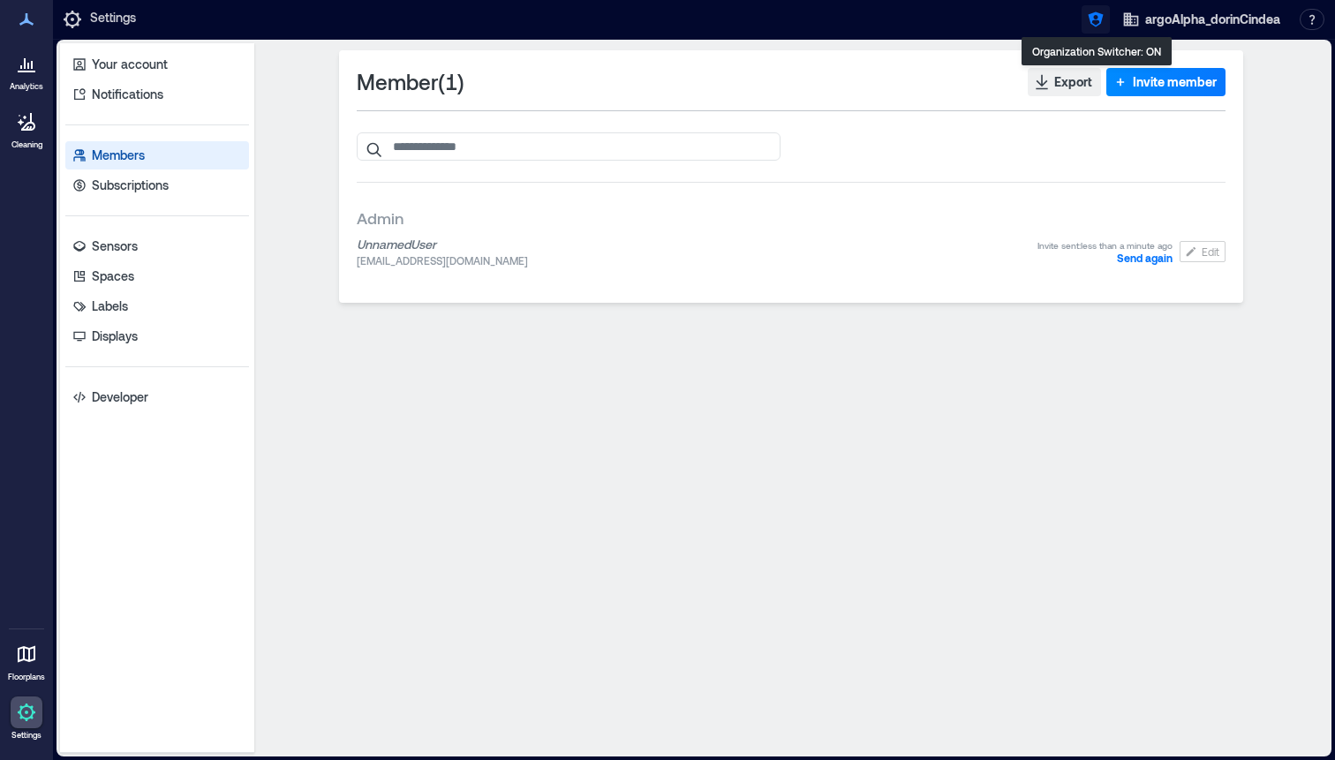
click at [1094, 11] on icon "button" at bounding box center [1096, 20] width 18 height 18
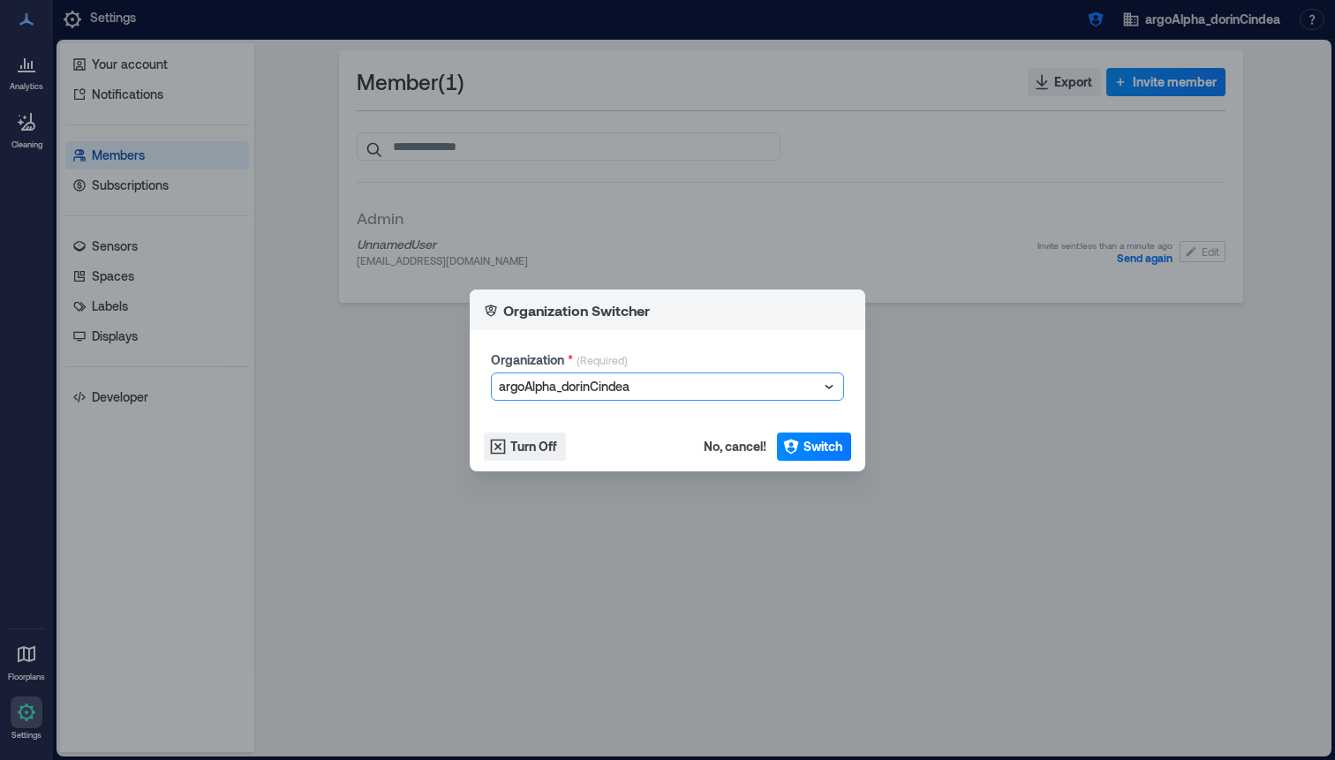
type input "**********"
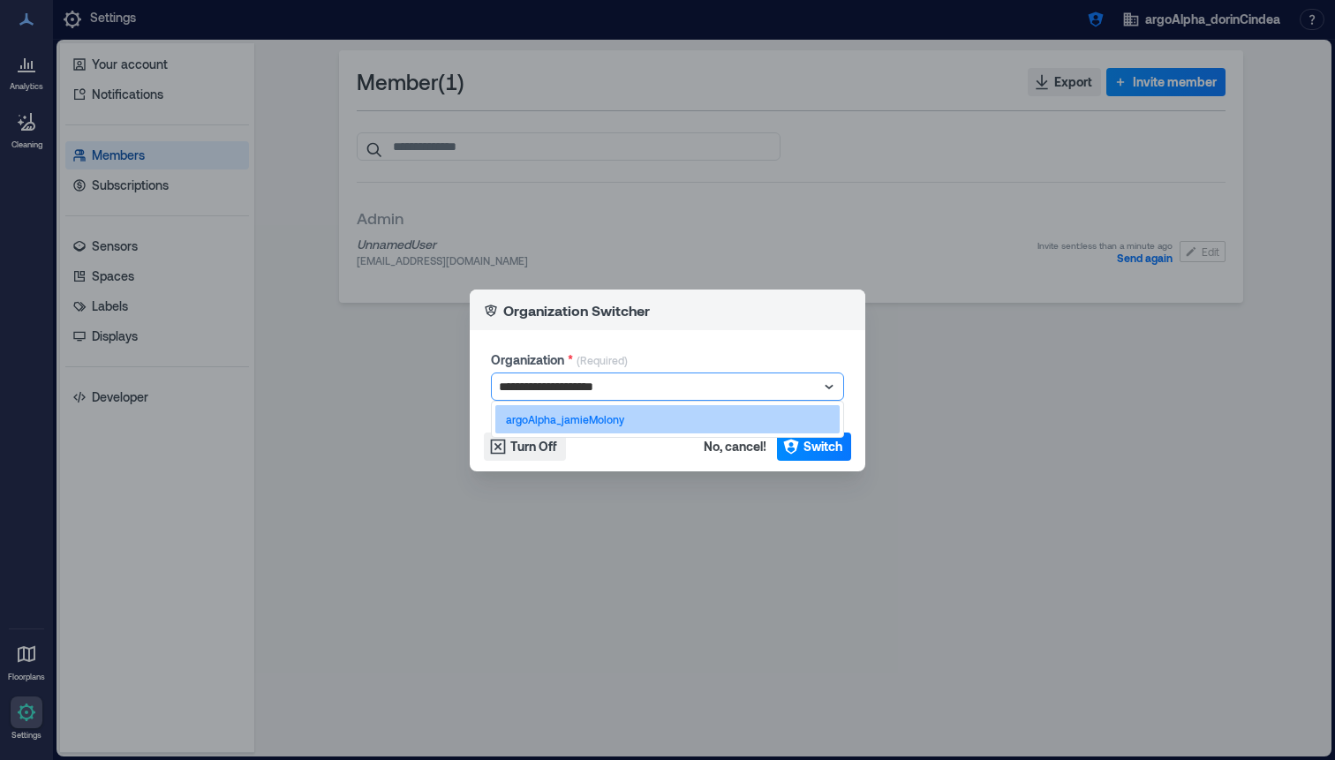
click at [656, 425] on div "argoAlpha_jamieMolony" at bounding box center [667, 419] width 344 height 28
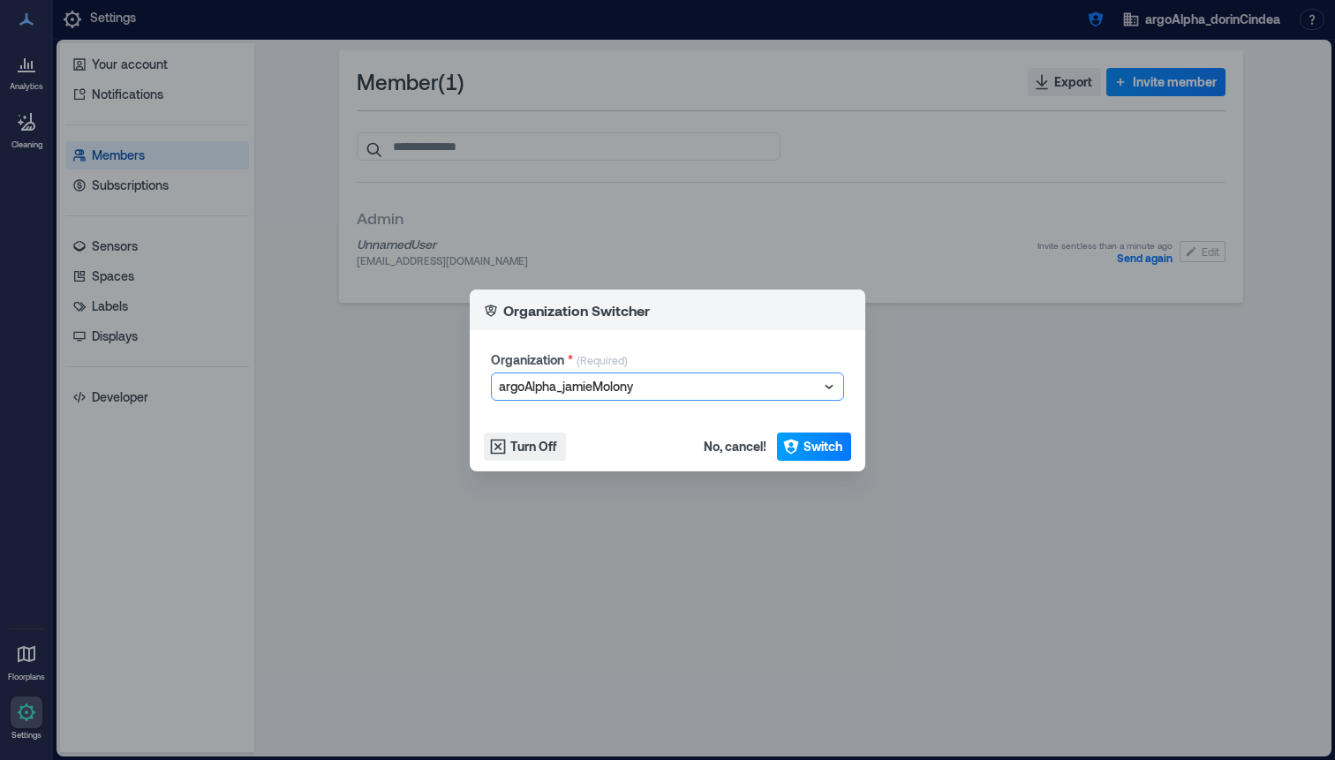
click at [840, 446] on span "Switch" at bounding box center [822, 447] width 39 height 18
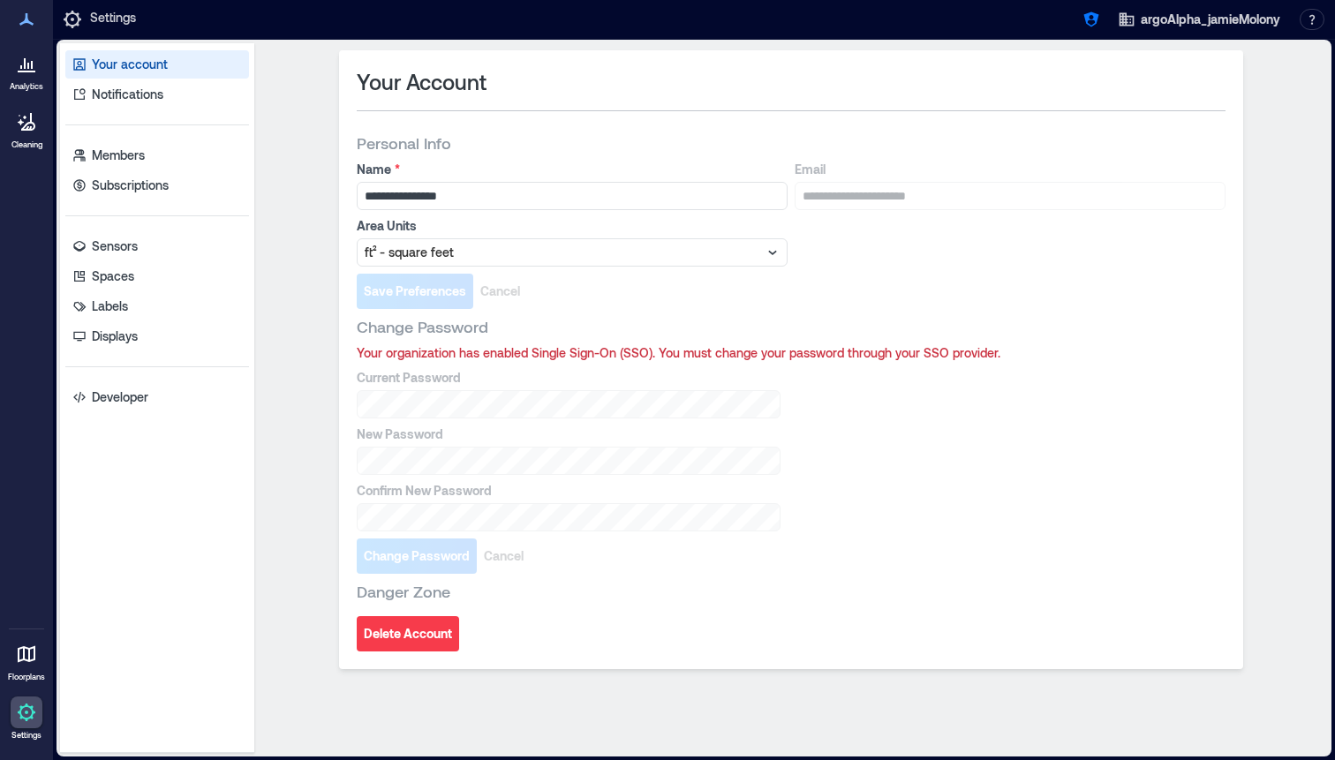
click at [198, 130] on div "Your account Notifications Members Subscriptions Sensors Spaces Labels Displays…" at bounding box center [157, 398] width 194 height 710
click at [193, 148] on link "Members" at bounding box center [157, 155] width 184 height 28
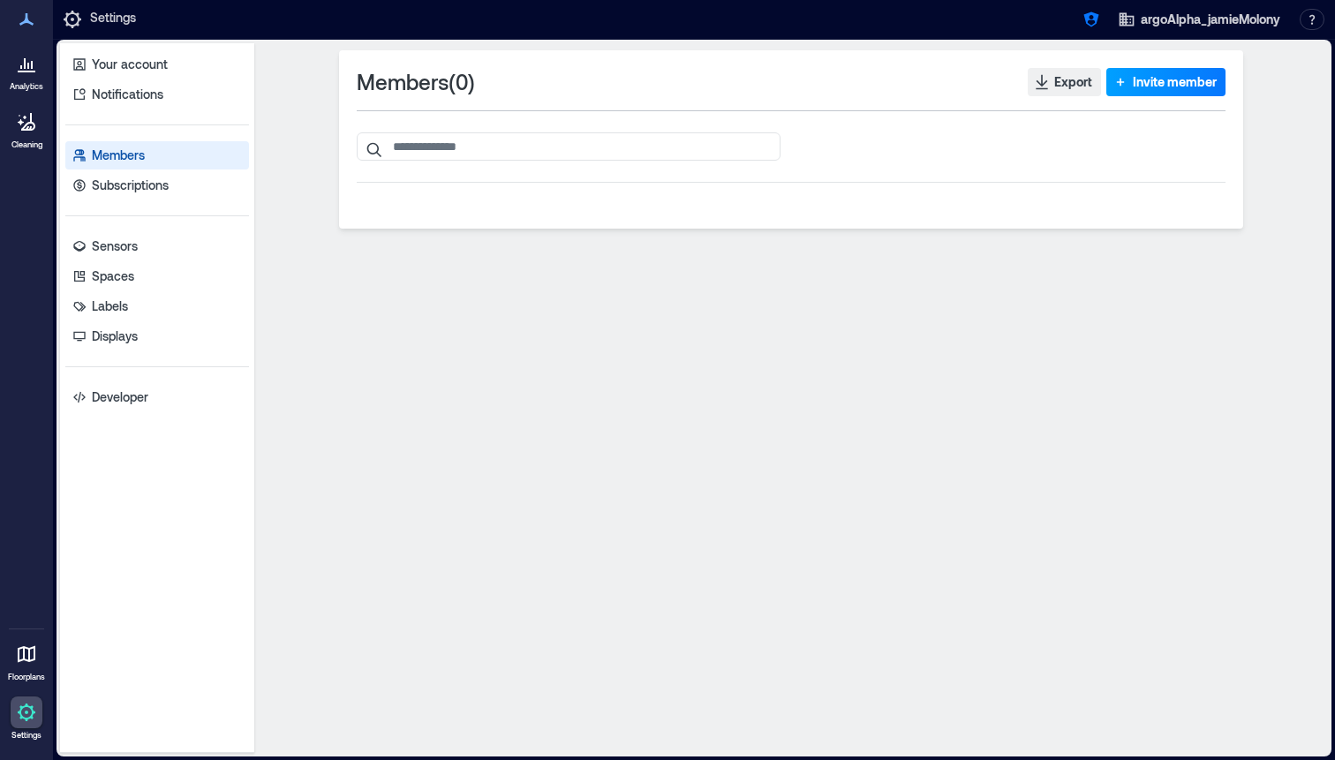
click at [1141, 86] on span "Invite member" at bounding box center [1175, 82] width 84 height 18
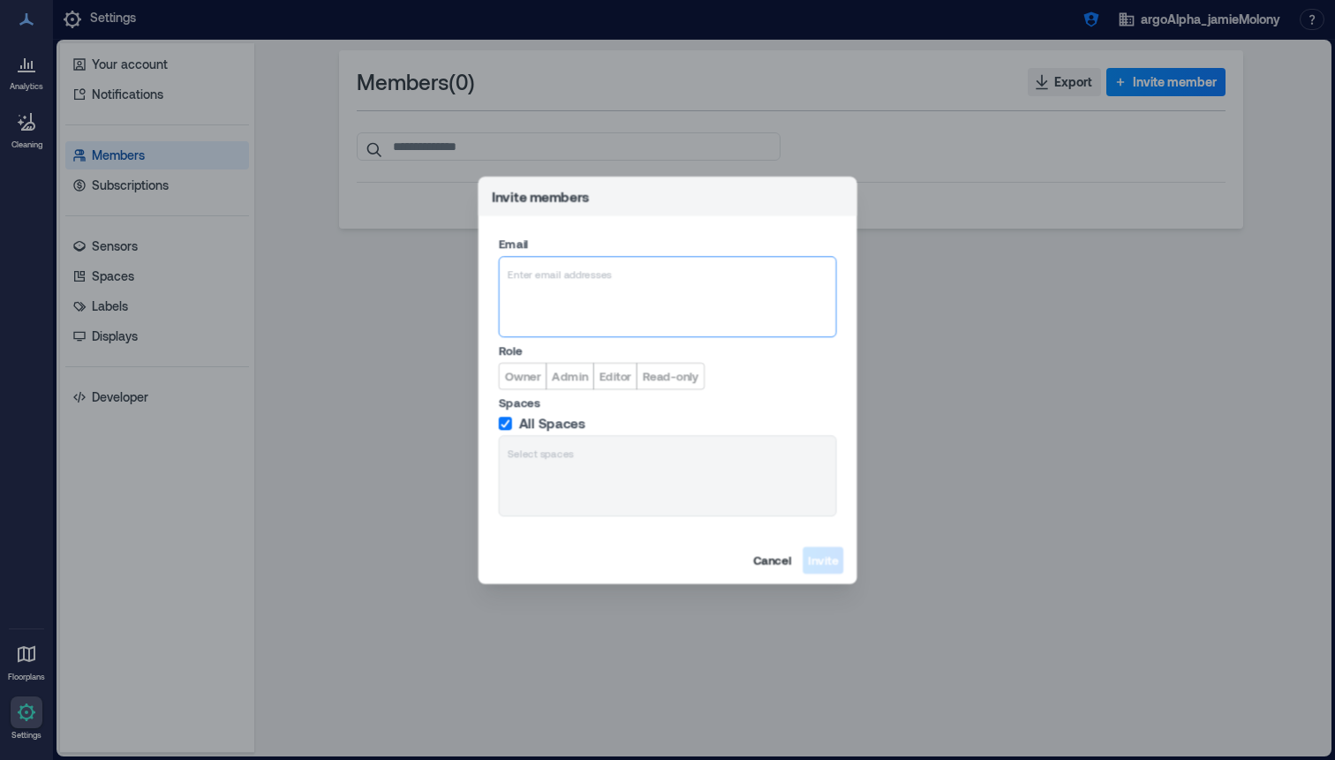
type input "**********"
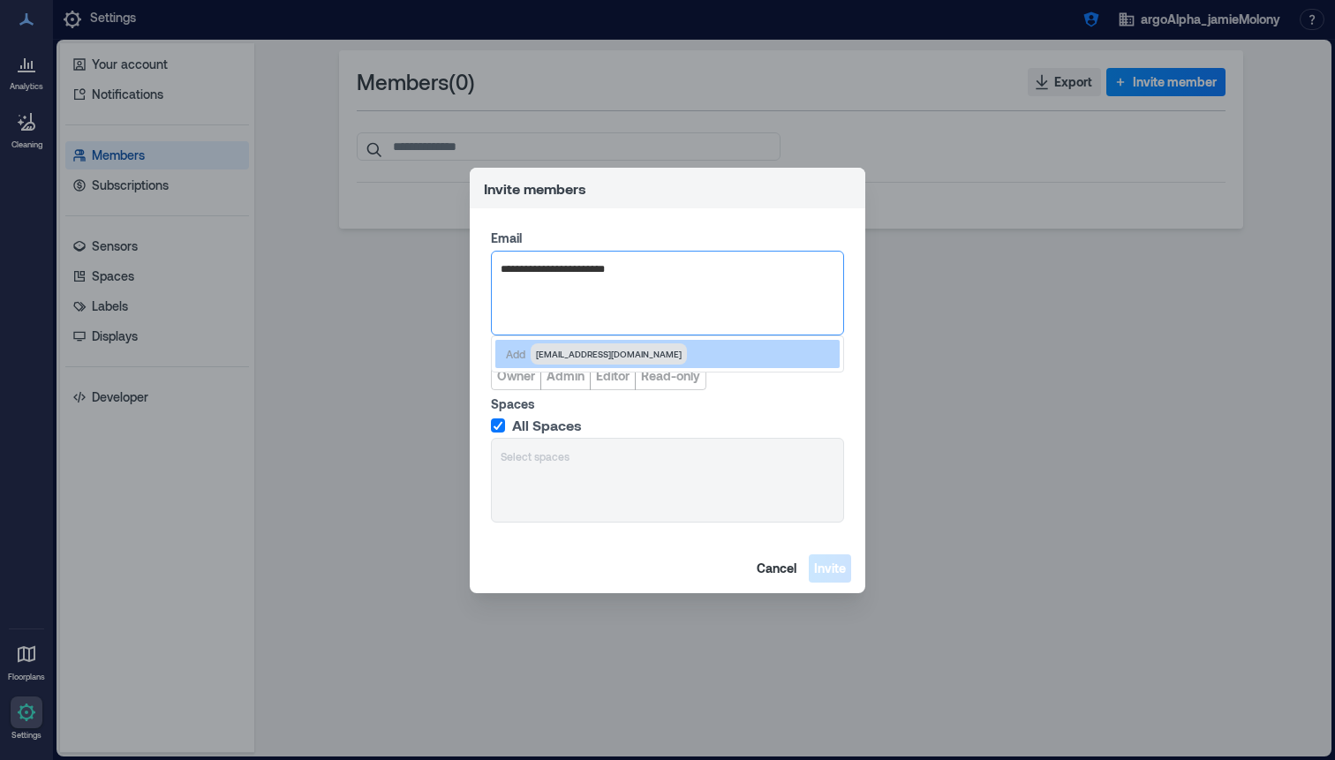
click at [618, 357] on span "[EMAIL_ADDRESS][DOMAIN_NAME]" at bounding box center [609, 354] width 146 height 14
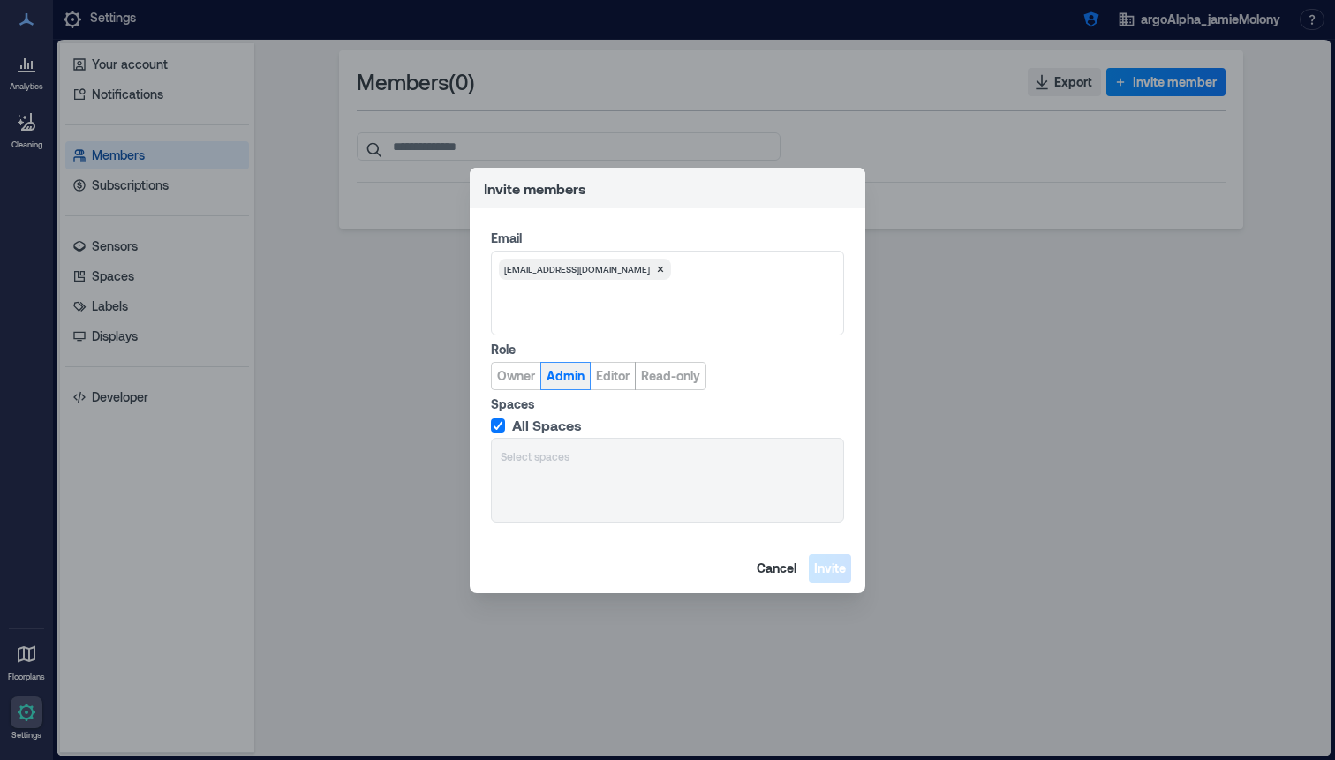
click at [561, 380] on span "Admin" at bounding box center [565, 376] width 38 height 18
click at [834, 568] on span "Invite" at bounding box center [830, 569] width 32 height 18
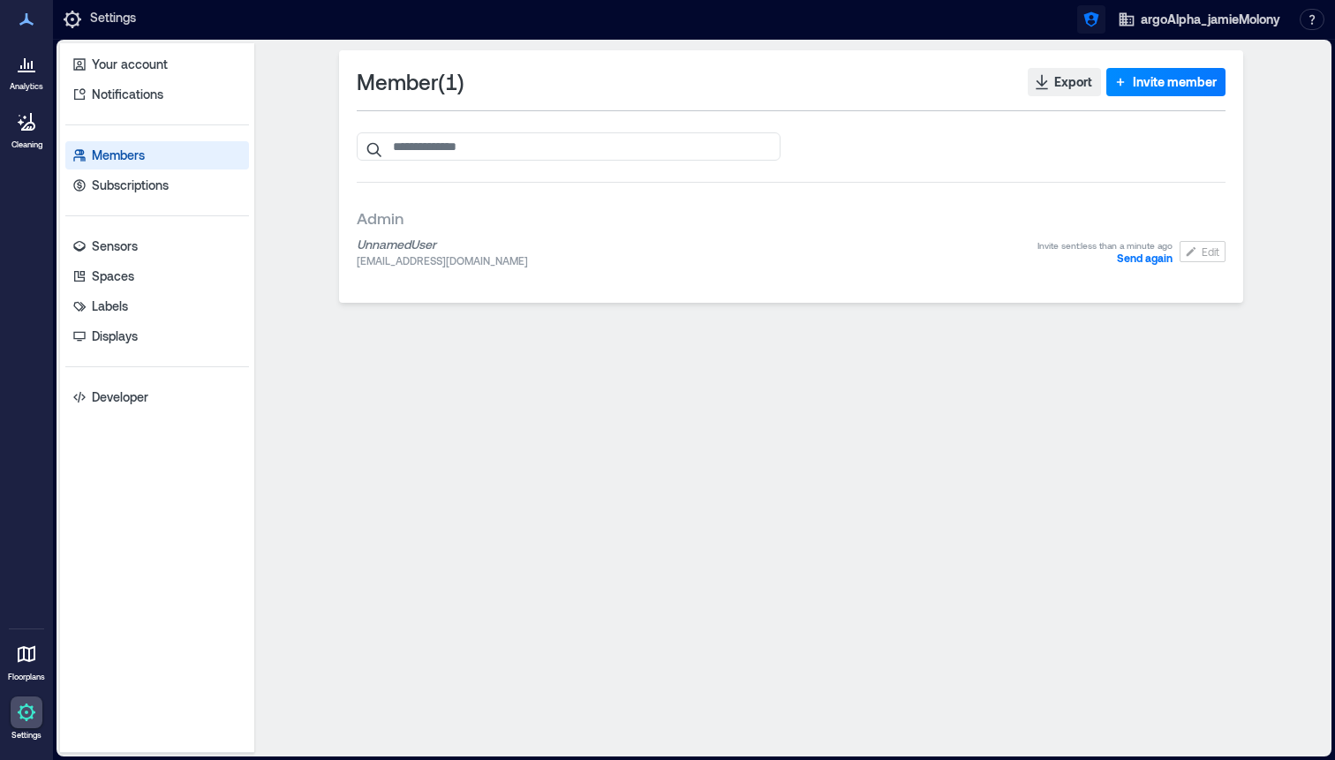
click at [1086, 22] on icon "button" at bounding box center [1090, 19] width 15 height 15
type input "**********"
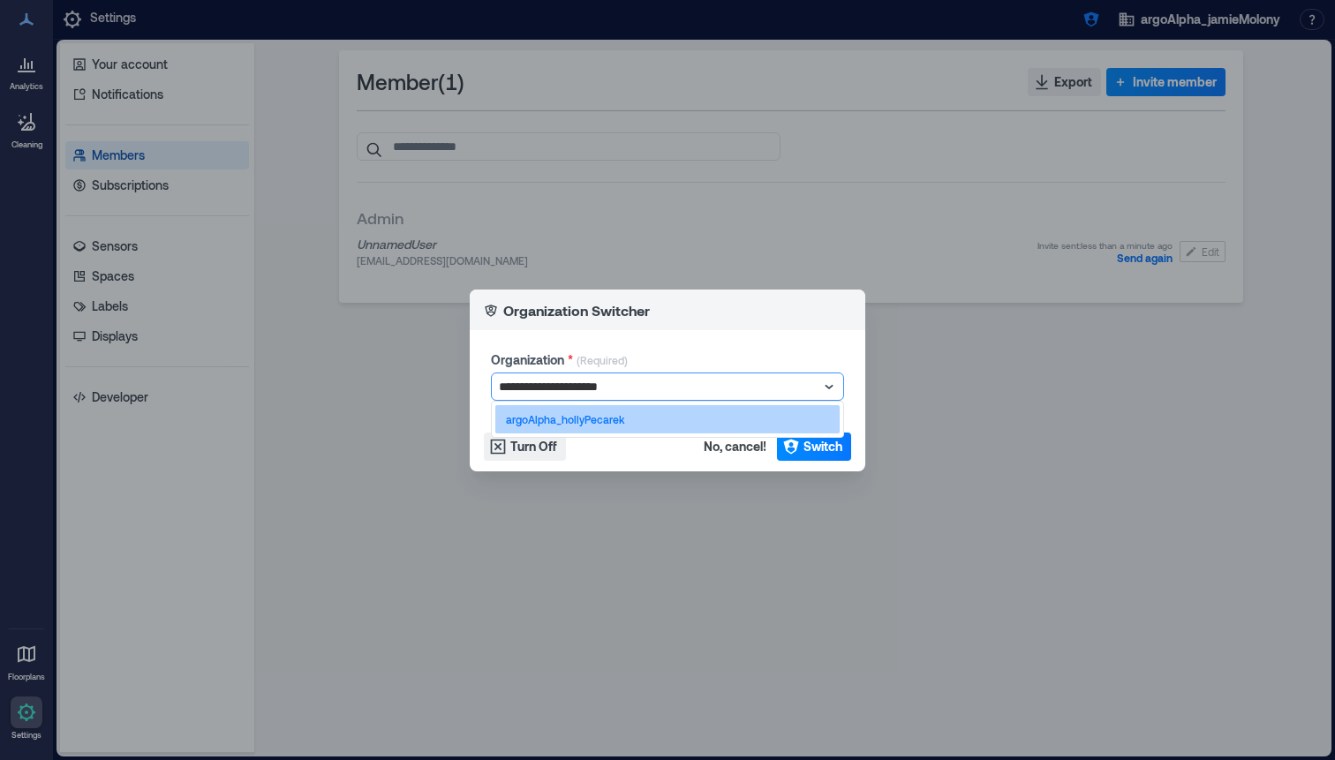
click at [608, 420] on p "argoAlpha_hollyPecarek" at bounding box center [565, 419] width 118 height 14
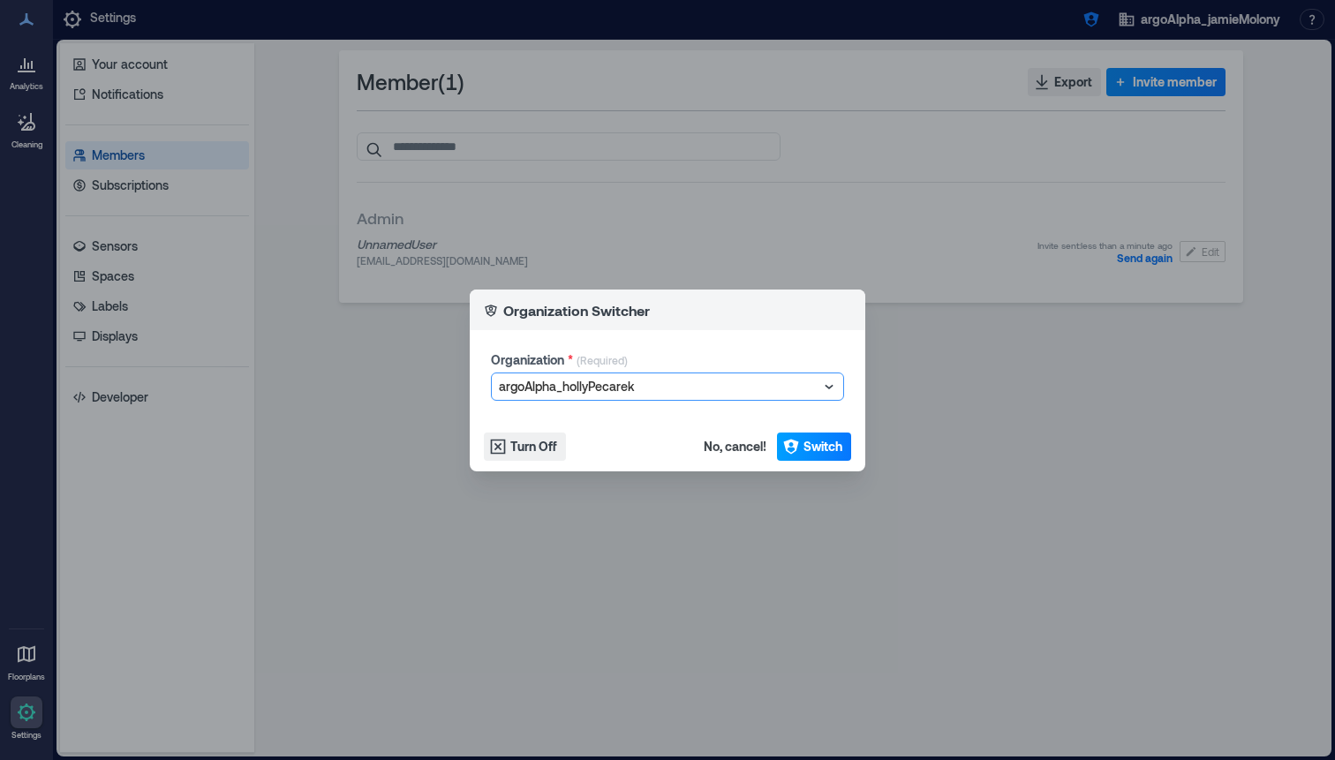
click at [828, 452] on span "Switch" at bounding box center [822, 447] width 39 height 18
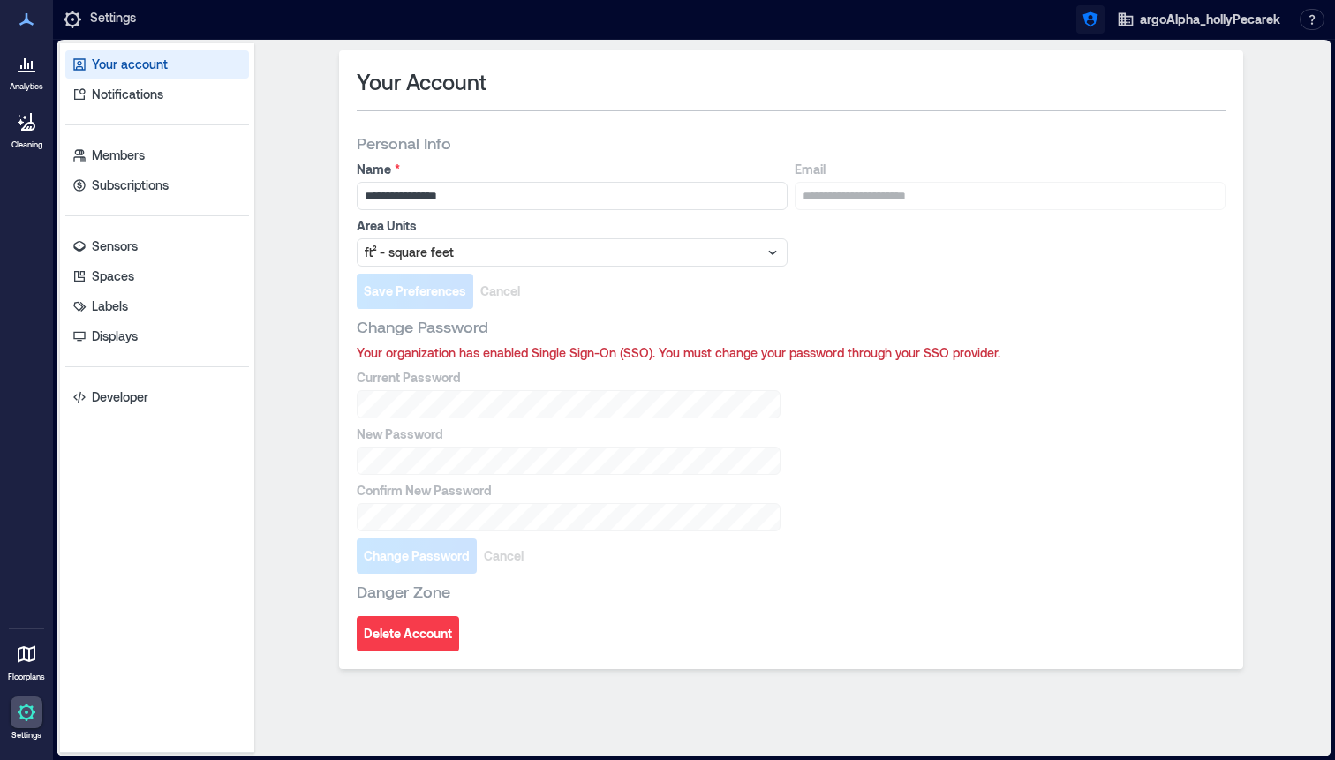
click at [1079, 21] on button "button" at bounding box center [1090, 19] width 28 height 28
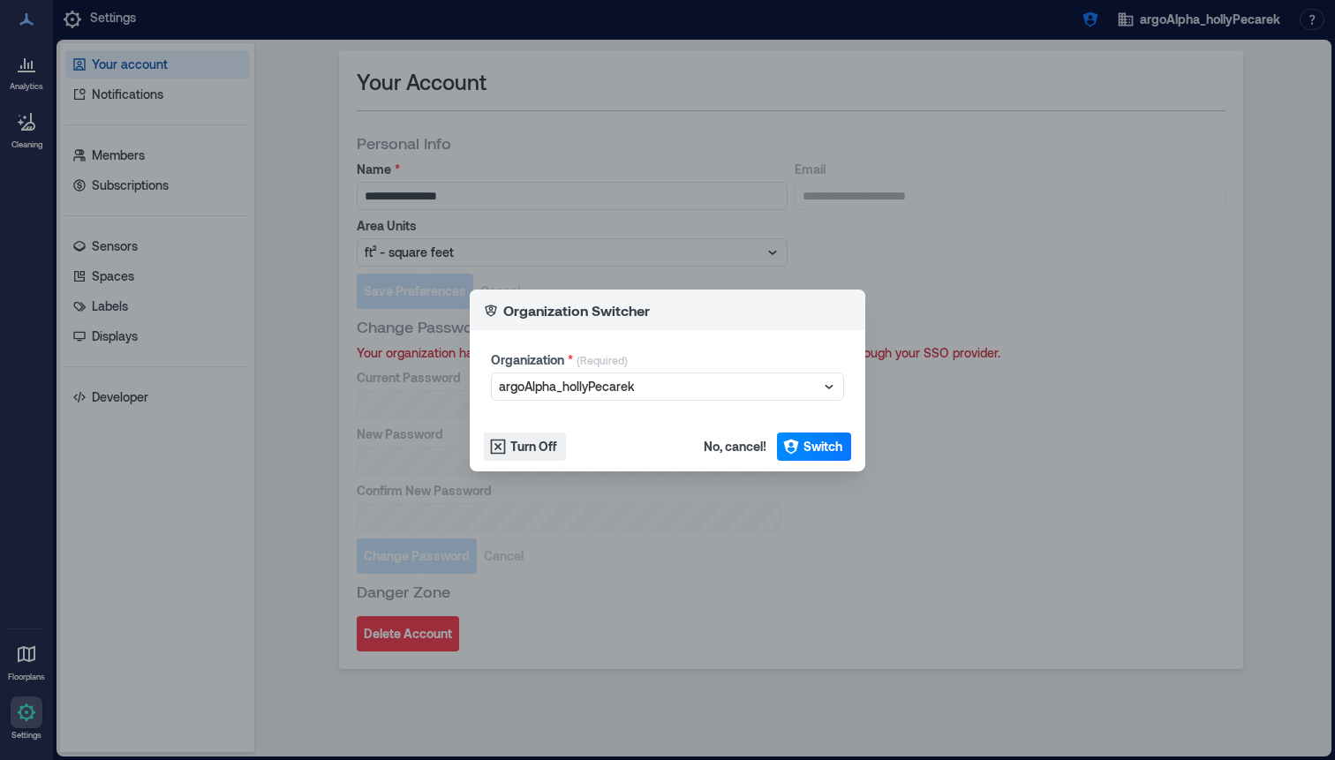
click at [760, 188] on div "Organization Switcher Organization * (Required) argoAlpha_hollyPecarek Turn Off…" at bounding box center [667, 380] width 1335 height 760
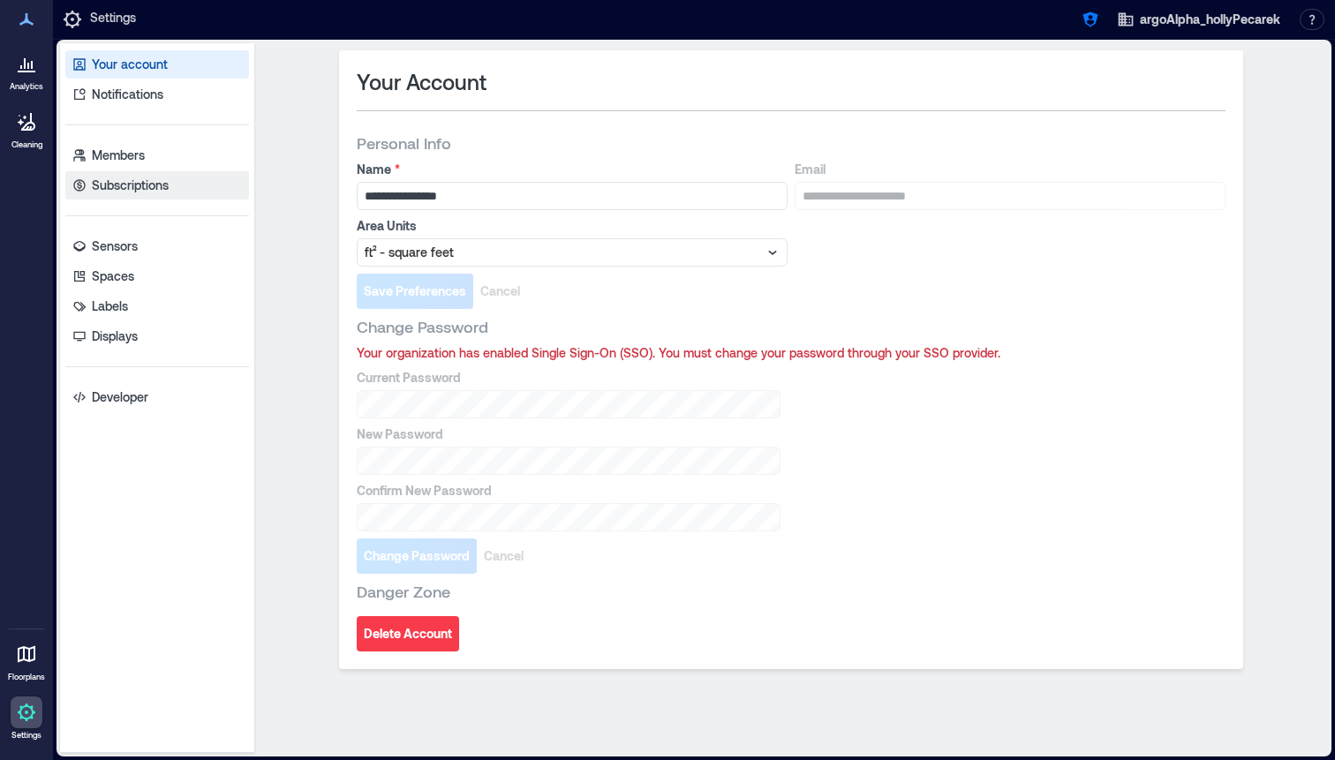
click at [179, 174] on link "Subscriptions" at bounding box center [157, 185] width 184 height 28
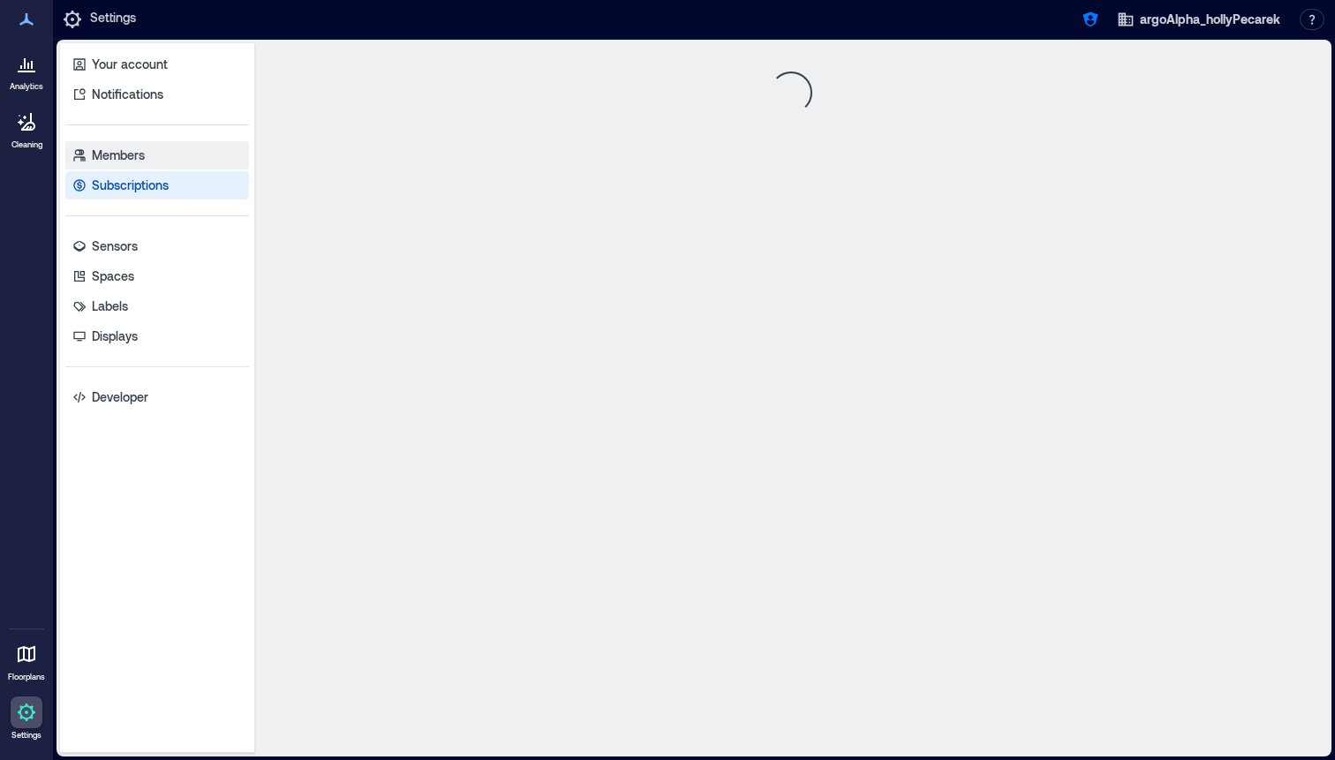
click at [179, 156] on link "Members" at bounding box center [157, 155] width 184 height 28
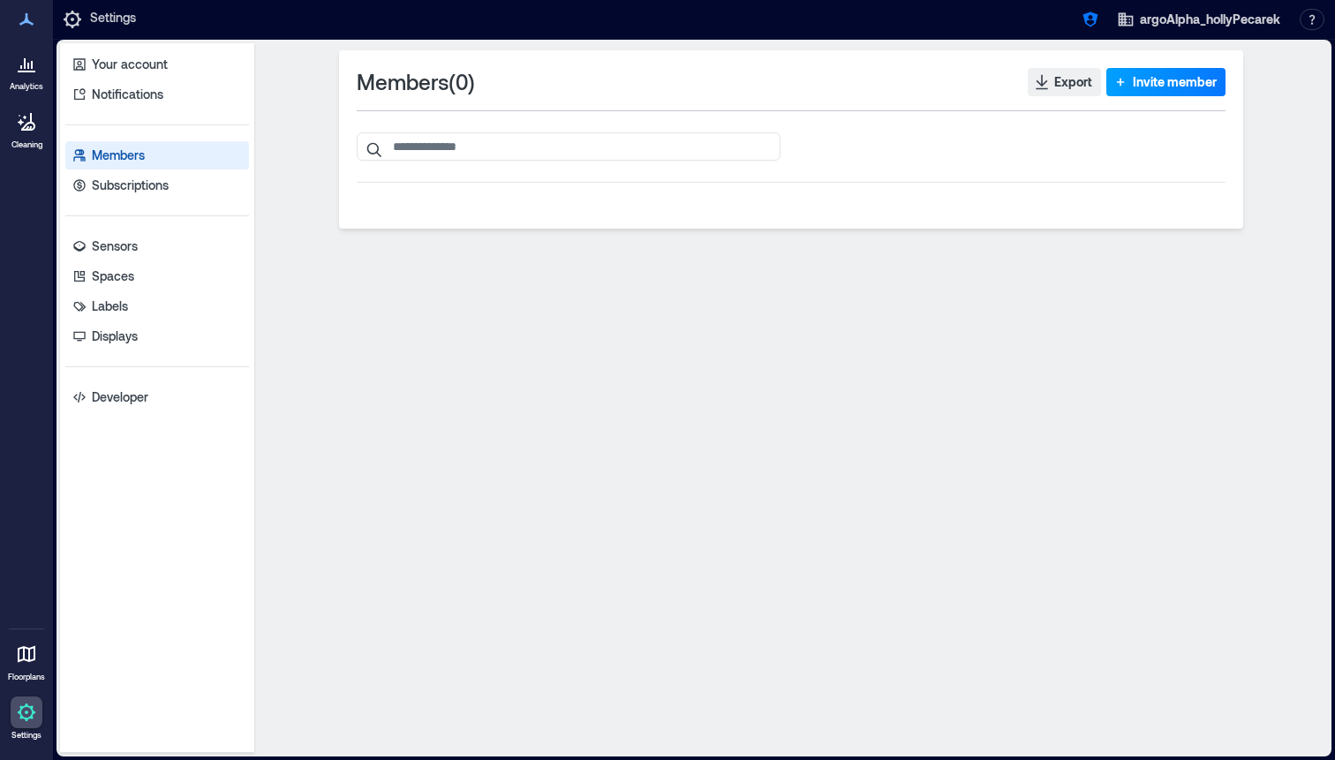
click at [1144, 92] on button "Invite member" at bounding box center [1165, 82] width 119 height 28
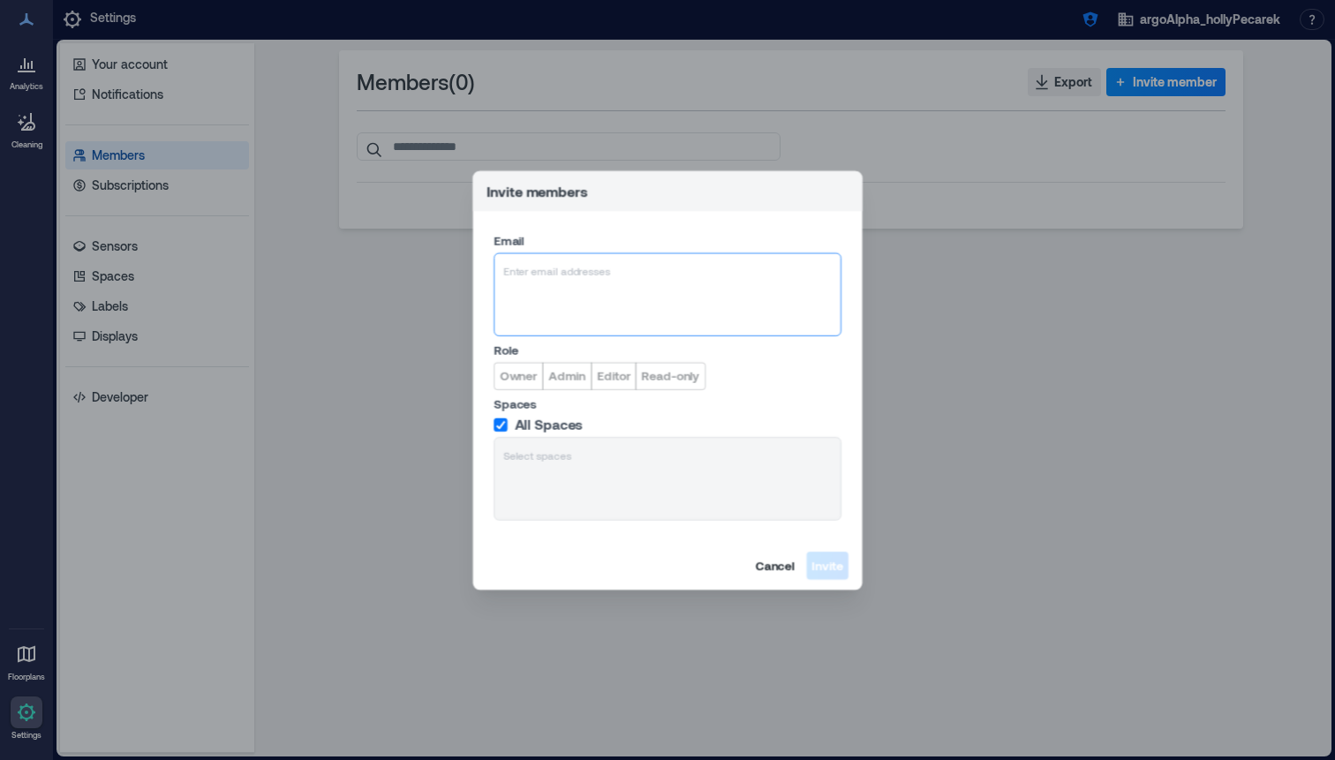
type input "**********"
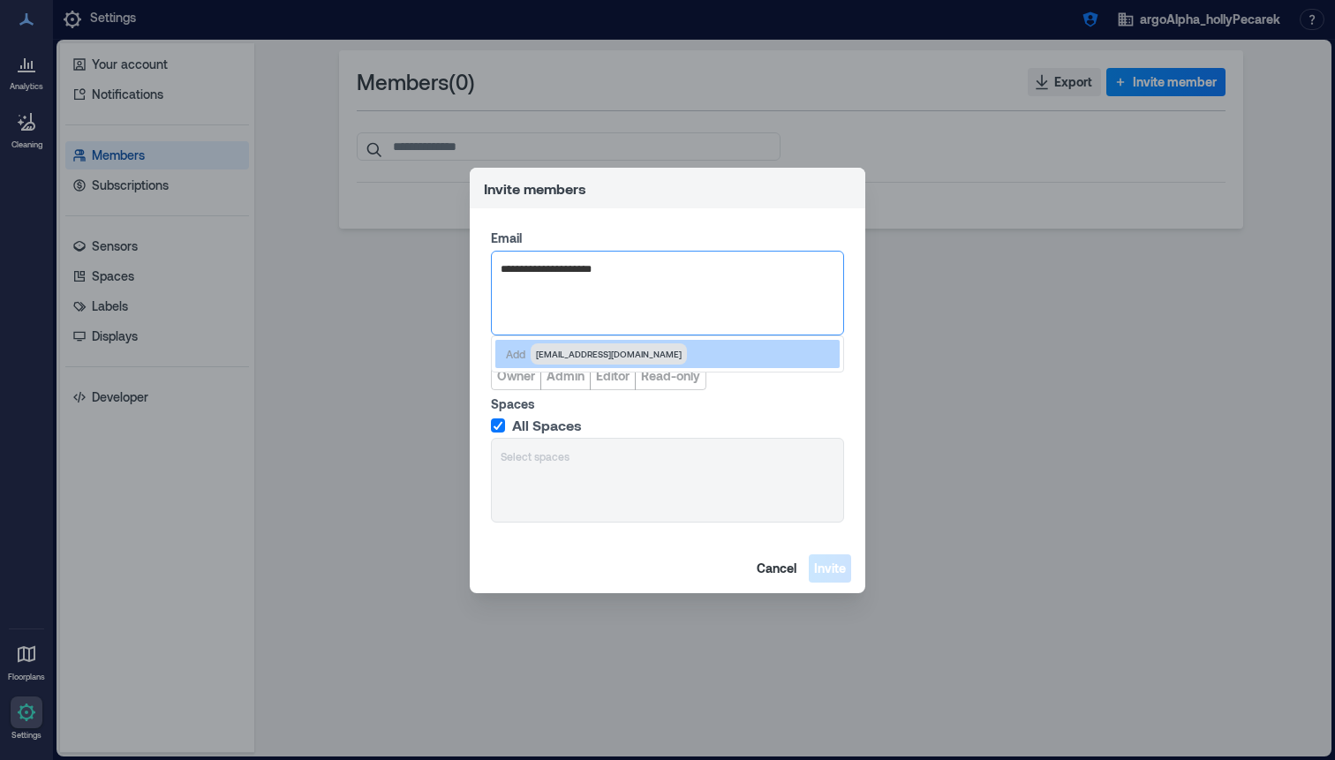
click at [566, 347] on span "hollypeck27@gmail.com" at bounding box center [609, 354] width 146 height 14
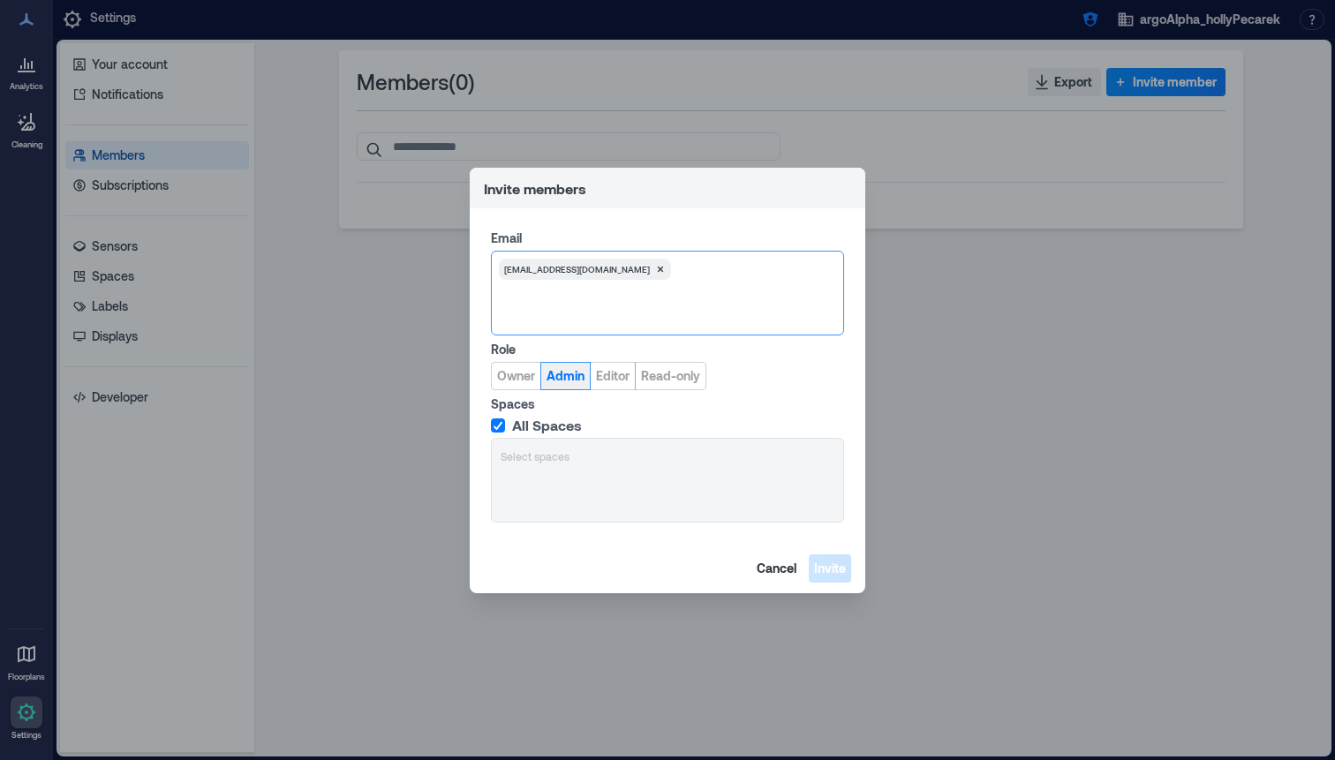
click at [563, 382] on span "Admin" at bounding box center [565, 376] width 38 height 18
click at [829, 563] on span "Invite" at bounding box center [830, 569] width 32 height 18
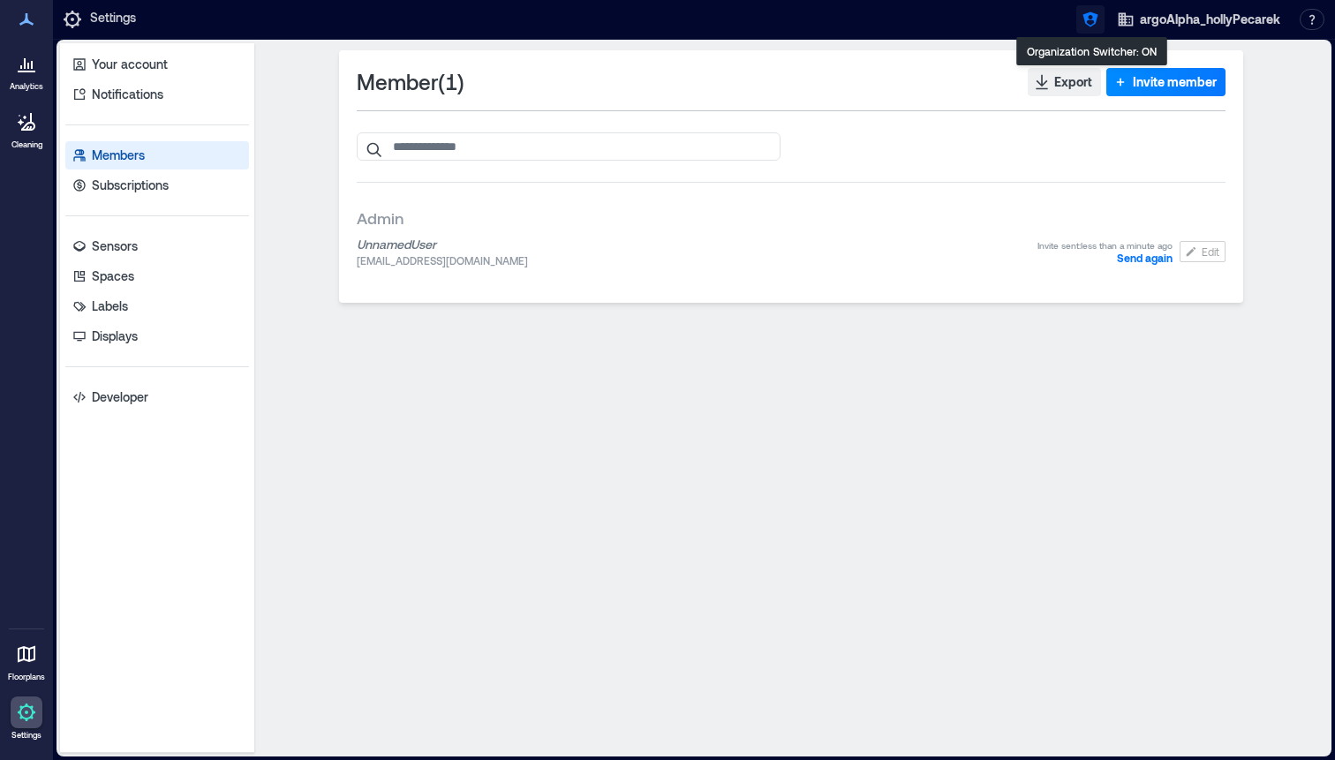
click at [1083, 25] on icon "button" at bounding box center [1090, 20] width 18 height 18
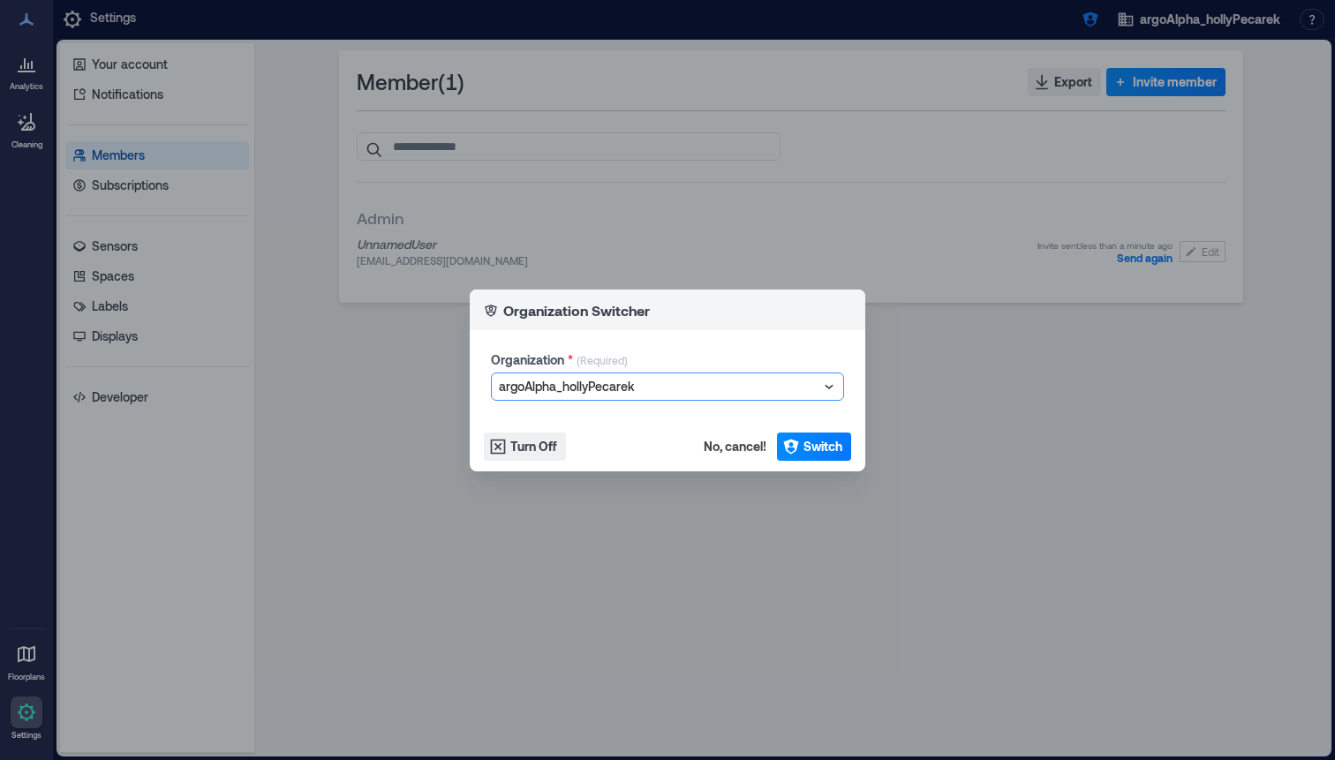
type input "**********"
click at [723, 418] on div "Sorry! No results found" at bounding box center [667, 415] width 344 height 21
paste input "**********"
type input "**********"
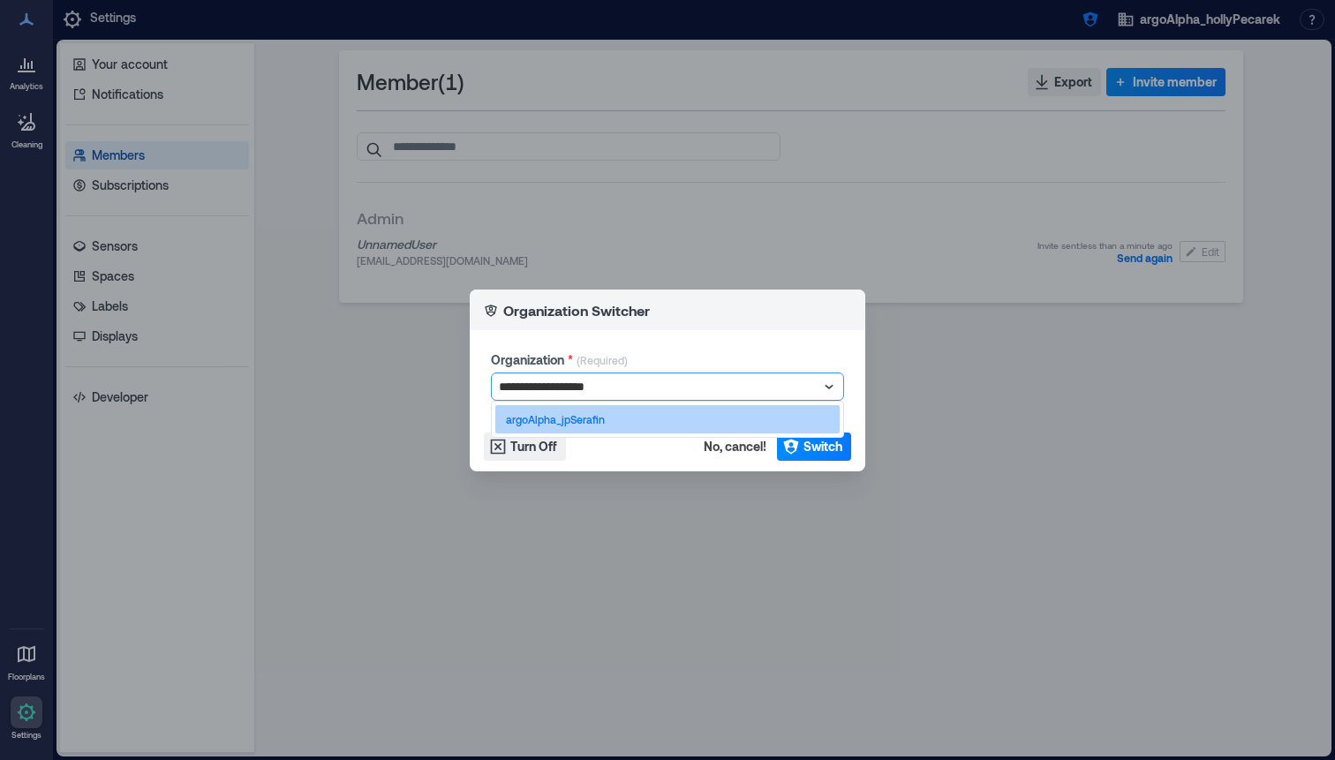
click at [666, 409] on div "argoAlpha_jpSerafin" at bounding box center [667, 419] width 344 height 28
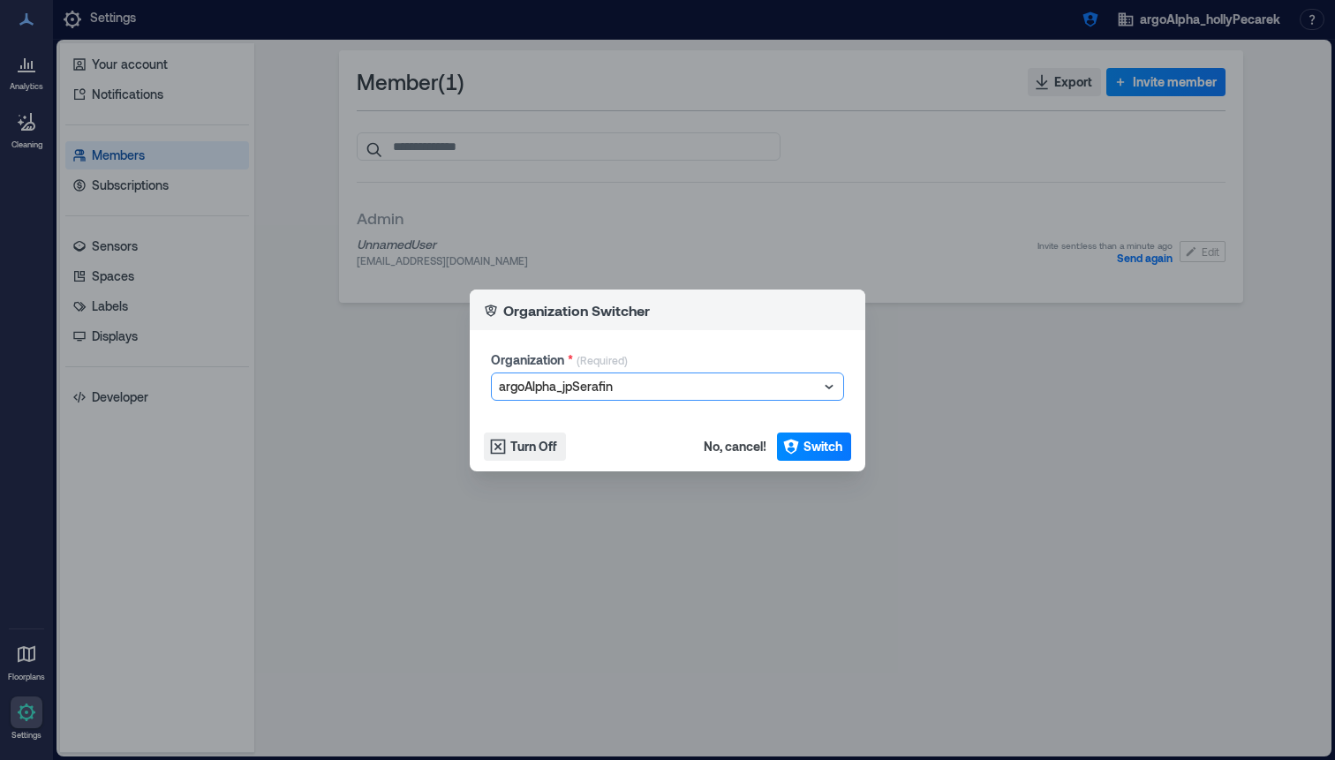
click at [667, 413] on div "Organization * (Required) option argoAlpha_jpSerafin, selected. argoAlpha_jpSer…" at bounding box center [667, 376] width 395 height 92
click at [812, 433] on button "Switch" at bounding box center [814, 447] width 74 height 28
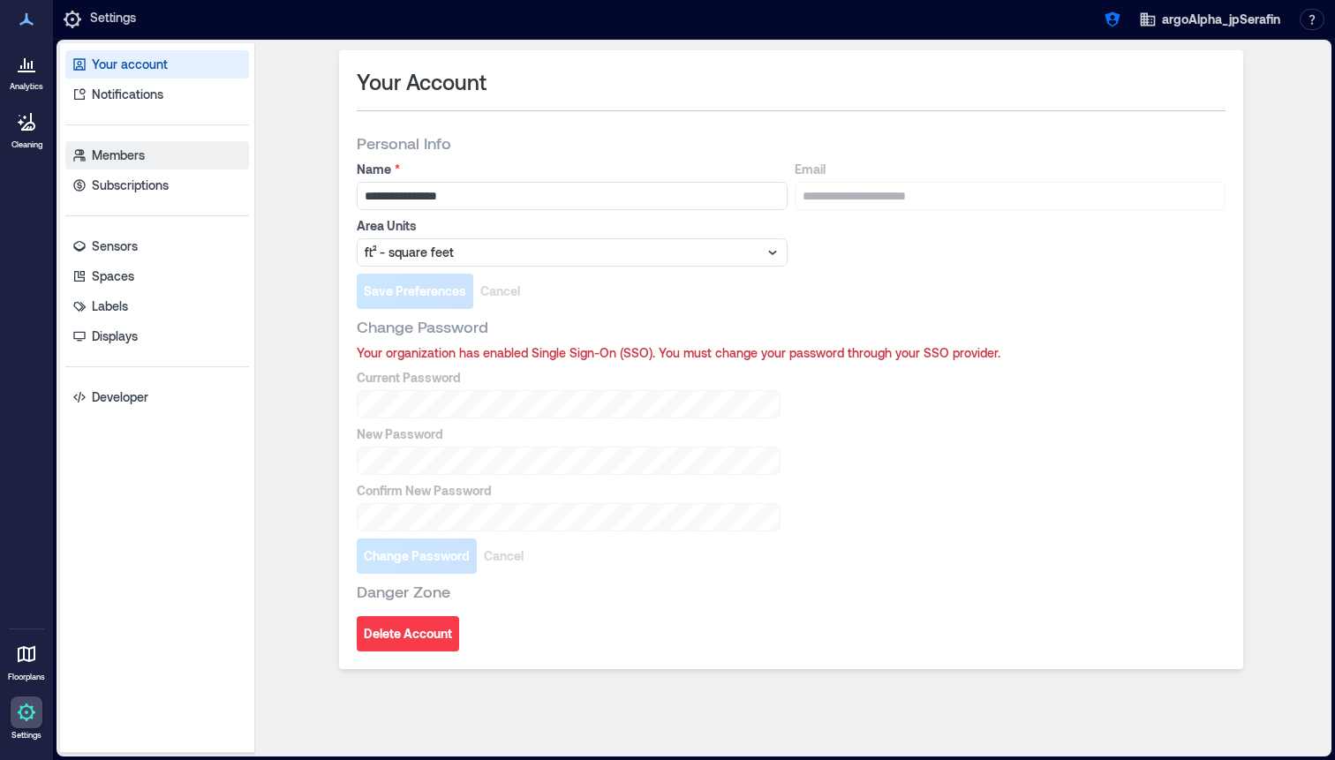
click at [162, 140] on div "Your account Notifications Members Subscriptions Sensors Spaces Labels Displays…" at bounding box center [157, 398] width 194 height 710
click at [162, 146] on link "Members" at bounding box center [157, 155] width 184 height 28
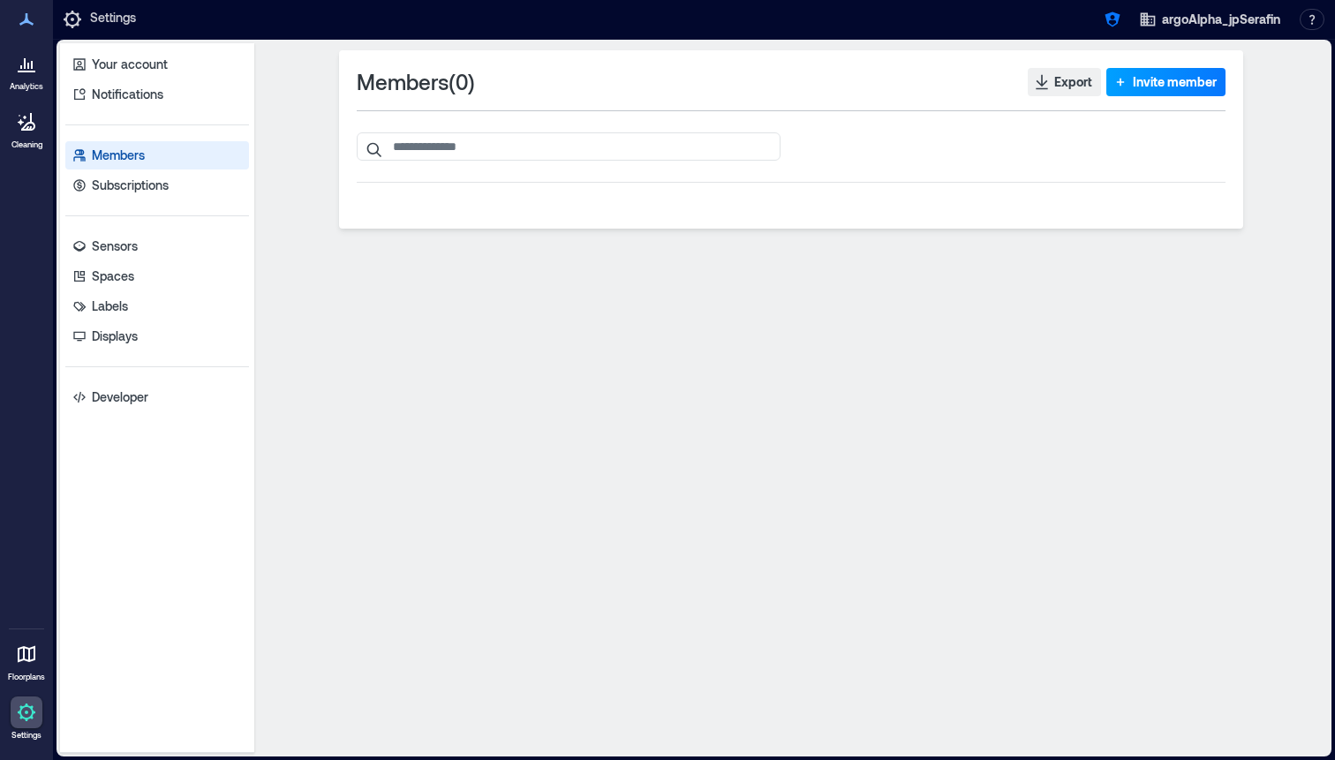
click at [1164, 88] on span "Invite member" at bounding box center [1175, 82] width 84 height 18
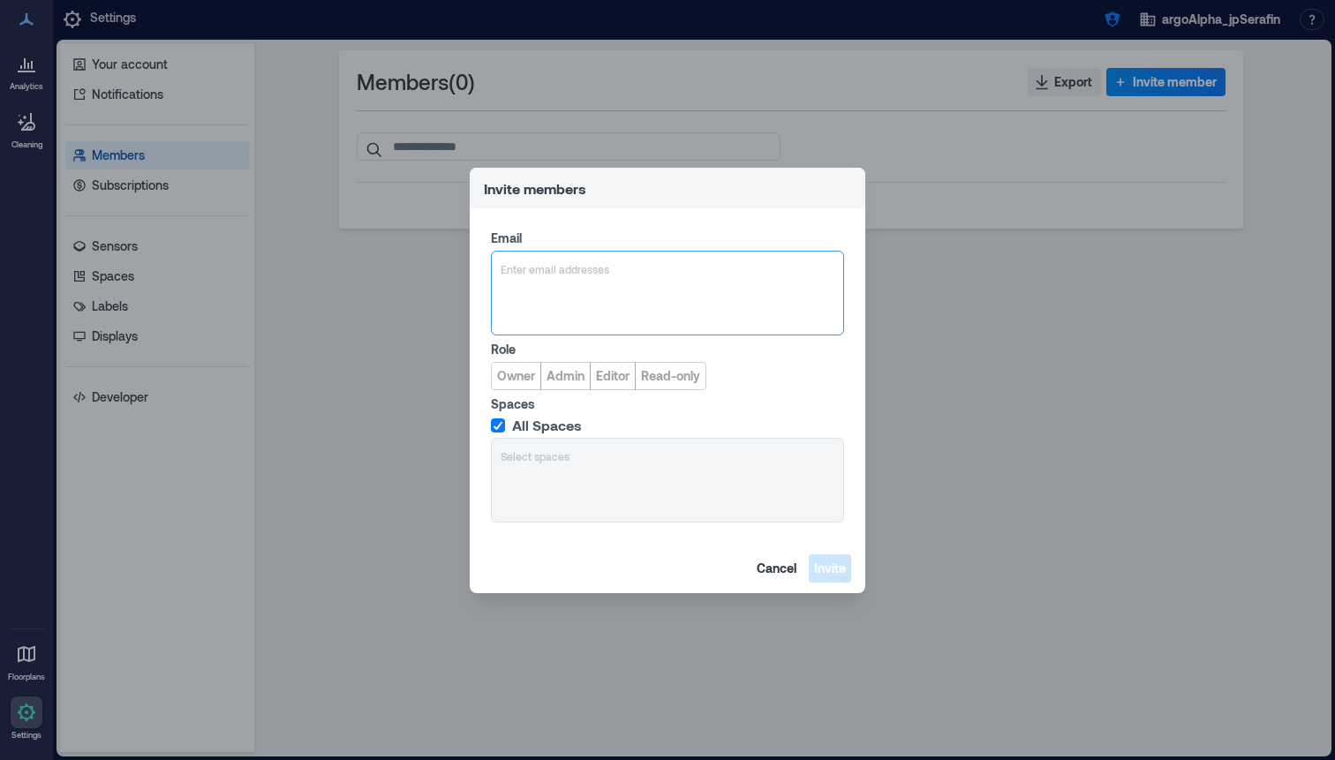
type input "**********"
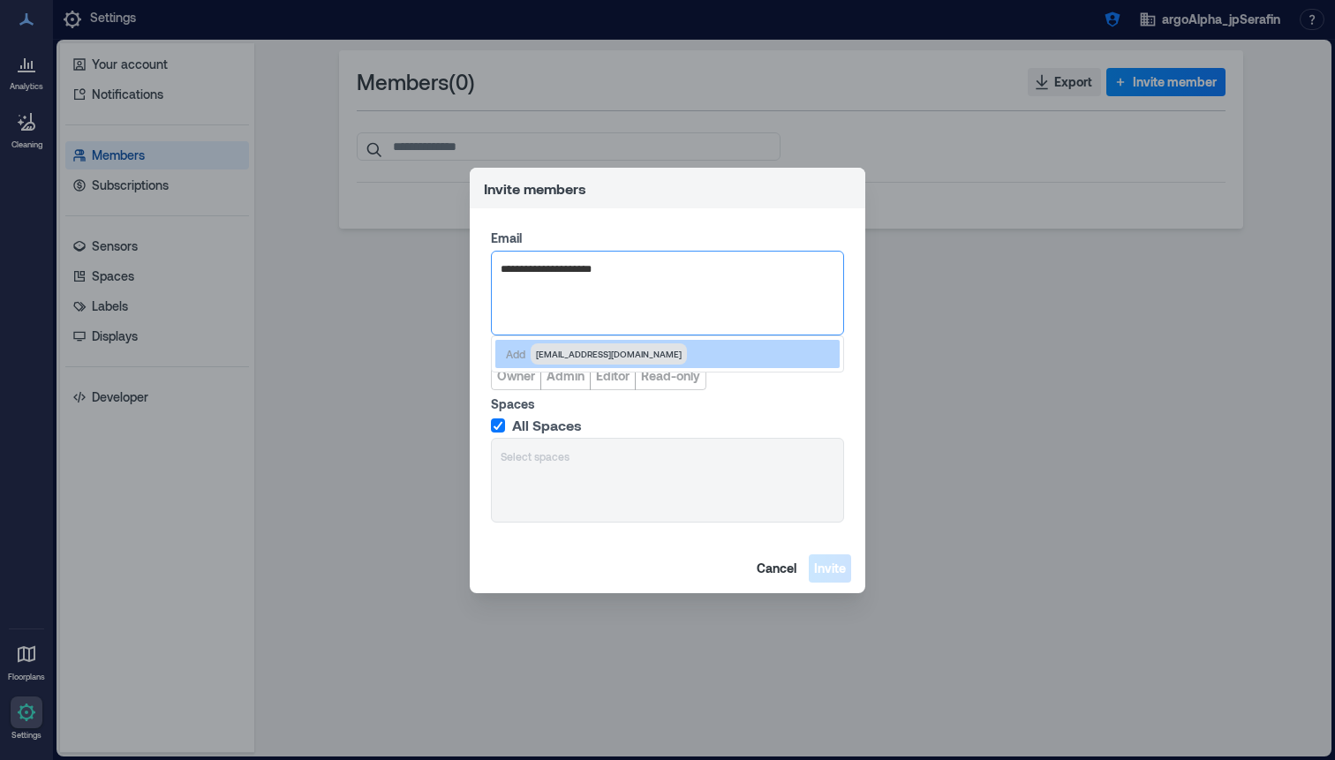
click at [567, 347] on span "serafinjim2@gmail.com" at bounding box center [609, 354] width 146 height 14
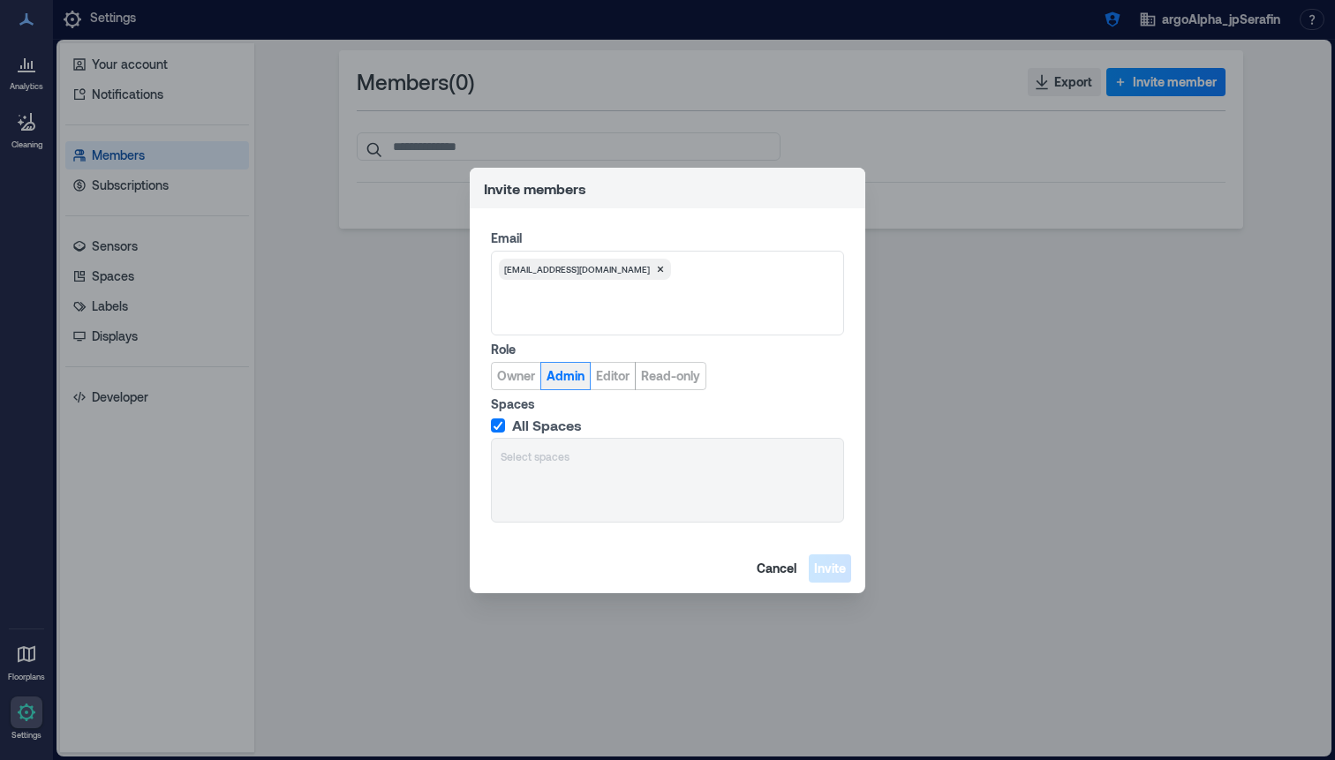
click at [565, 376] on span "Admin" at bounding box center [565, 376] width 38 height 18
click at [840, 569] on span "Invite" at bounding box center [830, 569] width 32 height 18
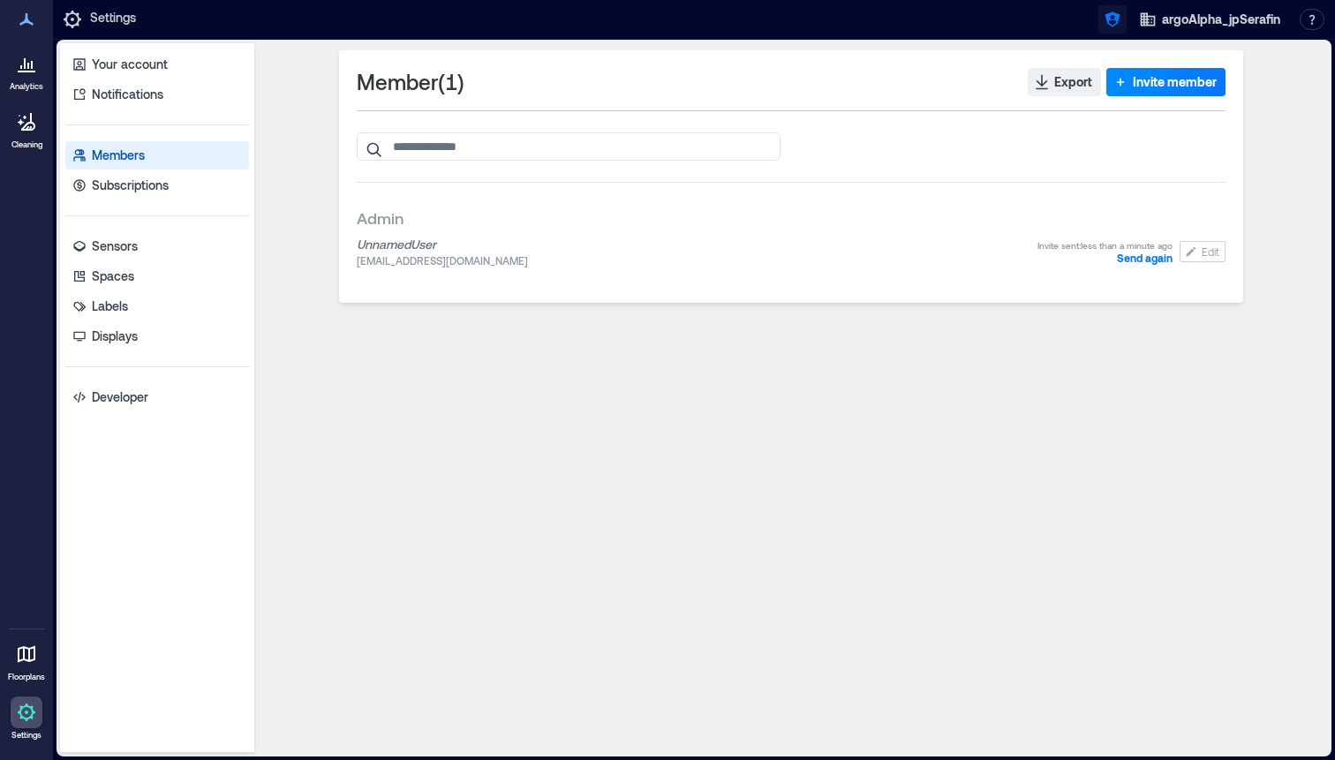
click at [1108, 25] on icon "button" at bounding box center [1112, 20] width 18 height 18
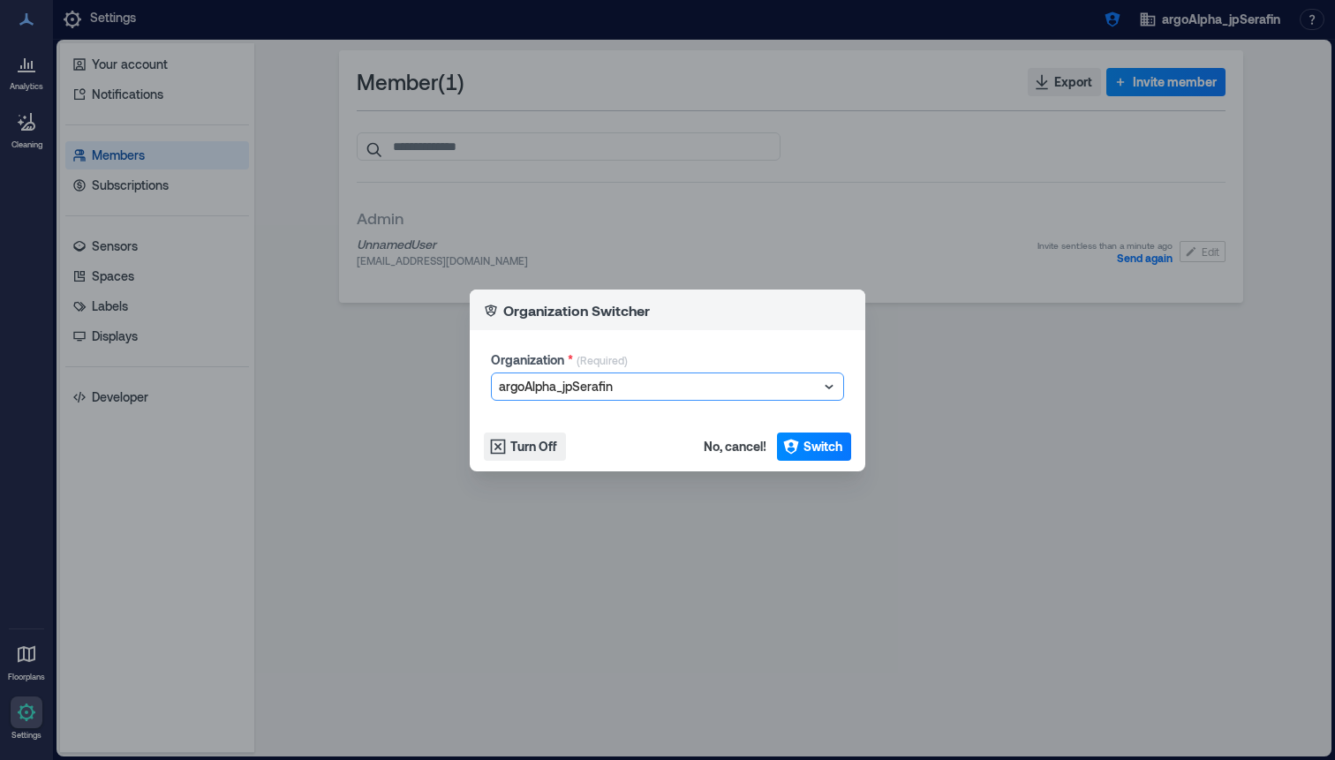
type input "**********"
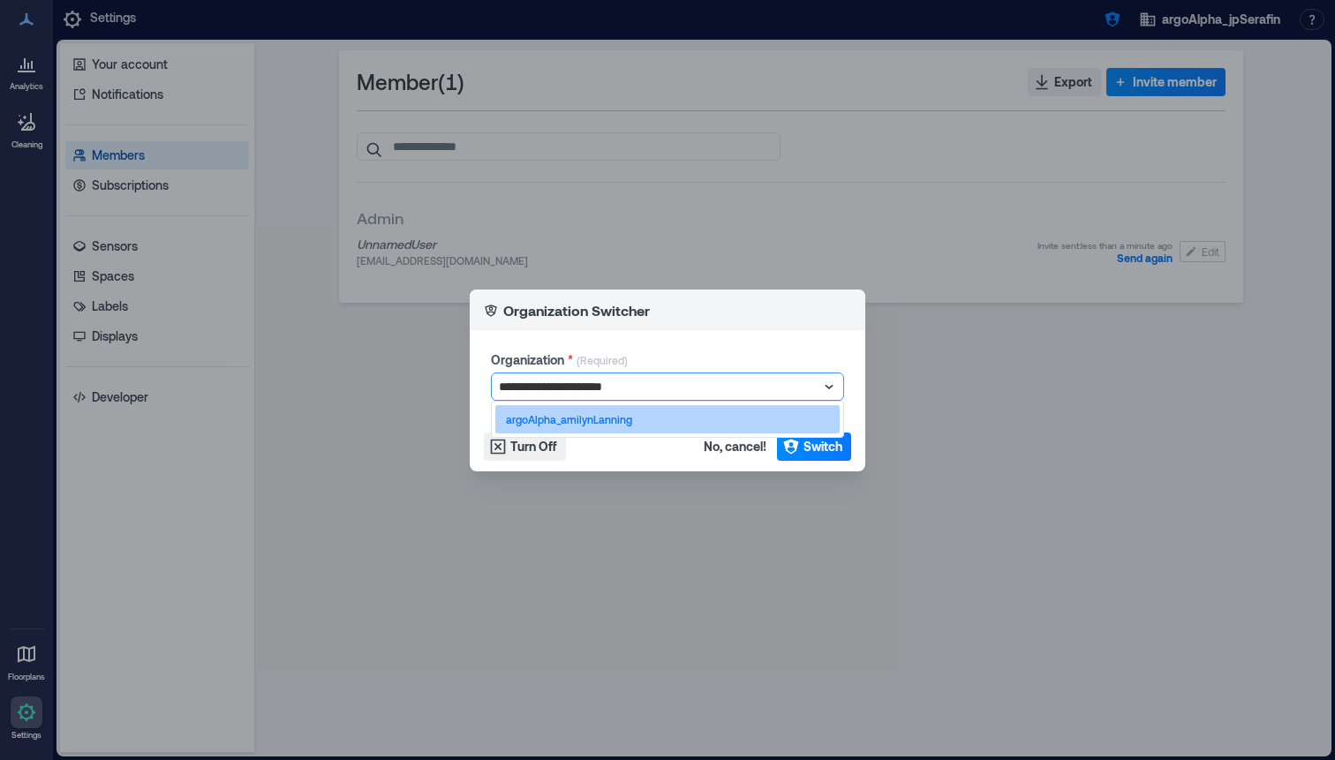
click at [569, 421] on p "argoAlpha_amilynLanning" at bounding box center [569, 419] width 126 height 14
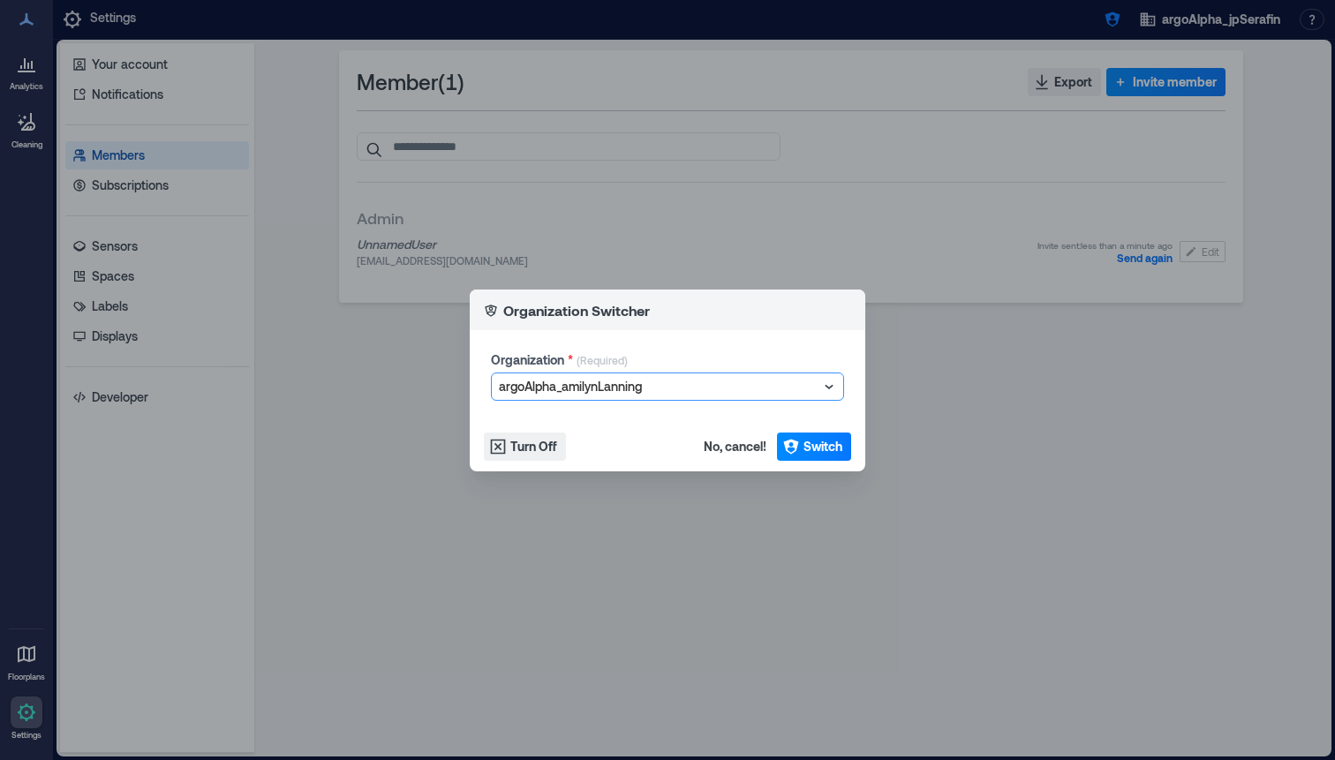
click at [862, 446] on footer "Turn Off No, cancel! Switch" at bounding box center [667, 446] width 395 height 49
click at [813, 445] on span "Switch" at bounding box center [822, 447] width 39 height 18
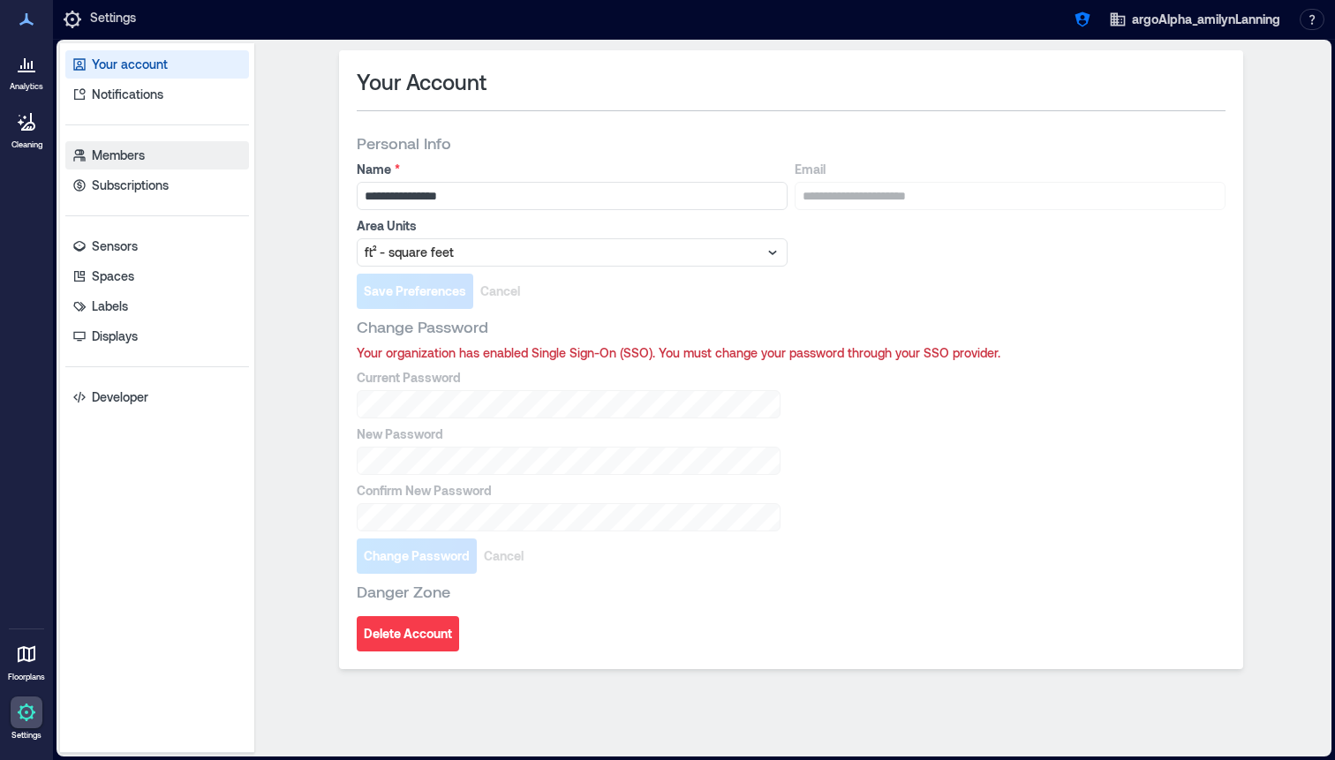
click at [204, 154] on link "Members" at bounding box center [157, 155] width 184 height 28
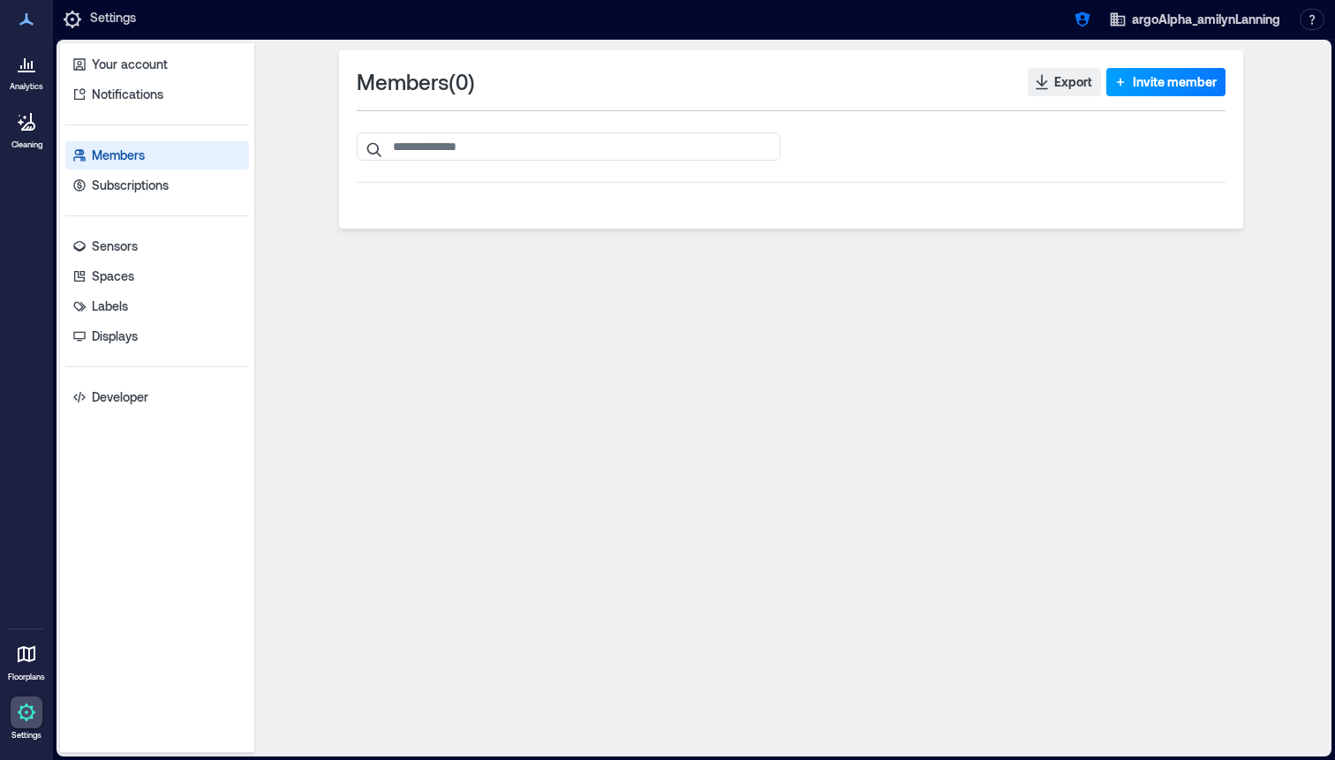
click at [1163, 78] on span "Invite member" at bounding box center [1175, 82] width 84 height 18
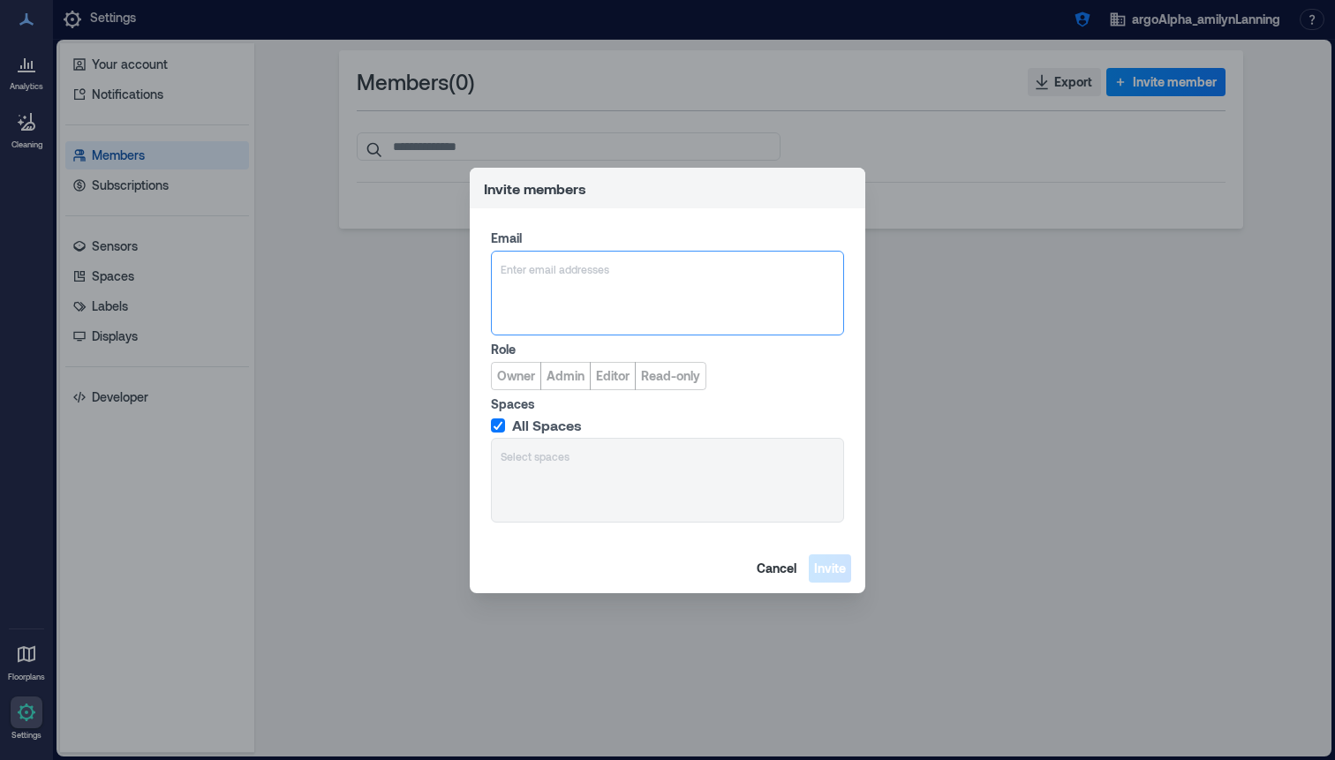
type input "**********"
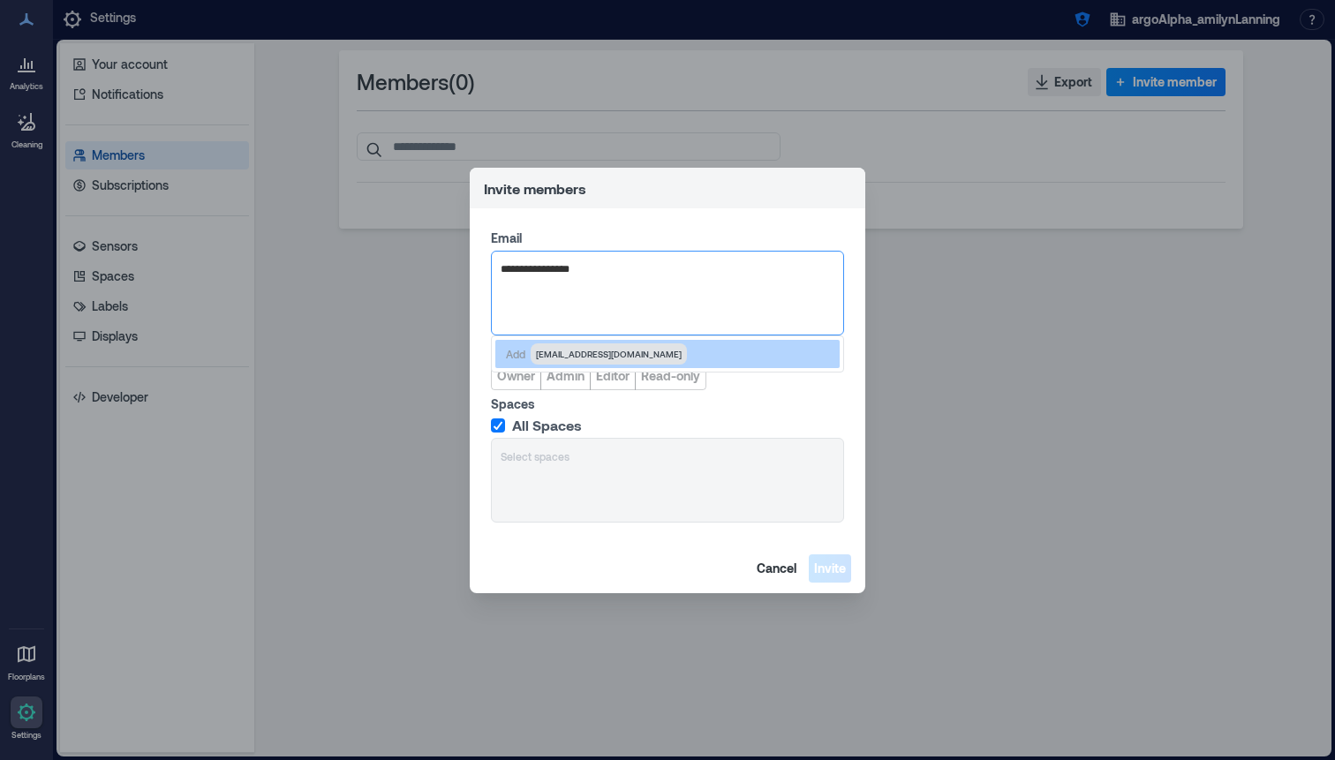
click at [559, 351] on span "alanning@mac.com" at bounding box center [609, 354] width 146 height 14
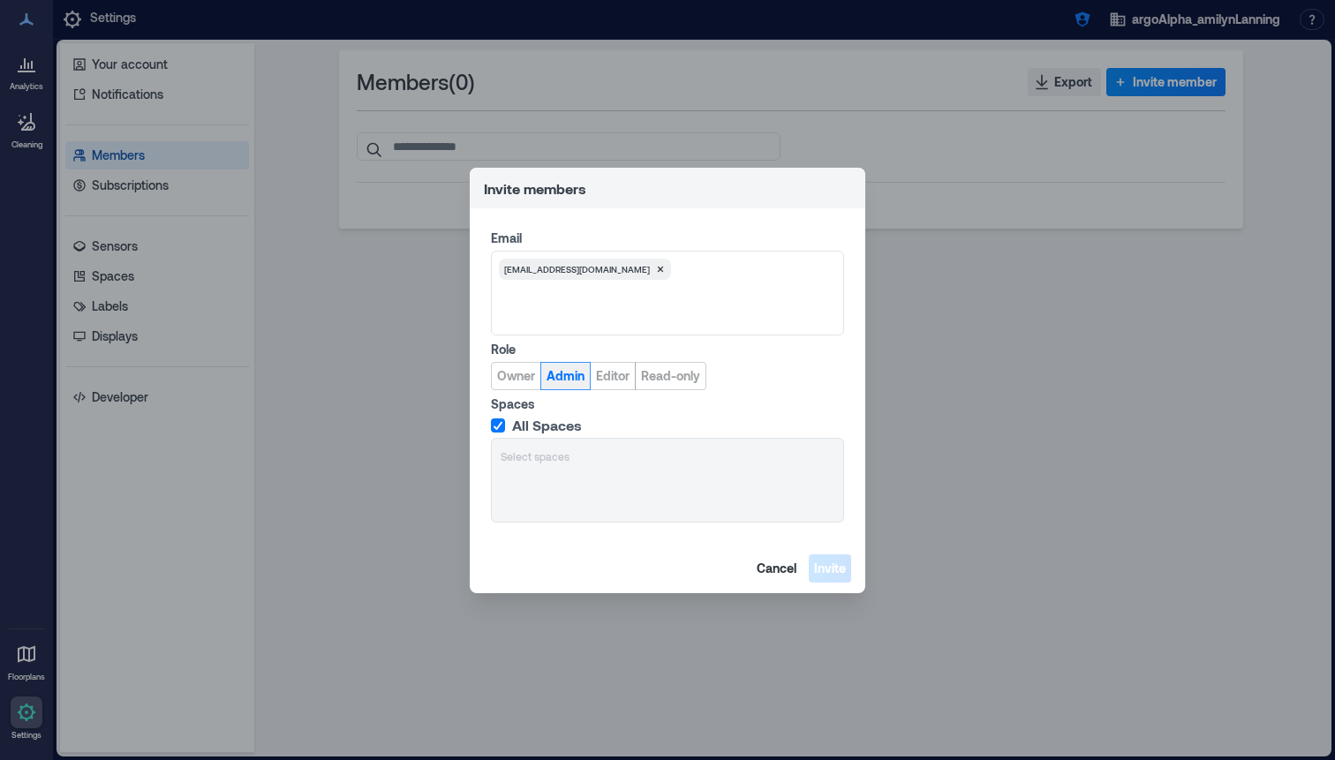
click at [559, 383] on span "Admin" at bounding box center [565, 376] width 38 height 18
click at [831, 565] on span "Invite" at bounding box center [830, 569] width 32 height 18
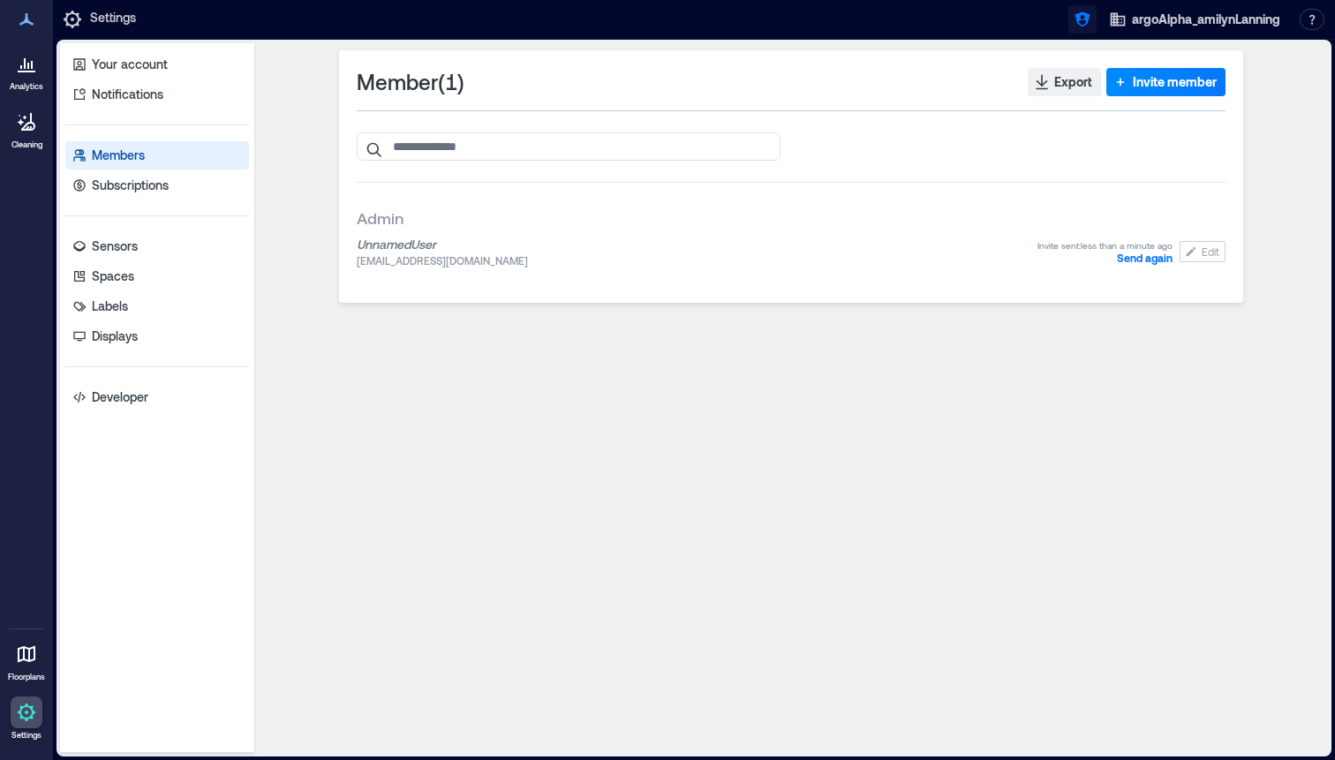
click at [1080, 19] on icon "button" at bounding box center [1081, 19] width 15 height 15
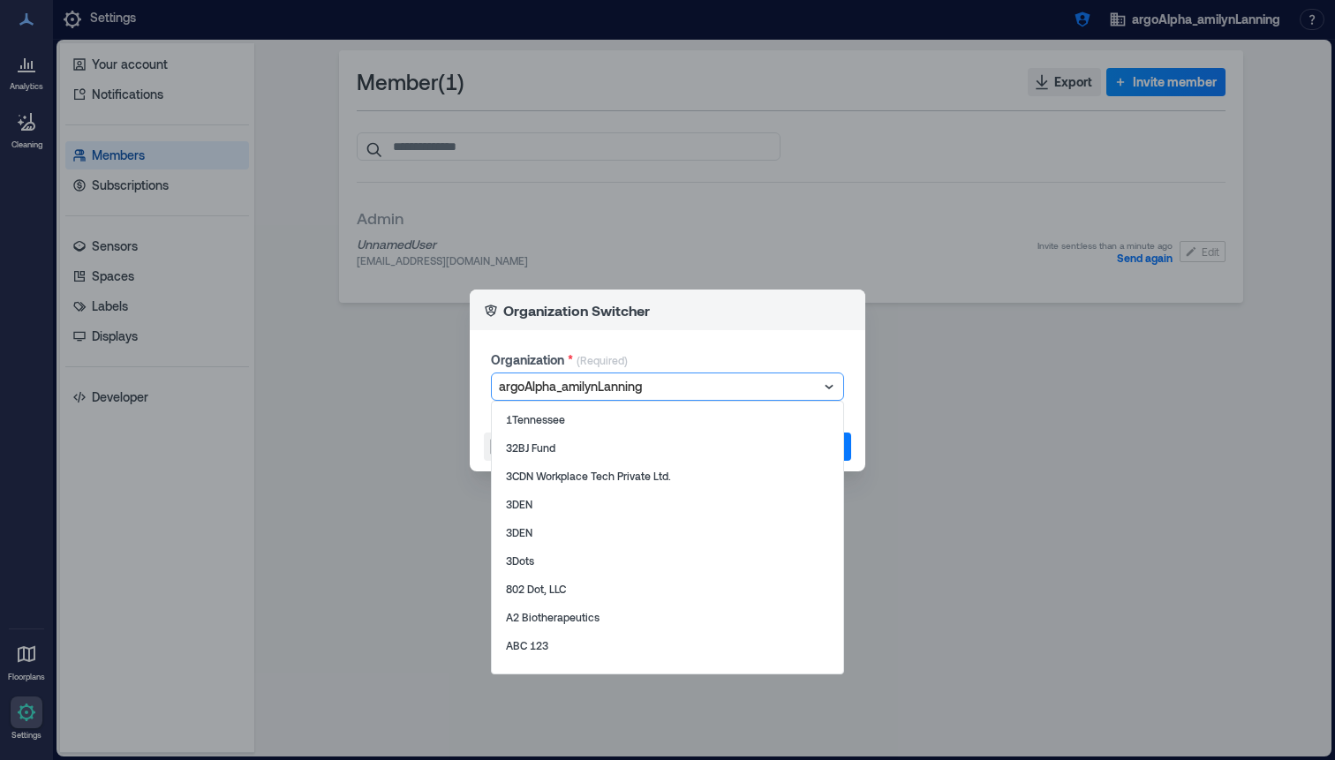
click at [706, 392] on div at bounding box center [659, 386] width 320 height 21
type input "**********"
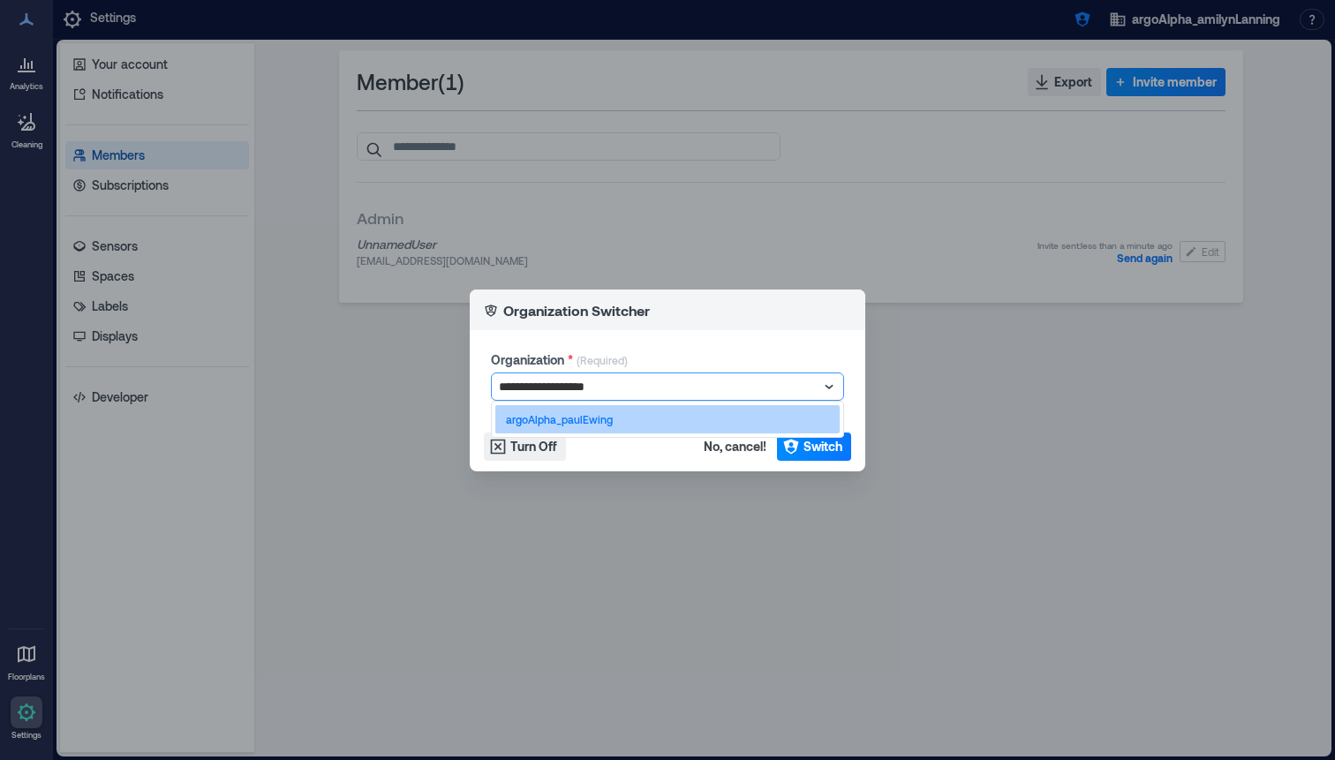
click at [598, 428] on div "argoAlpha_paulEwing" at bounding box center [667, 419] width 344 height 28
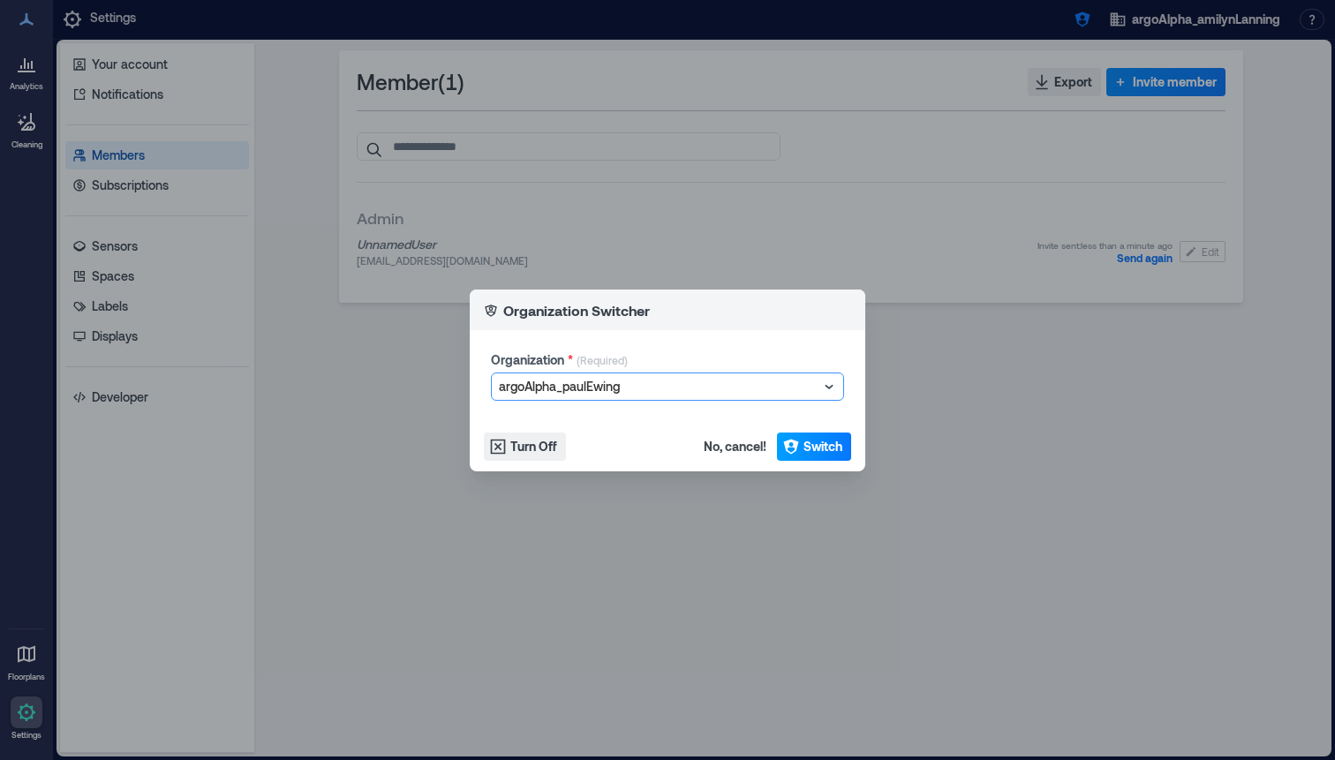
click at [832, 452] on span "Switch" at bounding box center [822, 447] width 39 height 18
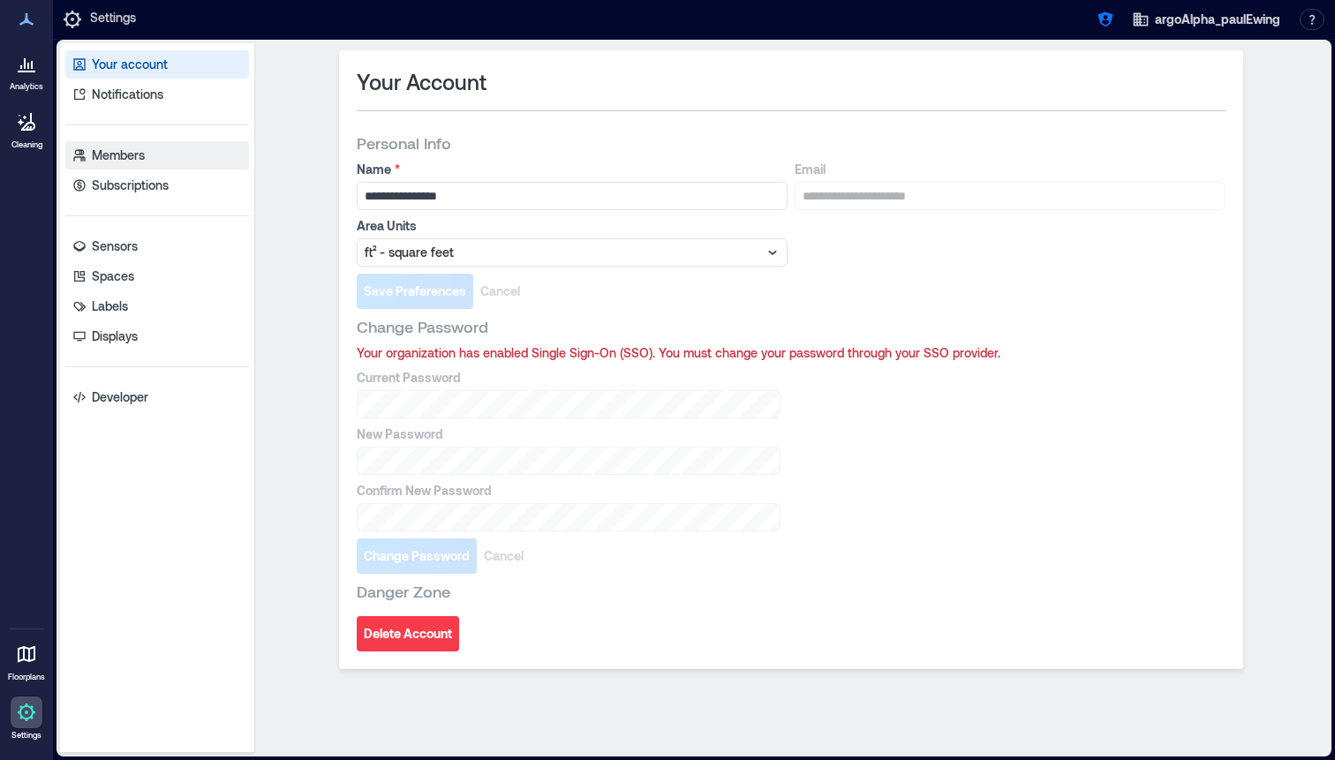
click at [221, 150] on link "Members" at bounding box center [157, 155] width 184 height 28
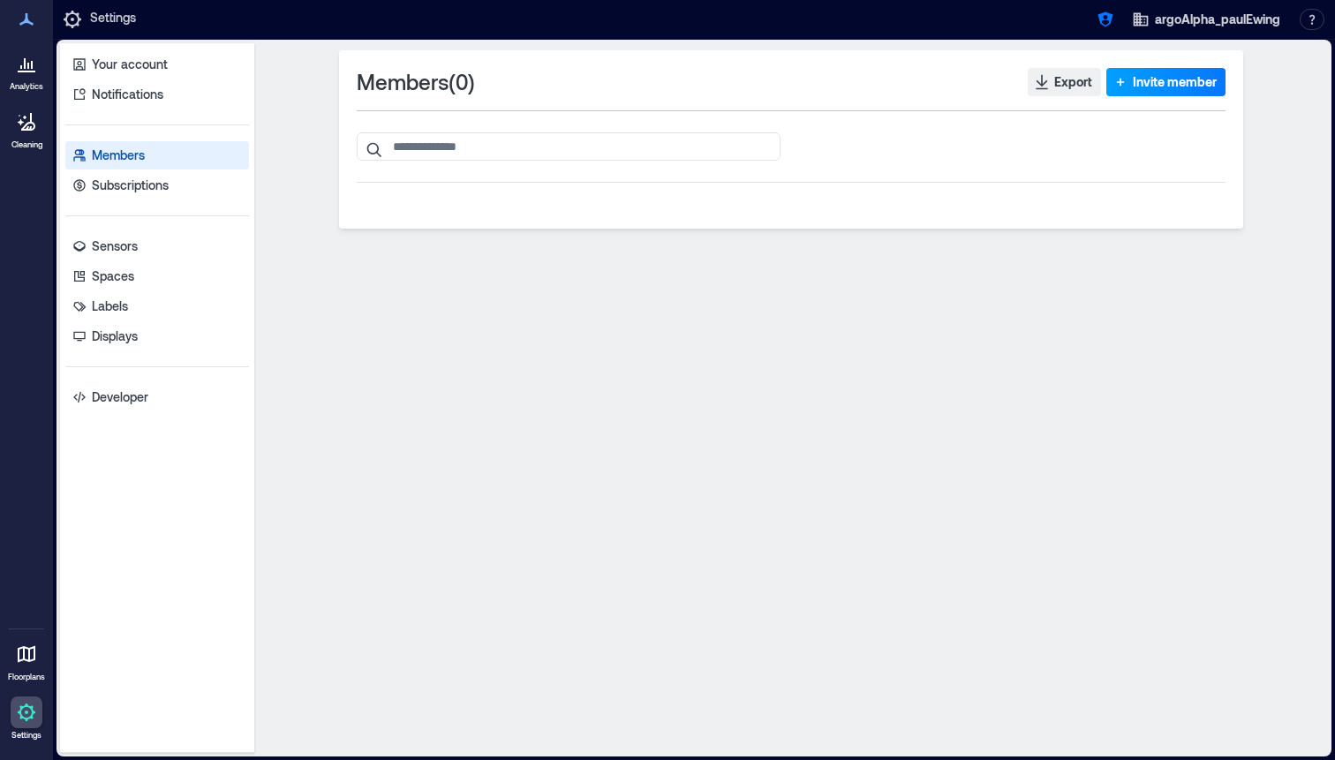
click at [1141, 81] on span "Invite member" at bounding box center [1175, 82] width 84 height 18
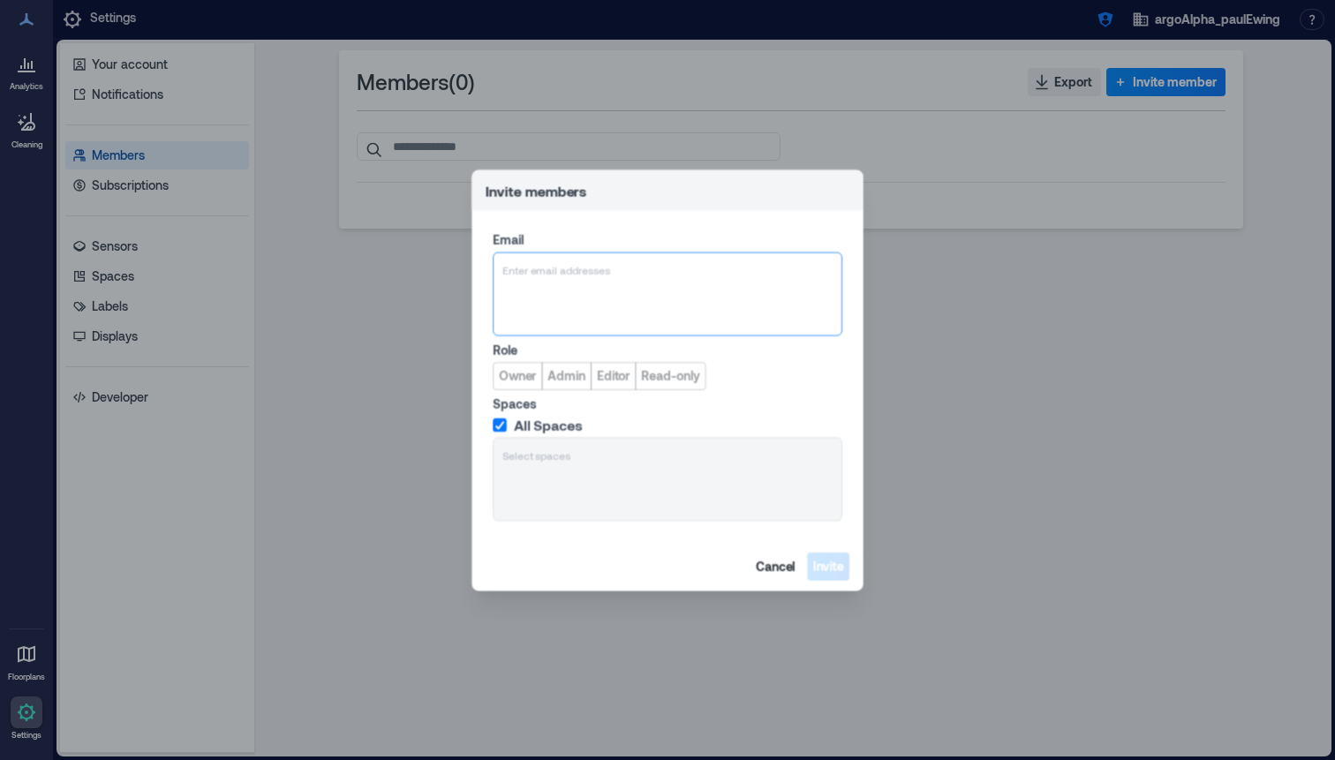
type input "**********"
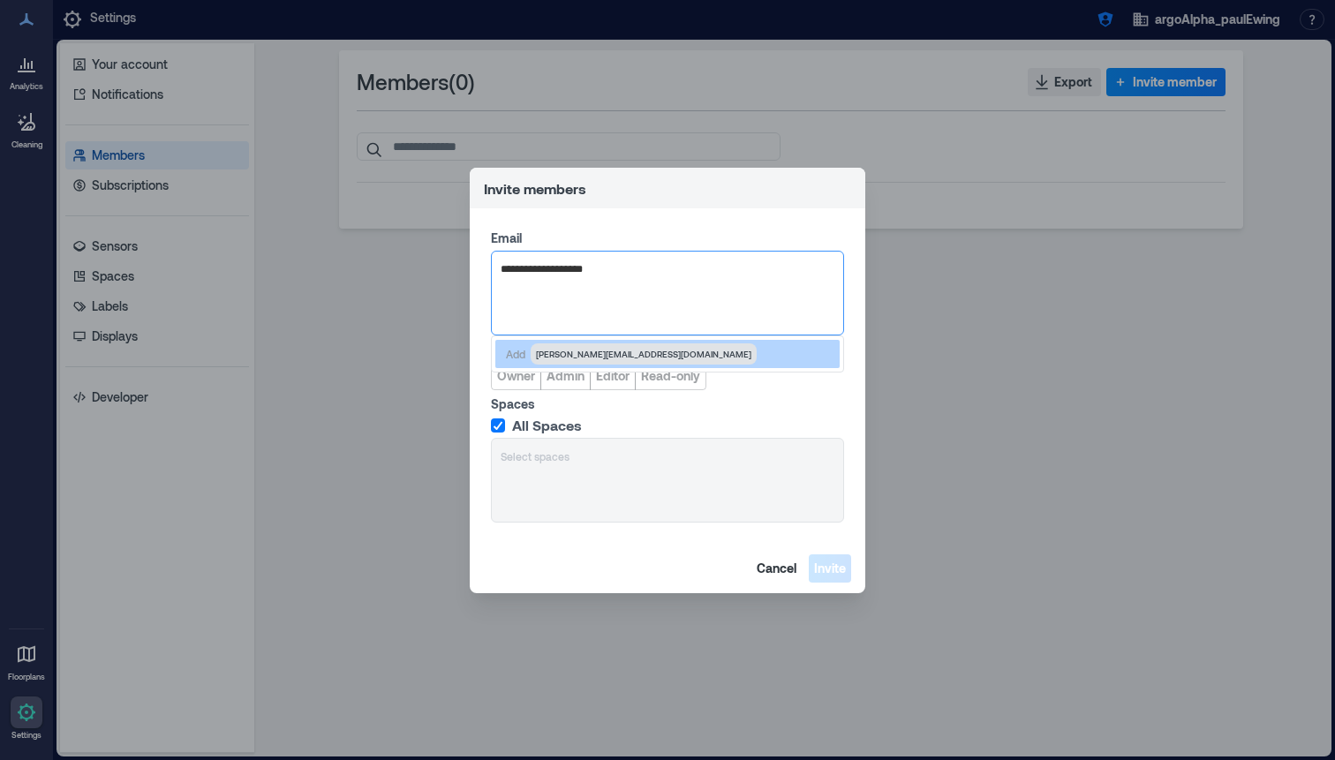
click at [645, 354] on div "Add [PERSON_NAME][EMAIL_ADDRESS][DOMAIN_NAME]" at bounding box center [667, 354] width 344 height 28
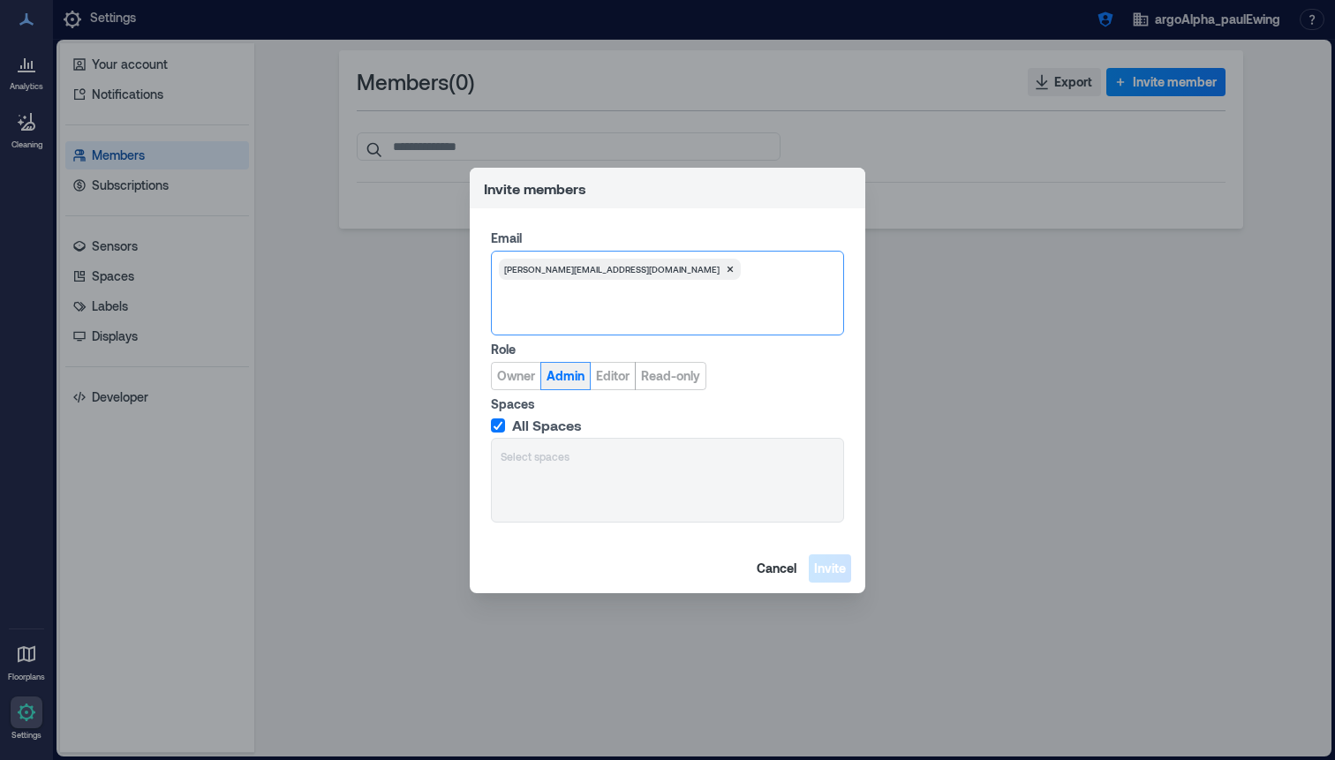
click at [558, 370] on span "Admin" at bounding box center [565, 376] width 38 height 18
click at [828, 569] on span "Invite" at bounding box center [830, 569] width 32 height 18
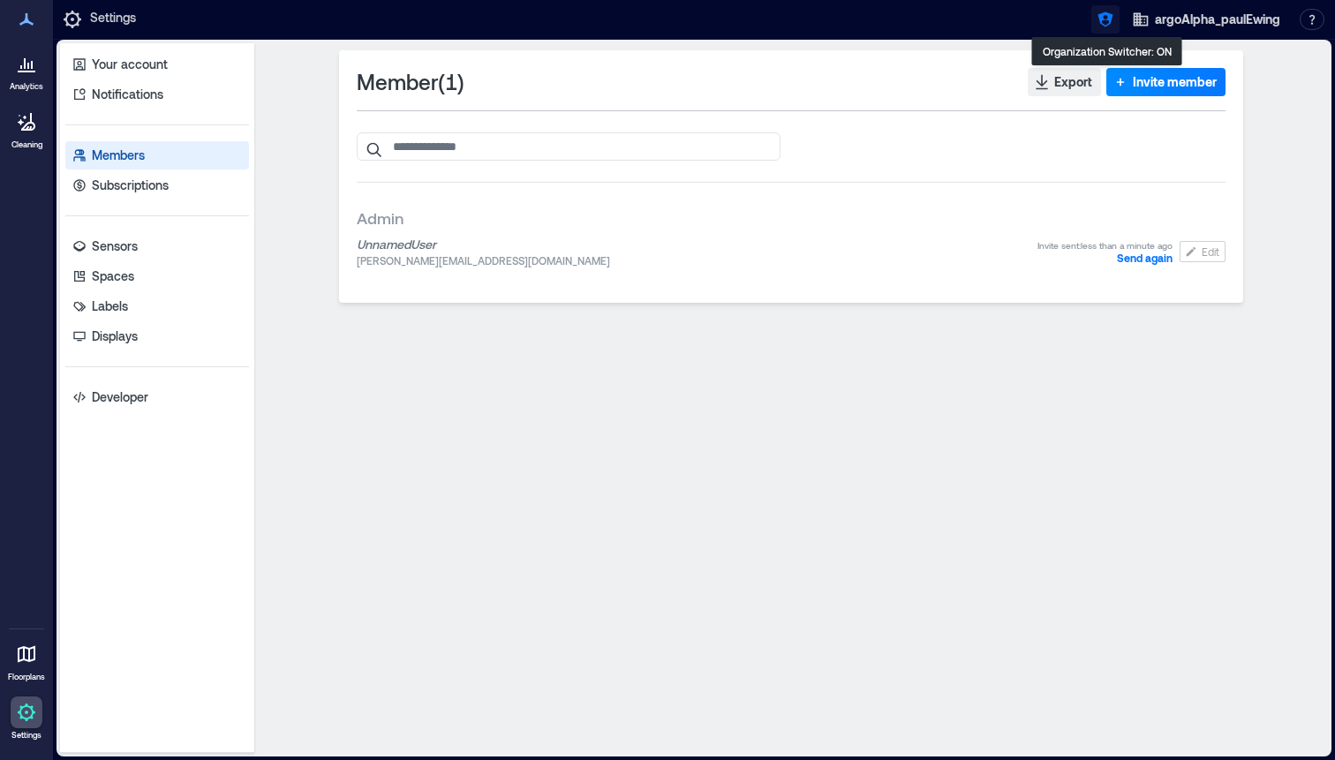
click at [1109, 9] on button "button" at bounding box center [1105, 19] width 28 height 28
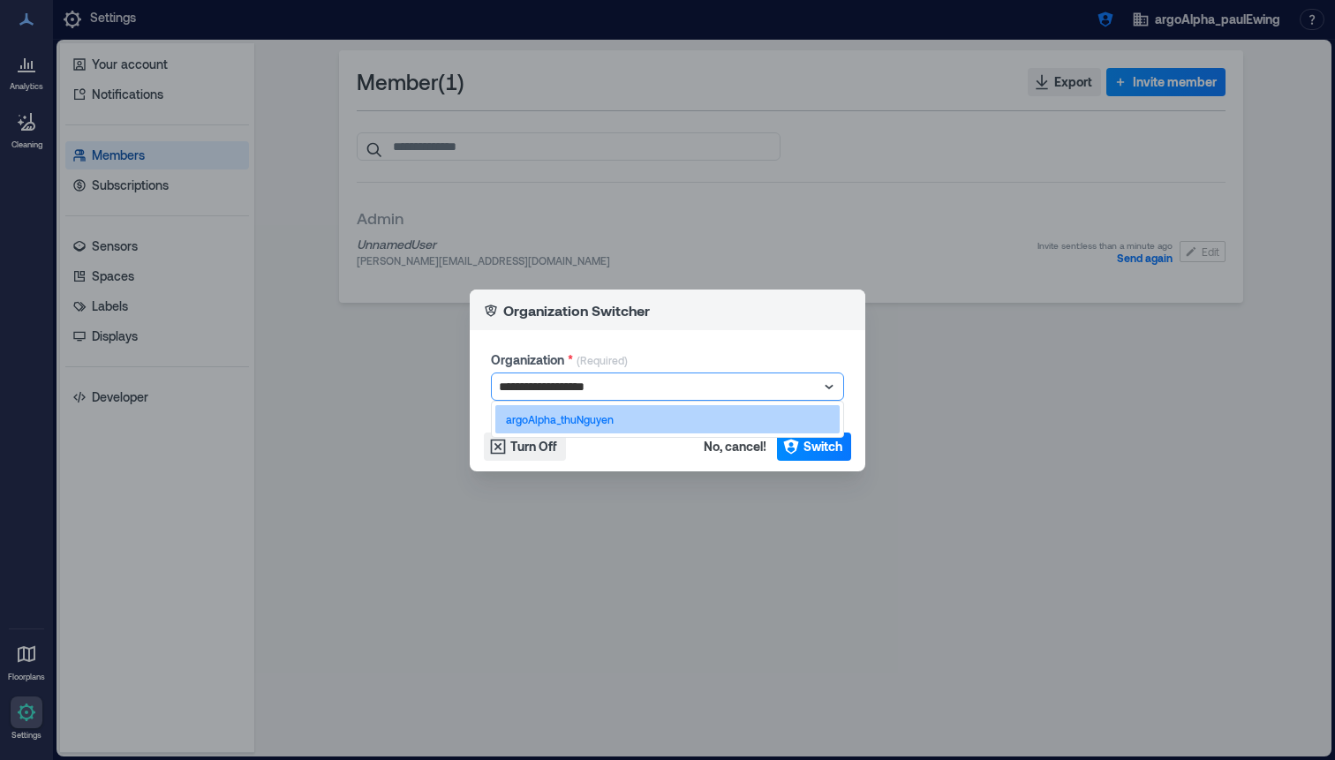
click at [591, 421] on p "argoAlpha_thuNguyen" at bounding box center [560, 419] width 108 height 14
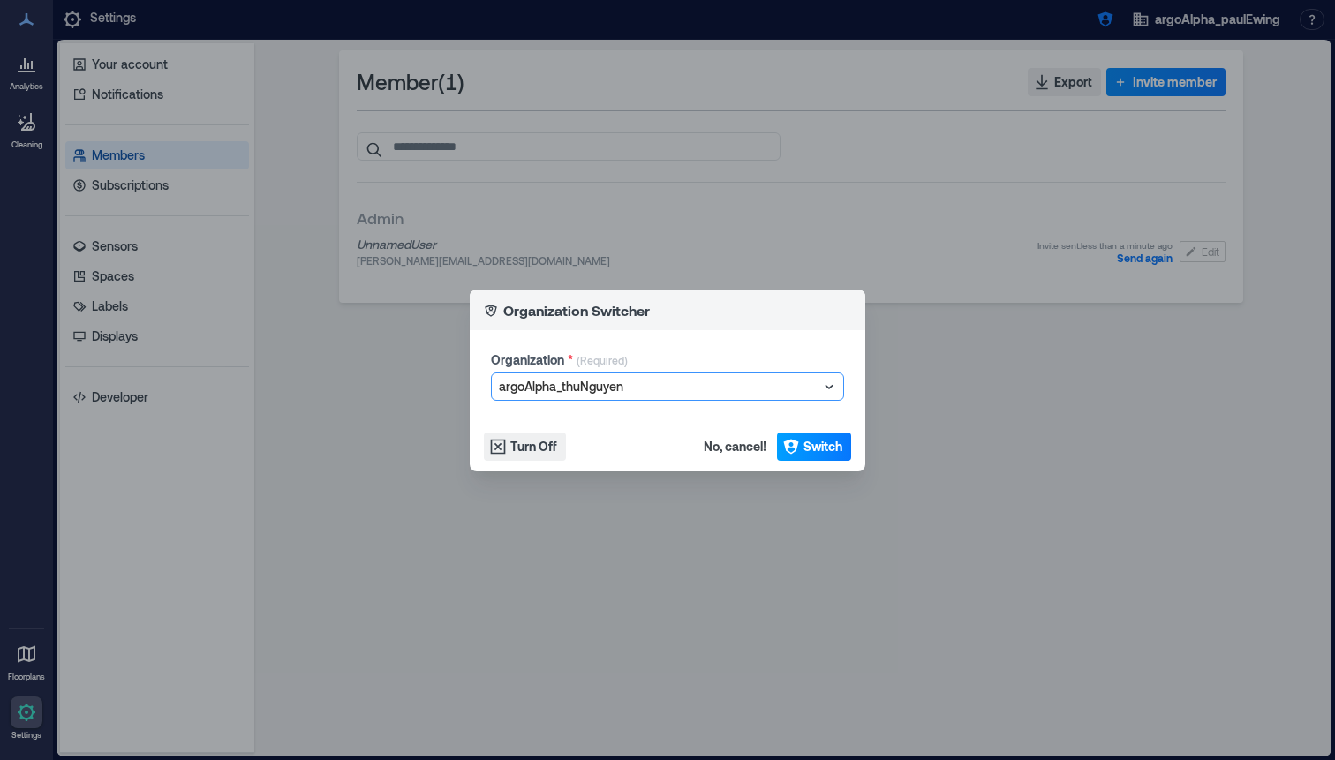
click at [793, 445] on icon "button" at bounding box center [790, 446] width 15 height 15
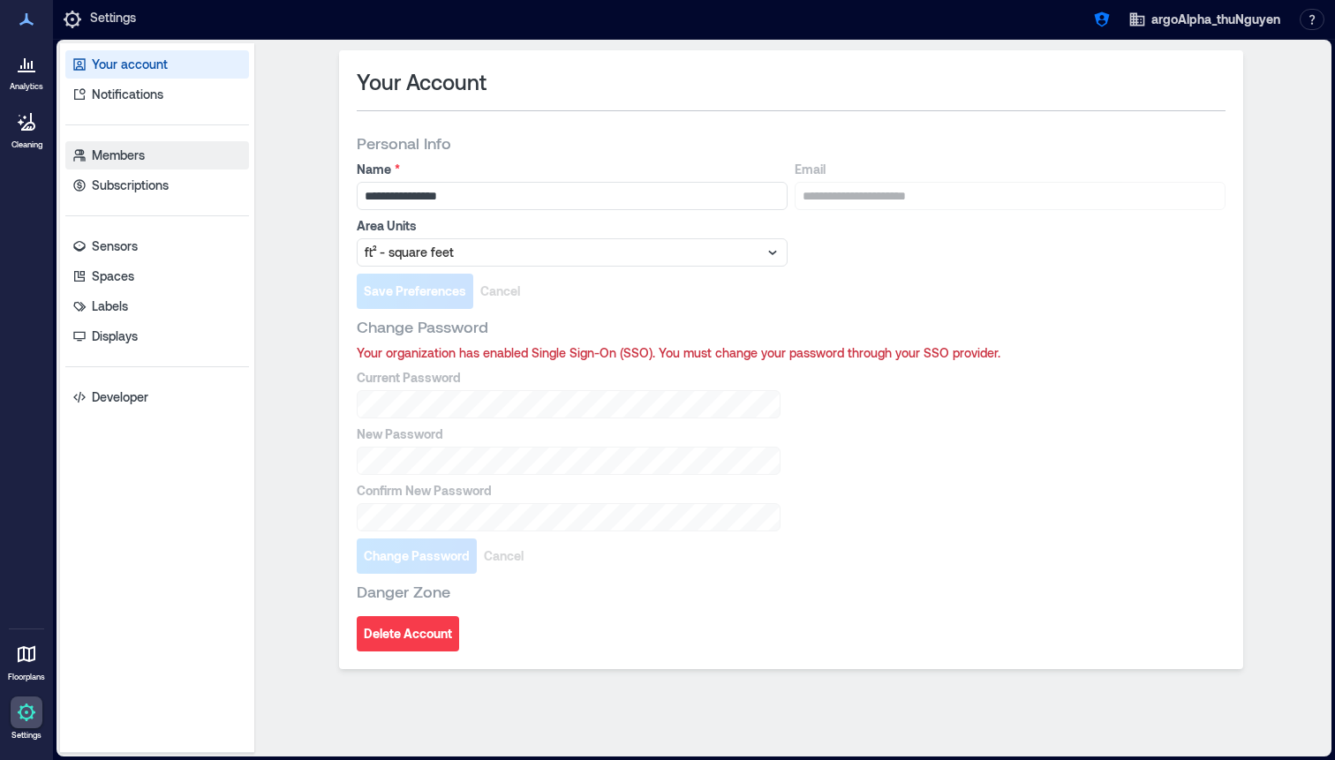
click at [177, 166] on link "Members" at bounding box center [157, 155] width 184 height 28
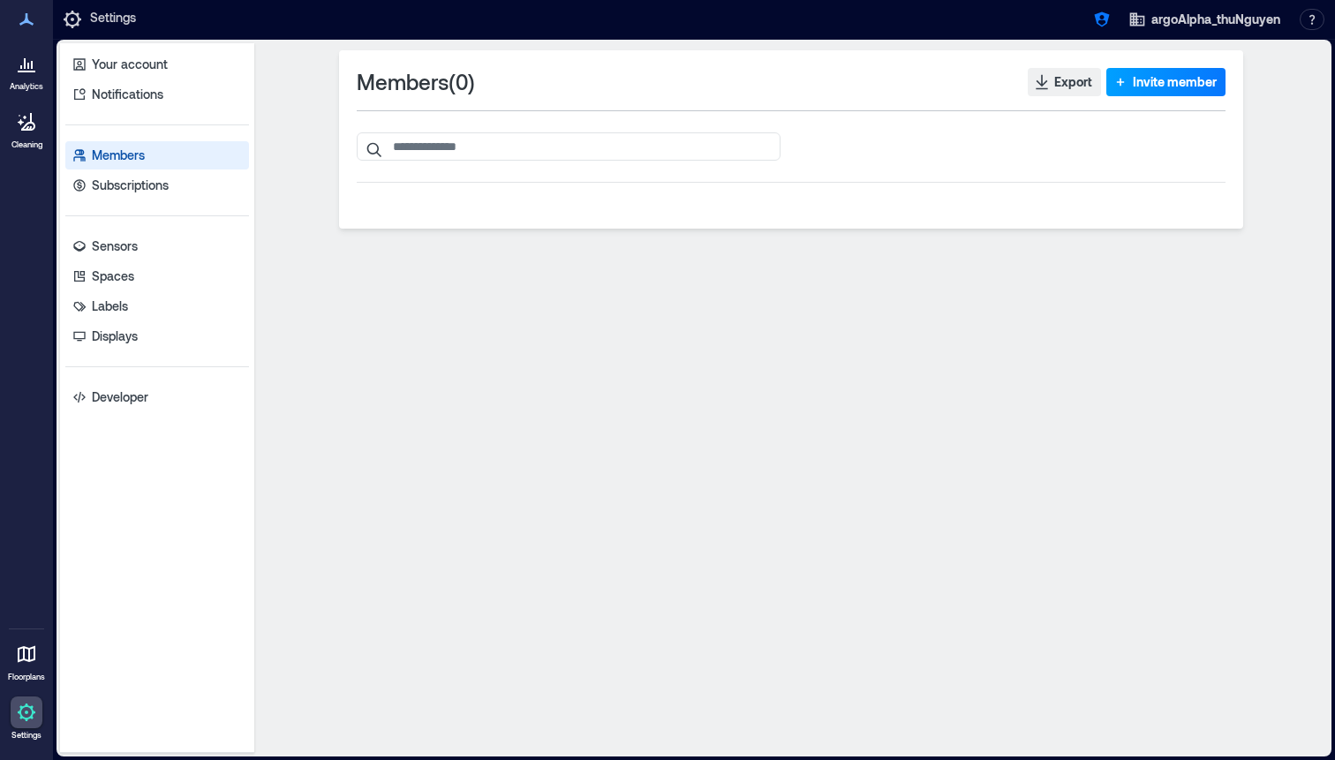
click at [1125, 80] on icon "button" at bounding box center [1120, 82] width 18 height 18
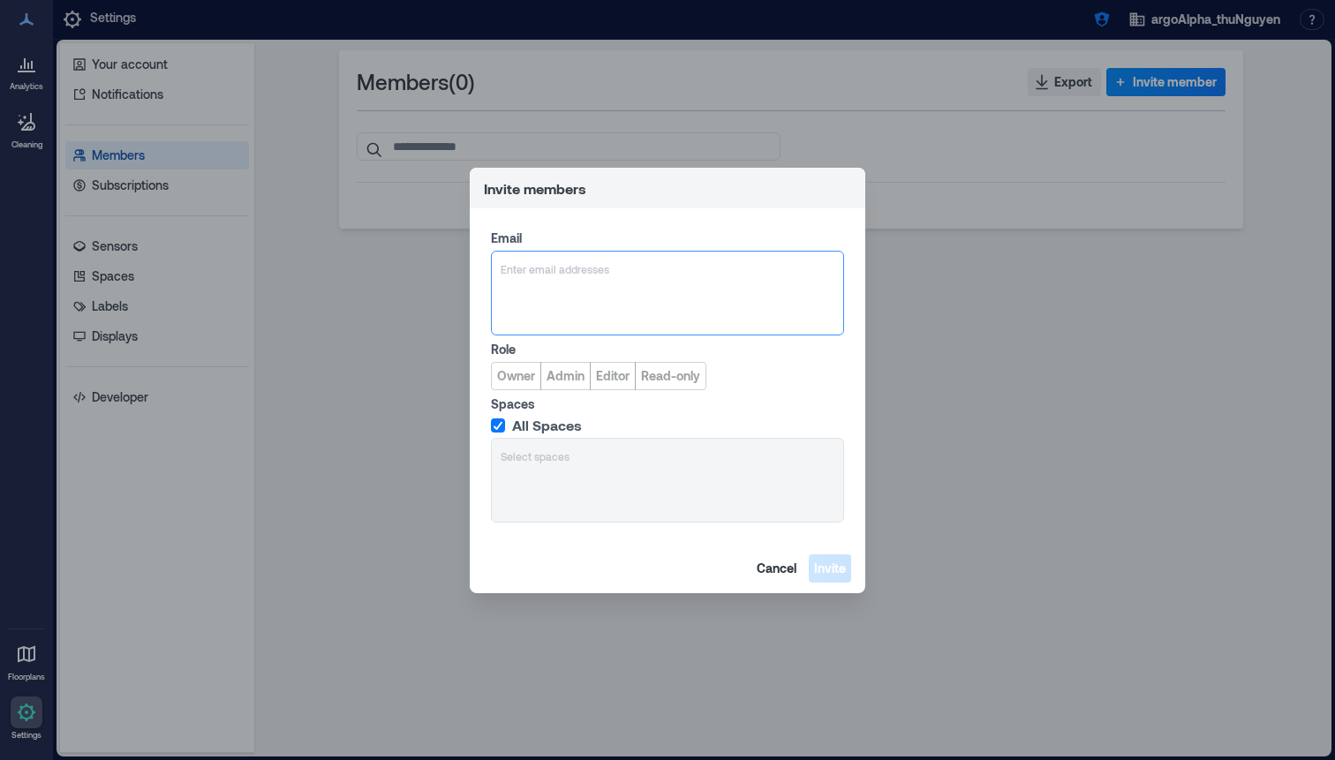
type input "**********"
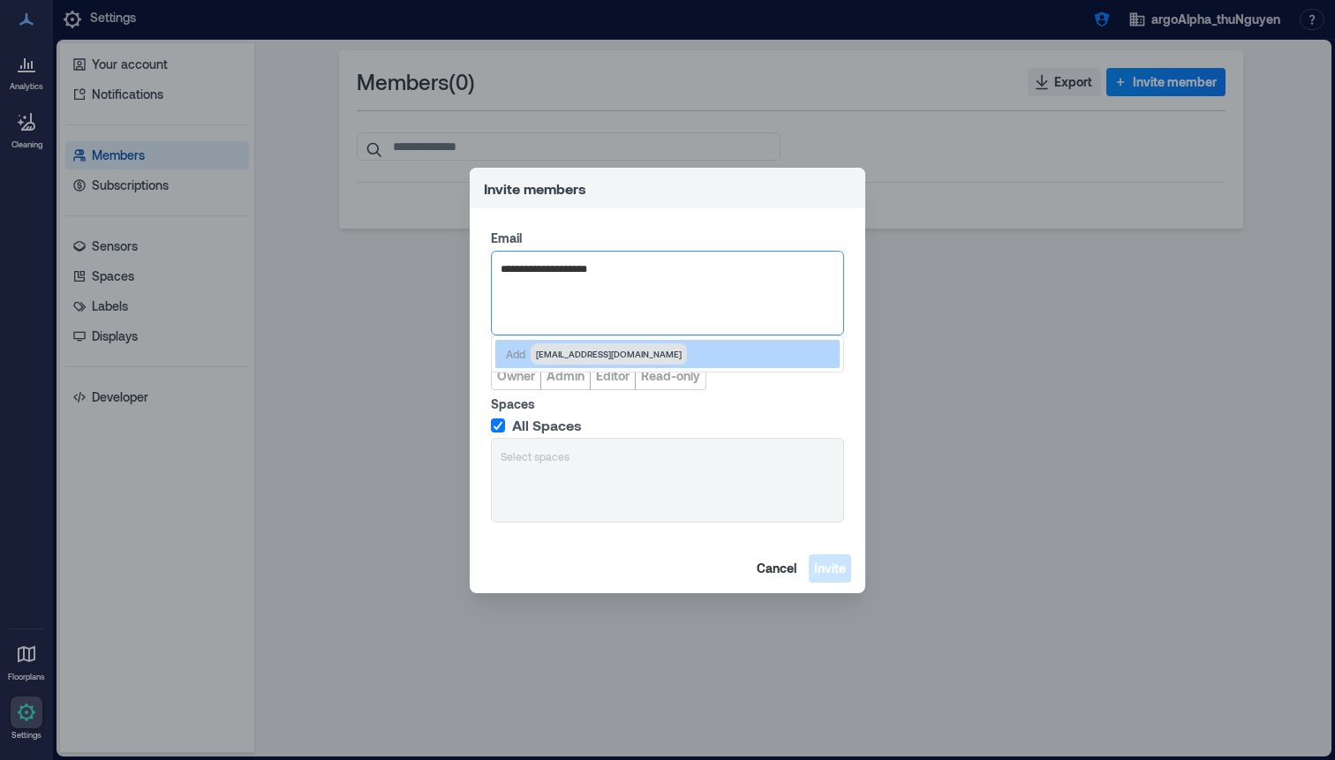
click at [552, 344] on span "thunguyen2@gmail.com" at bounding box center [609, 353] width 156 height 21
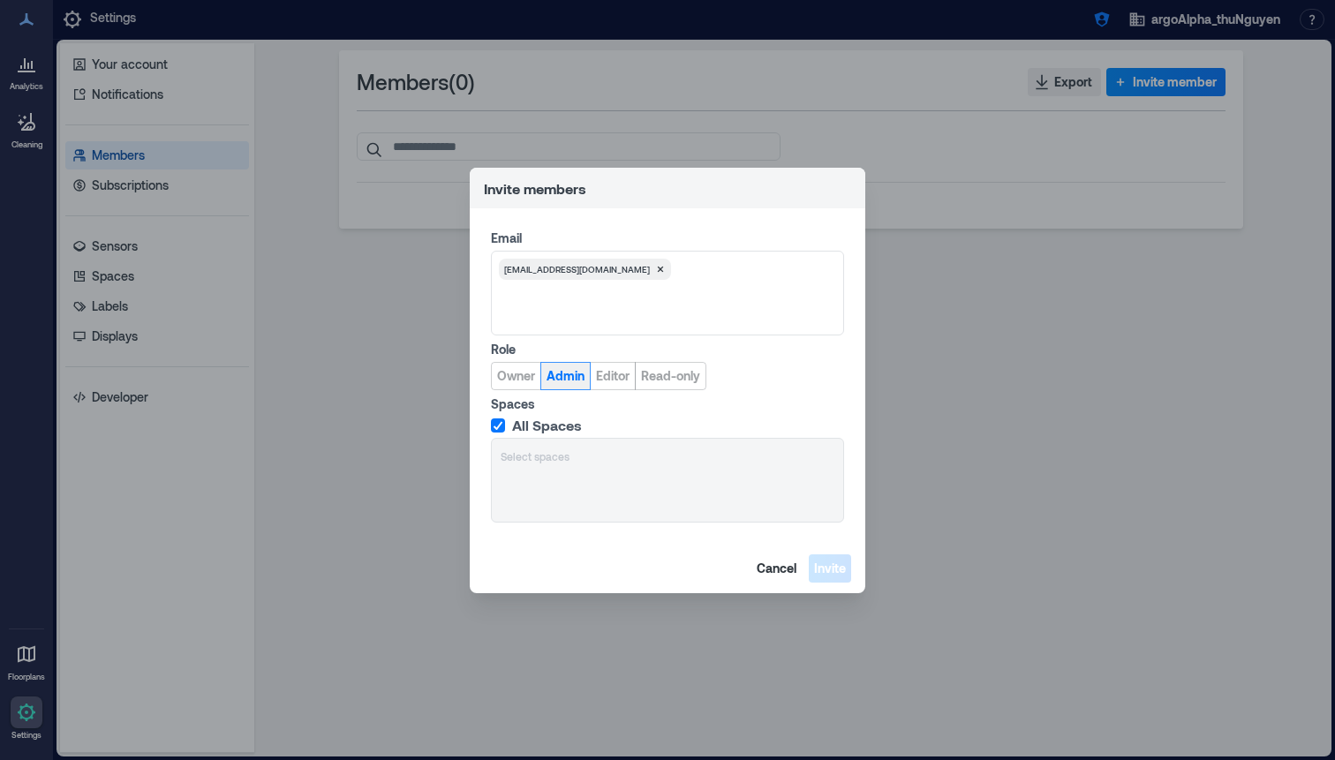
click at [560, 380] on span "Admin" at bounding box center [565, 376] width 38 height 18
click at [829, 564] on span "Invite" at bounding box center [830, 569] width 32 height 18
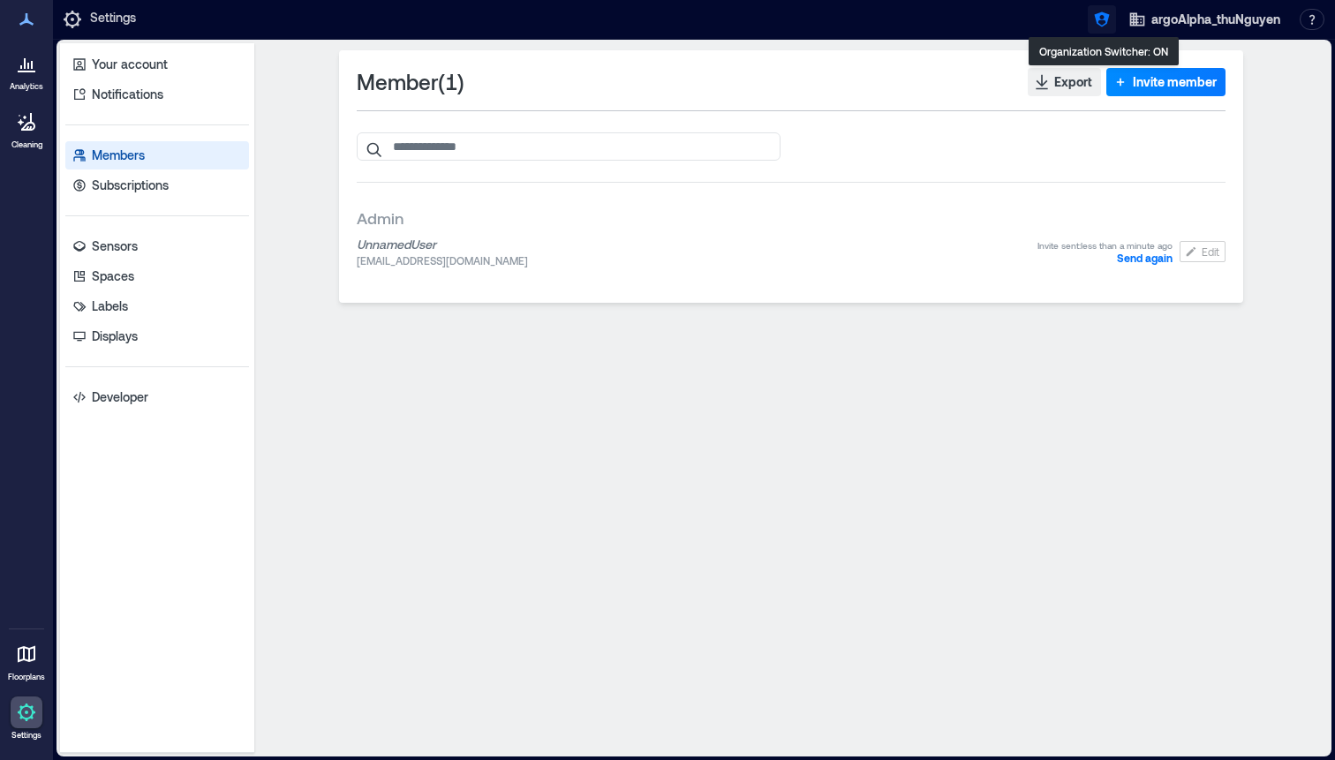
click at [1104, 20] on icon "button" at bounding box center [1102, 20] width 18 height 18
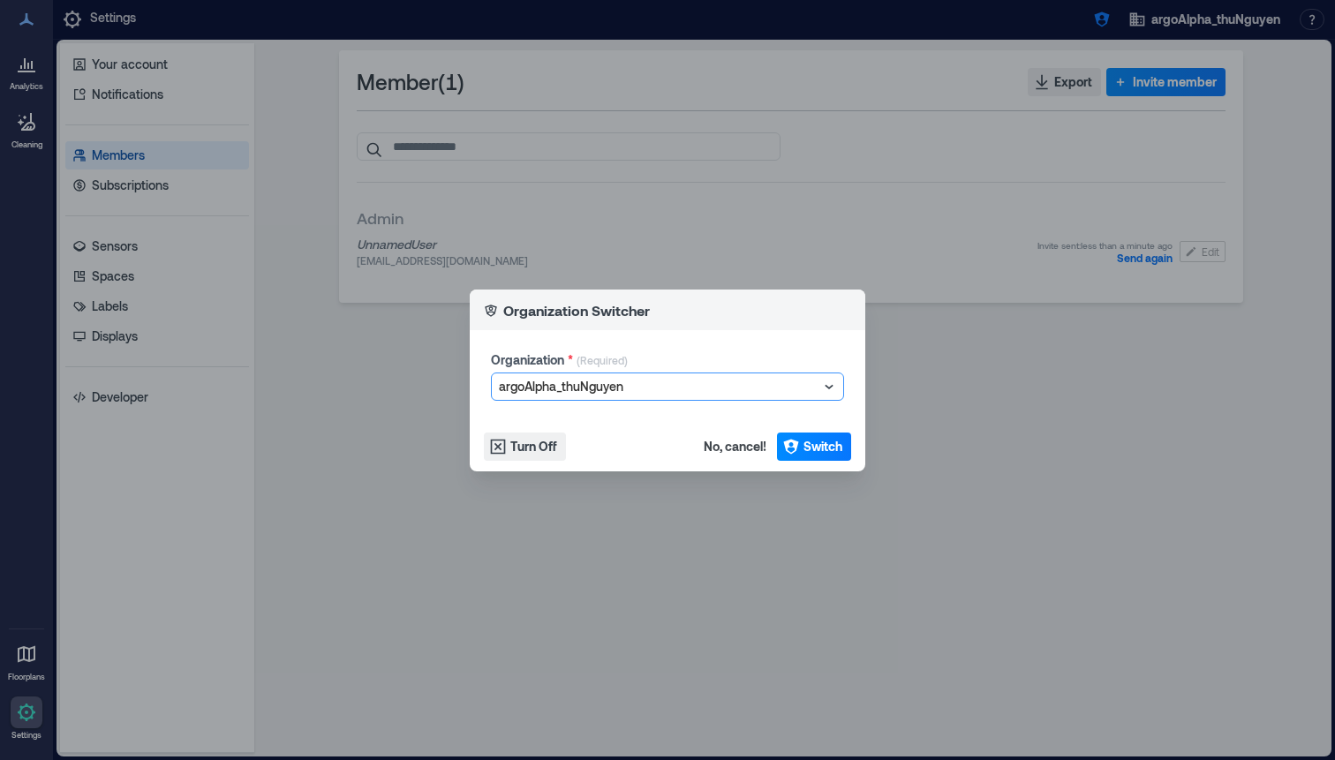
type input "**********"
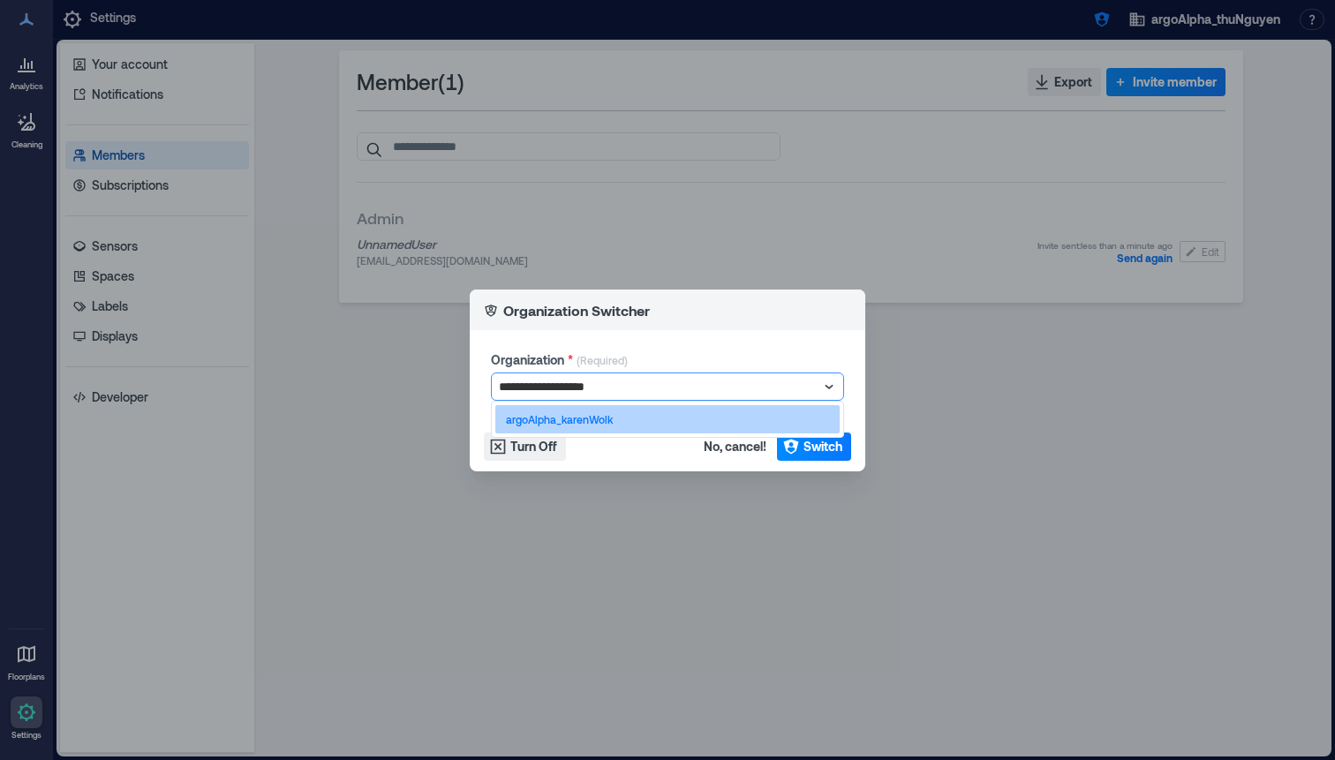
click at [617, 415] on div "argoAlpha_karenWolk" at bounding box center [667, 419] width 344 height 28
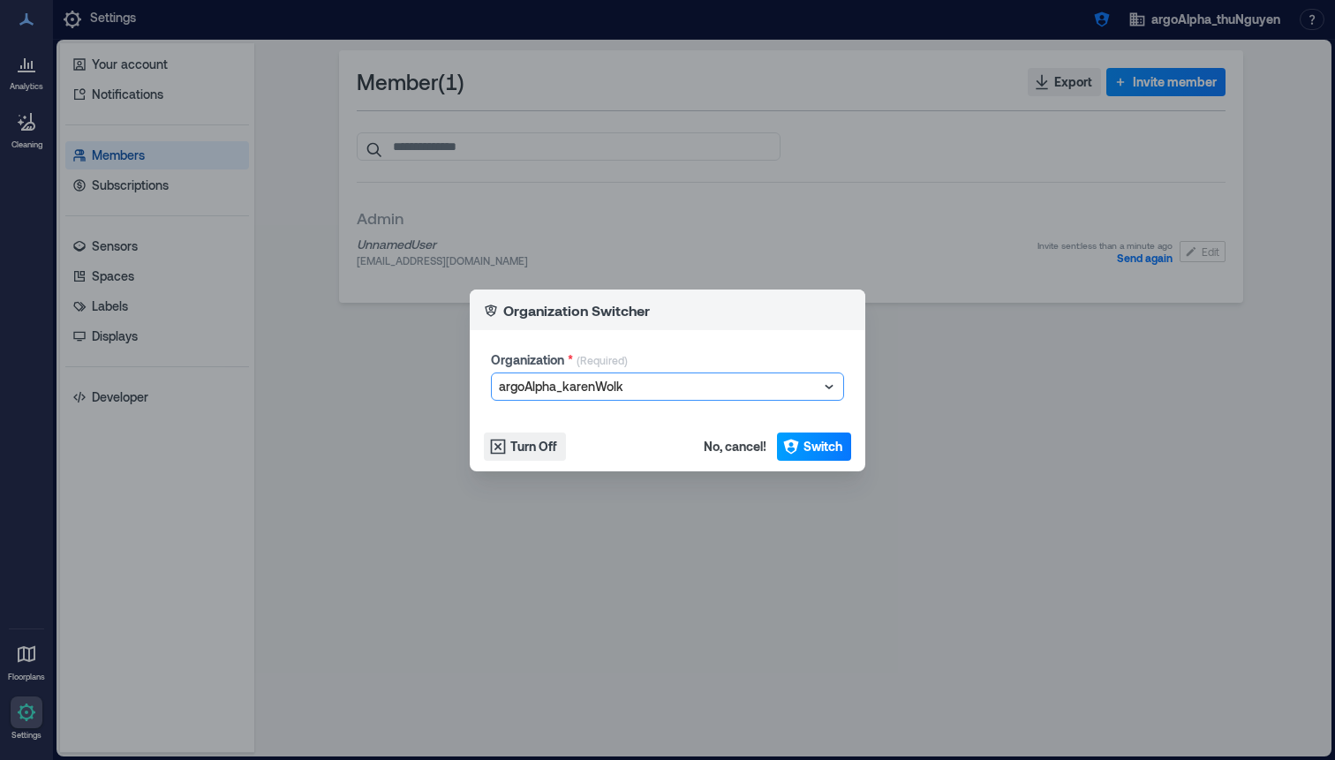
click at [847, 446] on button "Switch" at bounding box center [814, 447] width 74 height 28
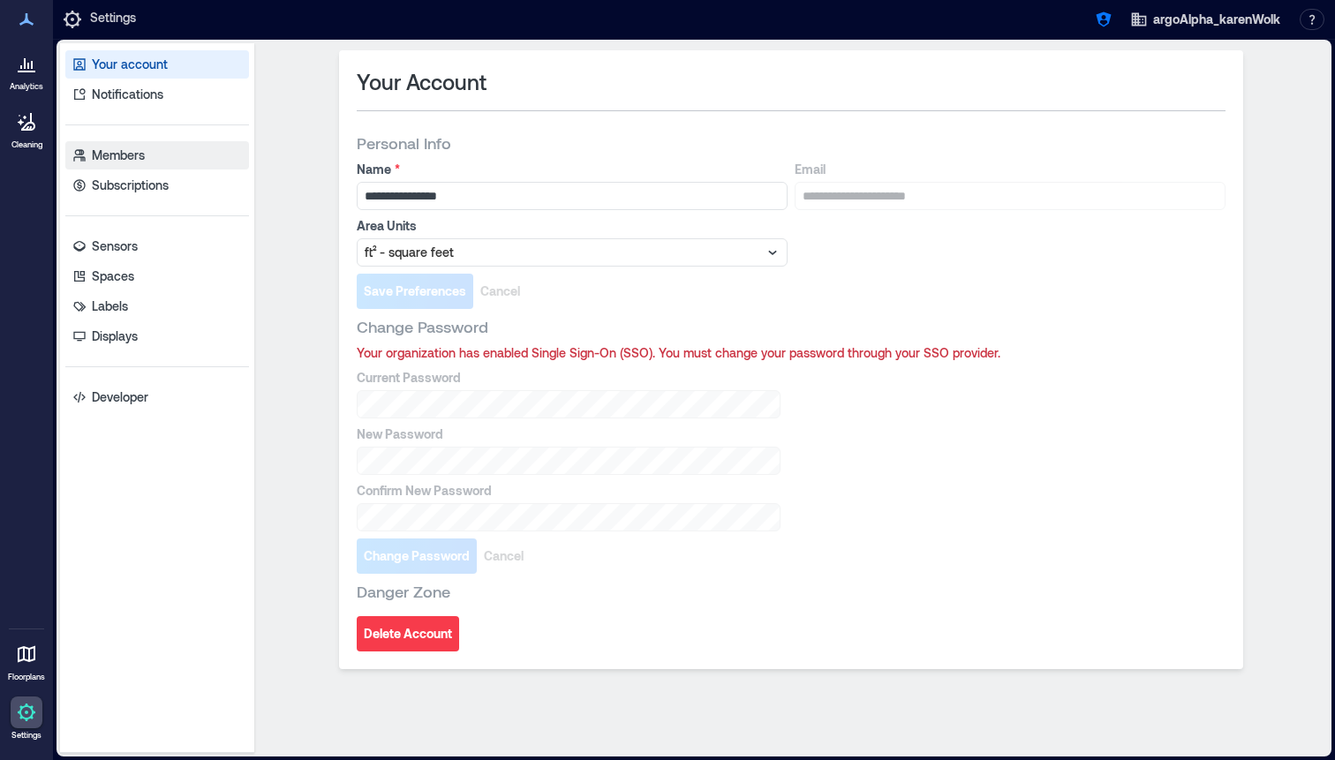
click at [177, 149] on link "Members" at bounding box center [157, 155] width 184 height 28
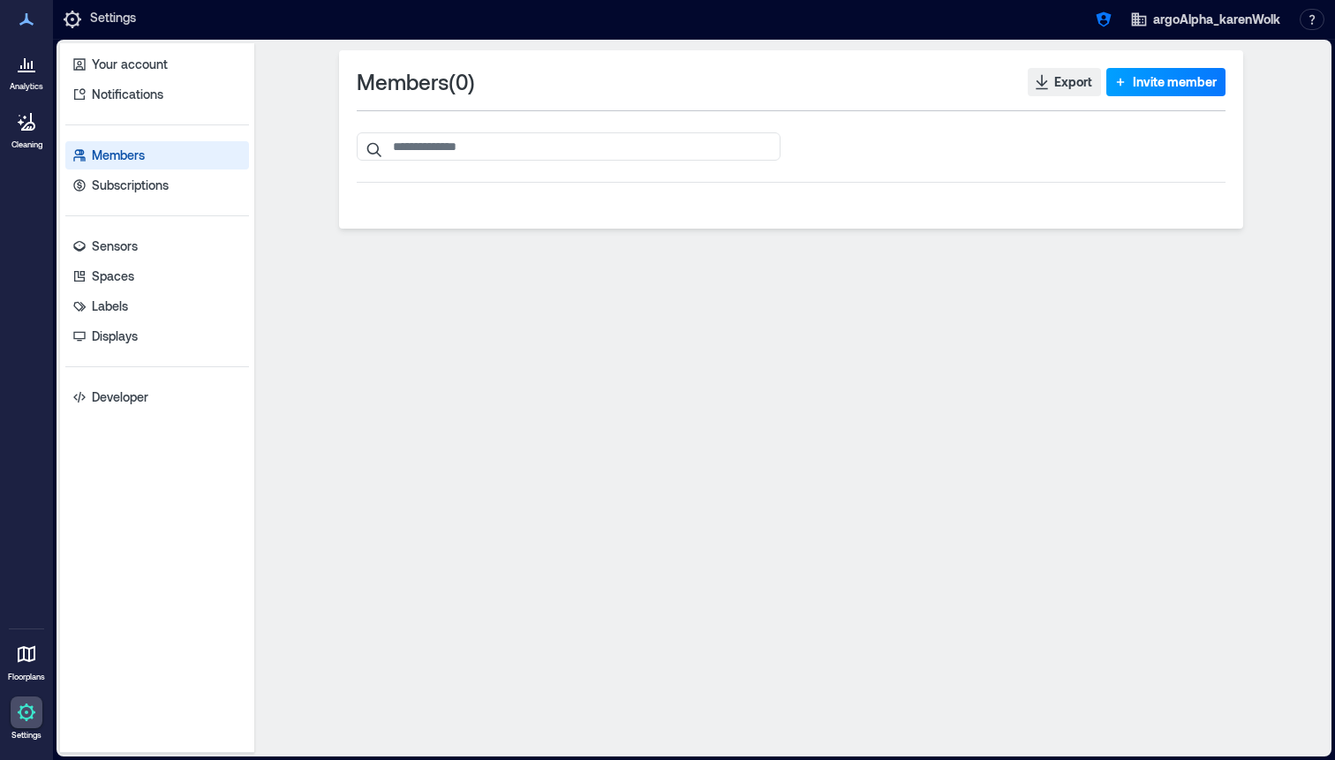
click at [1155, 83] on span "Invite member" at bounding box center [1175, 82] width 84 height 18
type input "**********"
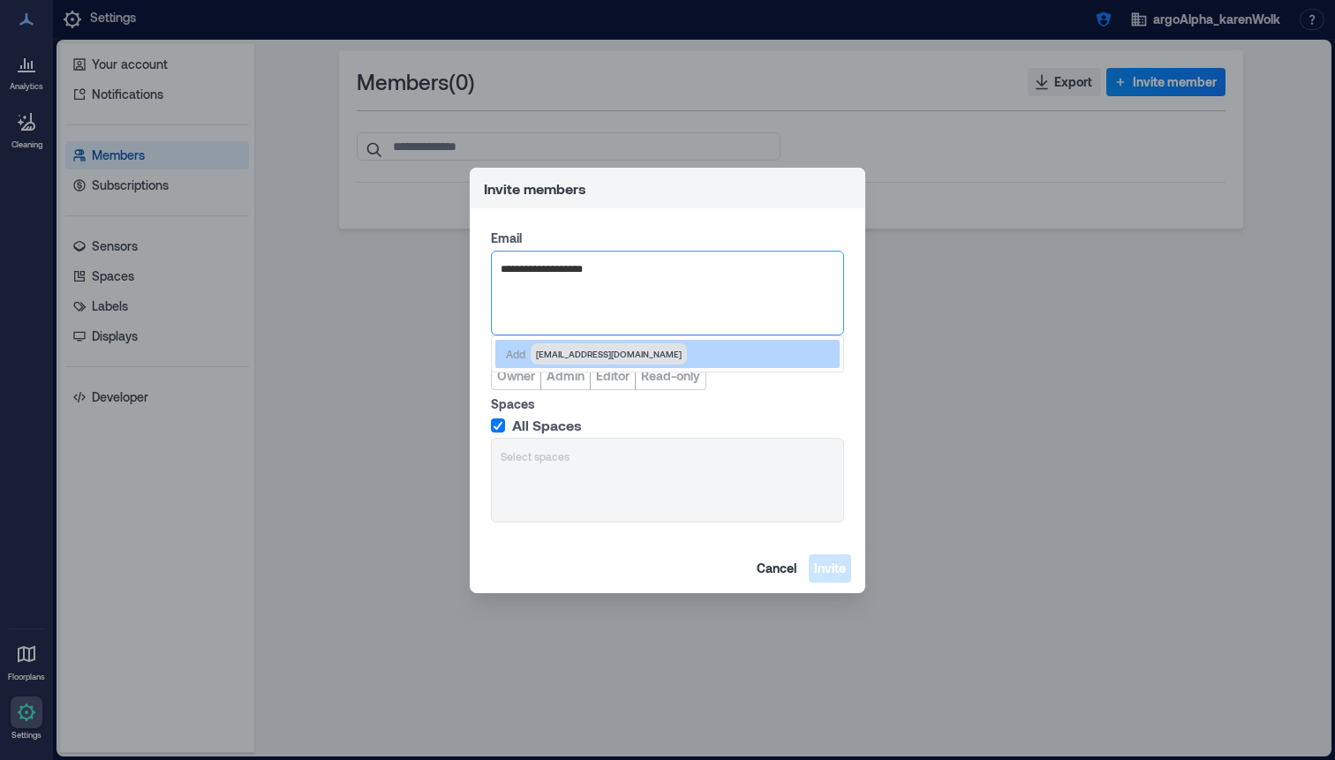
click at [566, 354] on span "karenwolk@yahoo.com" at bounding box center [609, 354] width 146 height 14
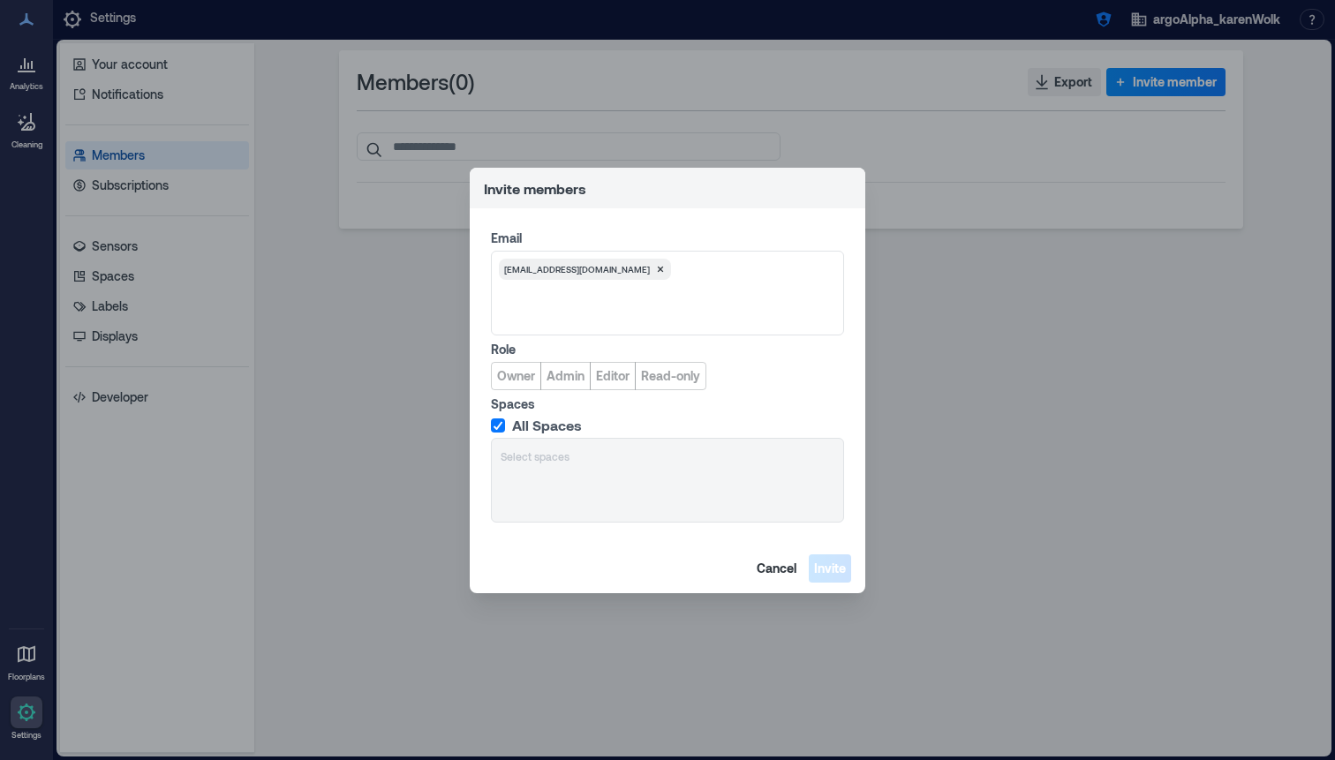
click at [566, 392] on div "Email karenwolk@yahoo.com Role Owner Admin Editor Read-only Spaces All Spaces S…" at bounding box center [667, 375] width 395 height 335
click at [567, 380] on span "Admin" at bounding box center [565, 376] width 38 height 18
click at [815, 563] on span "Invite" at bounding box center [830, 569] width 32 height 18
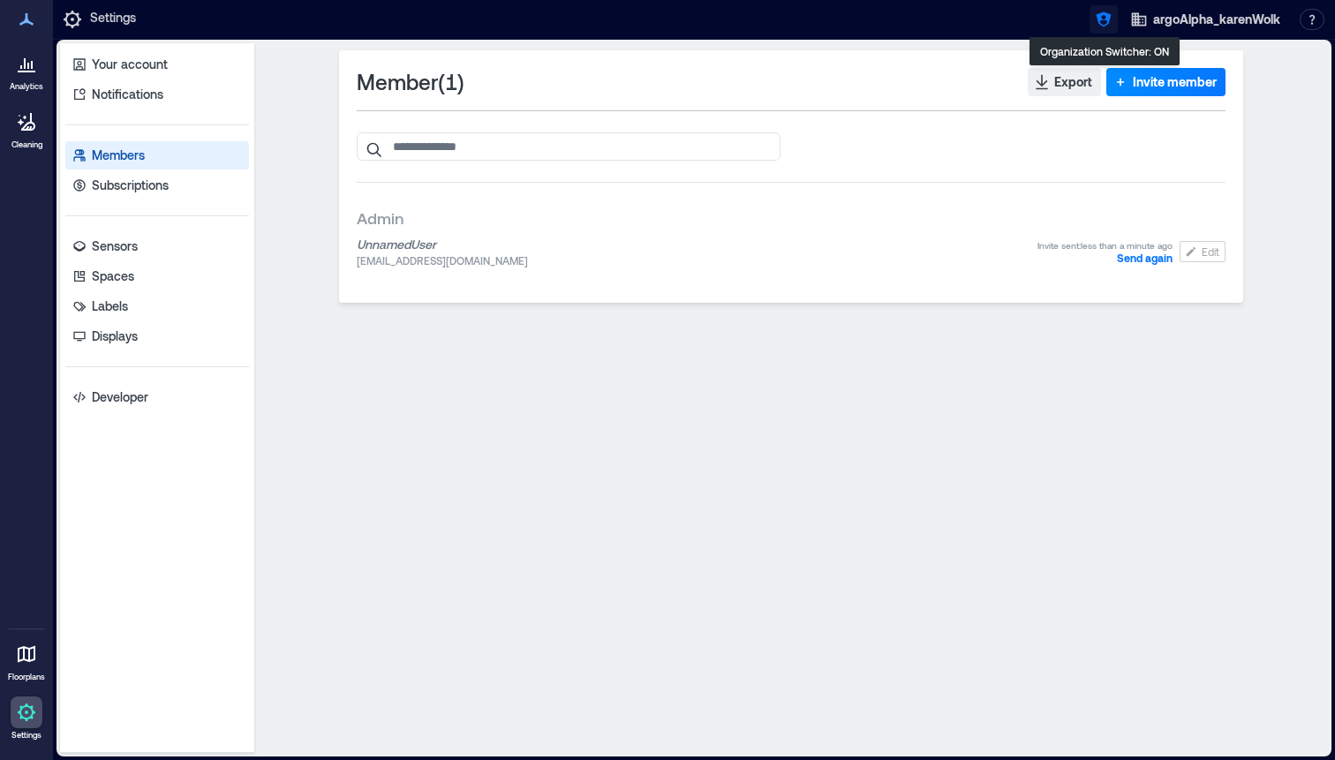
click at [1099, 19] on icon "button" at bounding box center [1103, 19] width 15 height 15
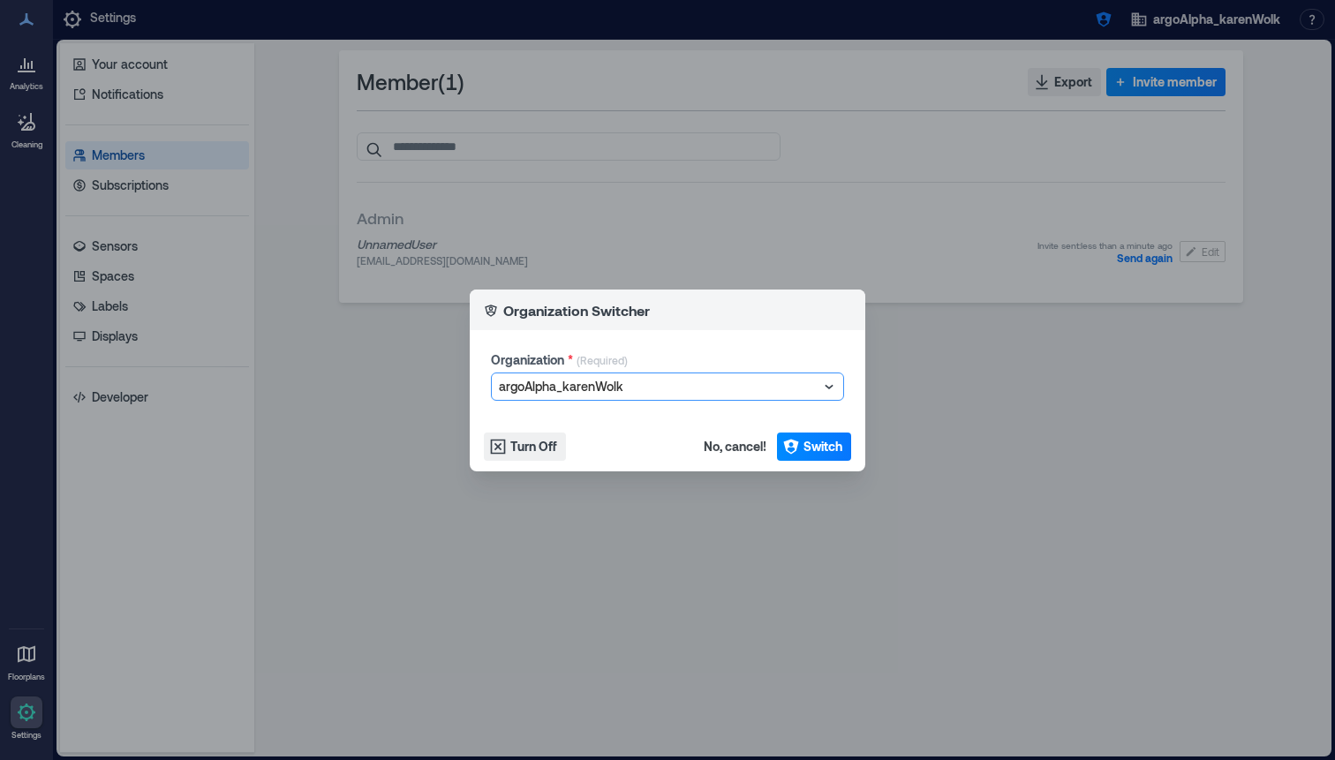
type input "**********"
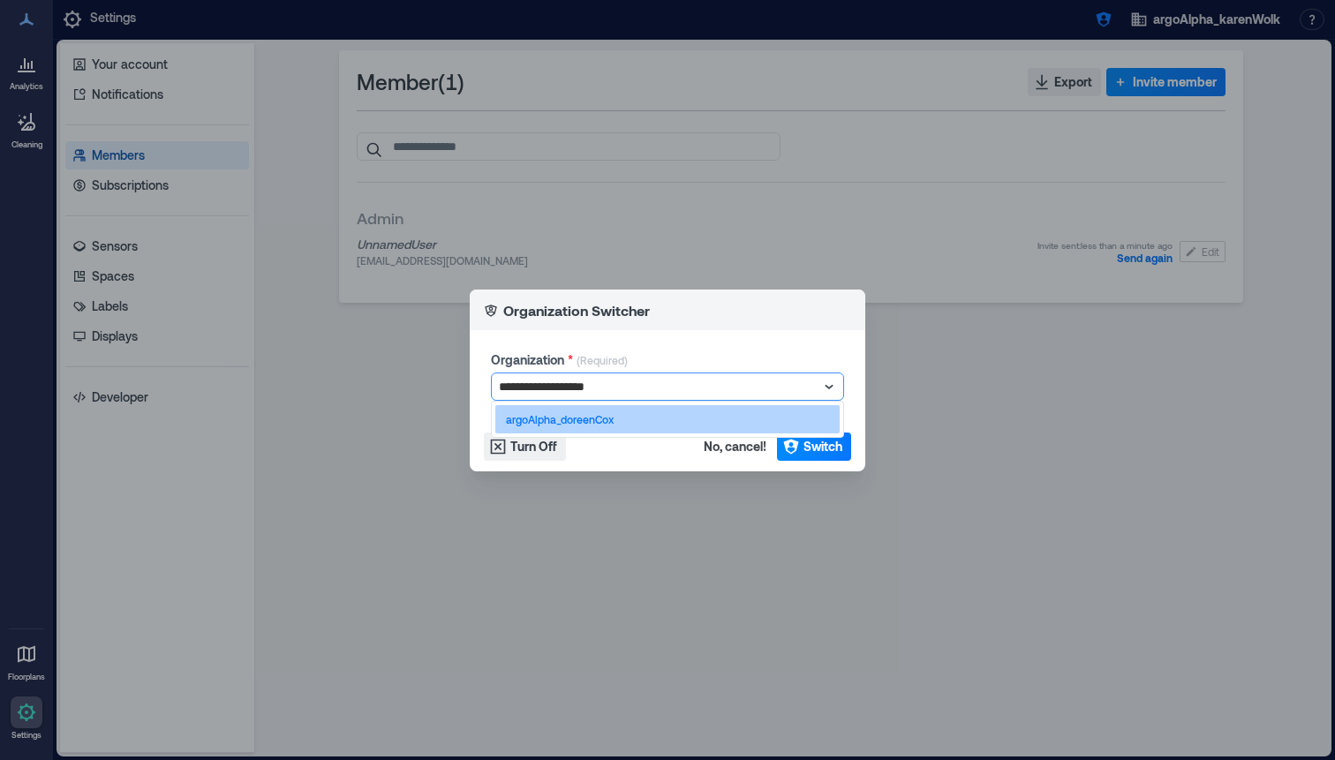
click at [584, 406] on div "argoAlpha_doreenCox" at bounding box center [667, 419] width 344 height 28
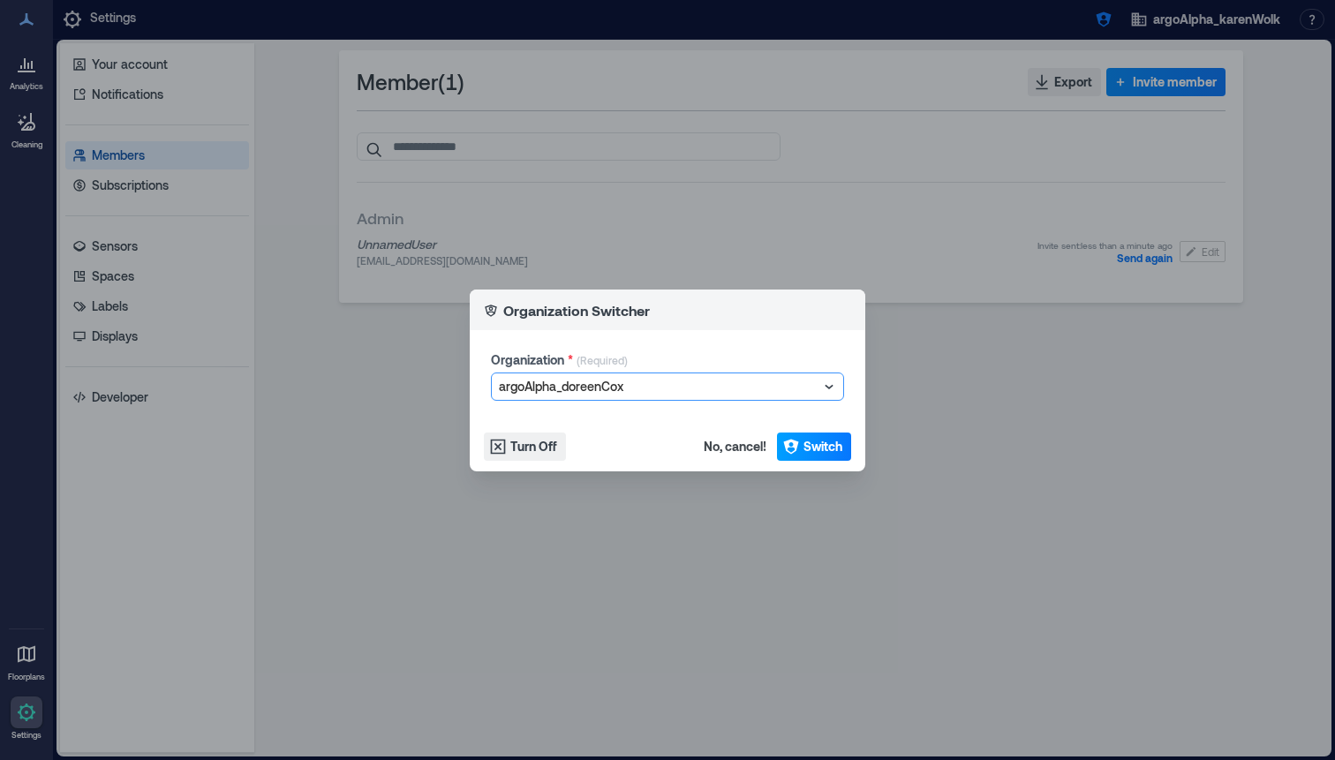
click at [827, 435] on button "Switch" at bounding box center [814, 447] width 74 height 28
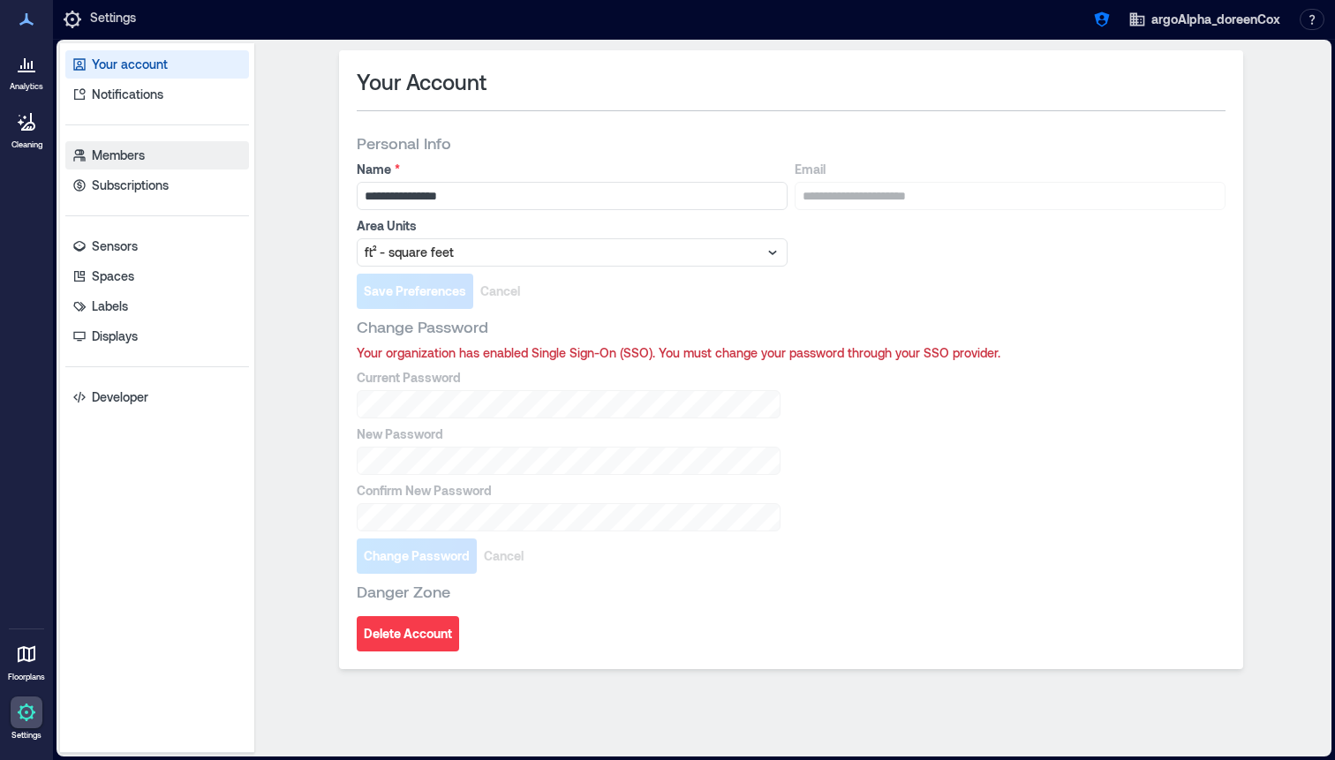
click at [92, 152] on p "Members" at bounding box center [118, 156] width 53 height 18
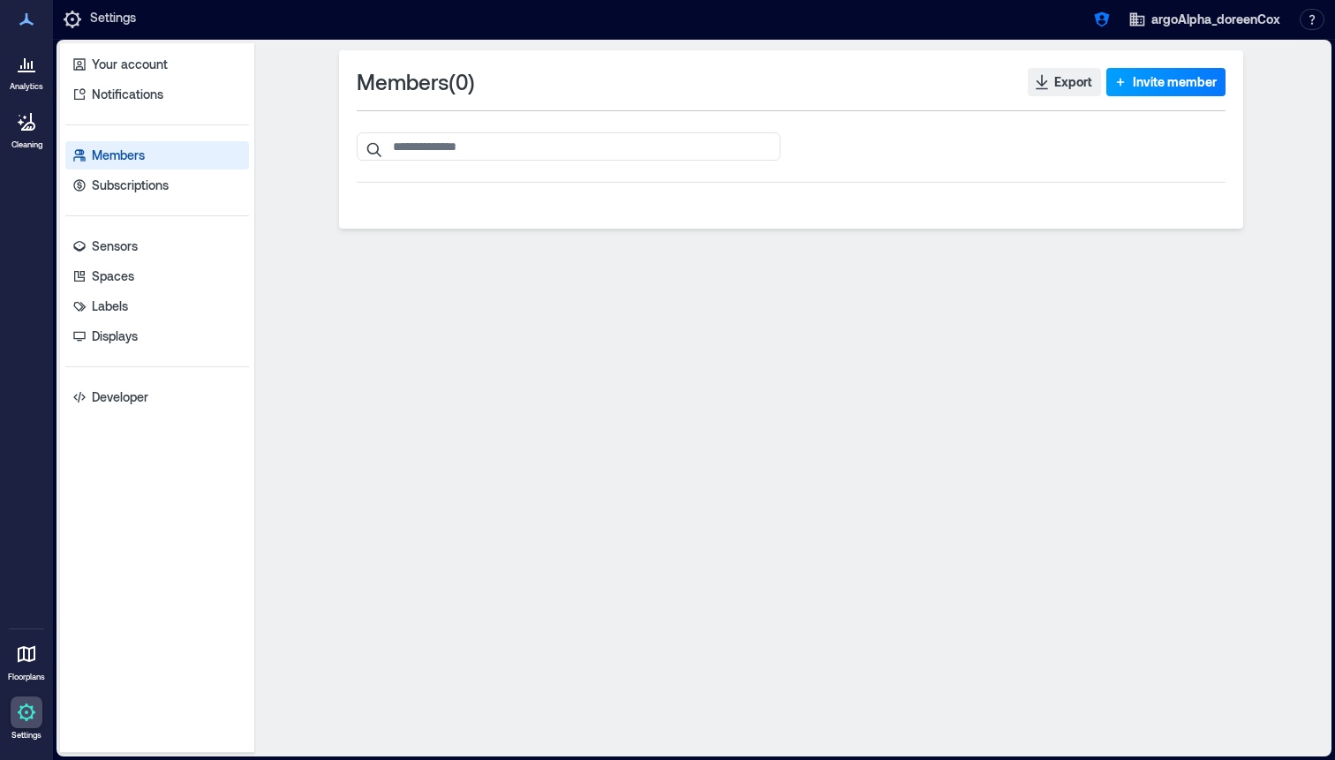
click at [1132, 87] on button "Invite member" at bounding box center [1165, 82] width 119 height 28
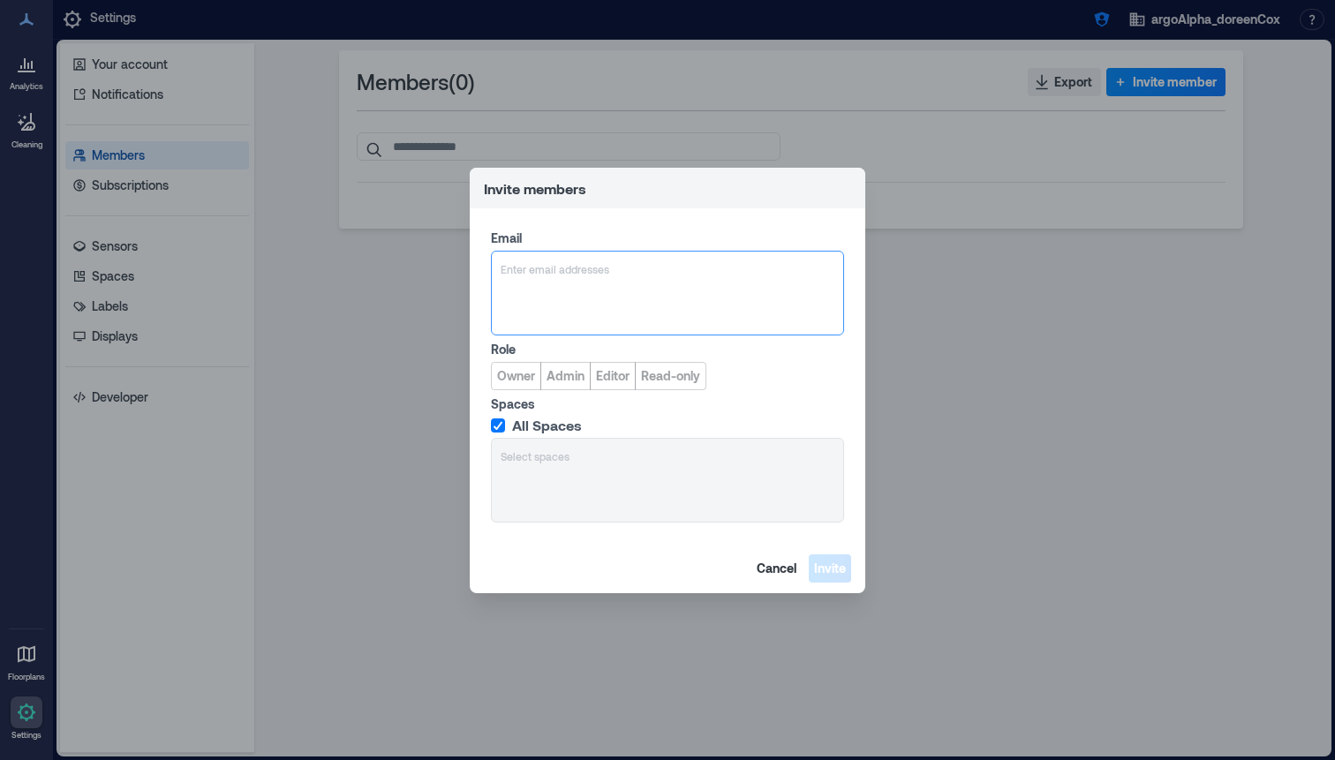
click at [586, 282] on div "Enter email addresses" at bounding box center [667, 293] width 353 height 85
type input "**********"
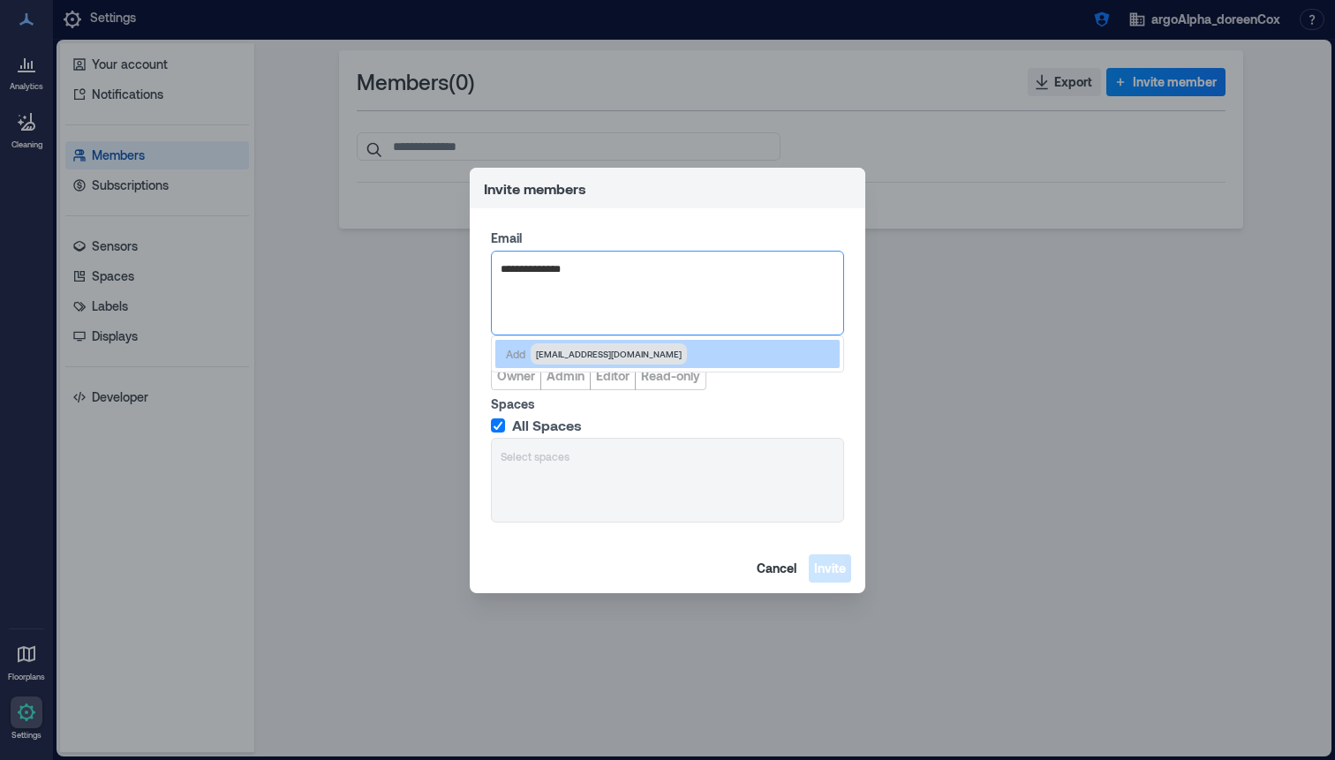
click at [575, 340] on div "Add doe01@juno.com" at bounding box center [667, 354] width 344 height 28
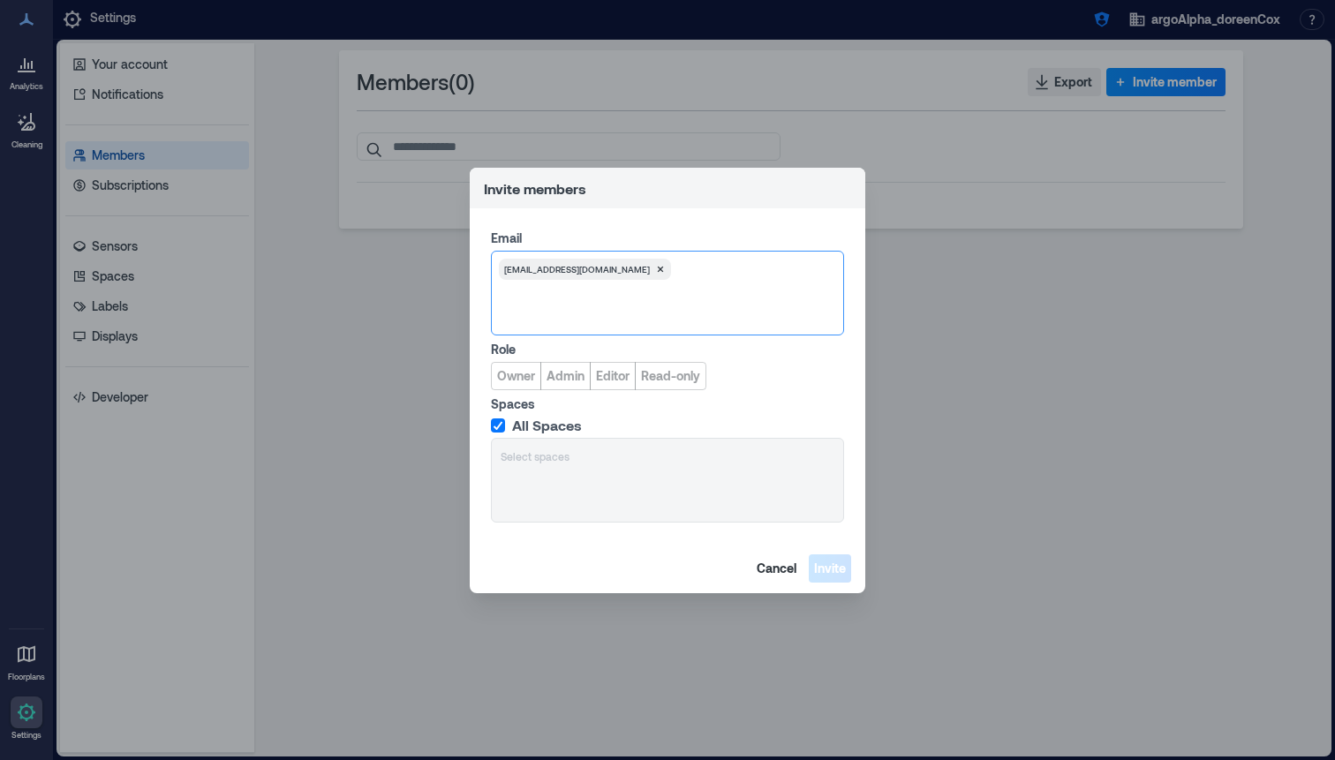
click at [575, 353] on label "Role" at bounding box center [666, 350] width 350 height 18
click at [569, 374] on span "Admin" at bounding box center [565, 376] width 38 height 18
click at [814, 570] on span "Invite" at bounding box center [830, 569] width 32 height 18
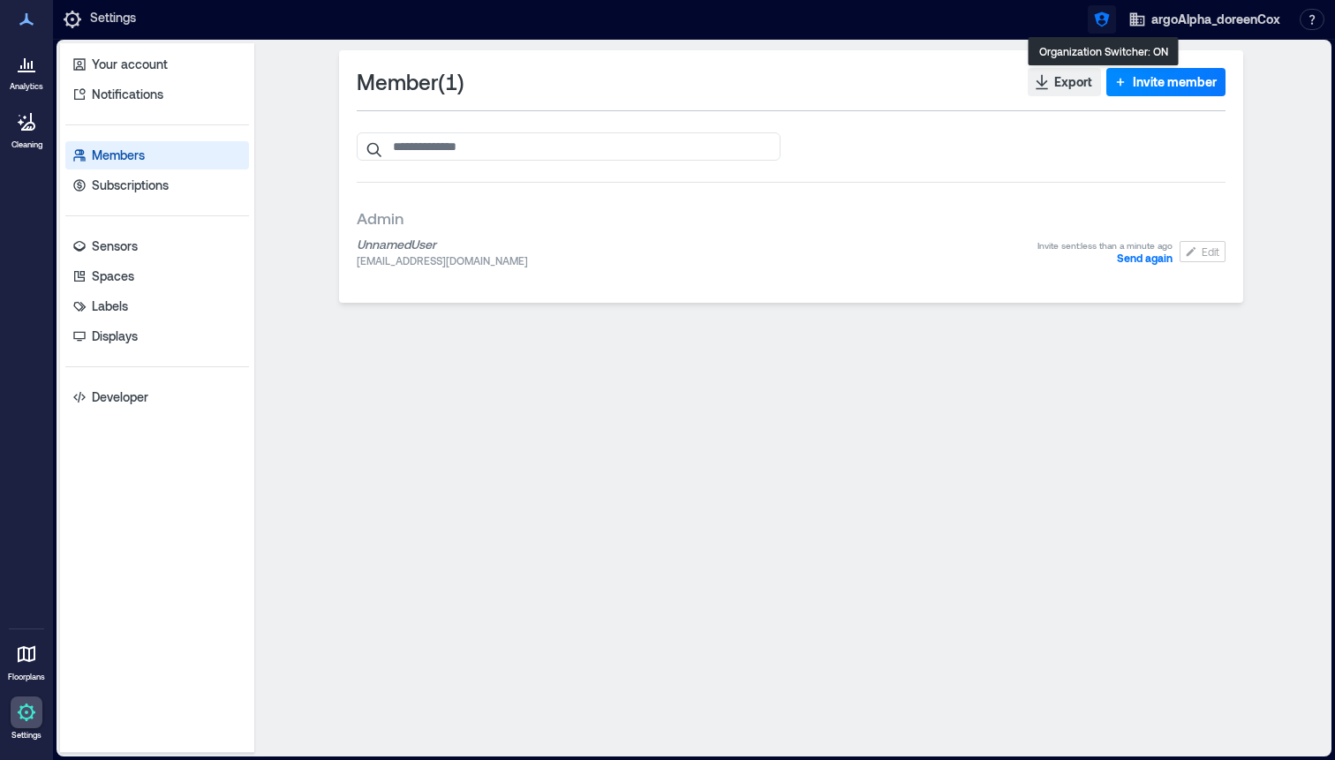
click at [1098, 22] on icon "button" at bounding box center [1102, 20] width 18 height 18
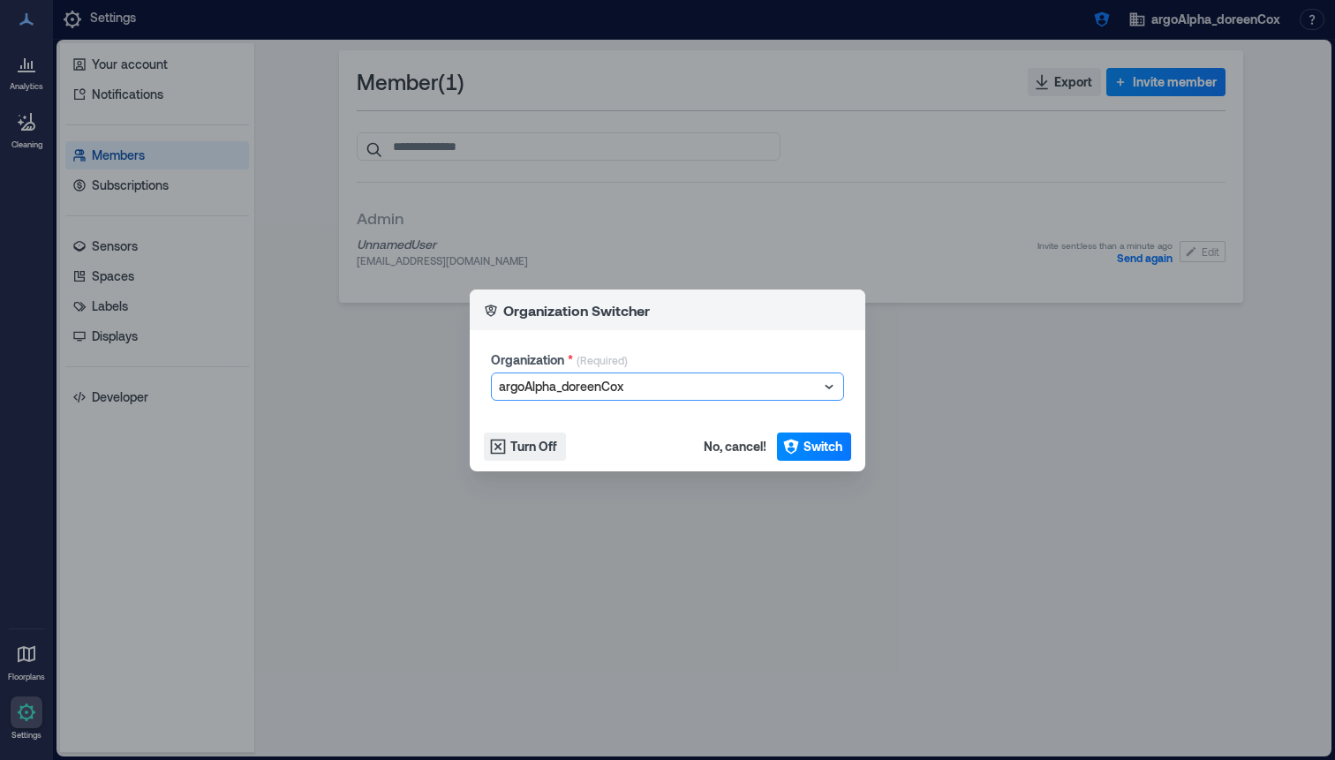
type input "**********"
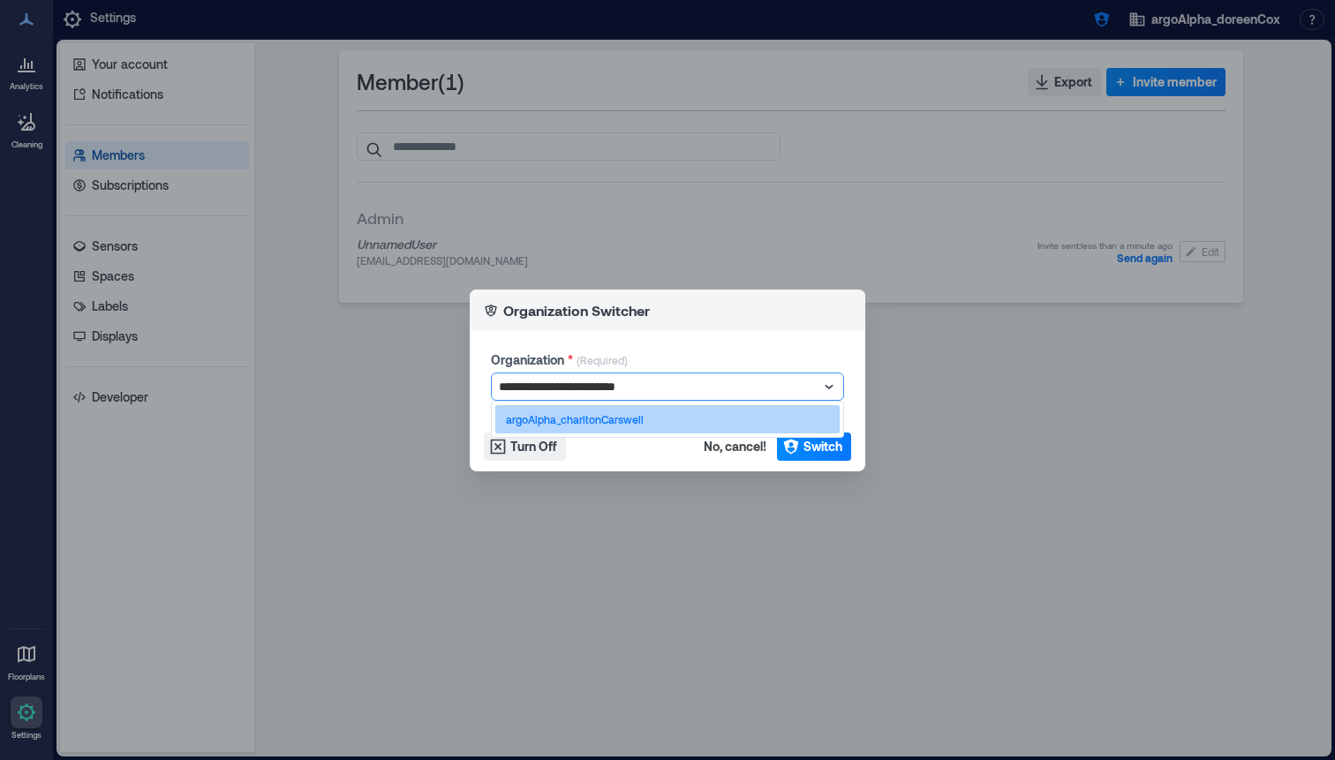
click at [718, 424] on div "argoAlpha_charltonCarswell" at bounding box center [667, 419] width 353 height 37
click at [723, 413] on div "argoAlpha_charltonCarswell" at bounding box center [667, 419] width 344 height 28
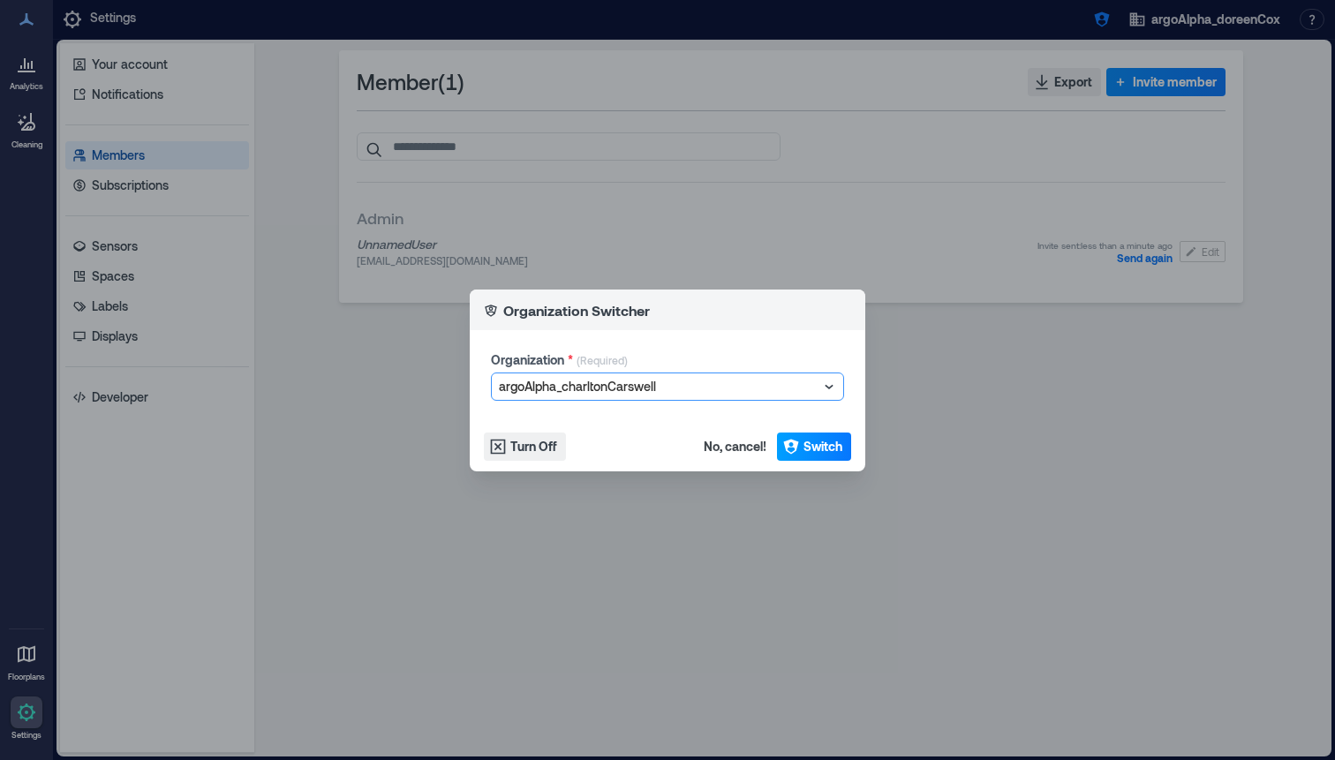
click at [788, 441] on icon "button" at bounding box center [790, 446] width 15 height 15
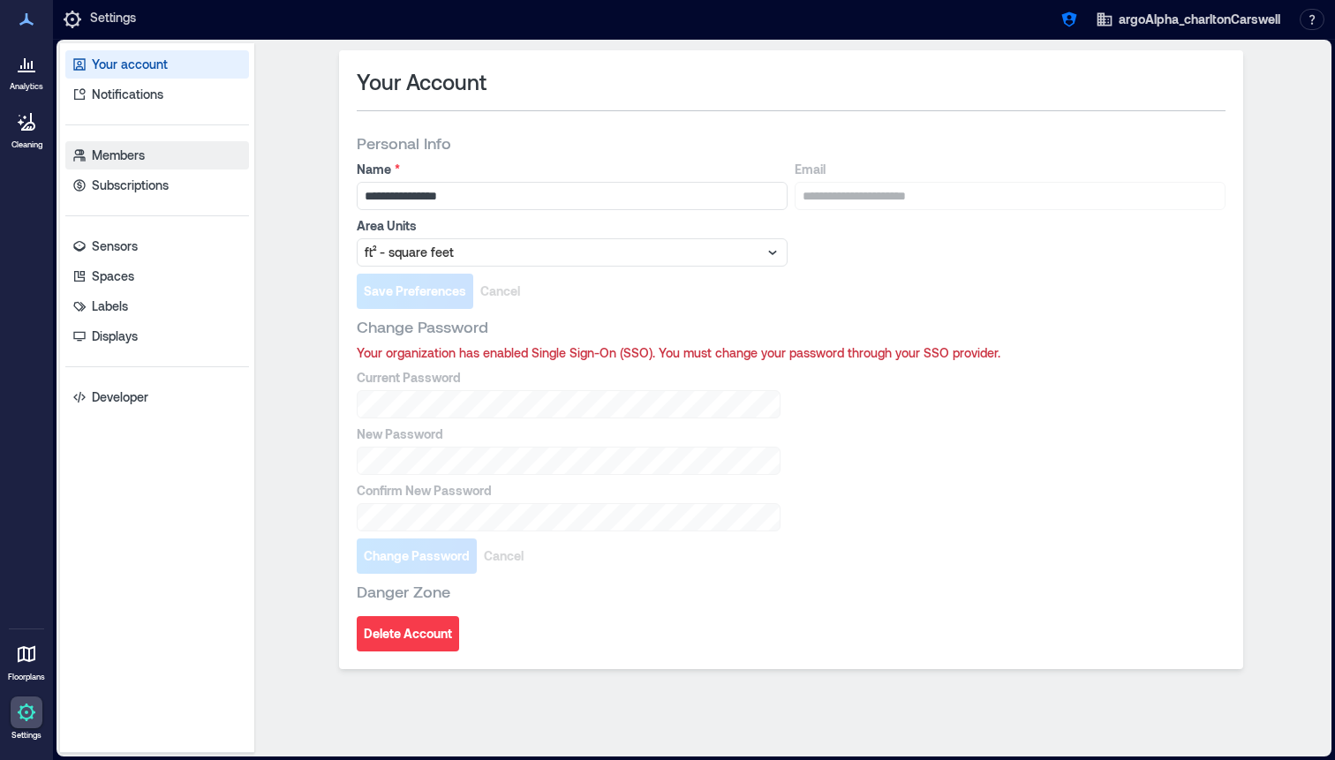
click at [126, 163] on p "Members" at bounding box center [118, 156] width 53 height 18
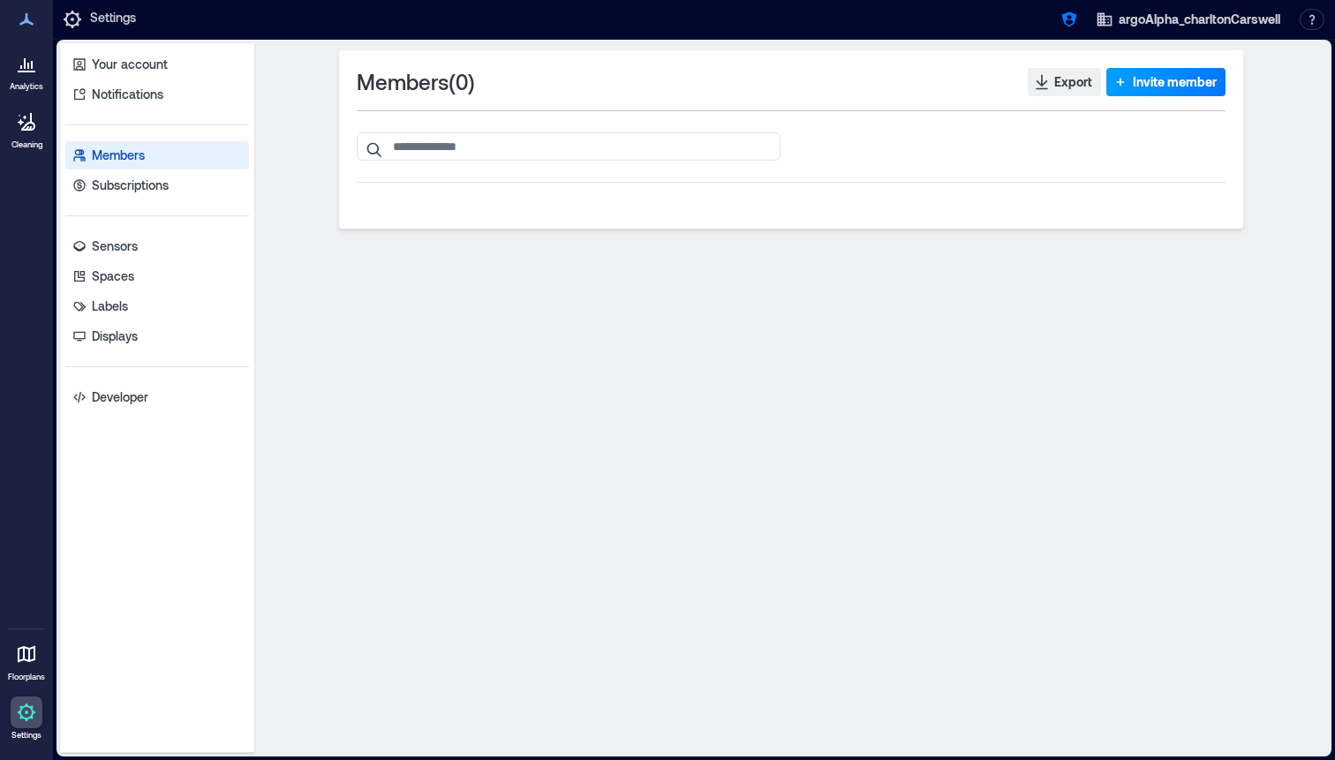
click at [1136, 82] on span "Invite member" at bounding box center [1175, 82] width 84 height 18
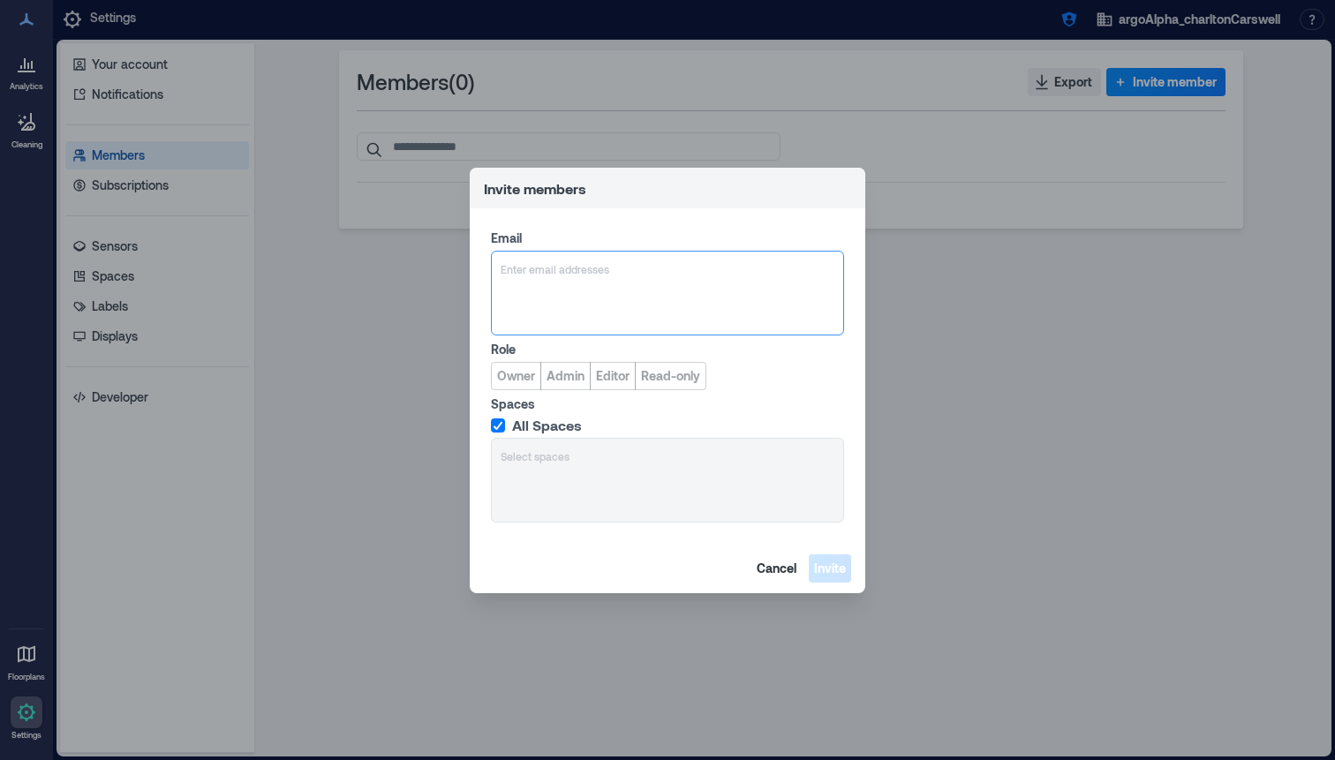
type input "**********"
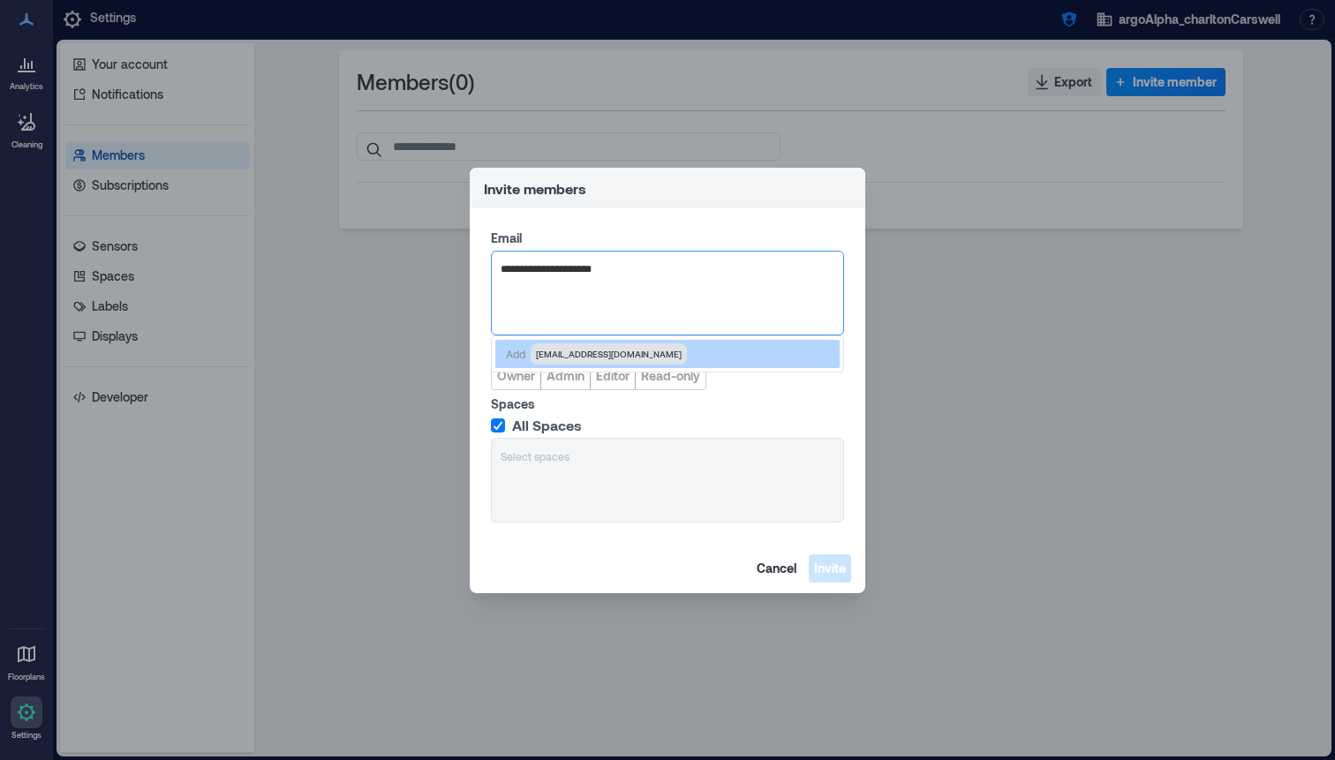
click at [558, 347] on span "[EMAIL_ADDRESS][DOMAIN_NAME]" at bounding box center [609, 354] width 146 height 14
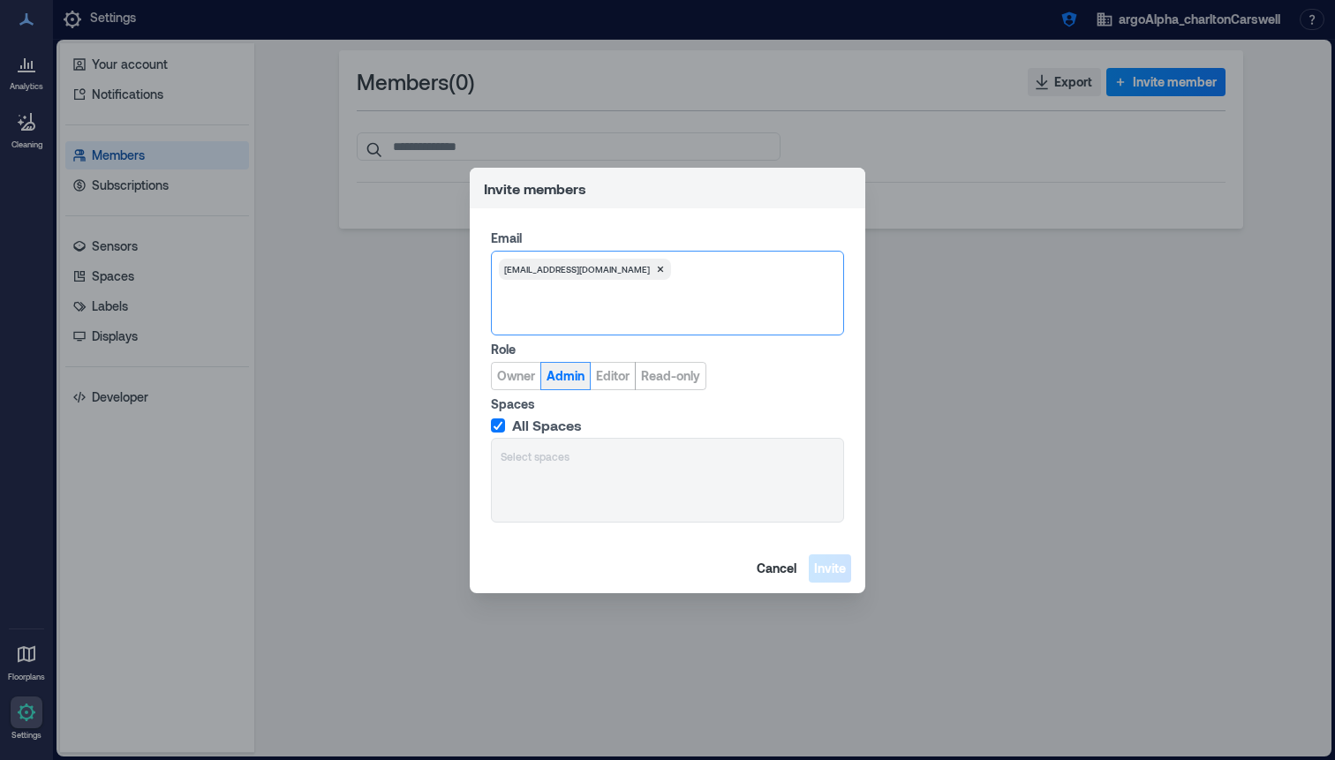
click at [558, 381] on span "Admin" at bounding box center [565, 376] width 38 height 18
click at [833, 570] on span "Invite" at bounding box center [830, 569] width 32 height 18
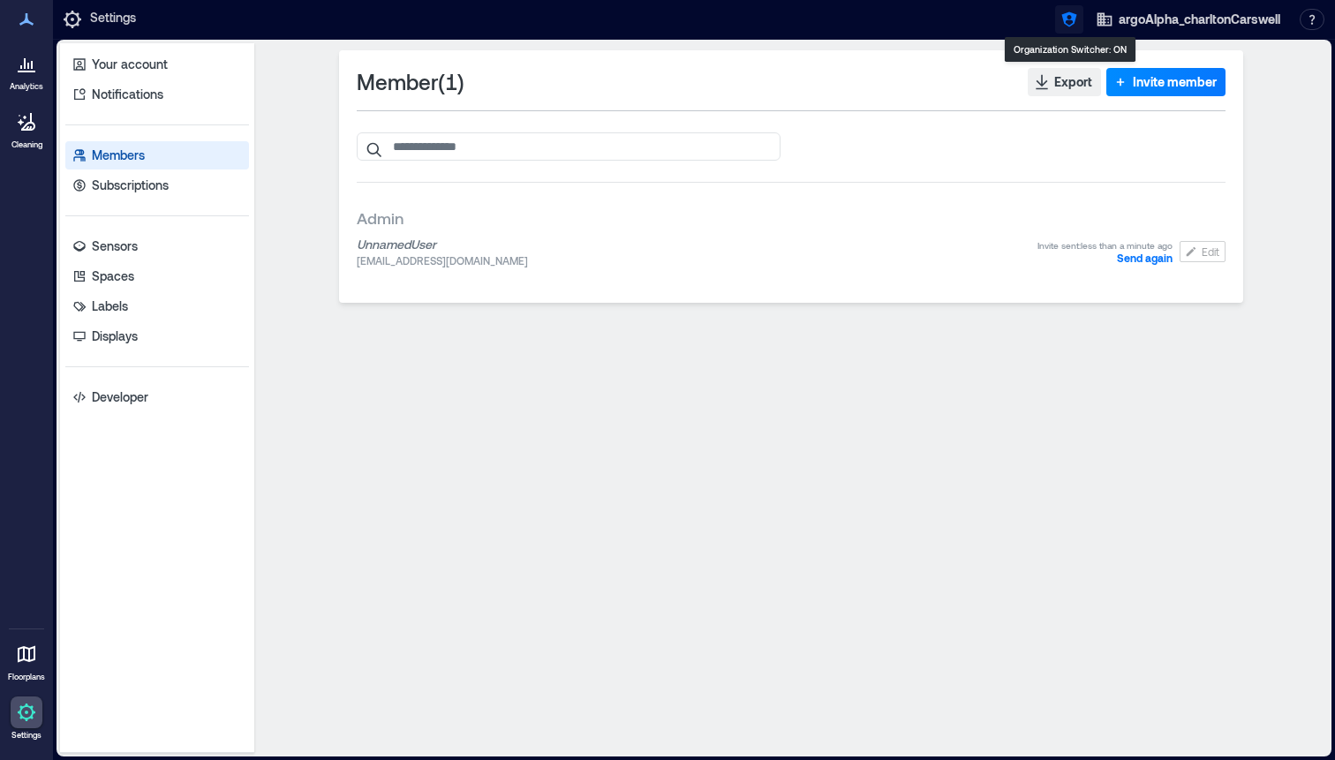
click at [1080, 11] on button "button" at bounding box center [1069, 19] width 28 height 28
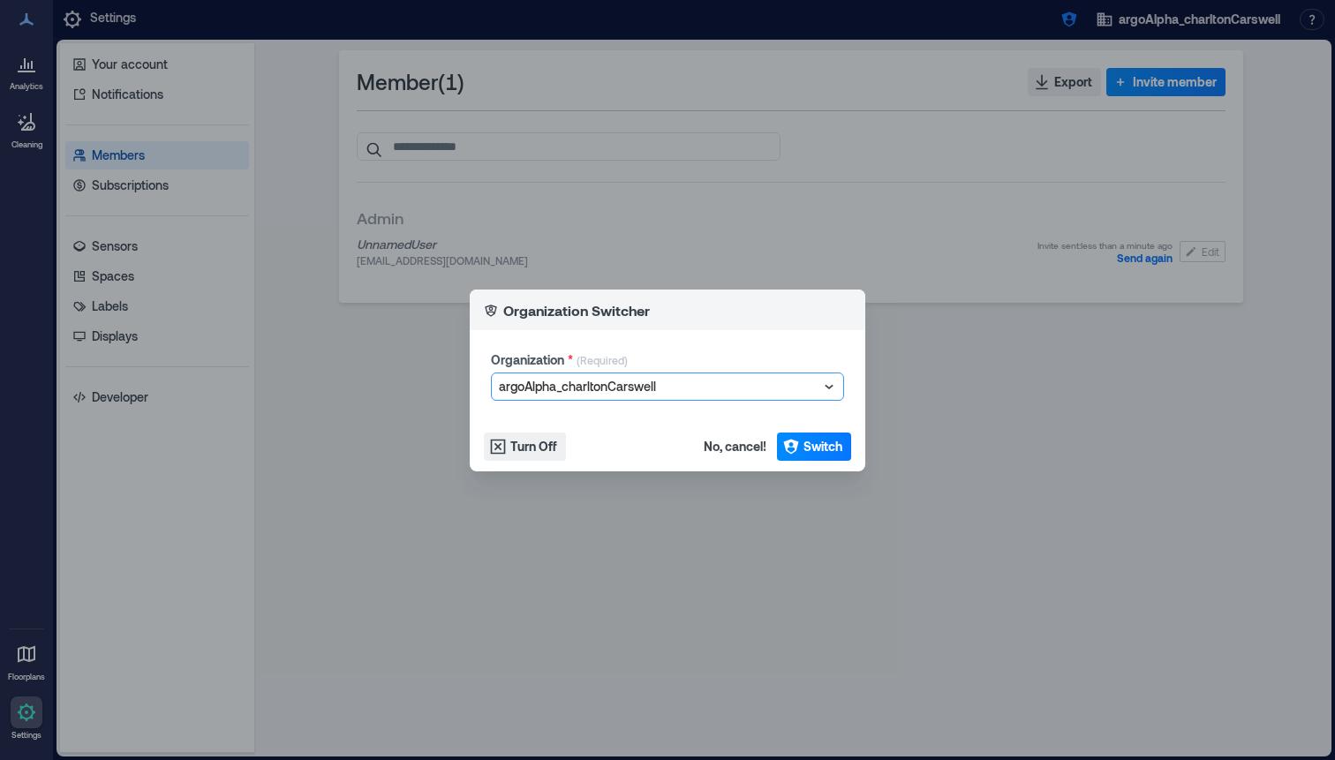
type input "**********"
click at [806, 436] on button "Switch" at bounding box center [814, 447] width 74 height 28
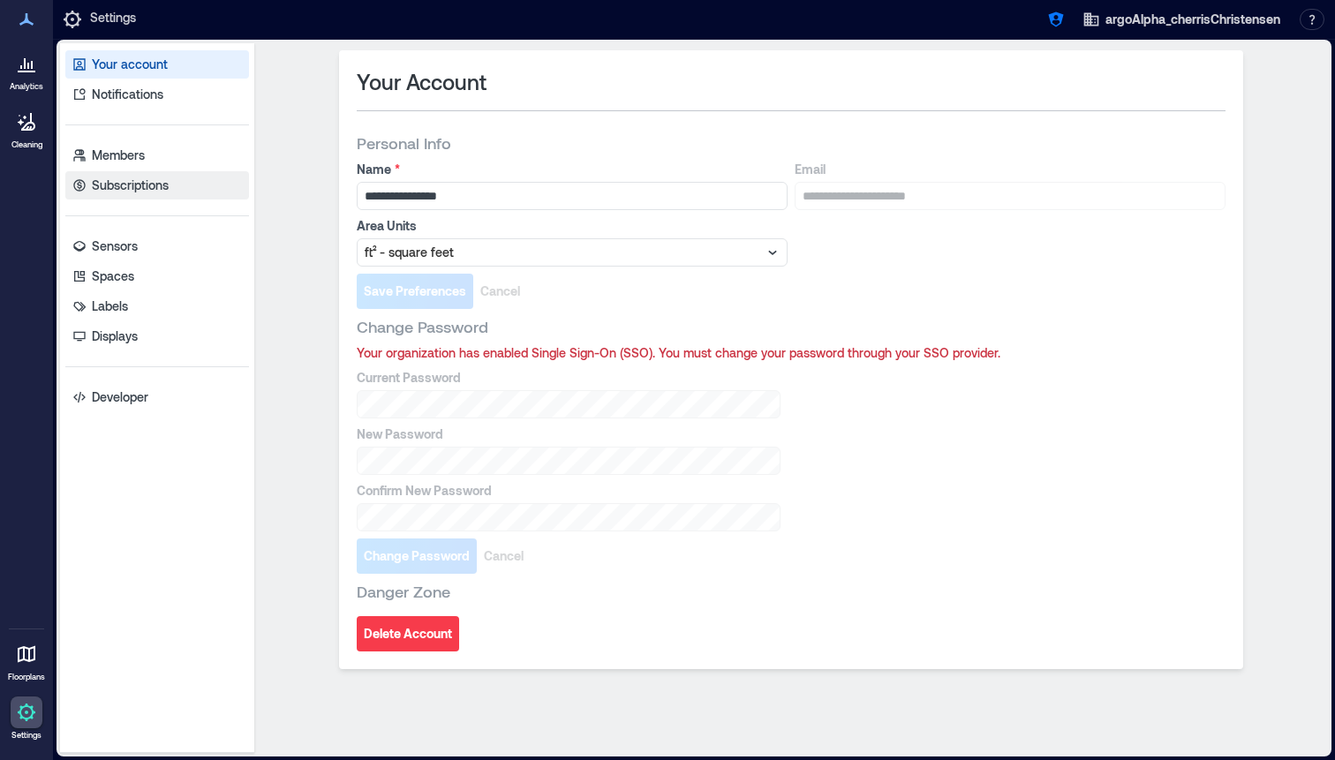
click at [207, 171] on link "Subscriptions" at bounding box center [157, 185] width 184 height 28
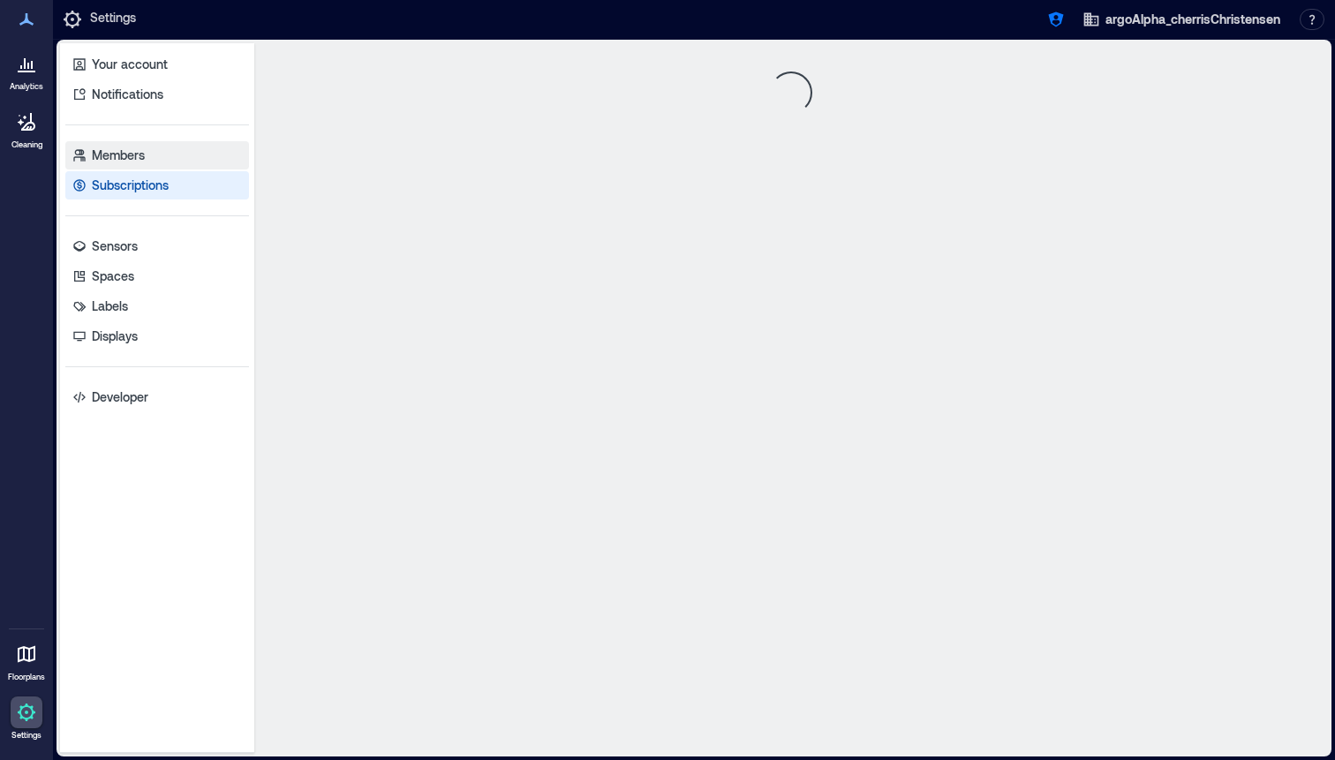
click at [195, 151] on link "Members" at bounding box center [157, 155] width 184 height 28
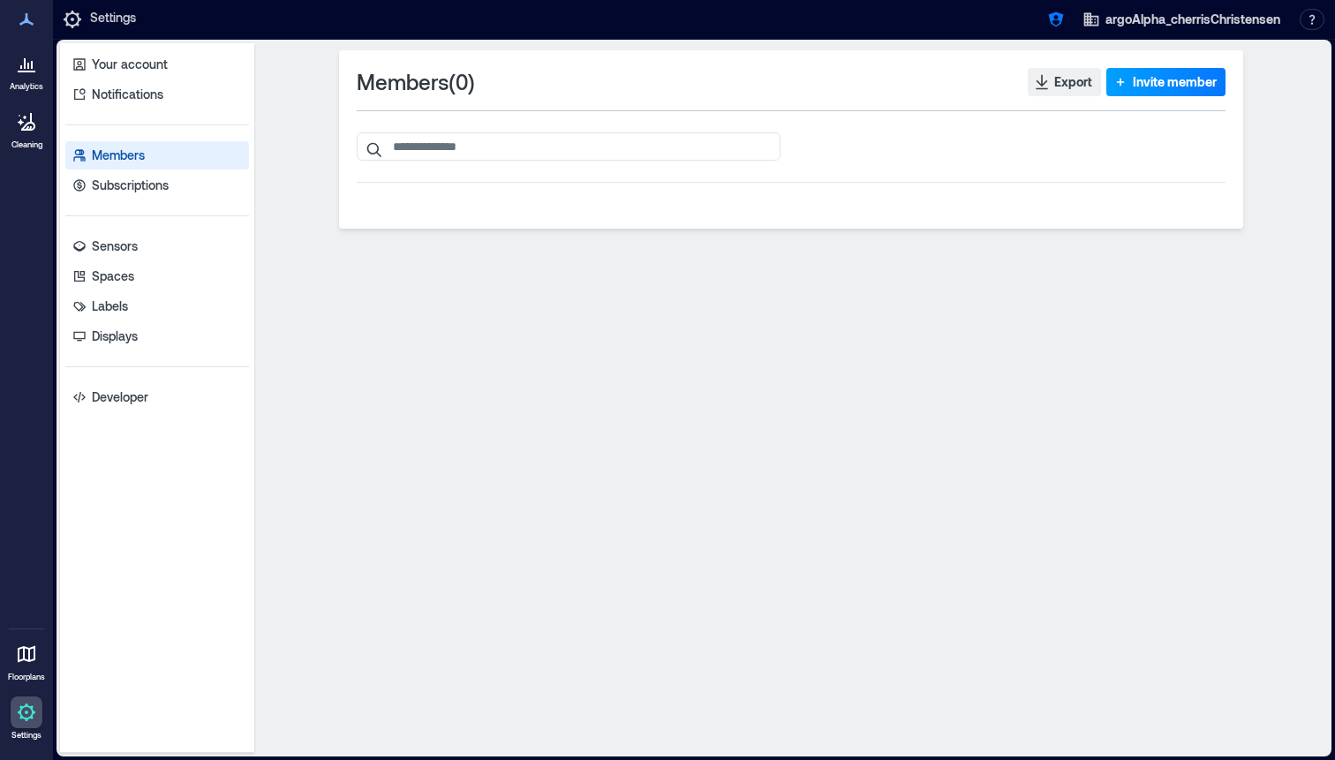
click at [1142, 76] on span "Invite member" at bounding box center [1175, 82] width 84 height 18
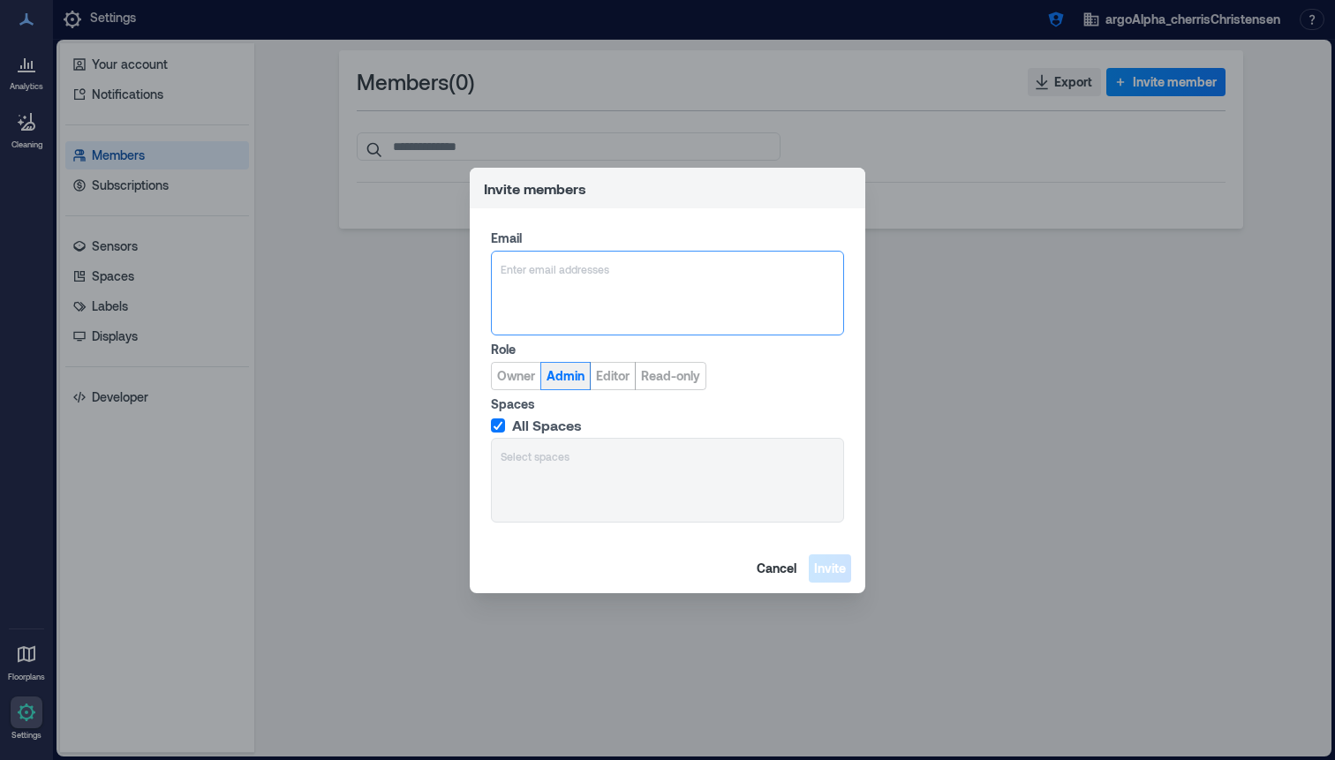
type input "**********"
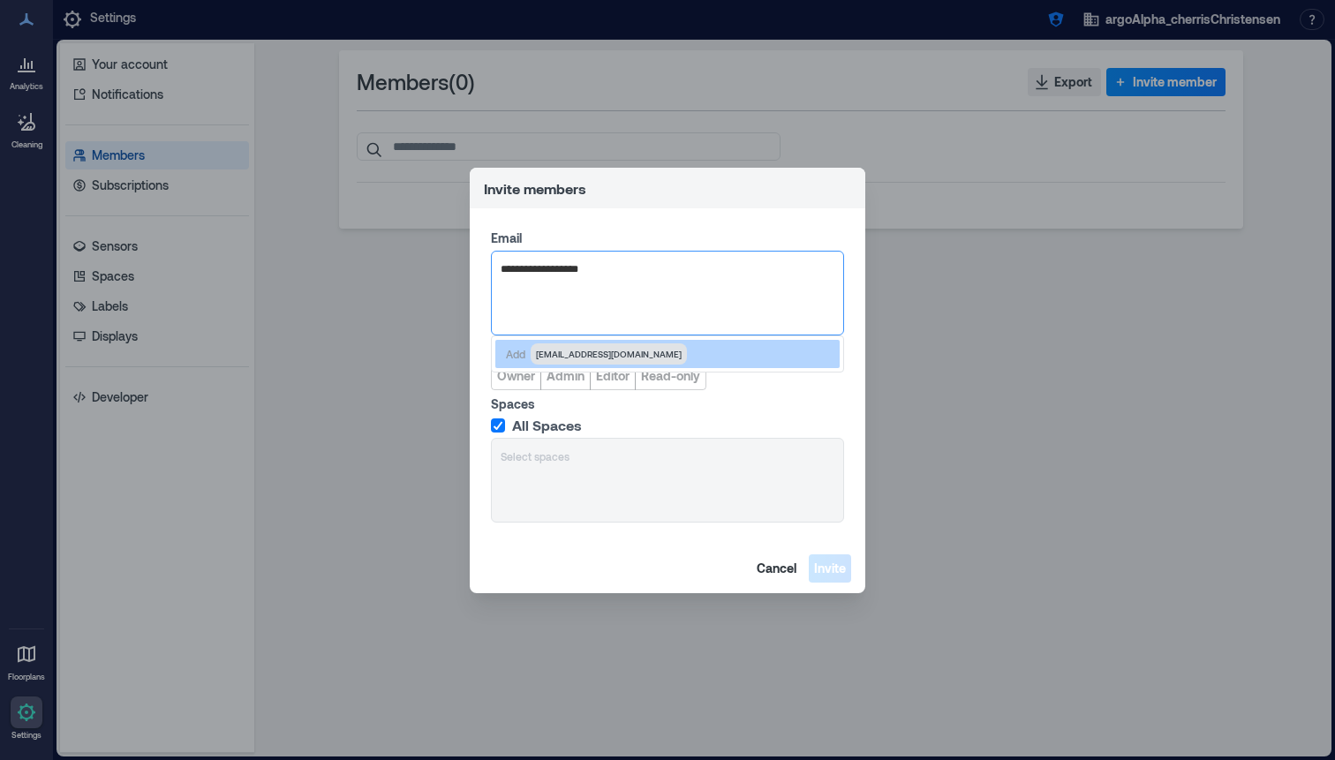
click at [585, 345] on span "[EMAIL_ADDRESS][DOMAIN_NAME]" at bounding box center [609, 353] width 156 height 21
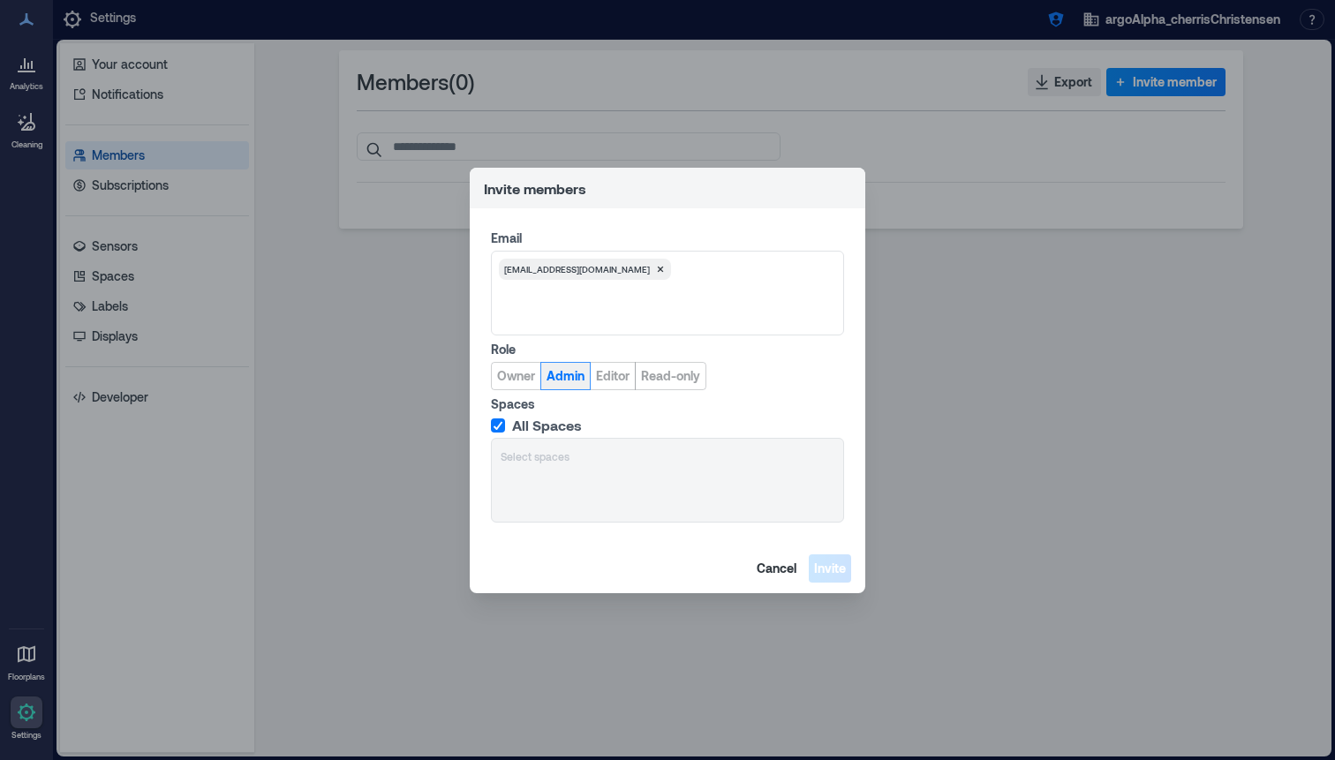
click at [569, 387] on button "Admin" at bounding box center [565, 376] width 50 height 28
click at [839, 583] on footer "Cancel Invite" at bounding box center [667, 568] width 395 height 49
click at [836, 571] on span "Invite" at bounding box center [830, 569] width 32 height 18
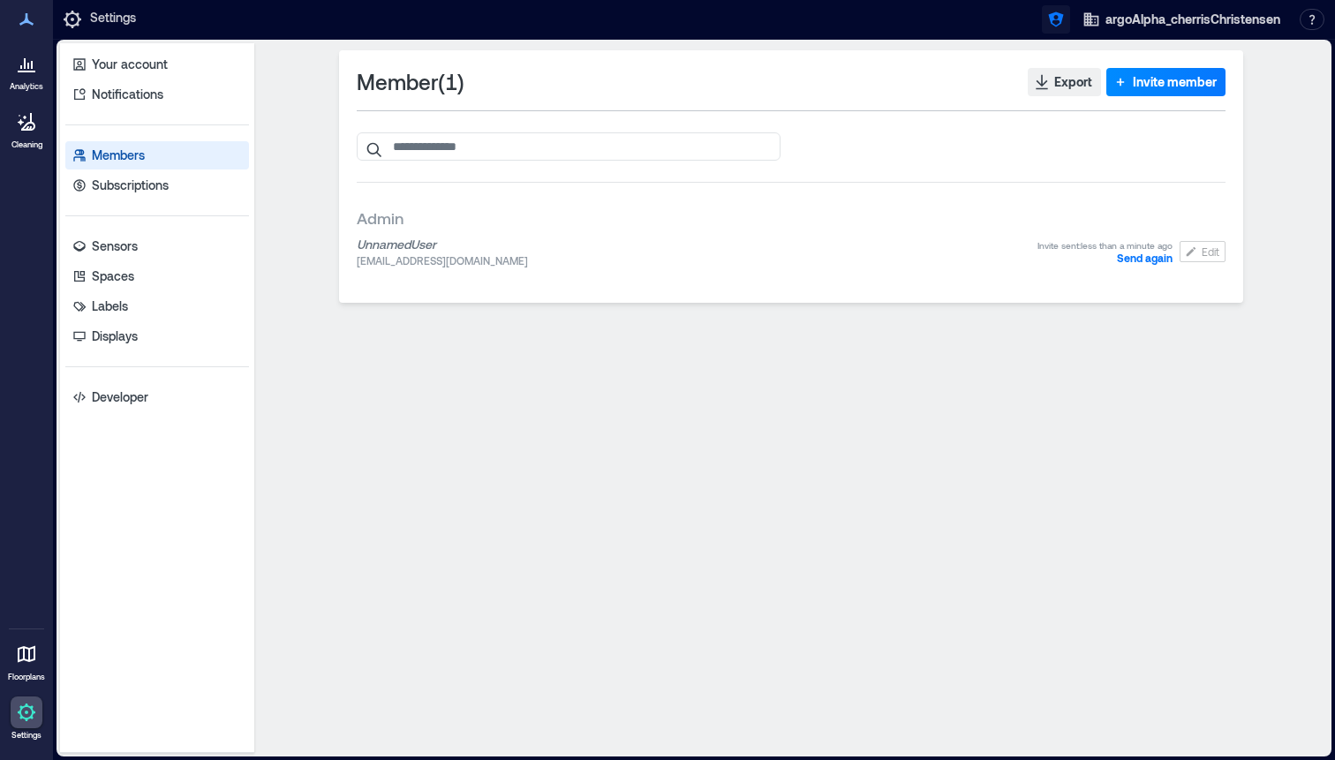
click at [1051, 27] on icon "button" at bounding box center [1056, 20] width 18 height 18
type input "**********"
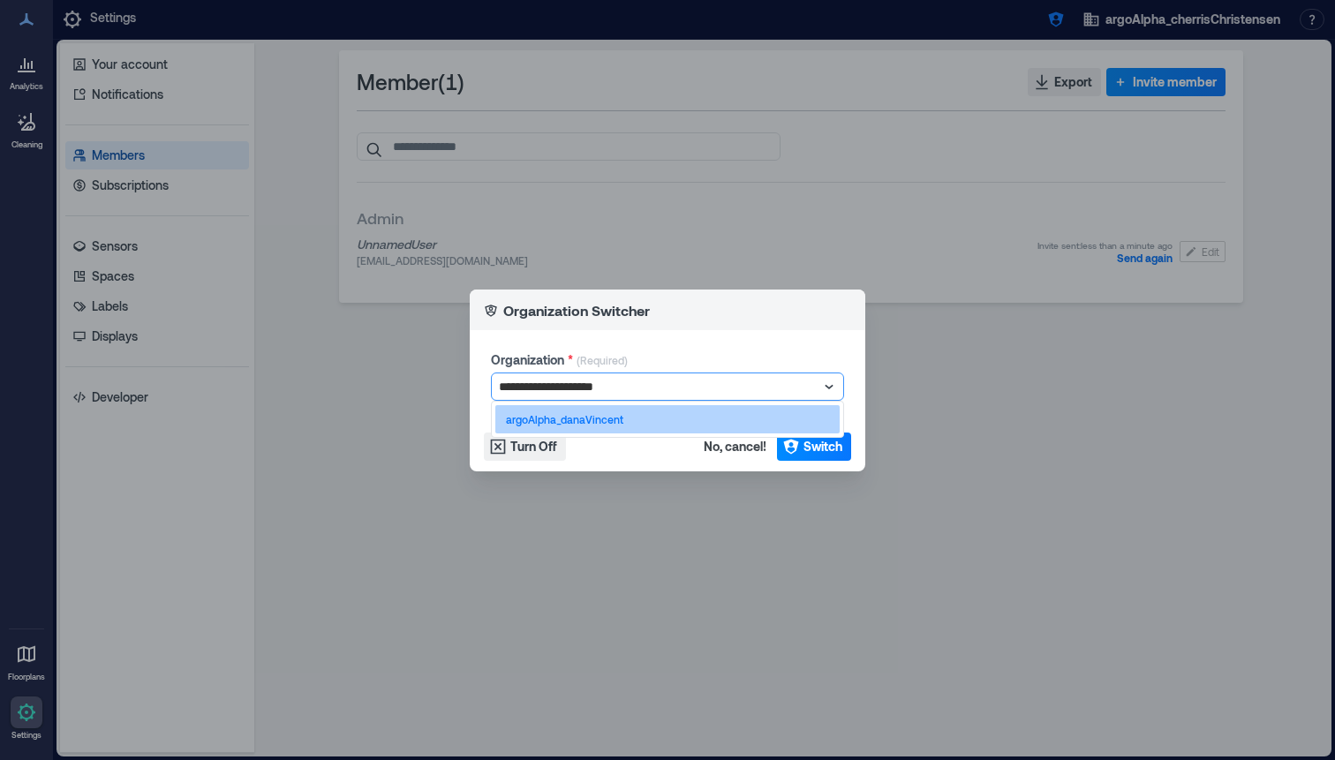
click at [704, 419] on div "argoAlpha_danaVincent" at bounding box center [667, 419] width 344 height 28
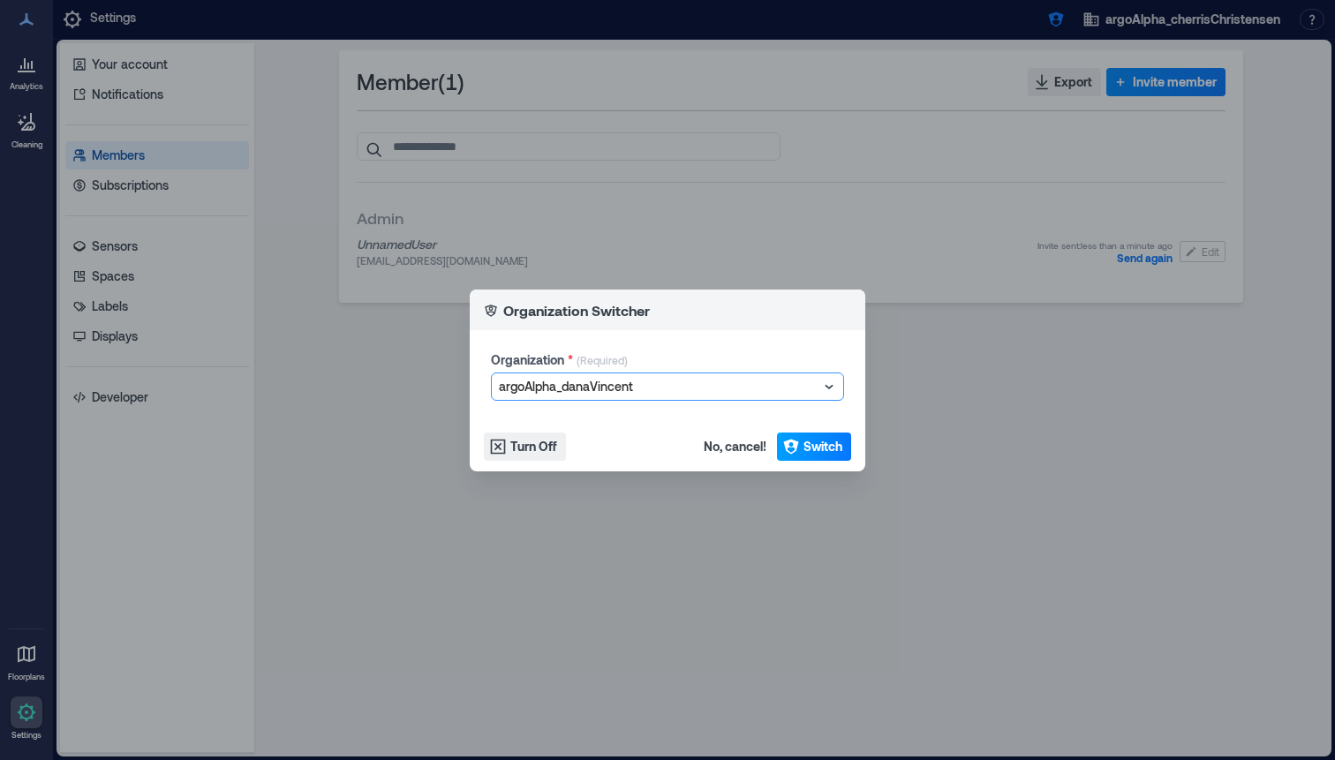
click at [821, 438] on span "Switch" at bounding box center [822, 447] width 39 height 18
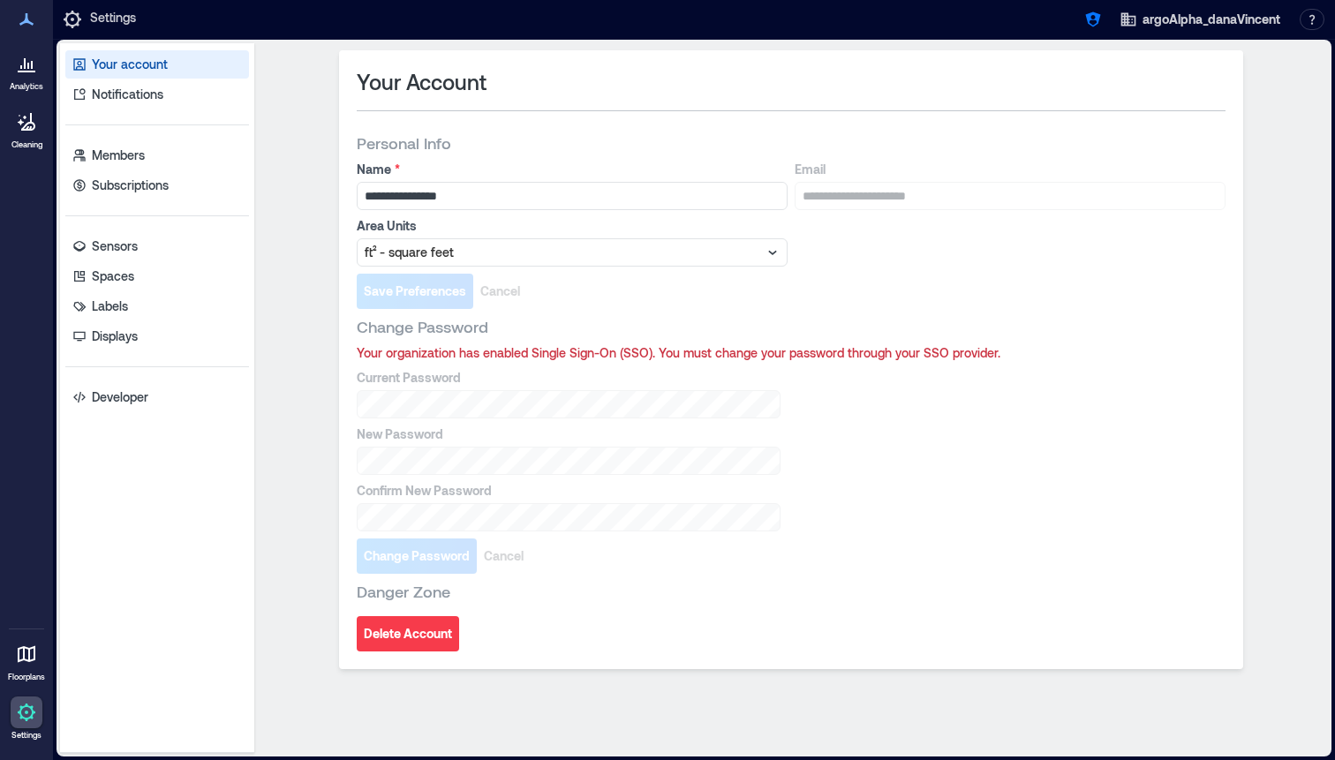
click at [174, 139] on div "Your account Notifications Members Subscriptions Sensors Spaces Labels Displays…" at bounding box center [157, 398] width 194 height 710
click at [178, 149] on link "Members" at bounding box center [157, 155] width 184 height 28
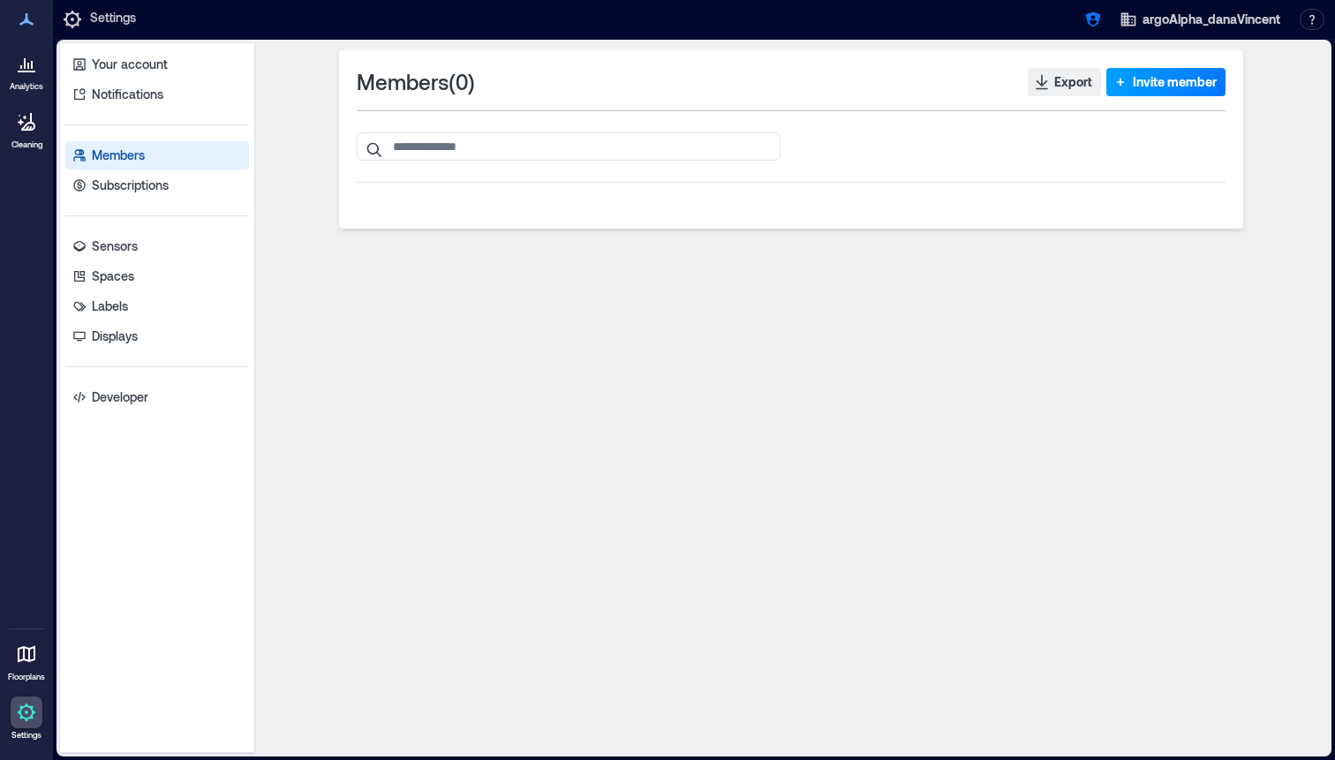
click at [1136, 83] on span "Invite member" at bounding box center [1175, 82] width 84 height 18
type input "**********"
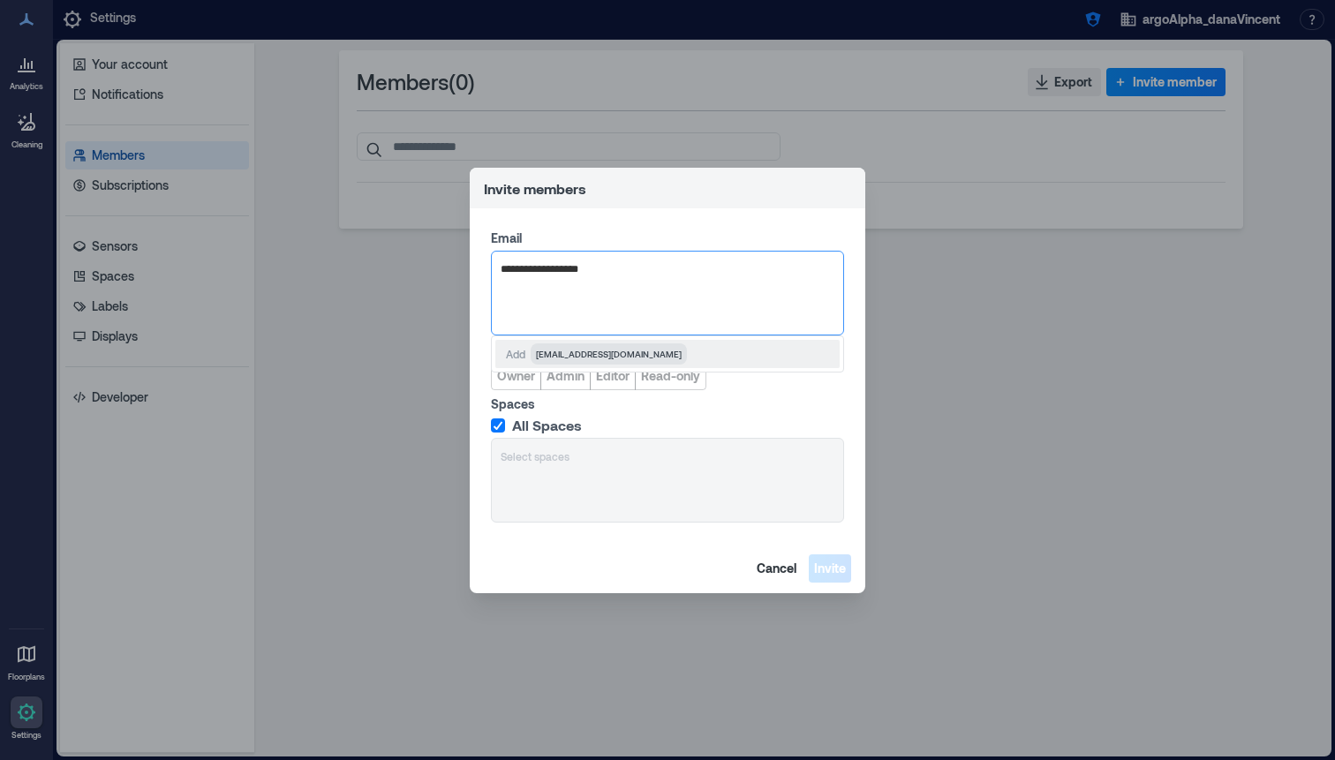
click at [577, 337] on div "Add [EMAIL_ADDRESS][DOMAIN_NAME]" at bounding box center [667, 353] width 353 height 37
click at [574, 352] on span "[EMAIL_ADDRESS][DOMAIN_NAME]" at bounding box center [609, 354] width 146 height 14
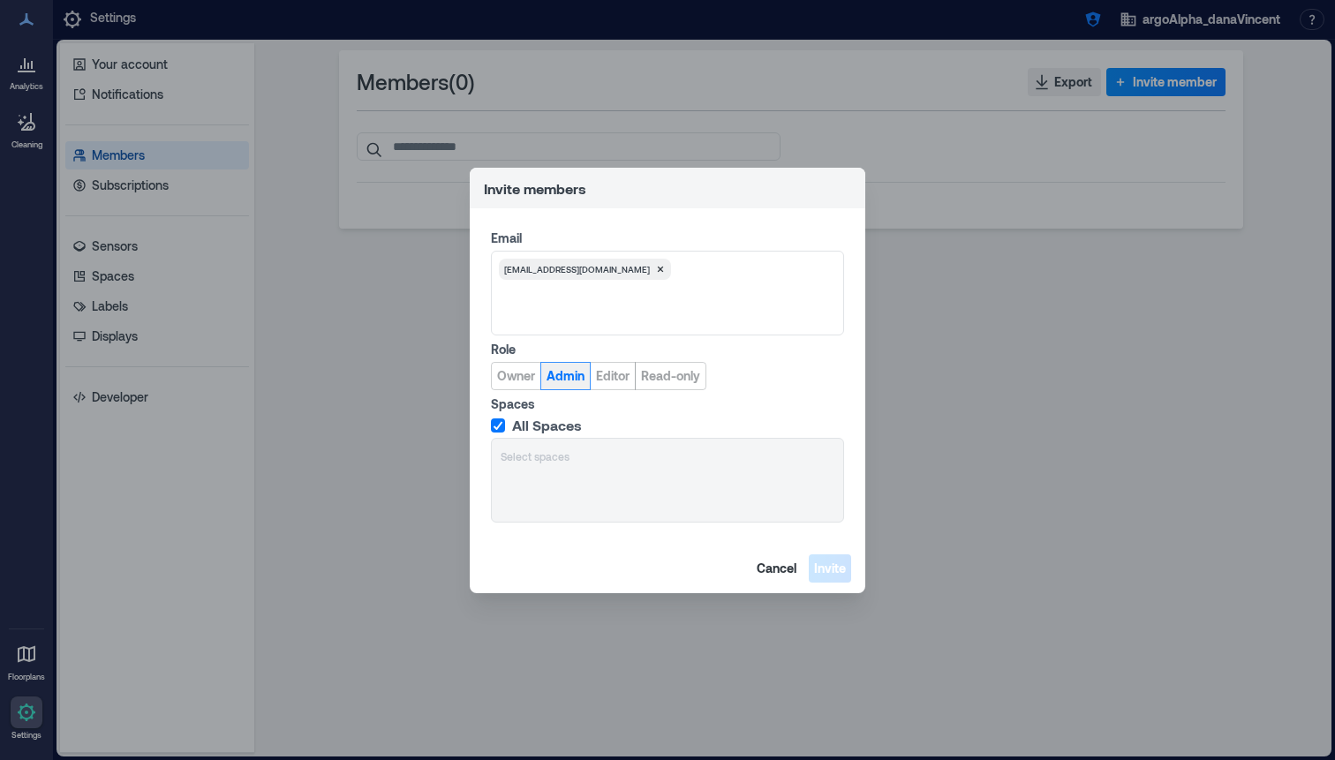
click at [566, 380] on span "Admin" at bounding box center [565, 376] width 38 height 18
click at [841, 563] on span "Invite" at bounding box center [830, 569] width 32 height 18
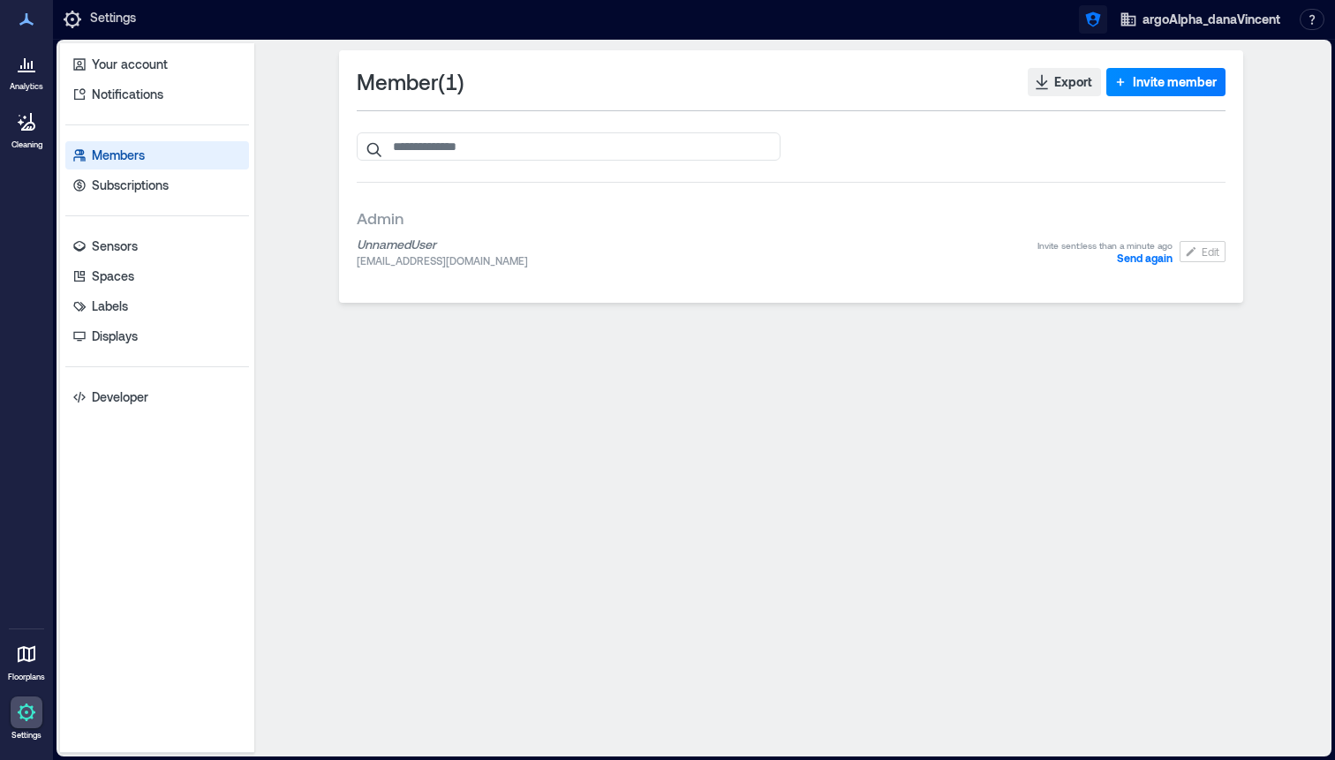
click at [1096, 28] on button "button" at bounding box center [1093, 19] width 28 height 28
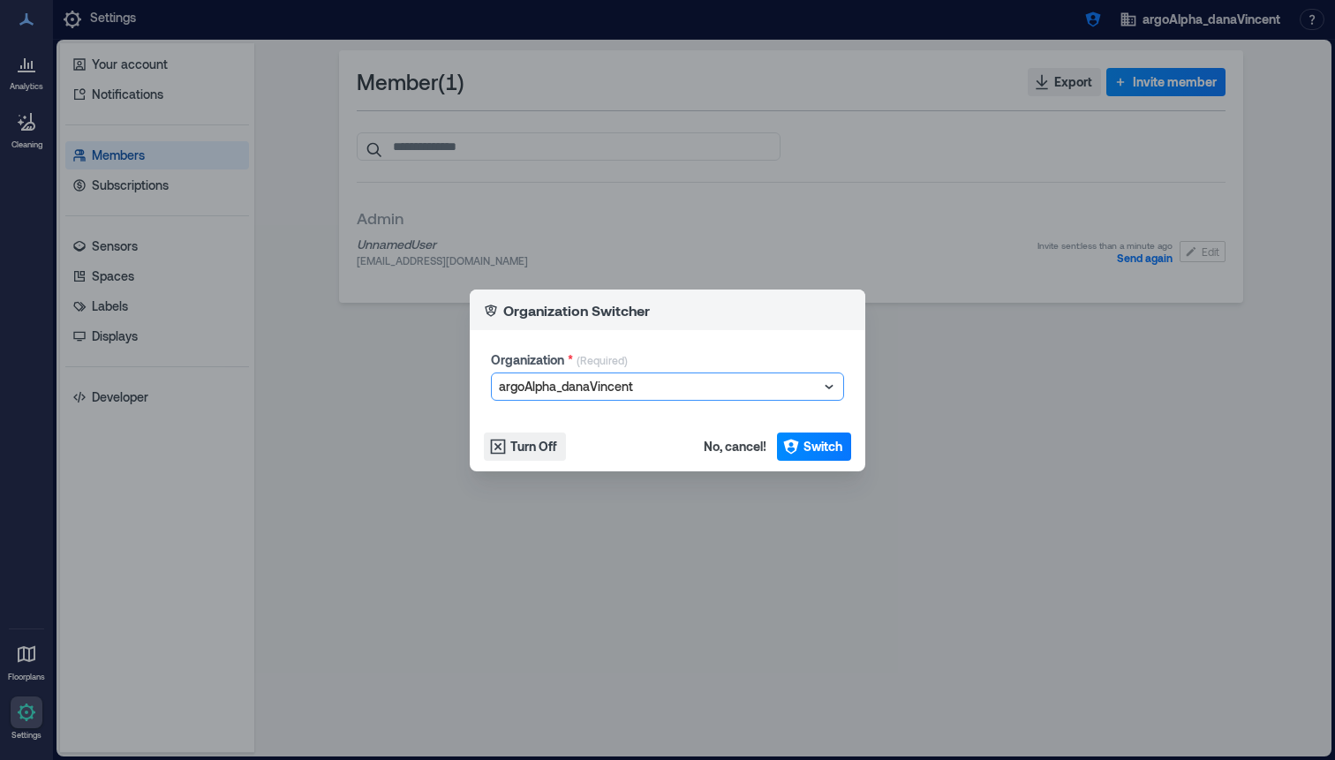
type input "**********"
click at [822, 445] on span "Switch" at bounding box center [822, 447] width 39 height 18
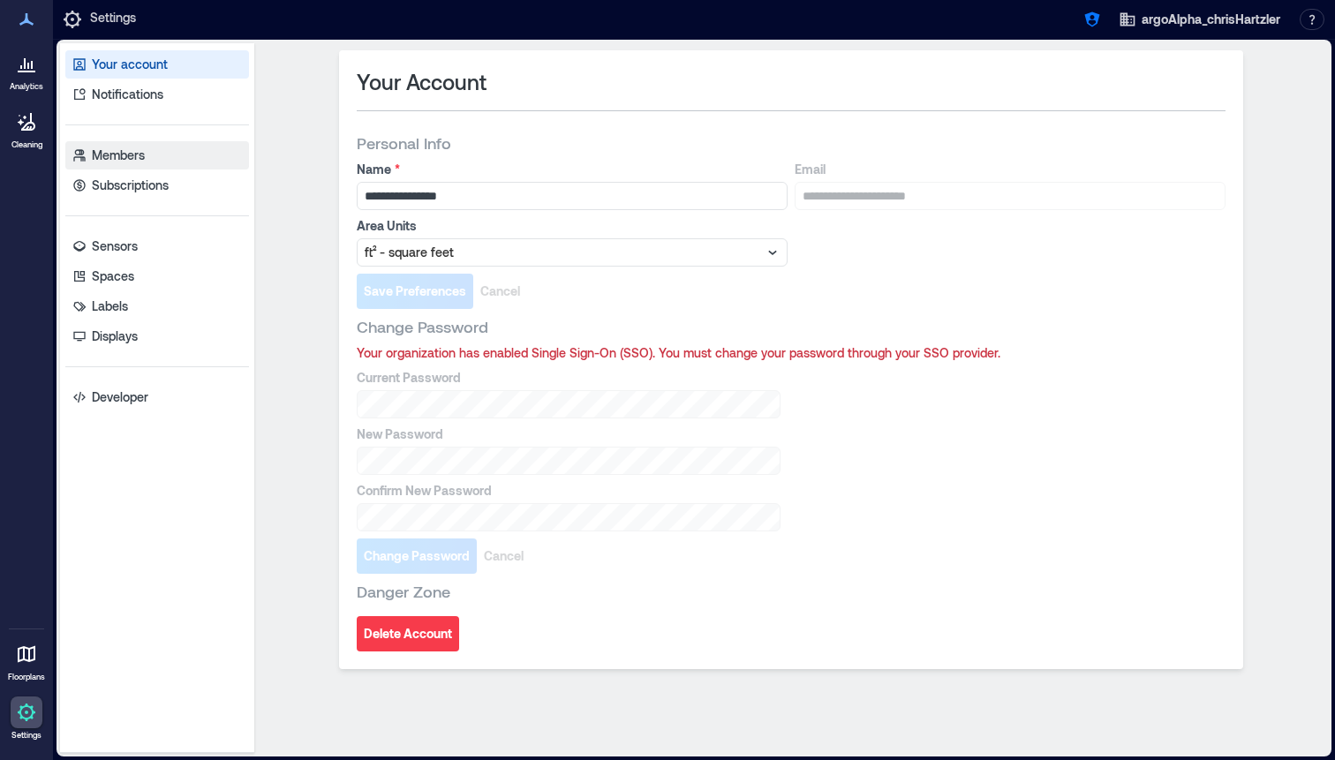
click at [207, 156] on link "Members" at bounding box center [157, 155] width 184 height 28
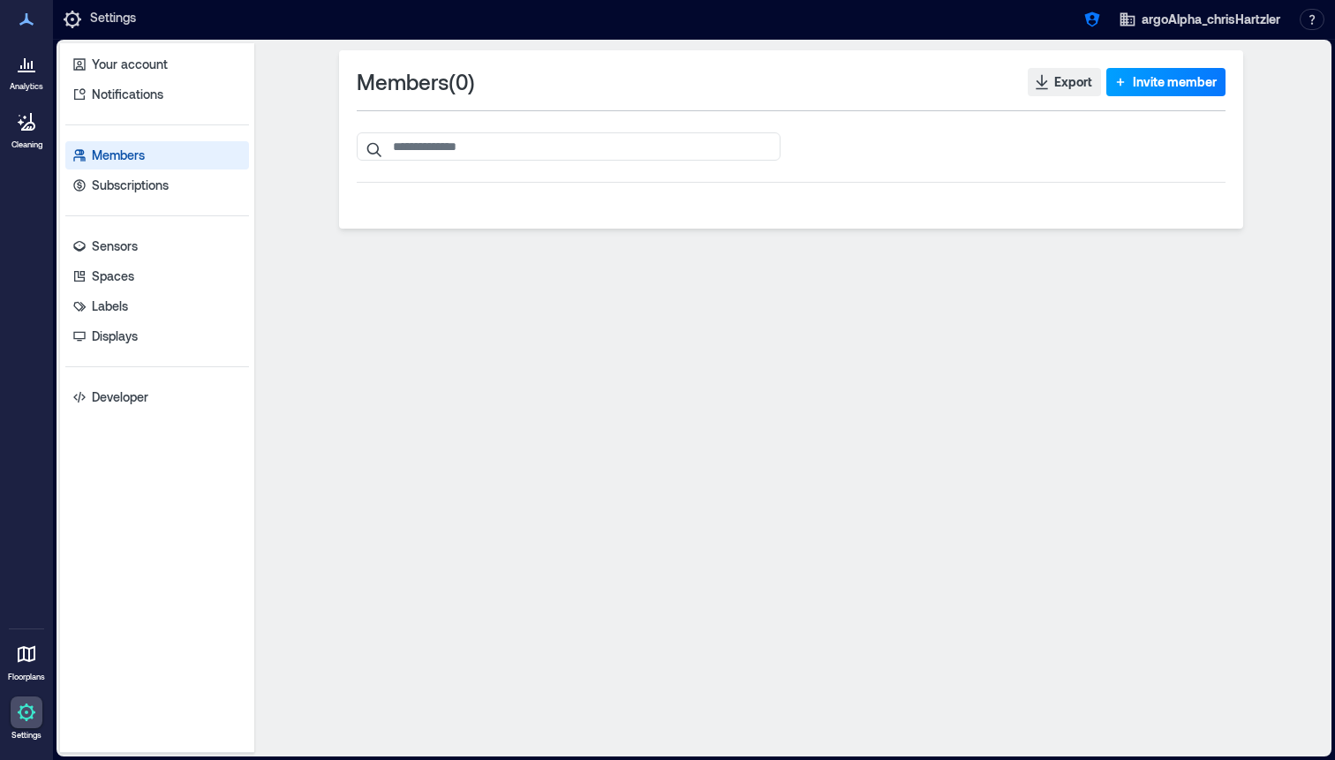
click at [1172, 82] on span "Invite member" at bounding box center [1175, 82] width 84 height 18
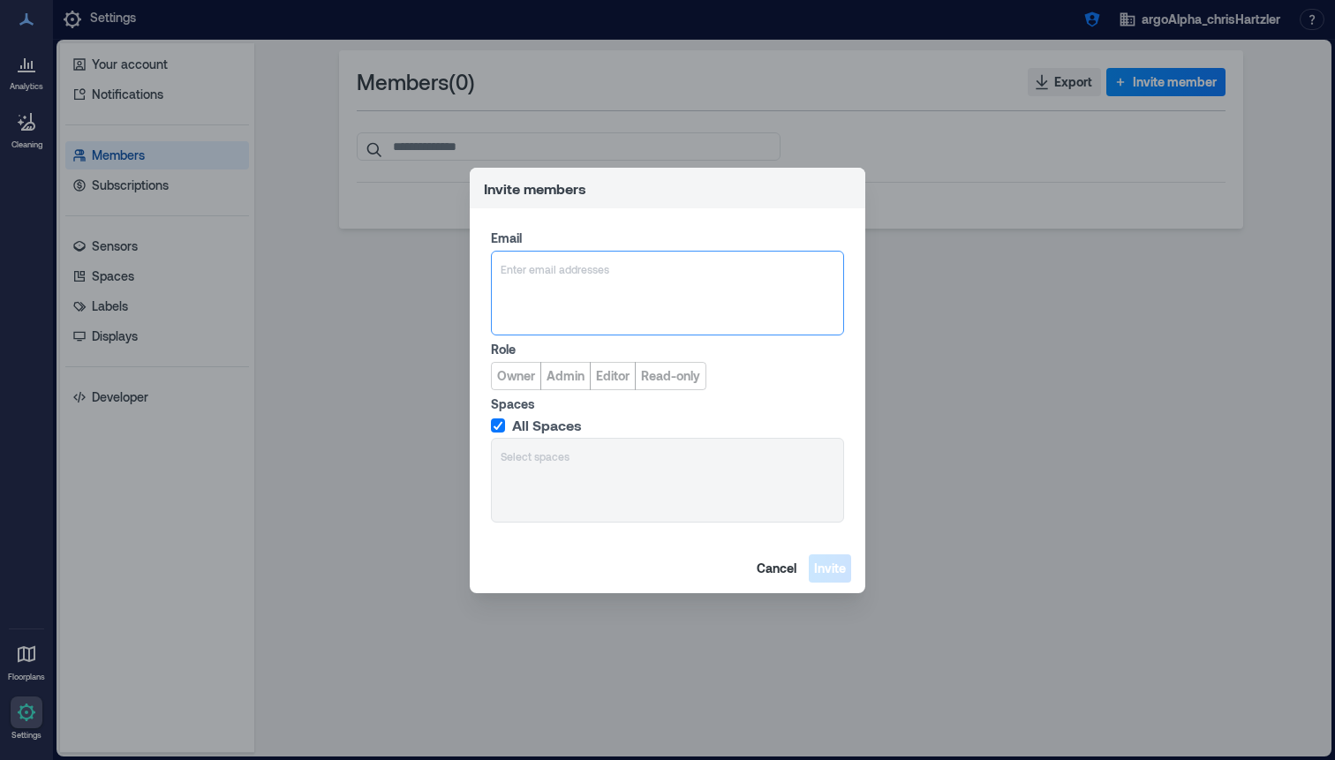
type input "**********"
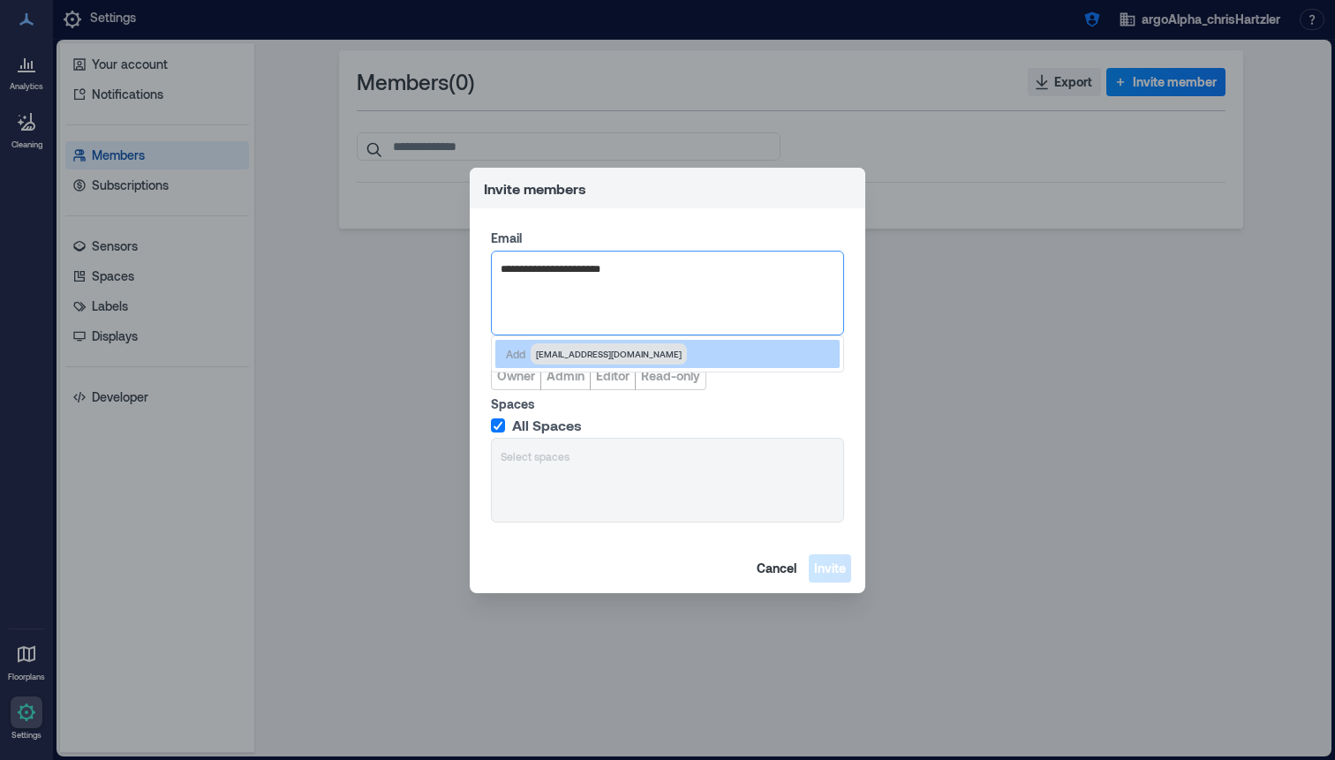
click at [556, 358] on span "[EMAIL_ADDRESS][DOMAIN_NAME]" at bounding box center [609, 354] width 146 height 14
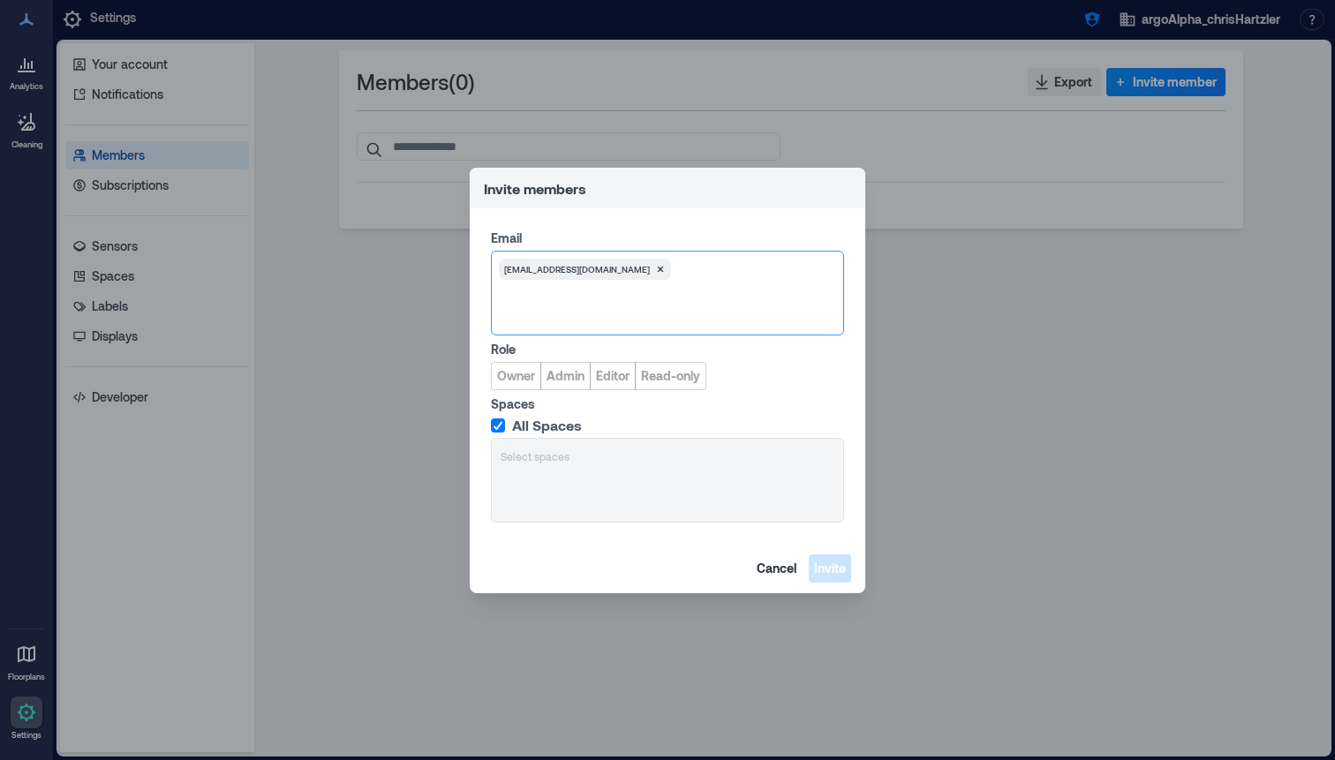
click at [574, 393] on div "Email option Create "[EMAIL_ADDRESS][DOMAIN_NAME]", selected. [EMAIL_ADDRESS][D…" at bounding box center [667, 375] width 395 height 335
click at [573, 373] on span "Admin" at bounding box center [565, 376] width 38 height 18
click at [841, 572] on span "Invite" at bounding box center [830, 569] width 32 height 18
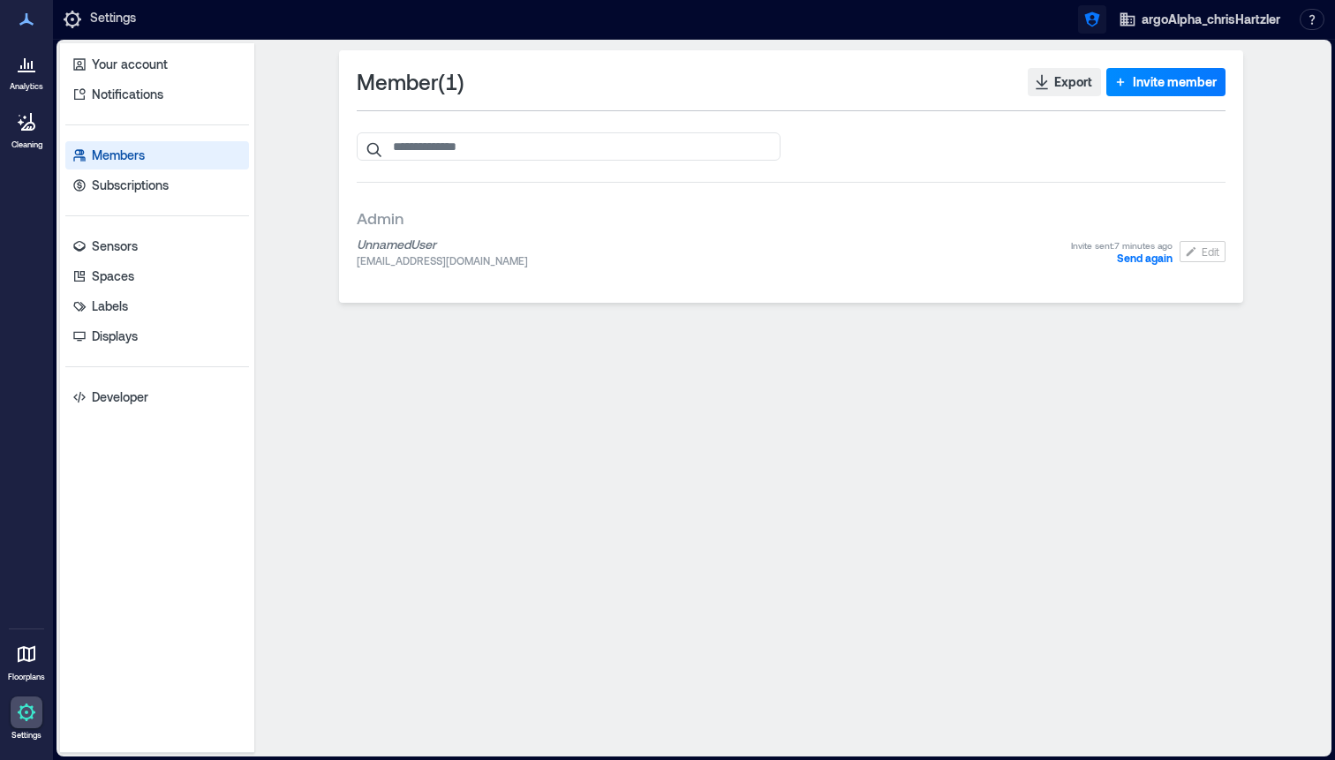
click at [1086, 19] on icon "button" at bounding box center [1091, 19] width 15 height 15
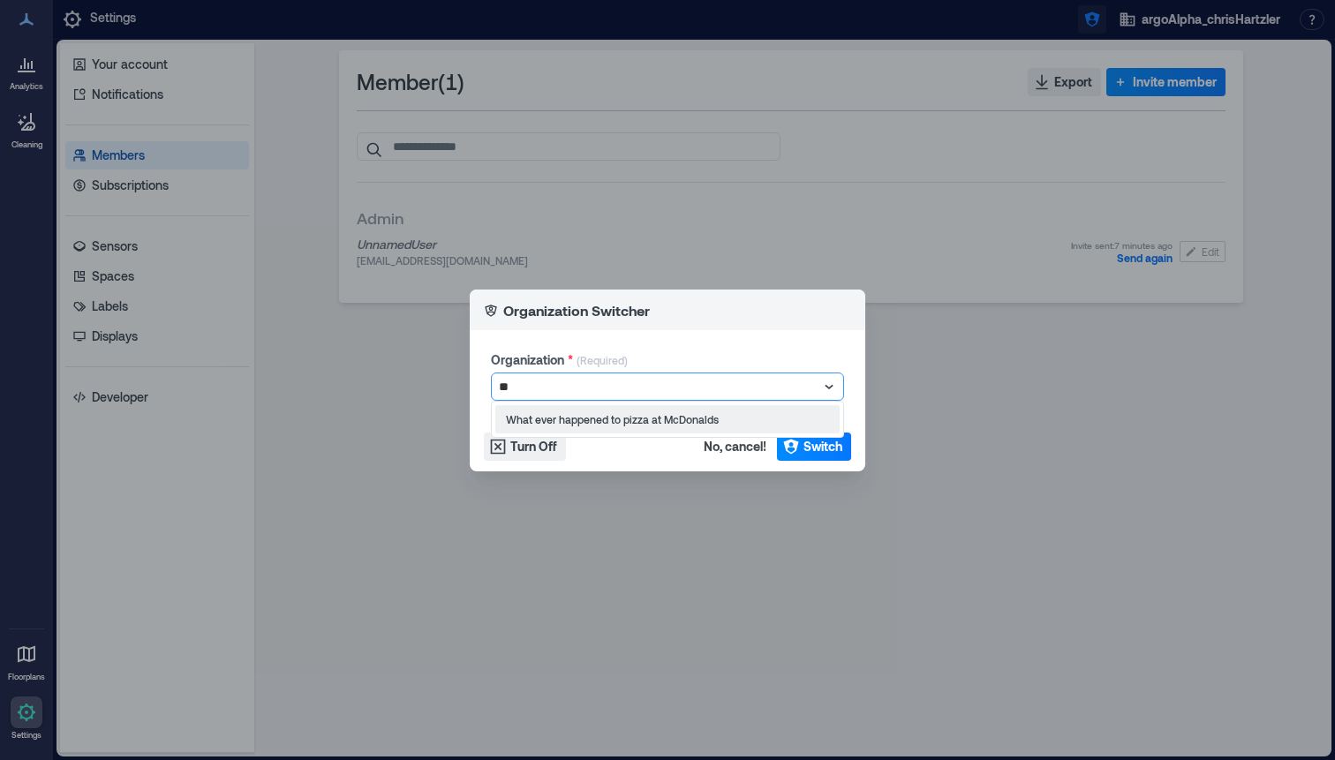
type input "*"
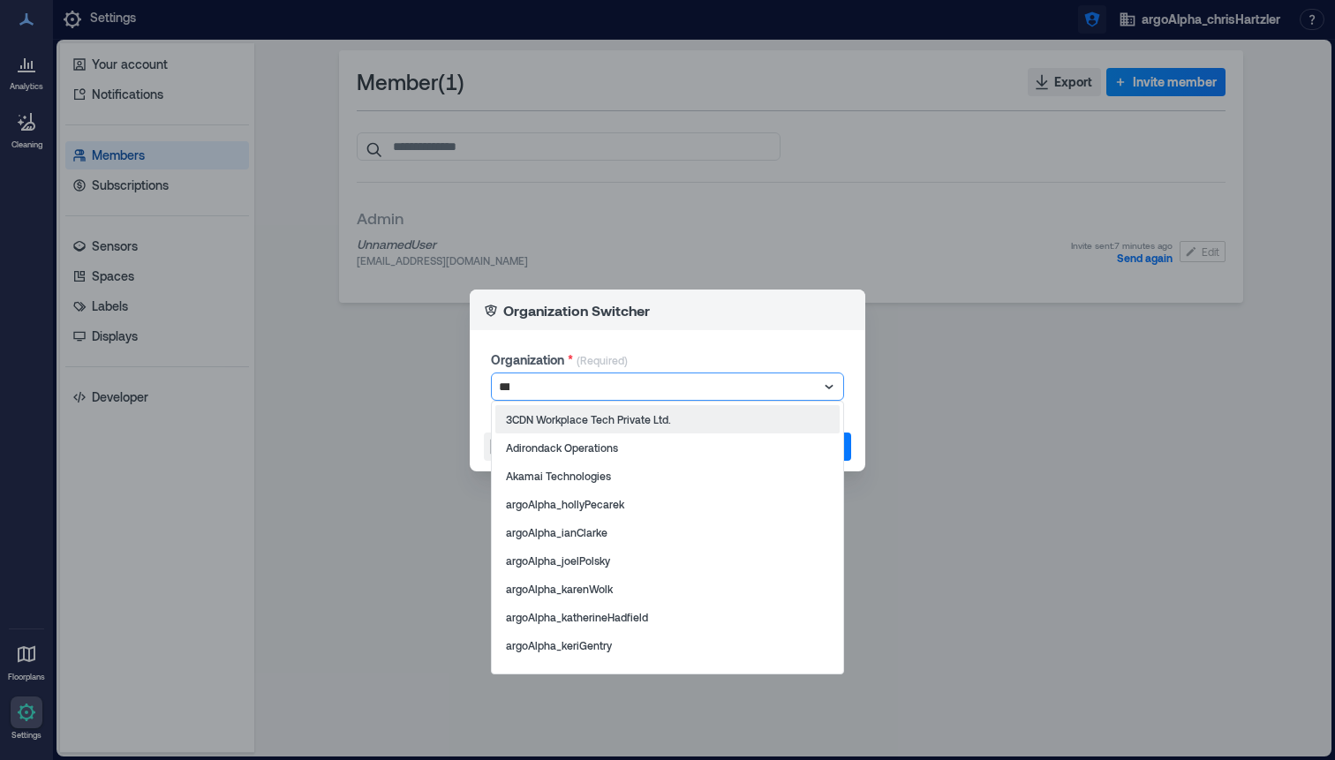
type input "****"
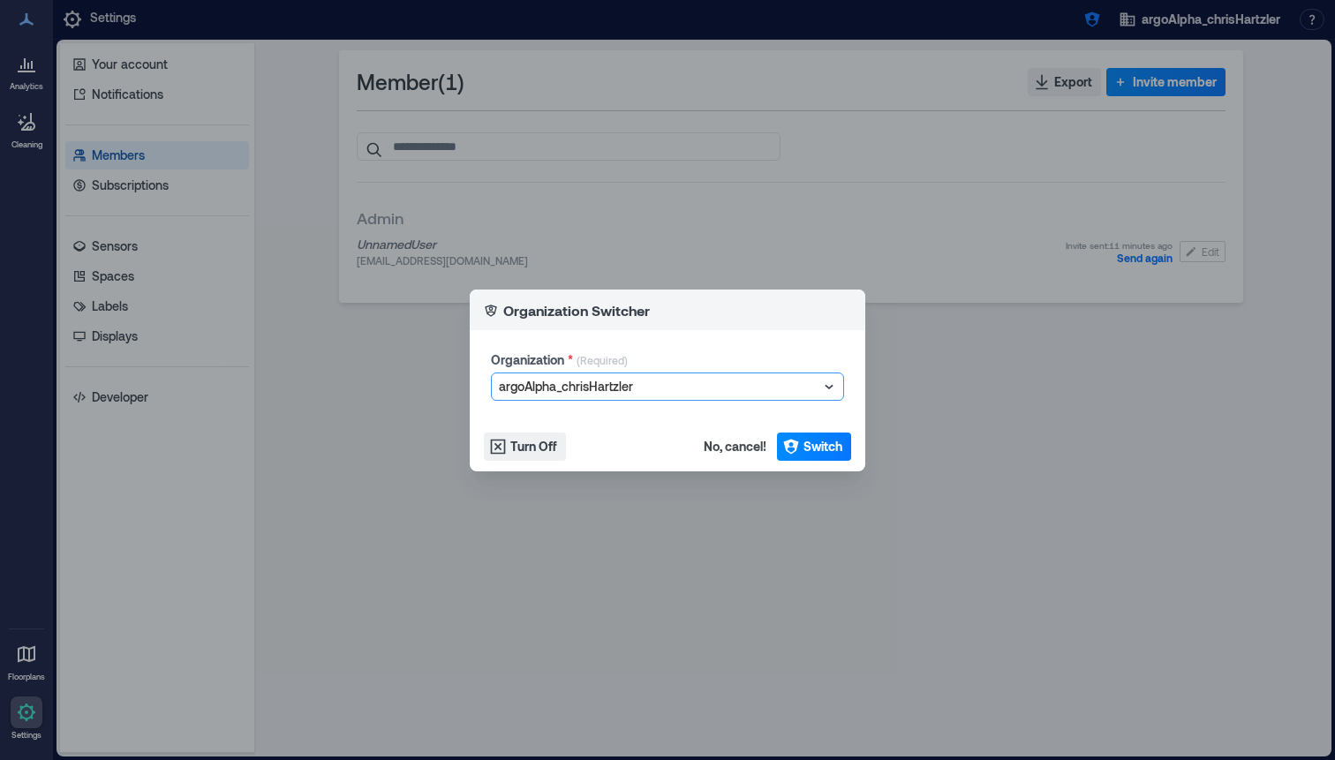
click at [561, 391] on div at bounding box center [659, 386] width 320 height 21
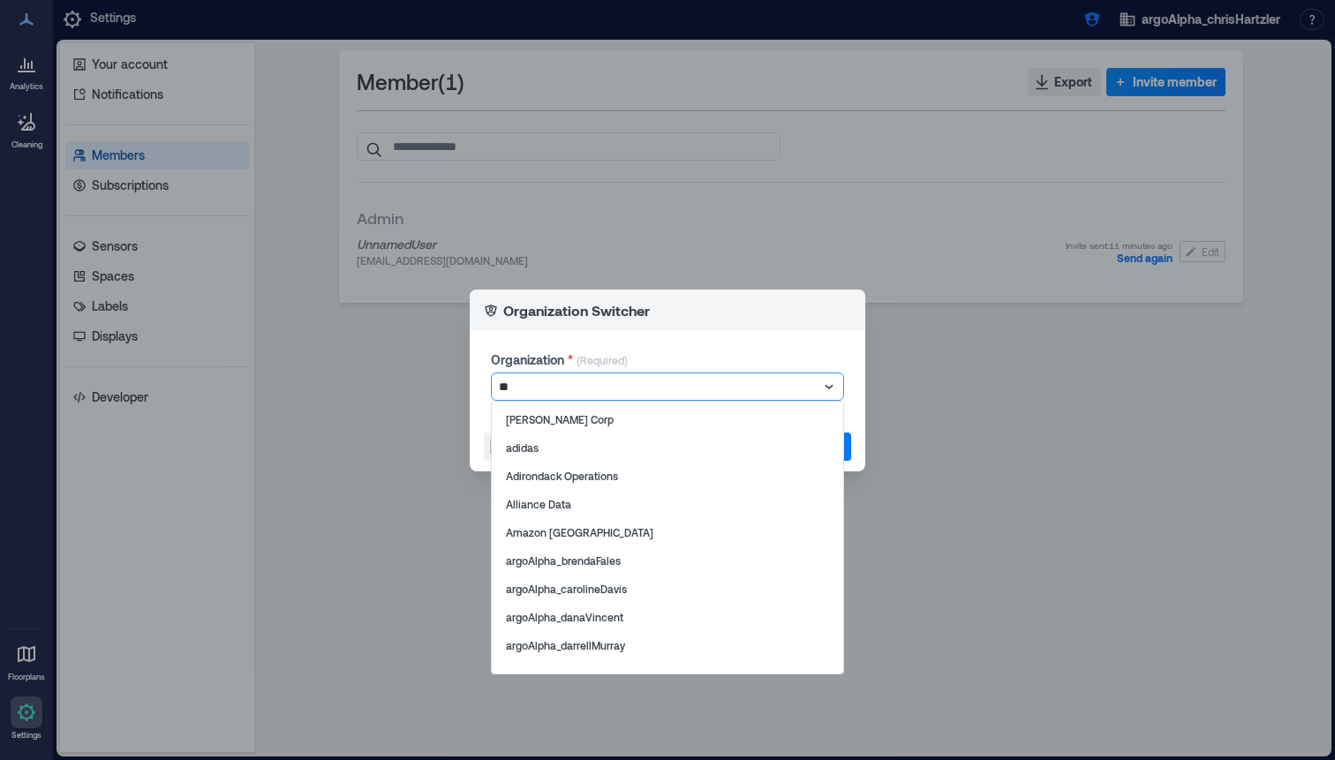
type input "*"
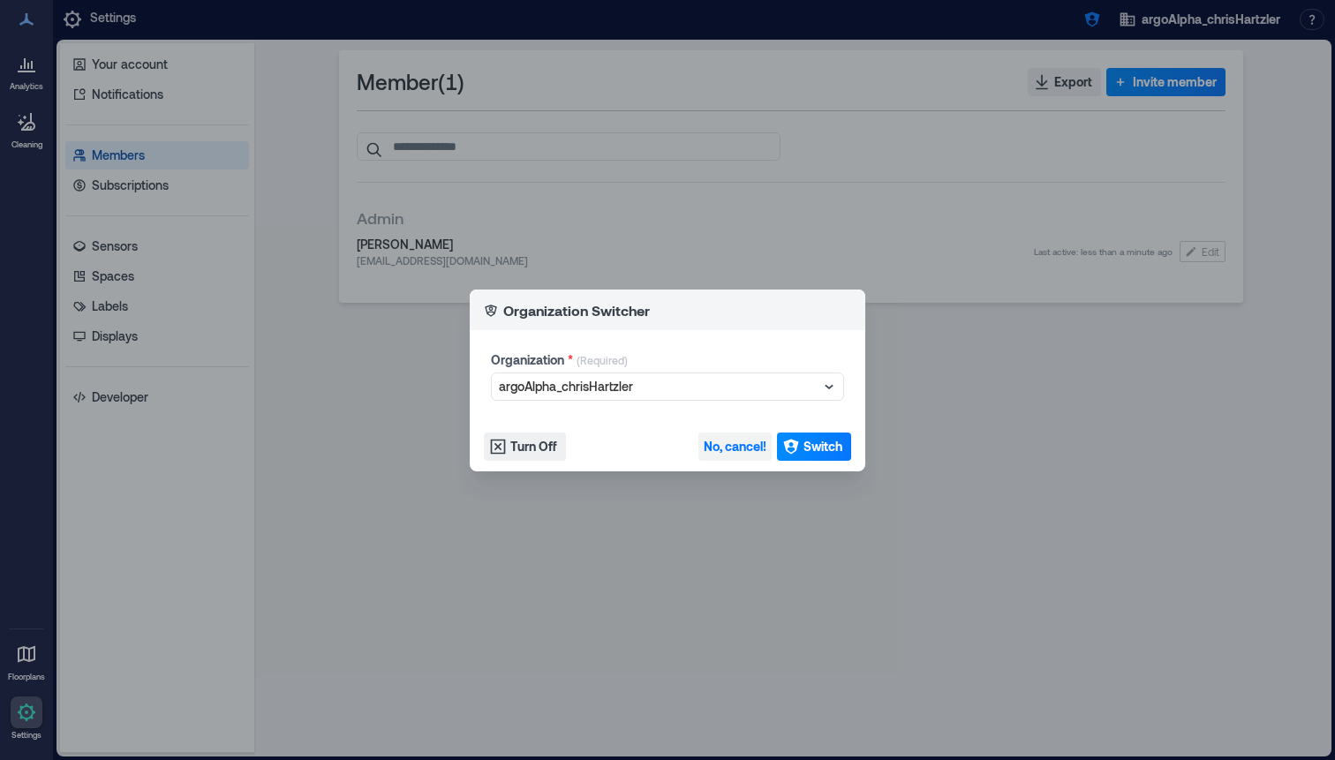
click at [737, 439] on span "No, cancel!" at bounding box center [735, 447] width 63 height 18
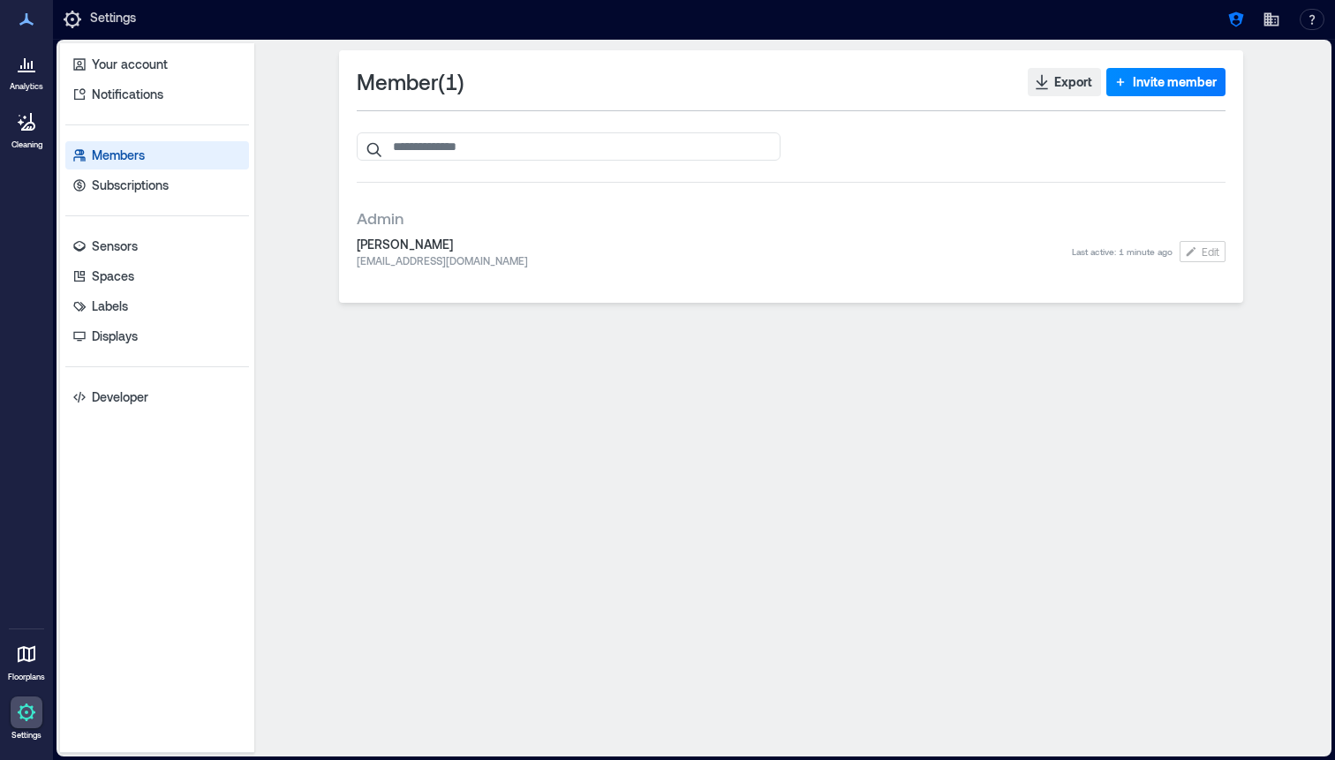
click at [1227, 22] on icon "button" at bounding box center [1236, 20] width 18 height 18
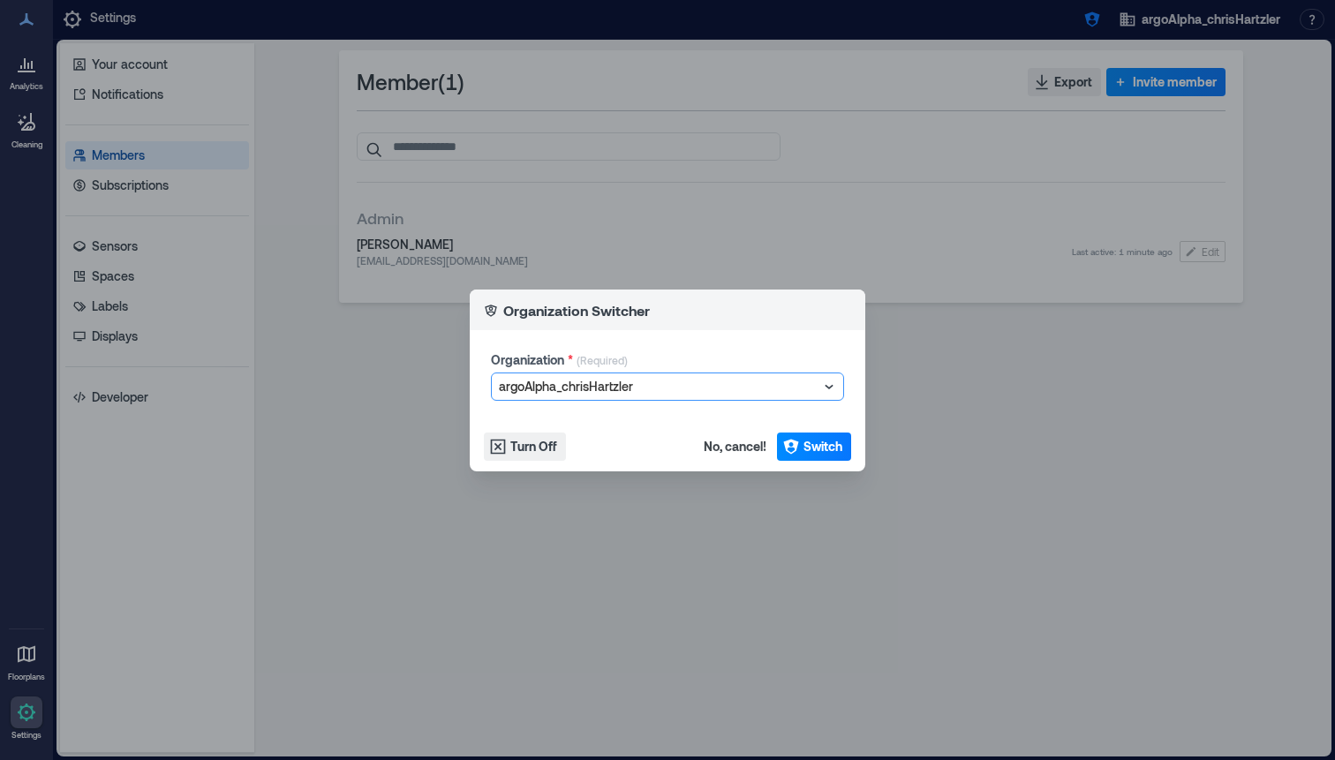
type input "**********"
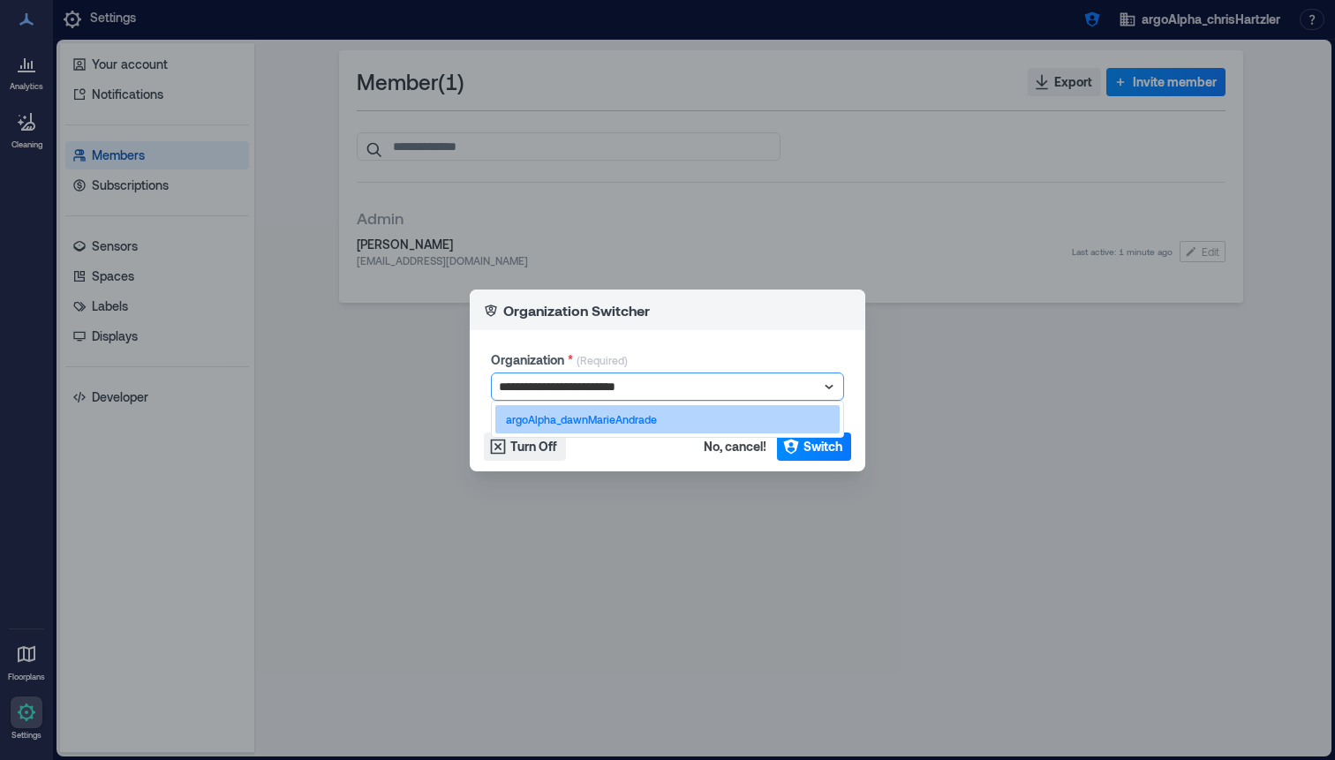
click at [657, 413] on div "argoAlpha_dawnMarieAndrade" at bounding box center [667, 419] width 344 height 28
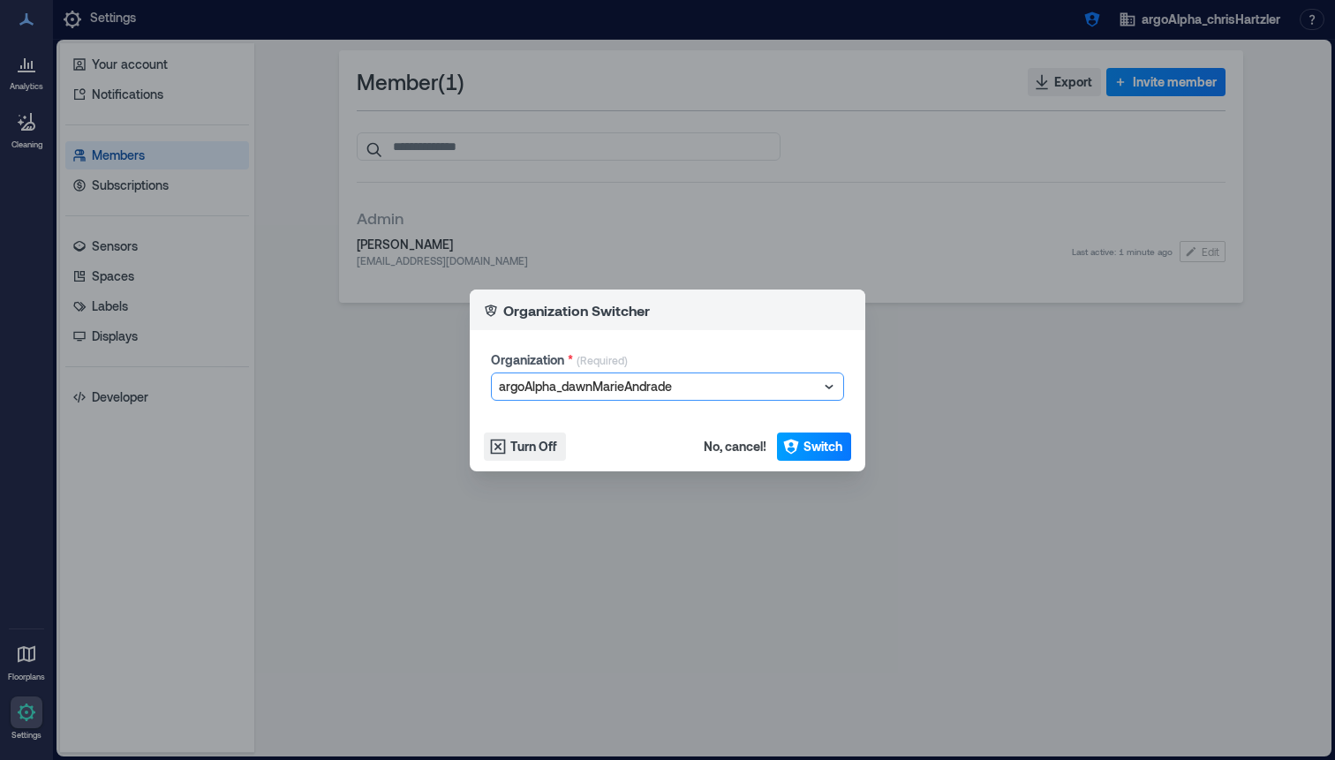
click at [833, 434] on button "Switch" at bounding box center [814, 447] width 74 height 28
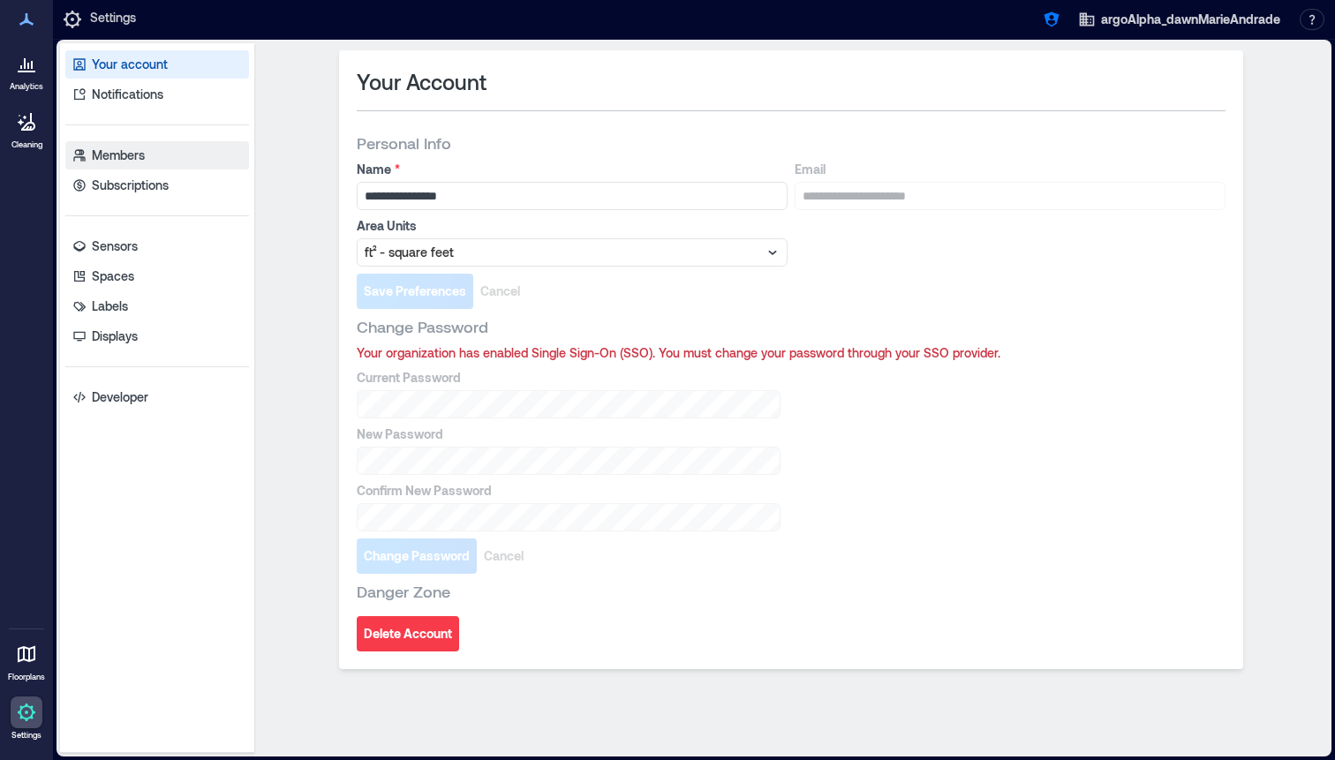
click at [192, 166] on link "Members" at bounding box center [157, 155] width 184 height 28
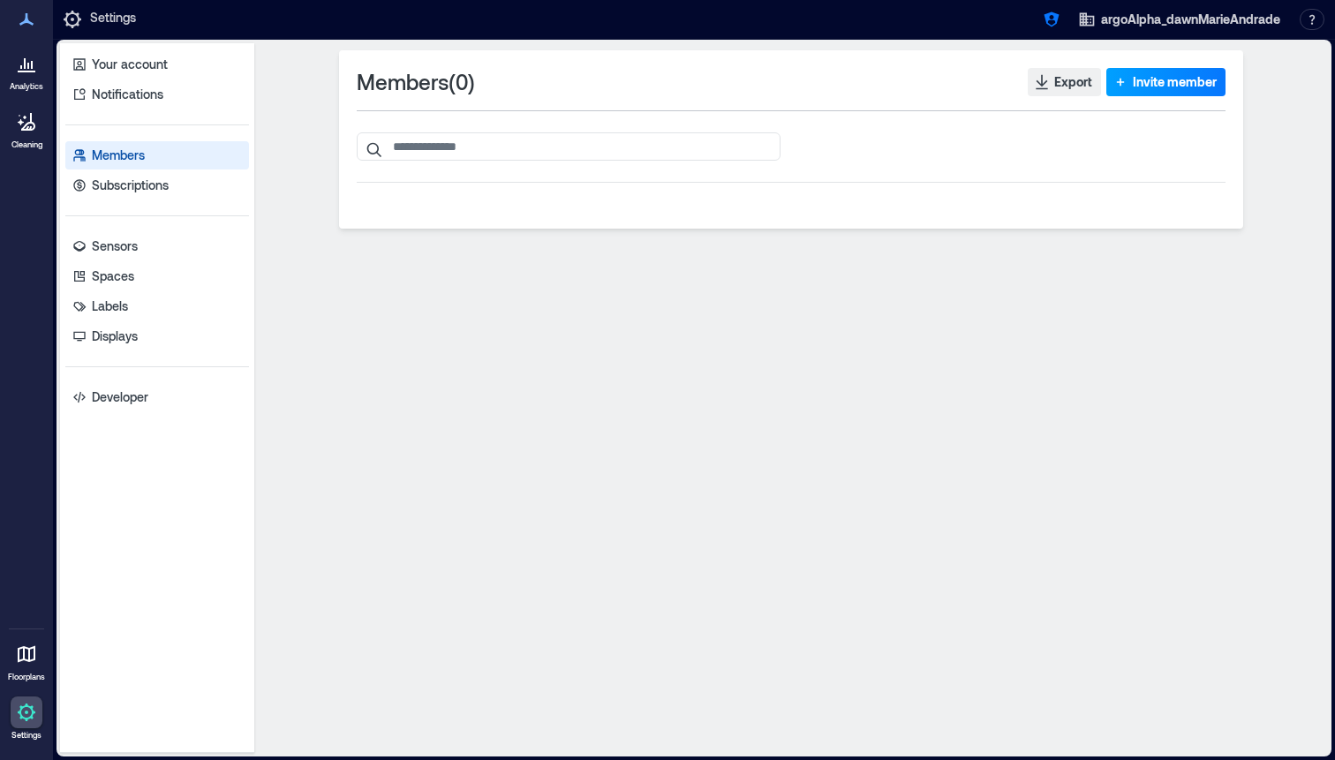
click at [1156, 75] on span "Invite member" at bounding box center [1175, 82] width 84 height 18
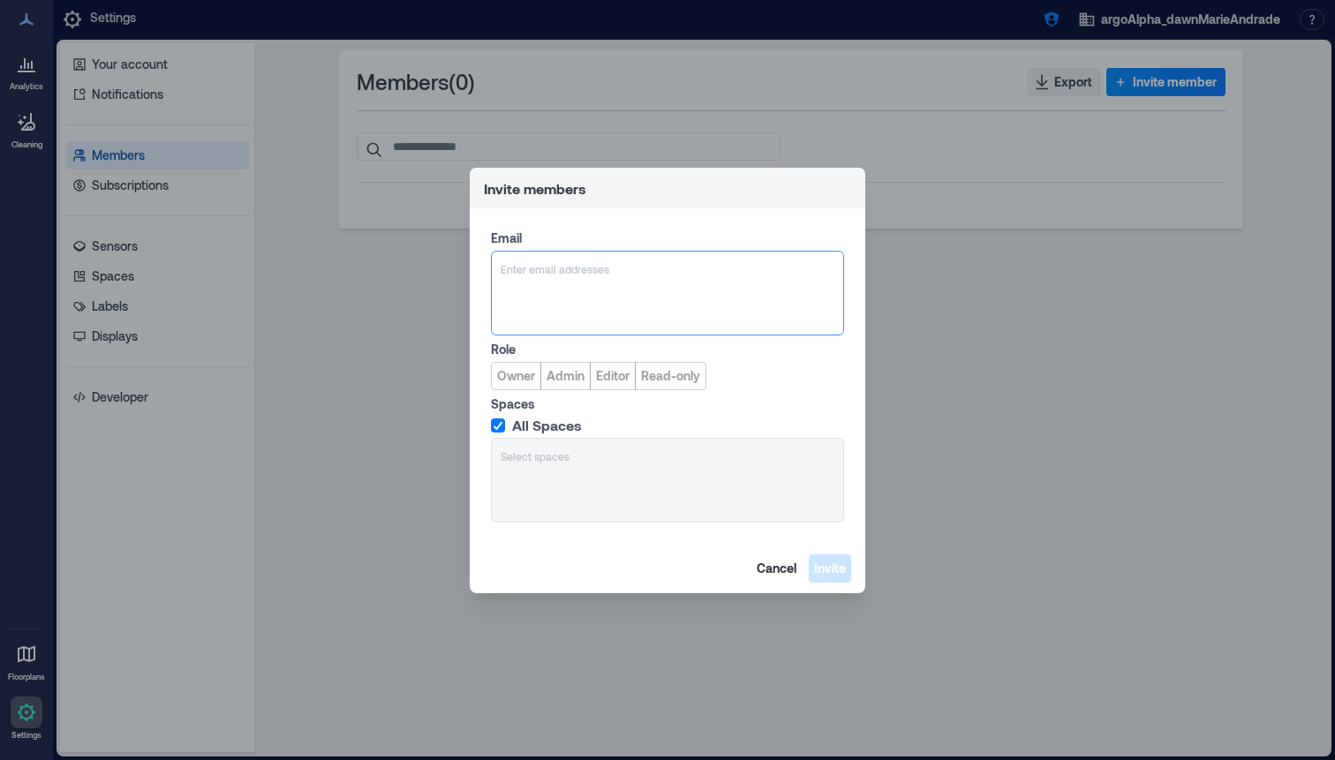
type input "**********"
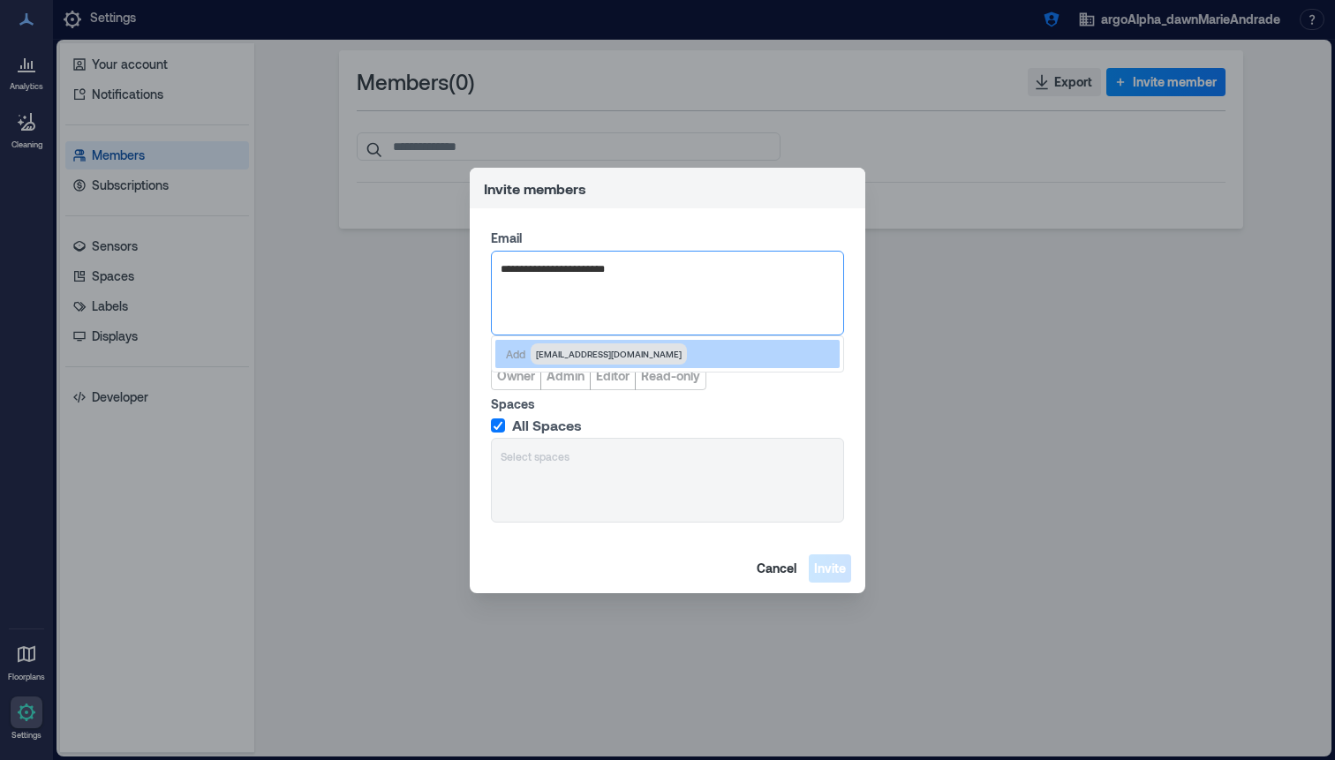
click at [573, 349] on span "[EMAIL_ADDRESS][DOMAIN_NAME]" at bounding box center [609, 354] width 146 height 14
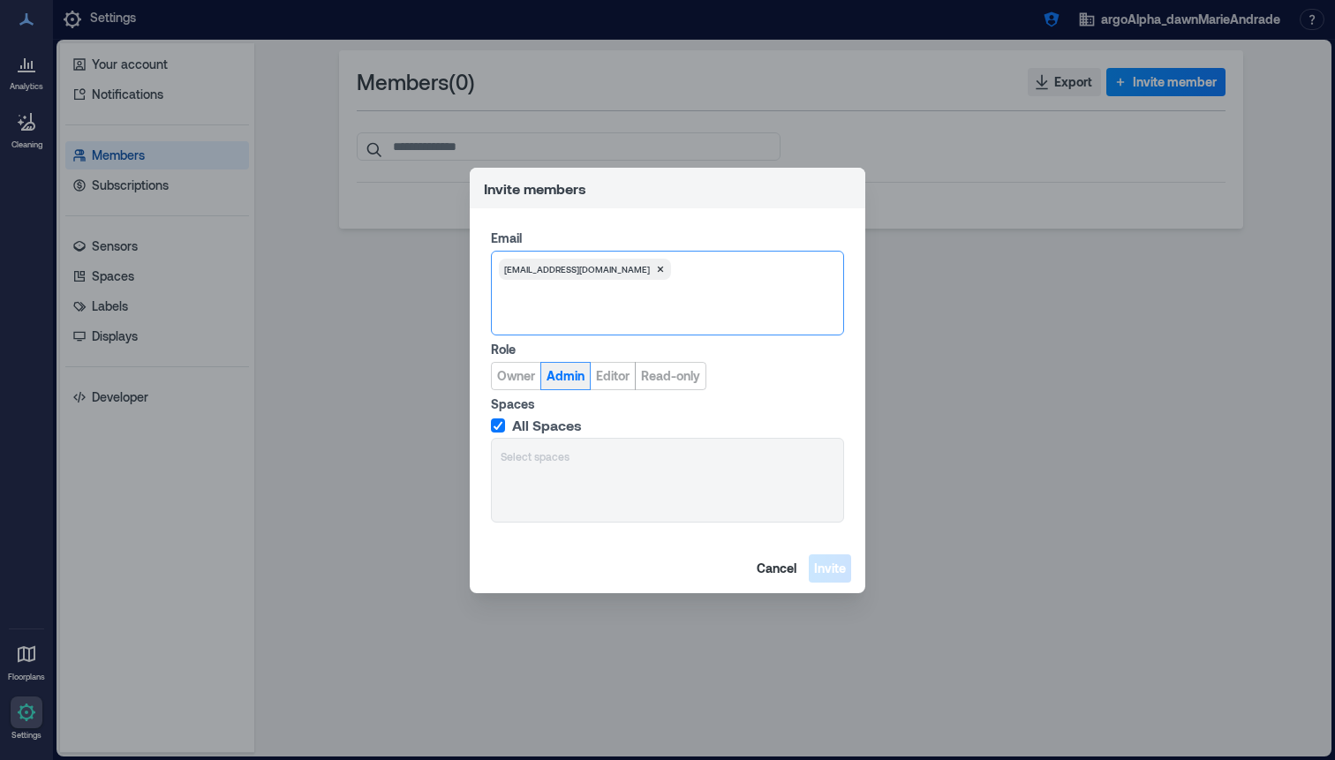
click at [575, 385] on button "Admin" at bounding box center [565, 376] width 50 height 28
click at [851, 568] on footer "Cancel Invite" at bounding box center [667, 568] width 395 height 49
click at [835, 569] on span "Invite" at bounding box center [830, 569] width 32 height 18
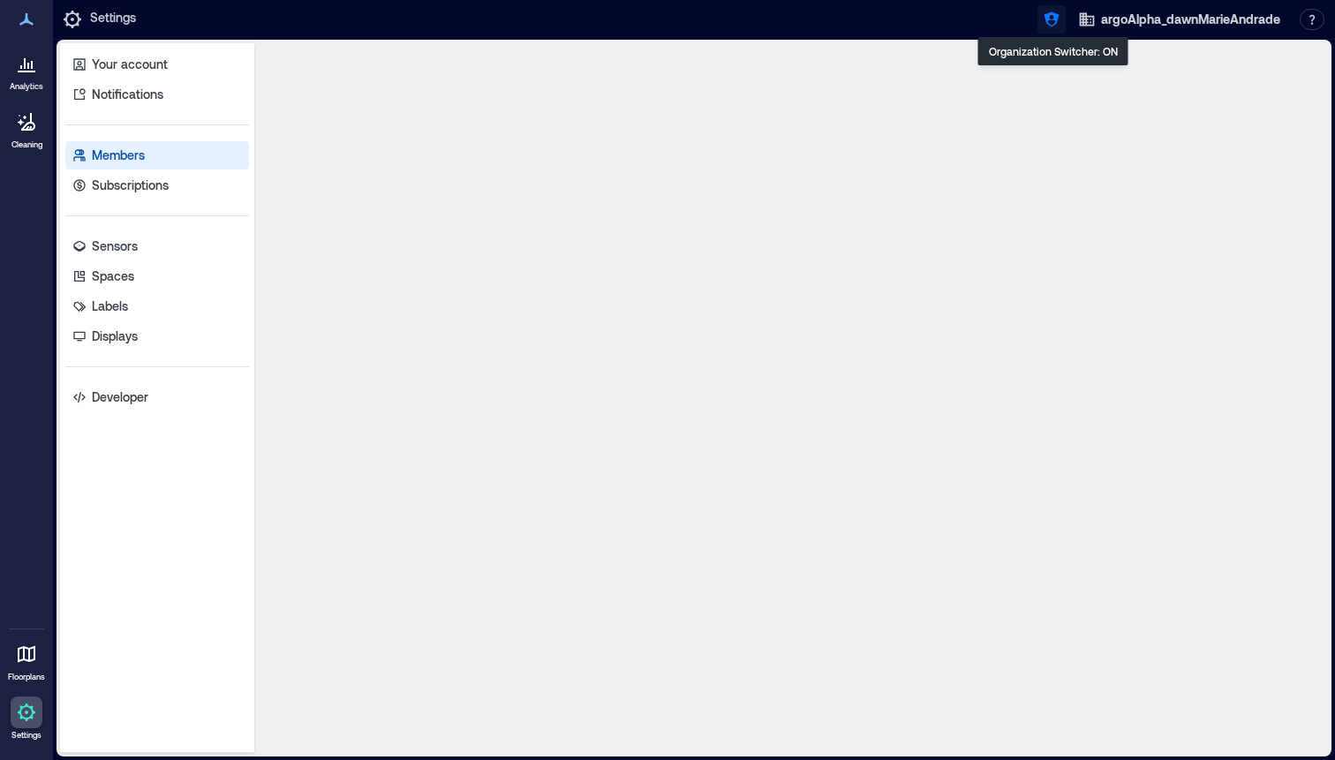
click at [1046, 19] on icon "button" at bounding box center [1050, 19] width 15 height 15
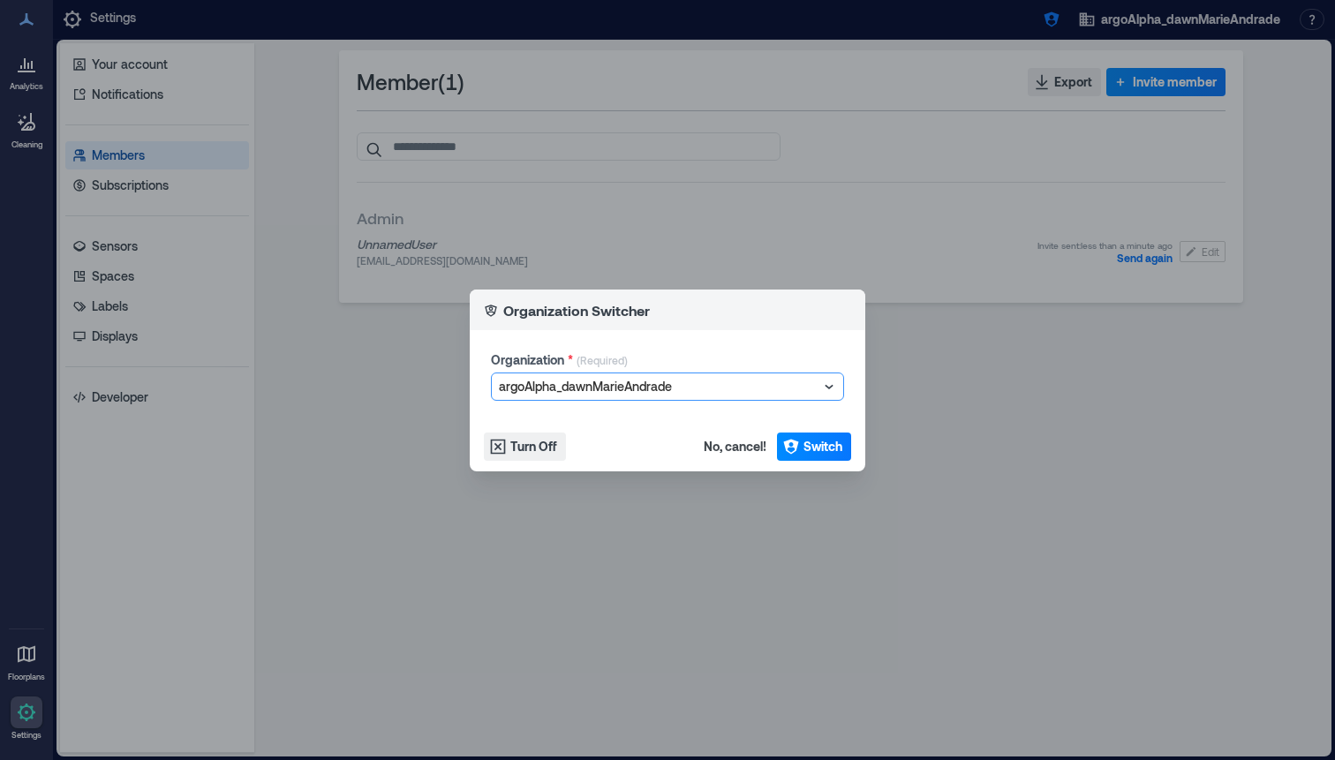
type input "**********"
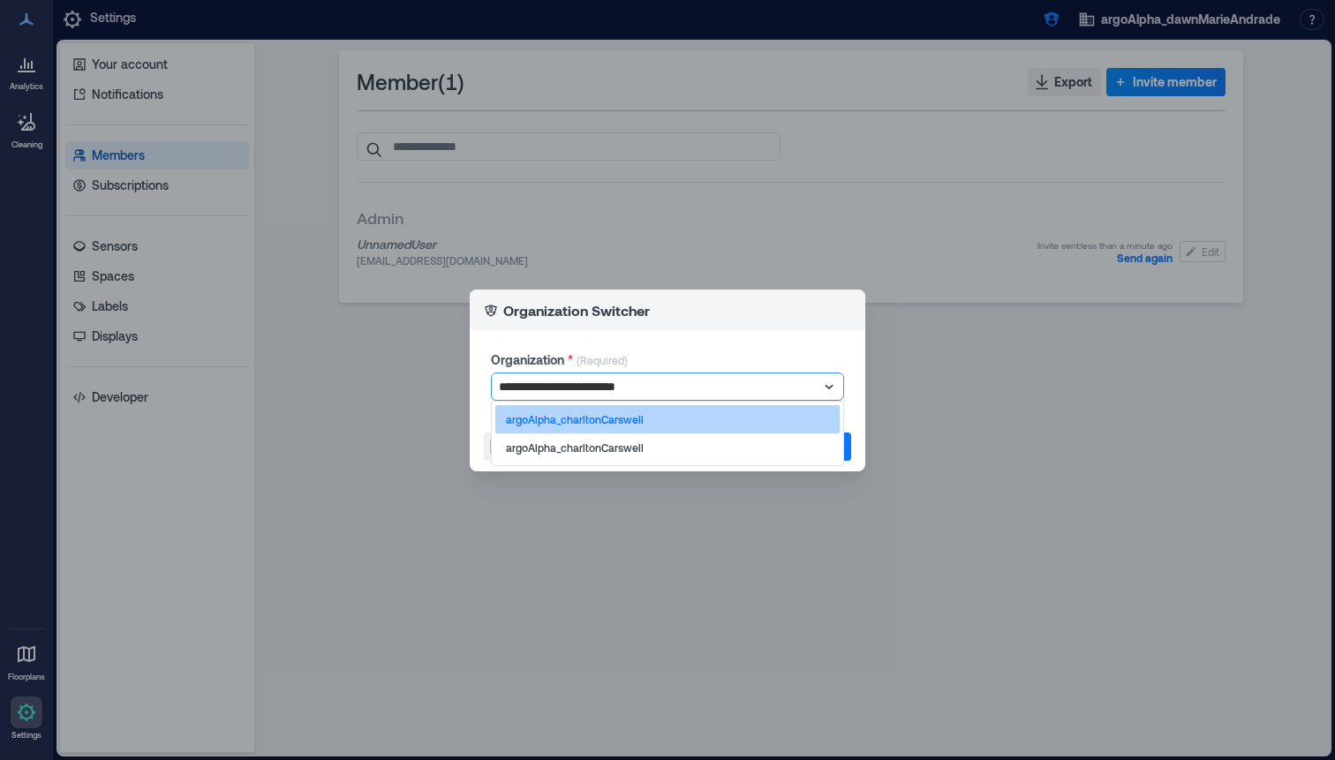
click at [659, 416] on div "argoAlpha_charltonCarswell" at bounding box center [667, 419] width 344 height 28
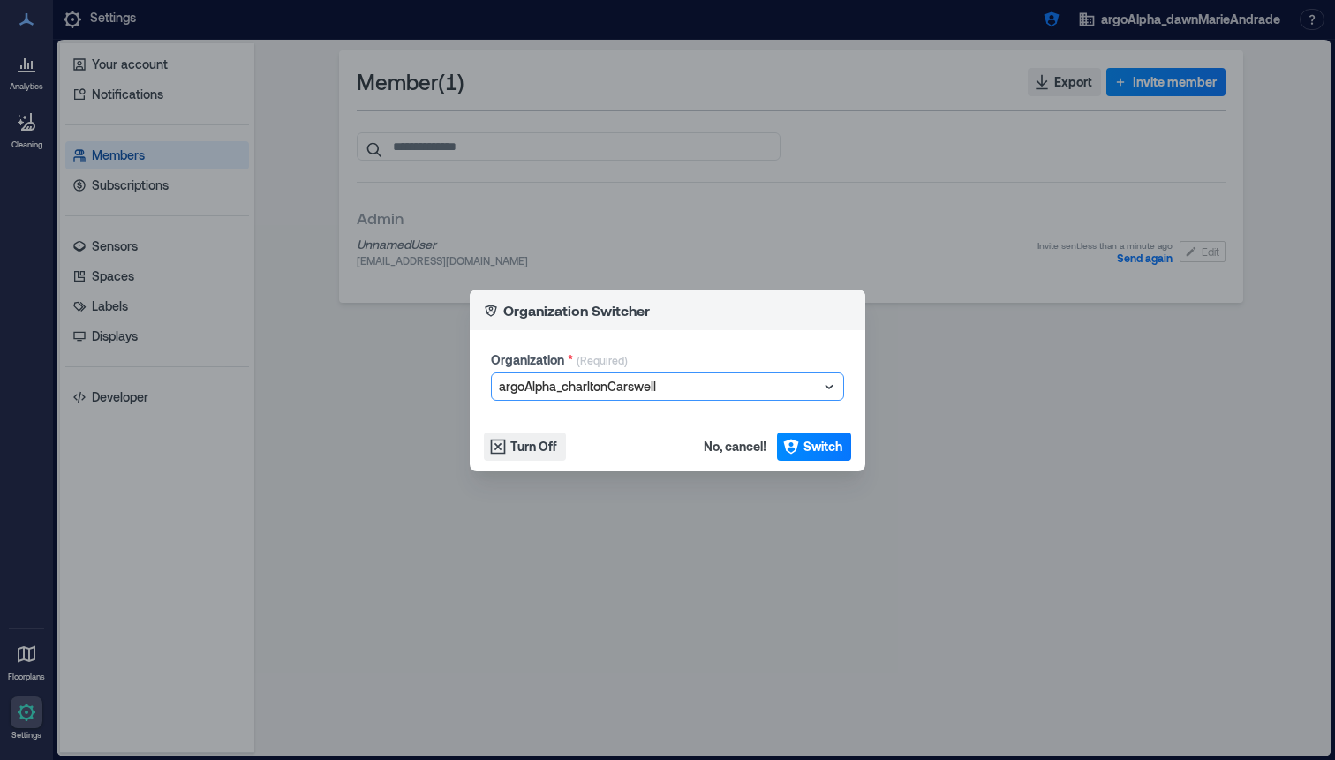
click at [796, 428] on footer "Turn Off No, cancel! Switch" at bounding box center [667, 446] width 395 height 49
click at [804, 445] on span "Switch" at bounding box center [822, 447] width 39 height 18
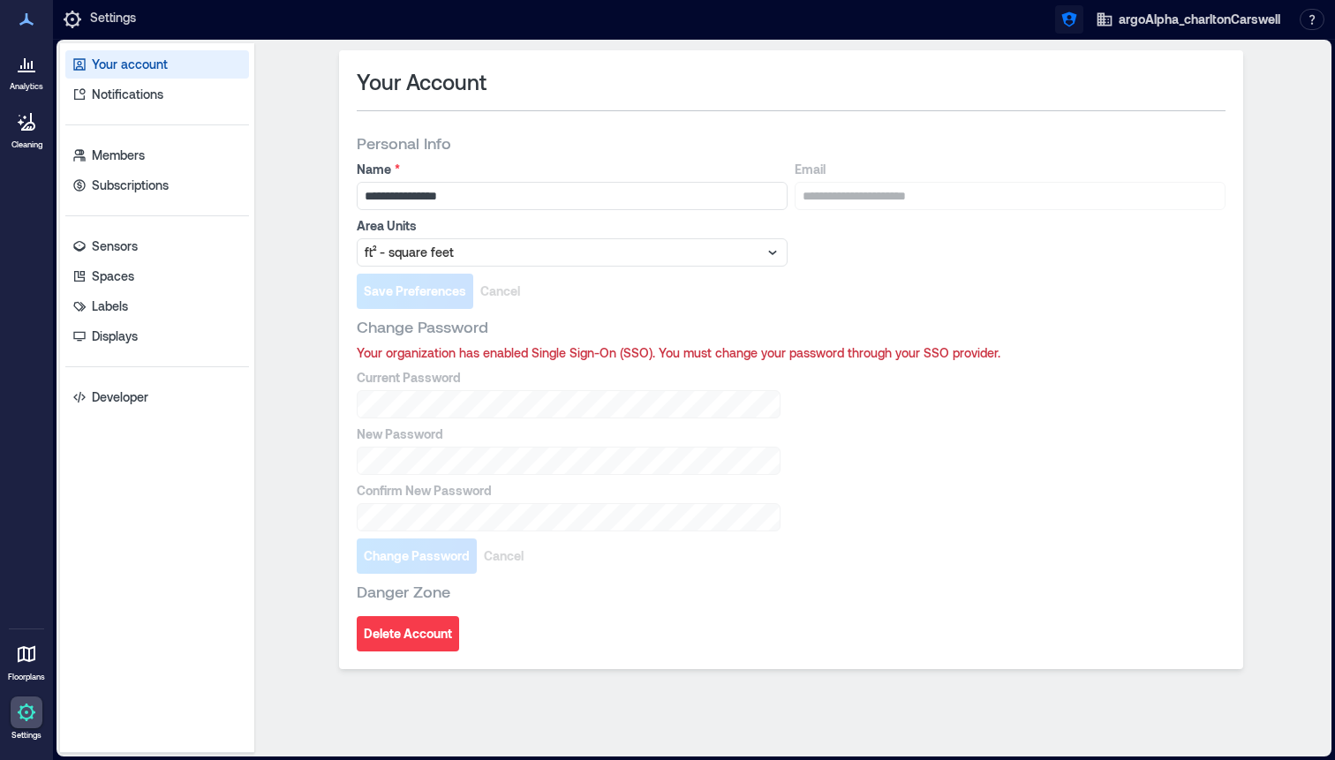
click at [1060, 14] on icon "button" at bounding box center [1069, 20] width 18 height 18
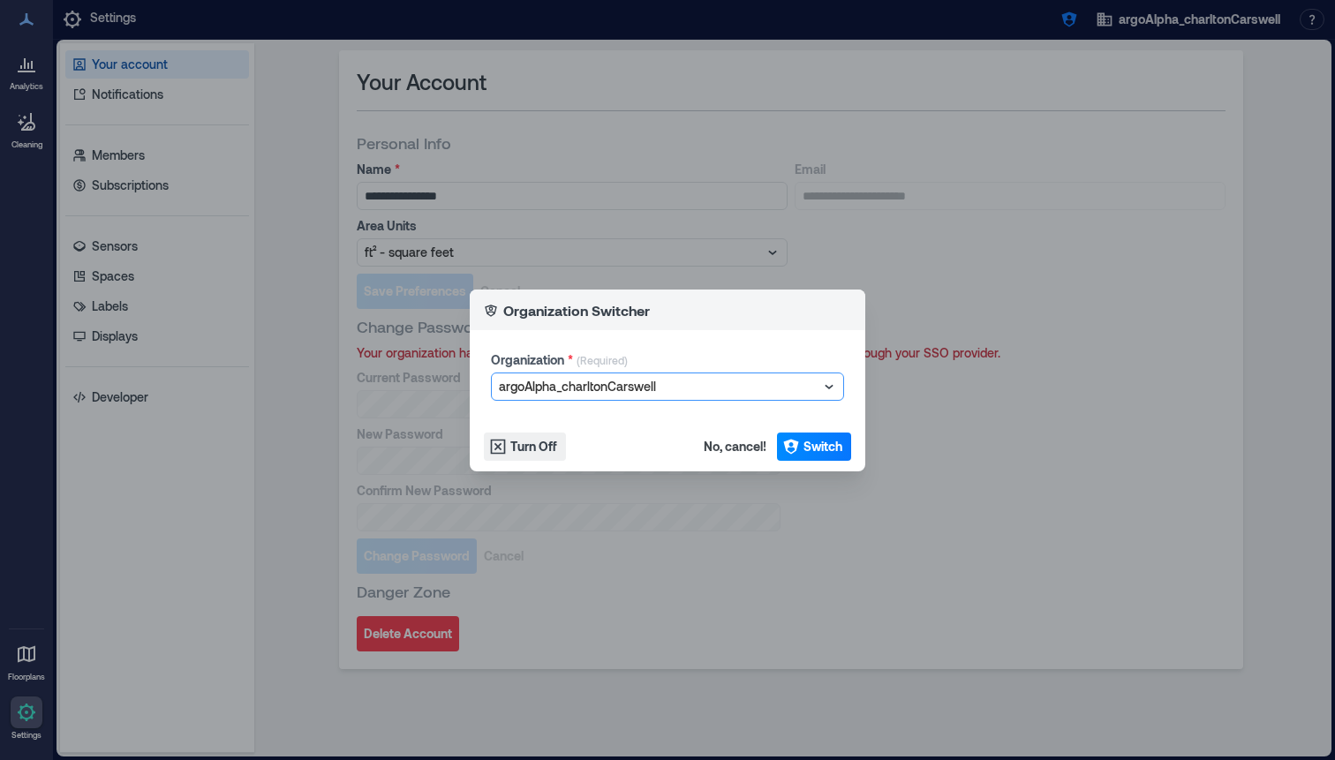
type input "**********"
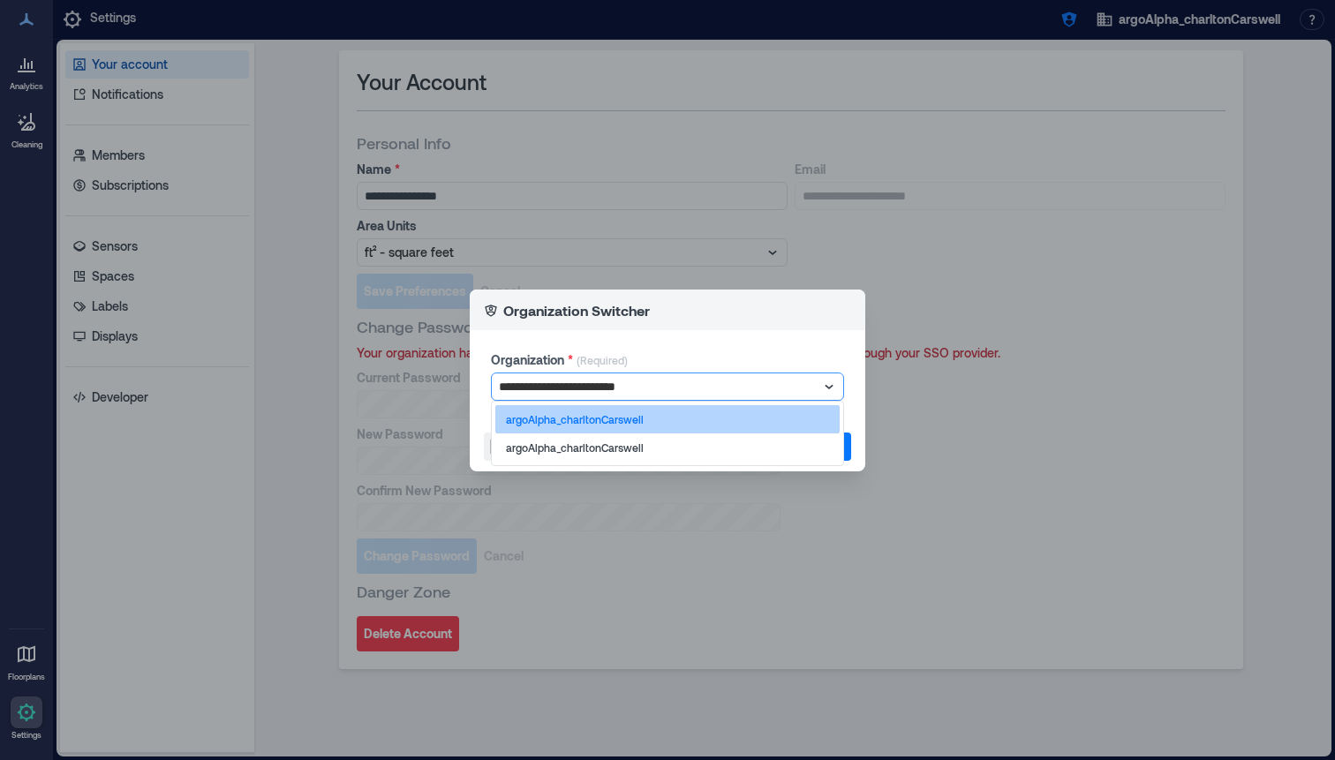
click at [624, 424] on p "argoAlpha_charltonCarswell" at bounding box center [575, 419] width 138 height 14
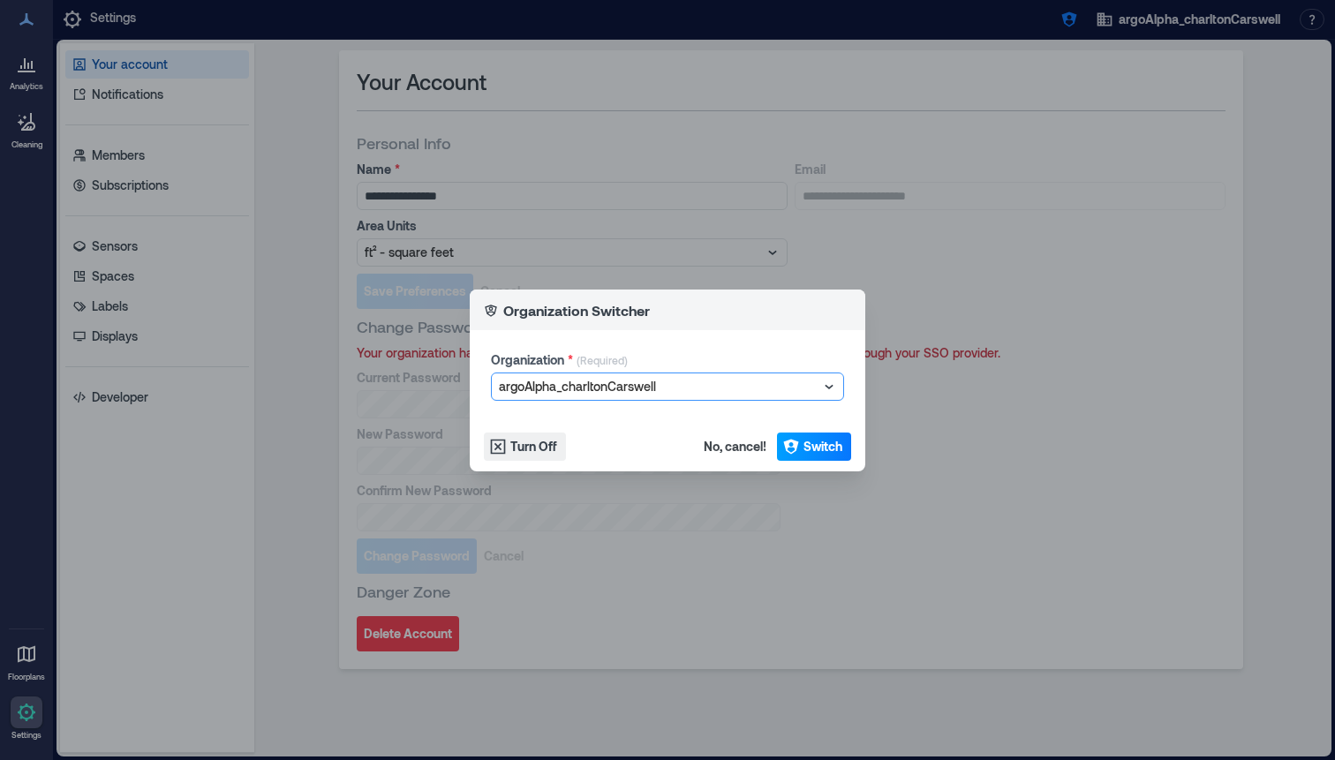
click at [793, 443] on icon "button" at bounding box center [790, 446] width 15 height 15
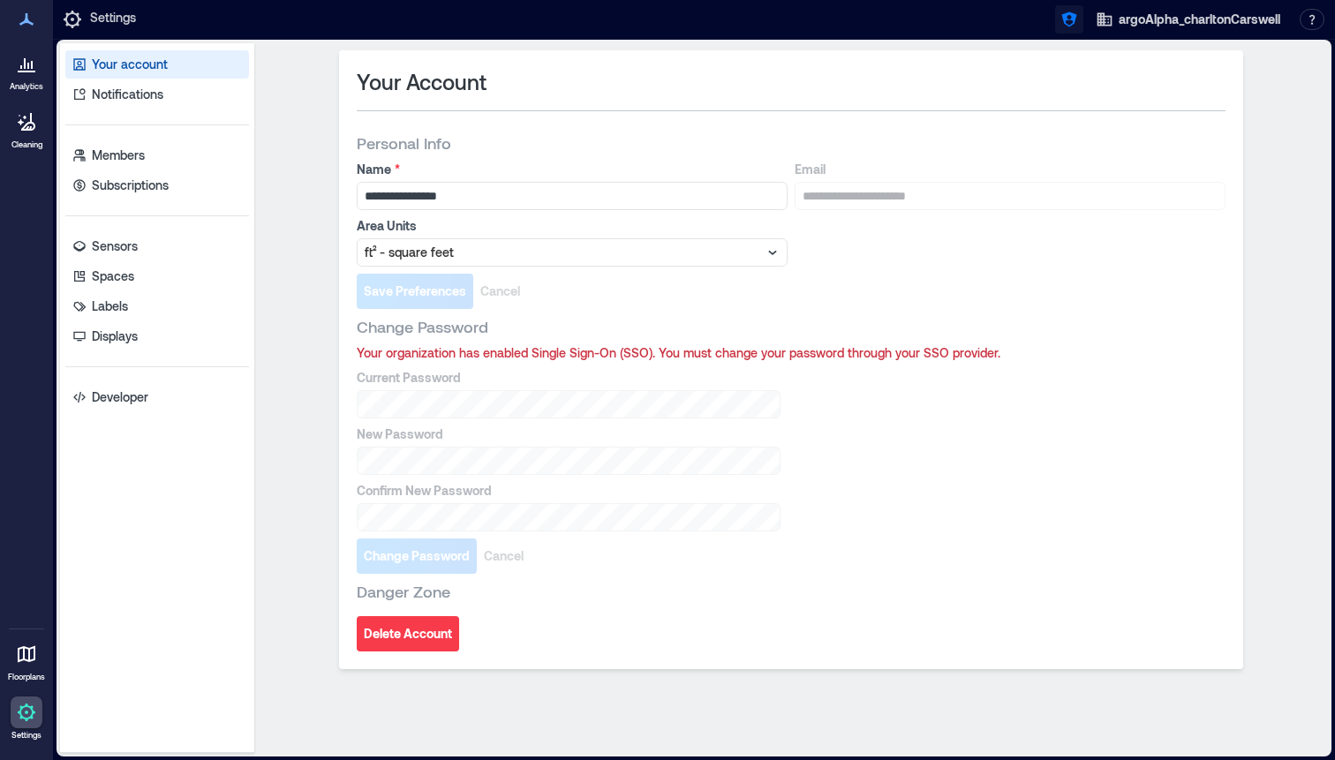
click at [1075, 27] on icon "button" at bounding box center [1069, 20] width 18 height 18
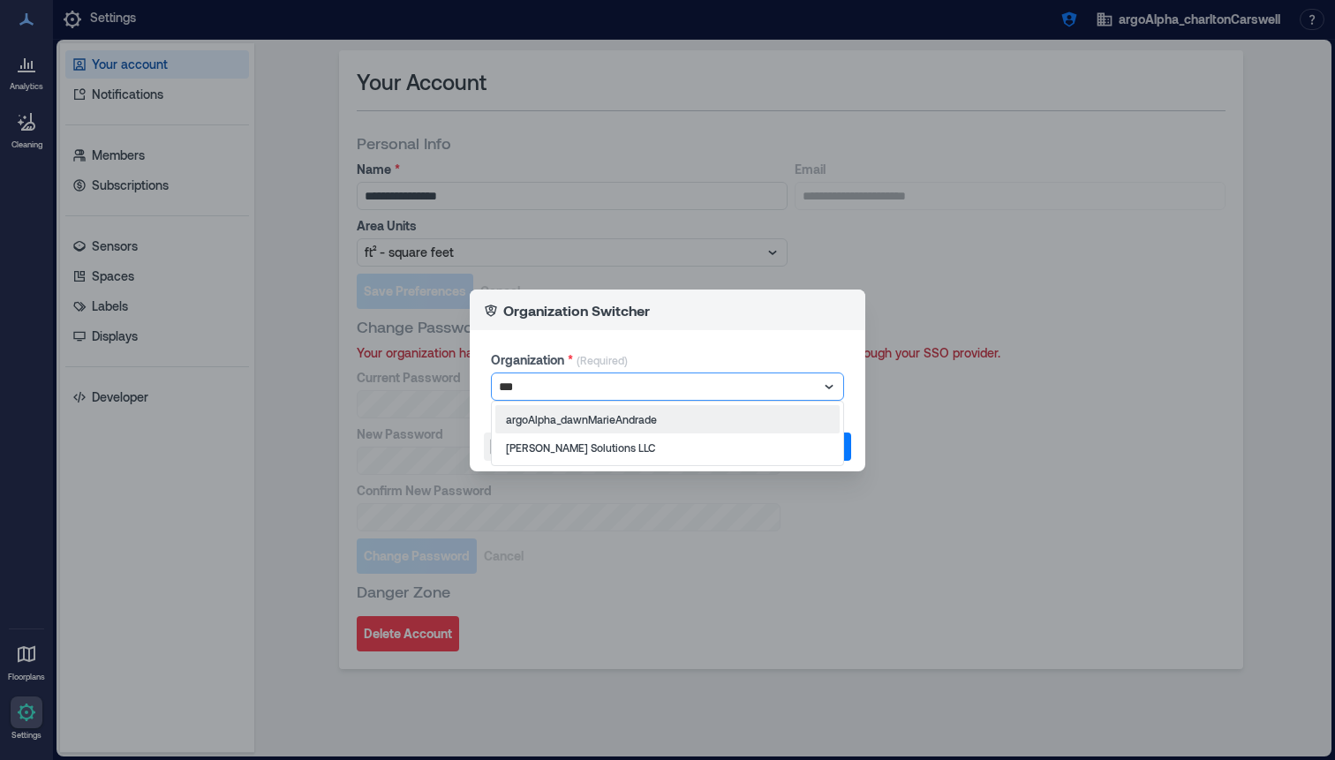
type input "***"
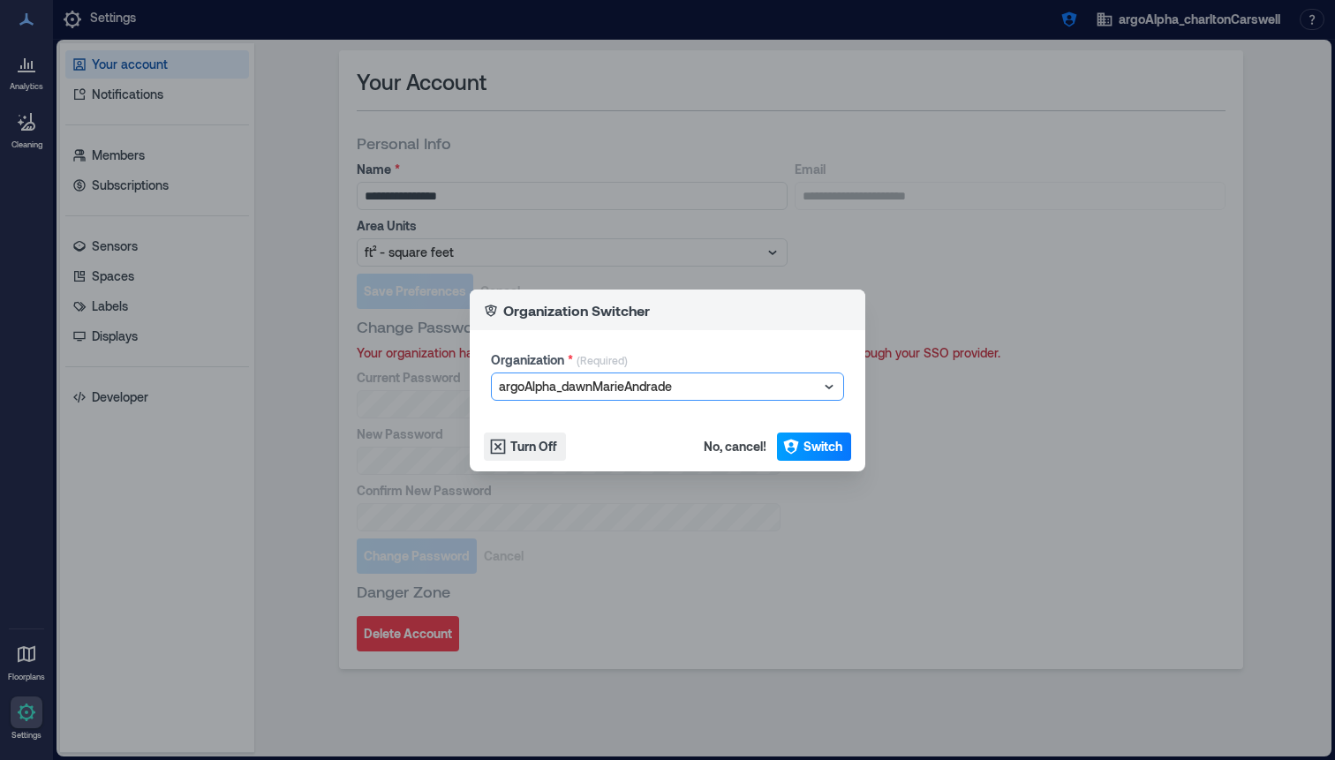
click at [817, 438] on span "Switch" at bounding box center [822, 447] width 39 height 18
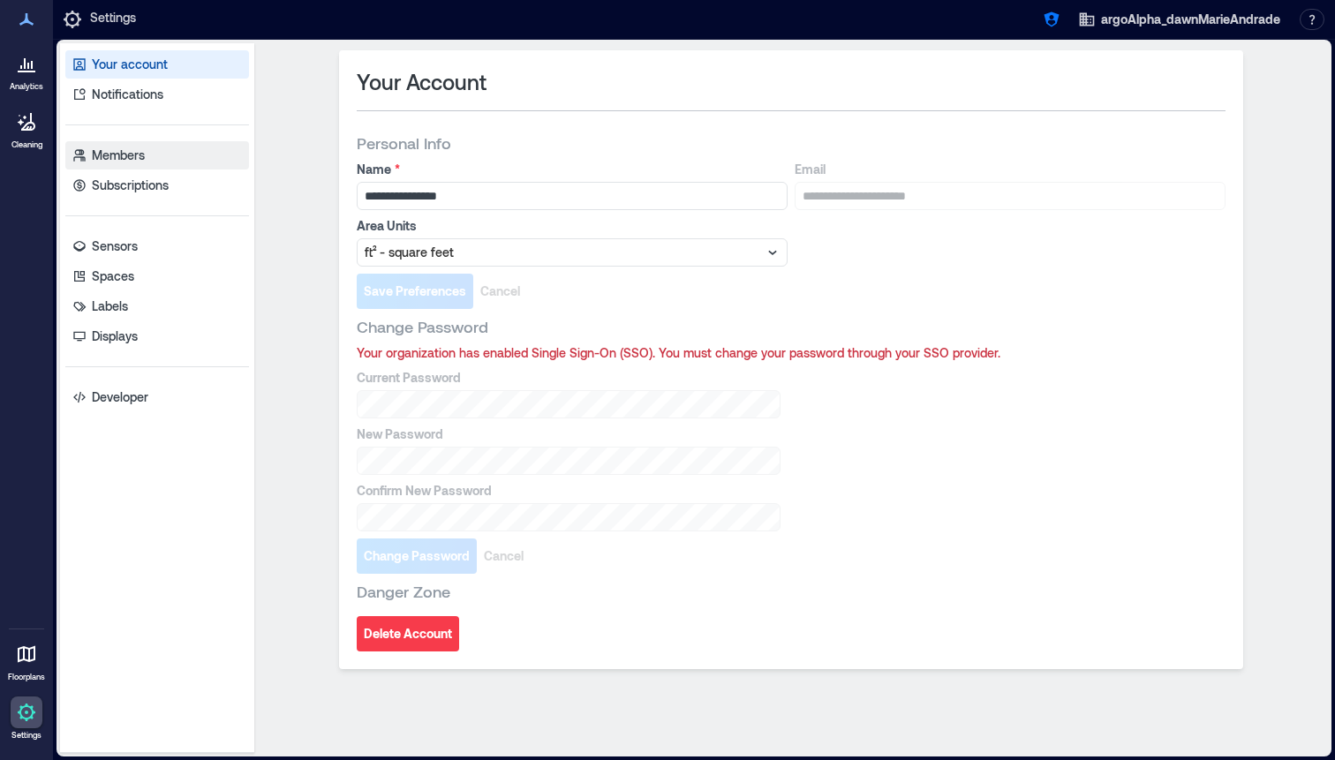
click at [123, 155] on p "Members" at bounding box center [118, 156] width 53 height 18
